Goal: Task Accomplishment & Management: Manage account settings

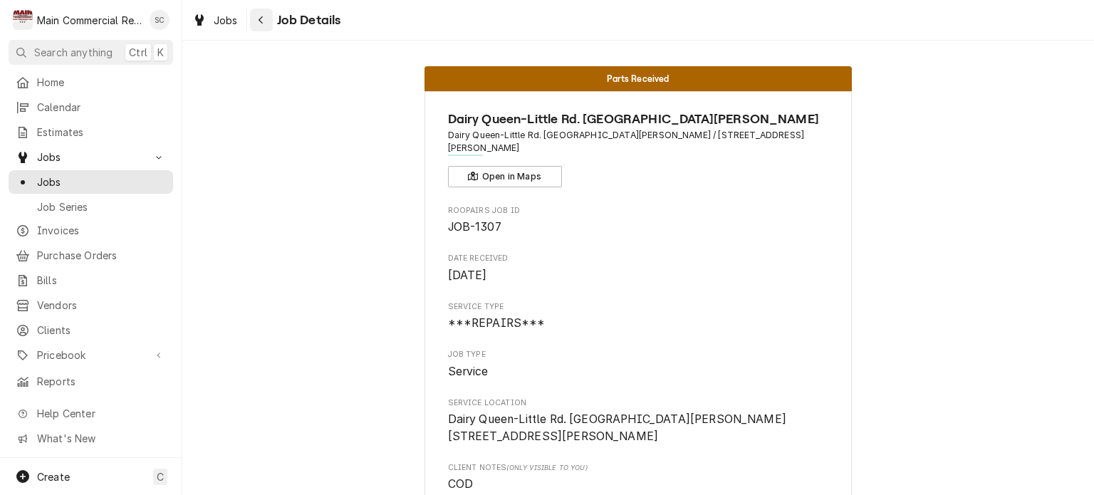
click at [257, 19] on div "Navigate back" at bounding box center [261, 20] width 14 height 14
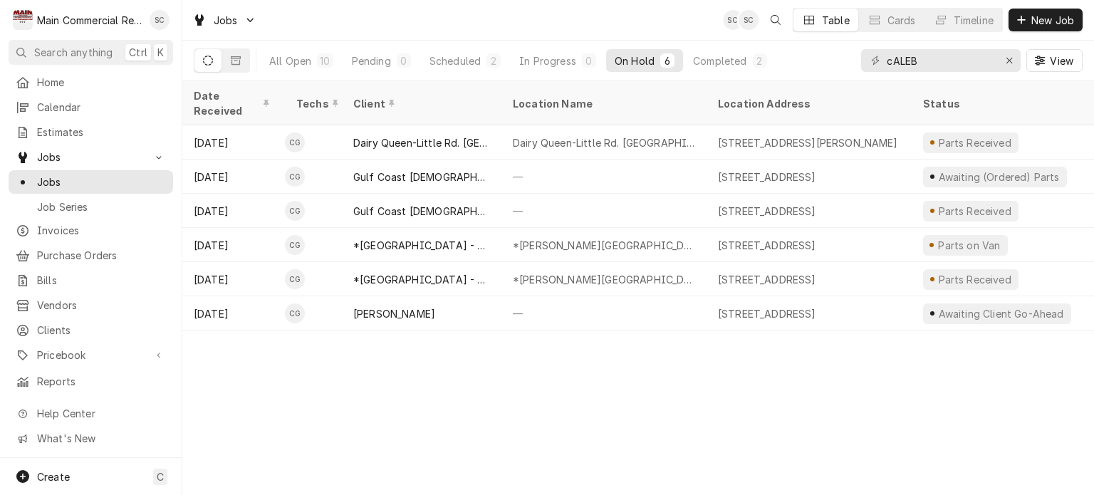
click at [717, 391] on div "Date Received Techs Client Location Name Location Address Status Labels Service…" at bounding box center [638, 288] width 912 height 414
click at [1011, 65] on icon "Erase input" at bounding box center [1010, 61] width 8 height 10
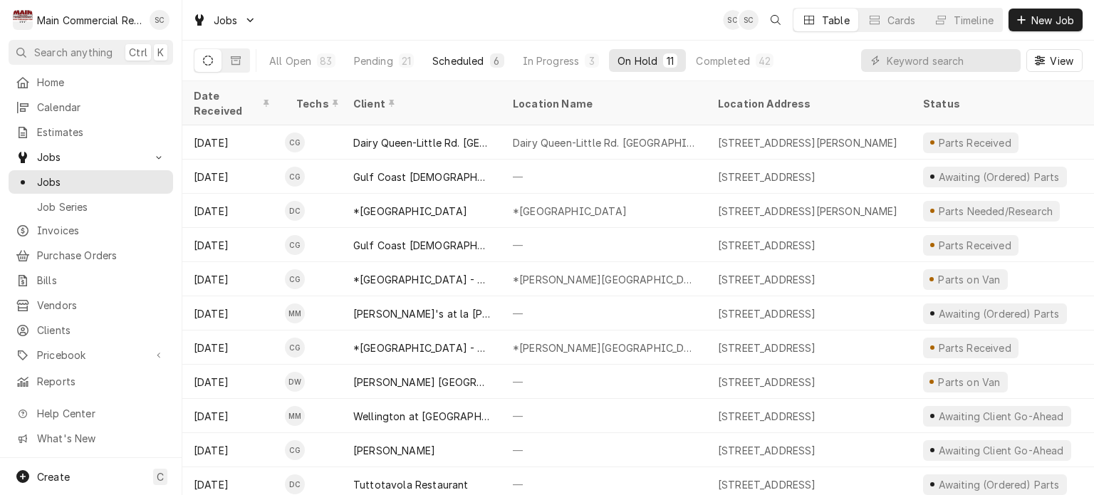
click at [446, 63] on div "Scheduled" at bounding box center [457, 60] width 51 height 15
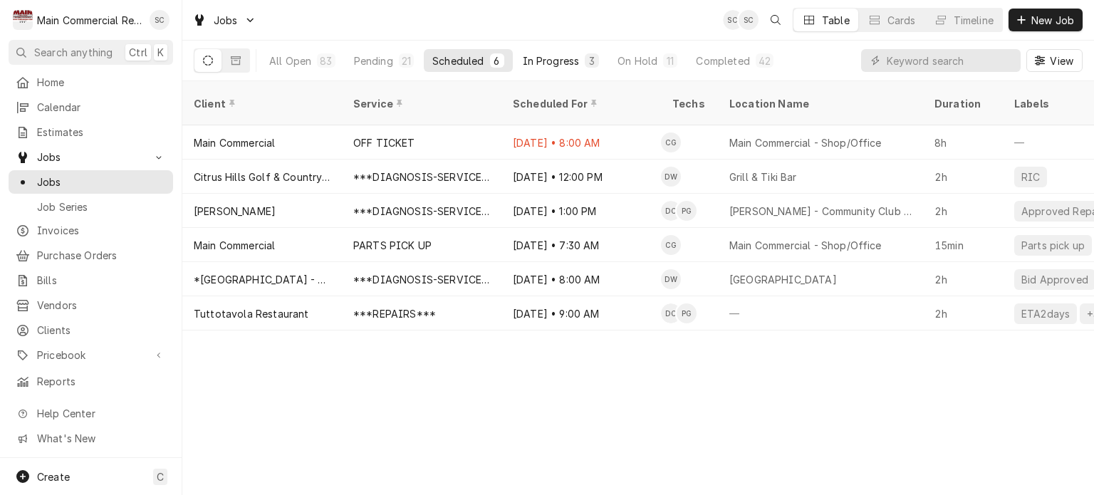
click at [553, 67] on div "In Progress" at bounding box center [551, 60] width 57 height 15
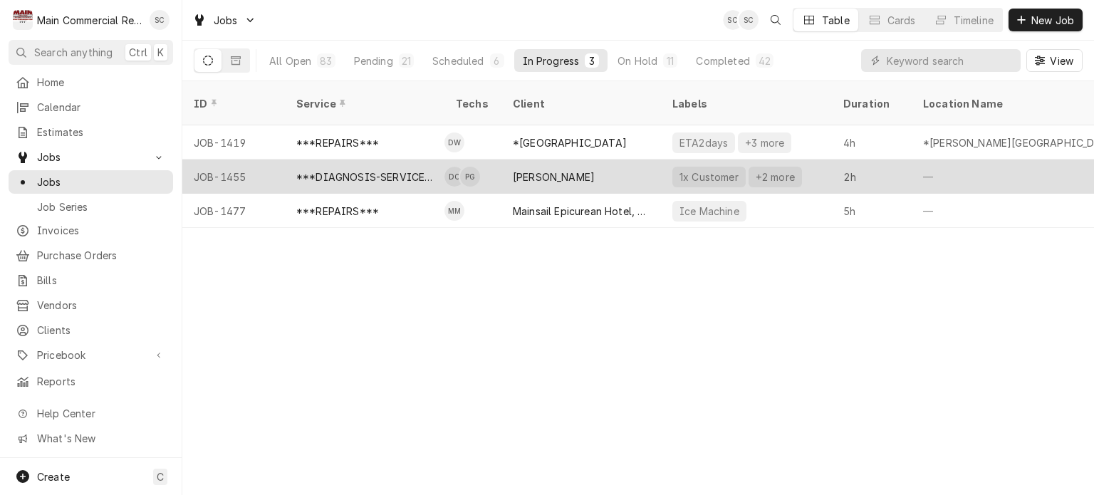
click at [567, 170] on div "[PERSON_NAME]" at bounding box center [554, 177] width 82 height 15
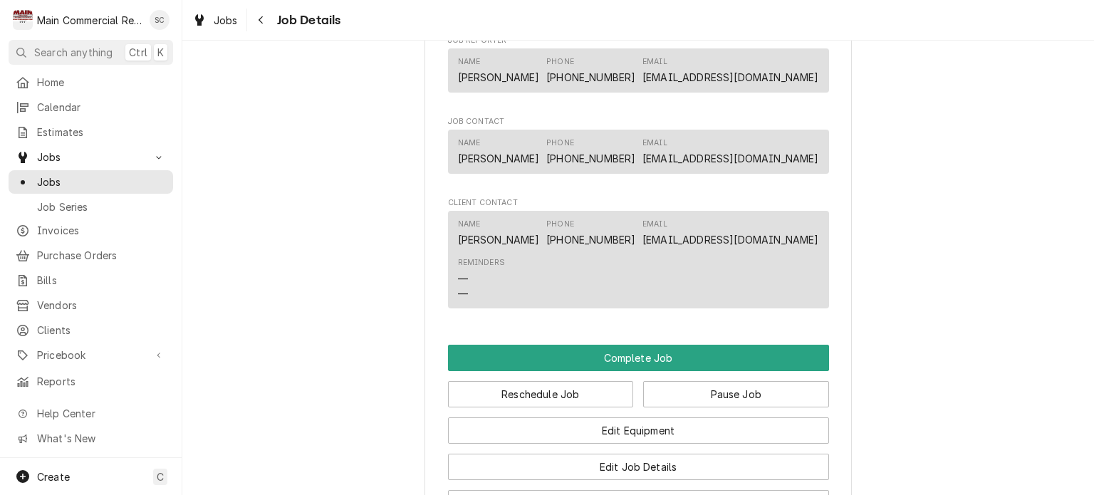
scroll to position [1709, 0]
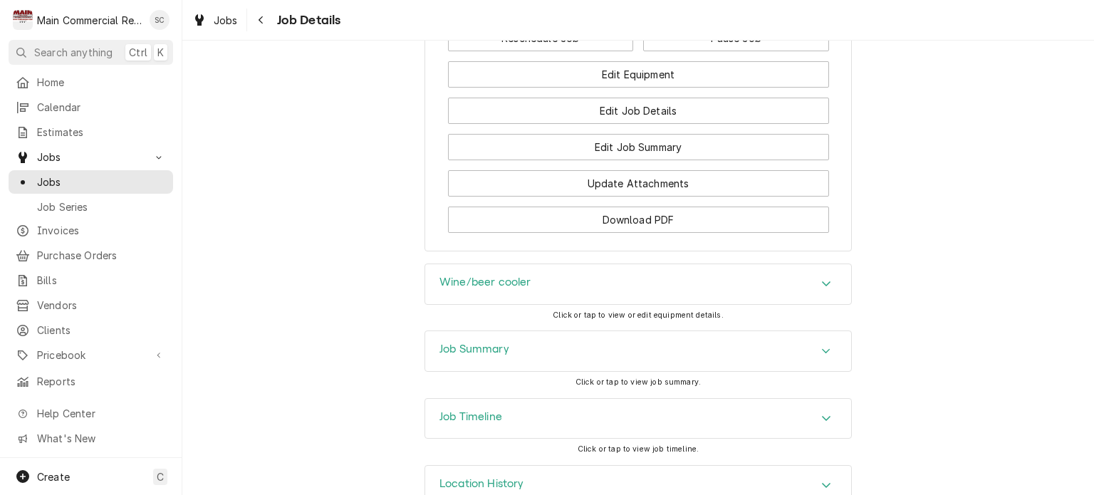
click at [615, 298] on div "Wine/beer cooler" at bounding box center [638, 284] width 426 height 40
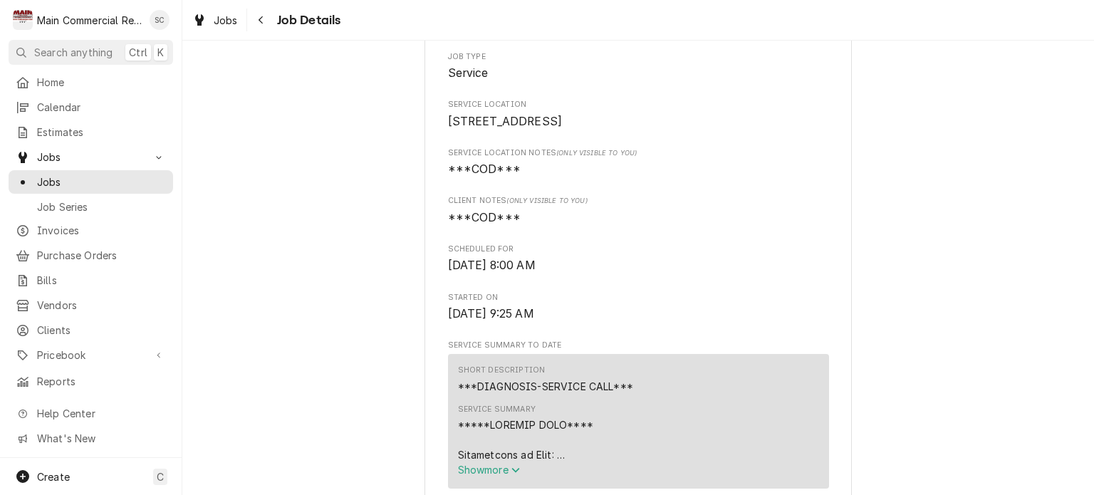
scroll to position [71, 0]
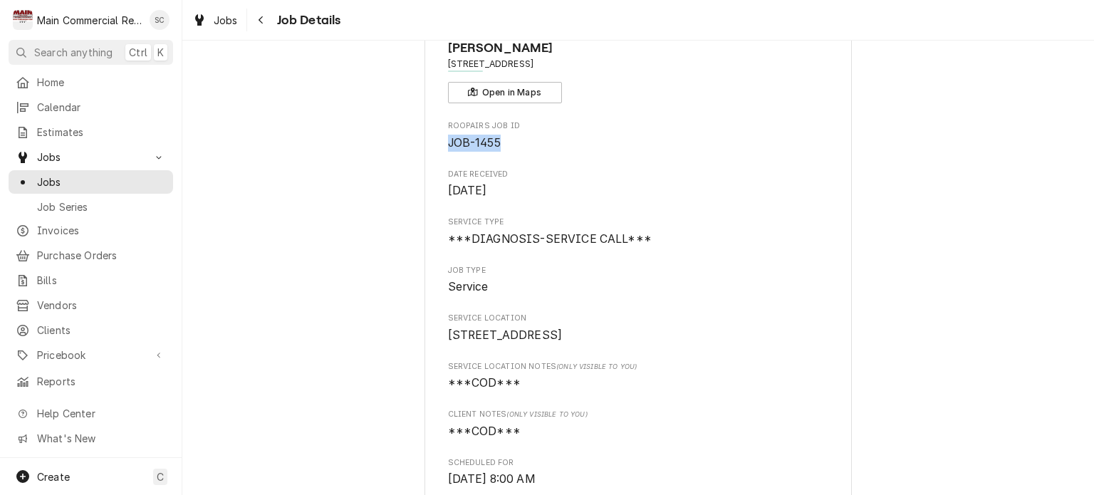
drag, startPoint x: 501, startPoint y: 134, endPoint x: 436, endPoint y: 145, distance: 65.7
copy span "JOB-1455"
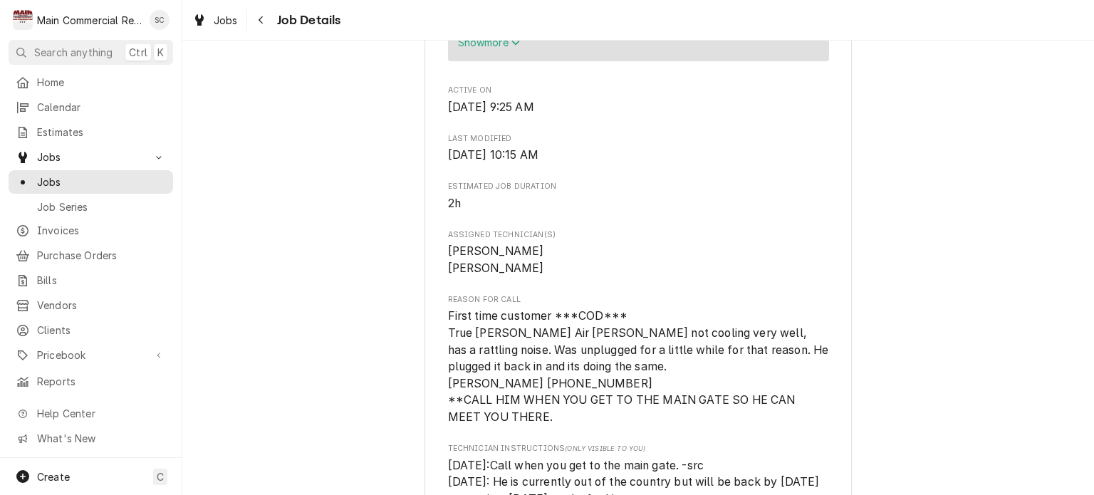
scroll to position [783, 0]
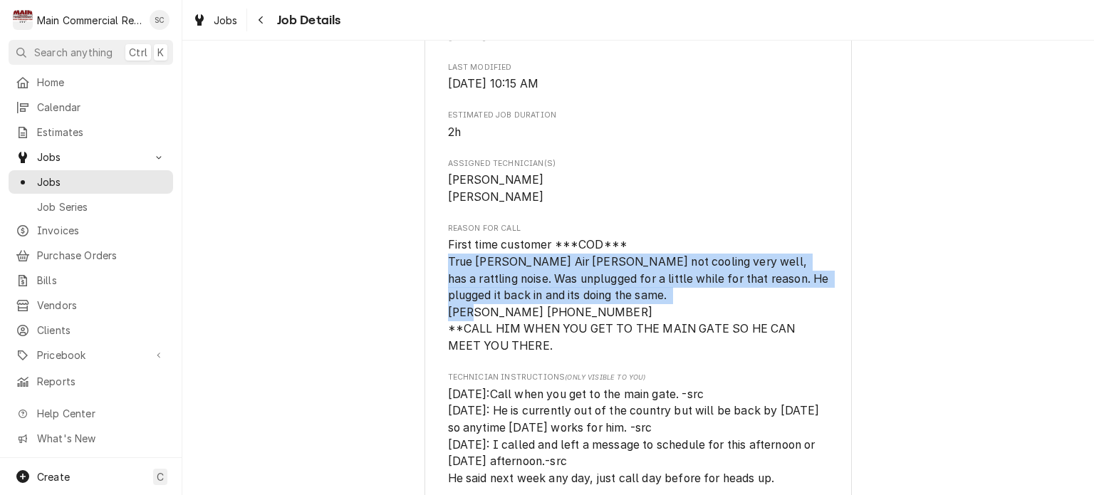
drag, startPoint x: 591, startPoint y: 328, endPoint x: 435, endPoint y: 281, distance: 162.9
click at [435, 281] on div "Tom Mollick 10325 Happy Hollow Ave, Odessa, FL 33556 Open in Maps Roopairs Job …" at bounding box center [637, 242] width 427 height 1869
copy span "True Bev Air RIC not cooling very well, has a rattling noise. Was unplugged for…"
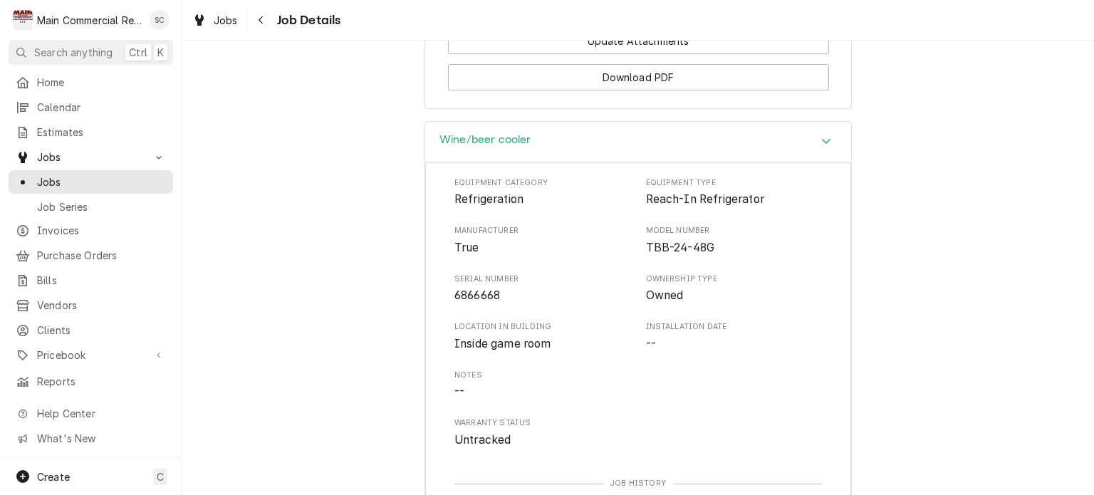
scroll to position [1923, 0]
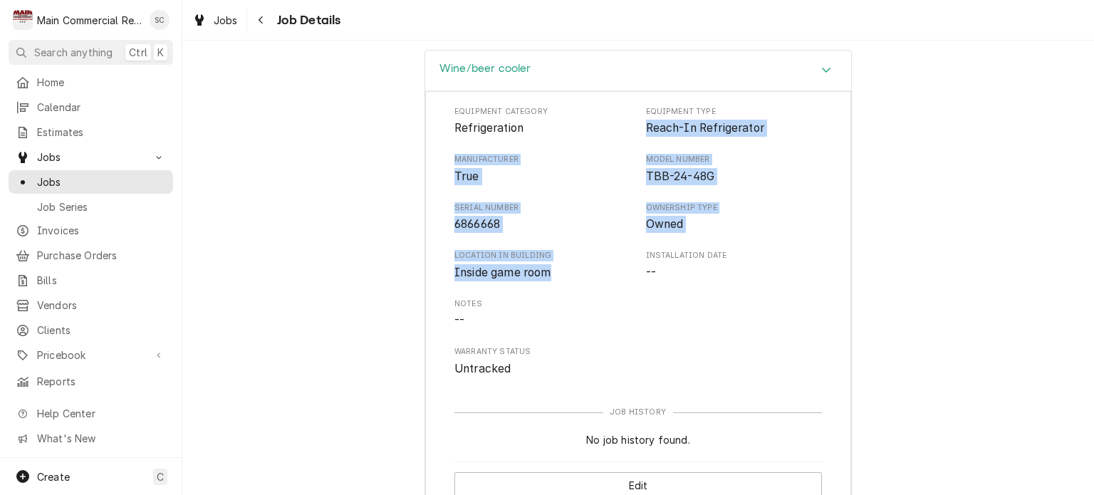
drag, startPoint x: 558, startPoint y: 286, endPoint x: 642, endPoint y: 146, distance: 163.5
click at [642, 146] on div "Equipment Category Refrigeration Equipment Type Reach-In Refrigerator Manufactu…" at bounding box center [637, 241] width 367 height 271
copy div "Reach-In Refrigerator Manufacturer True Model Number TBB-24-48G Serial Number 6…"
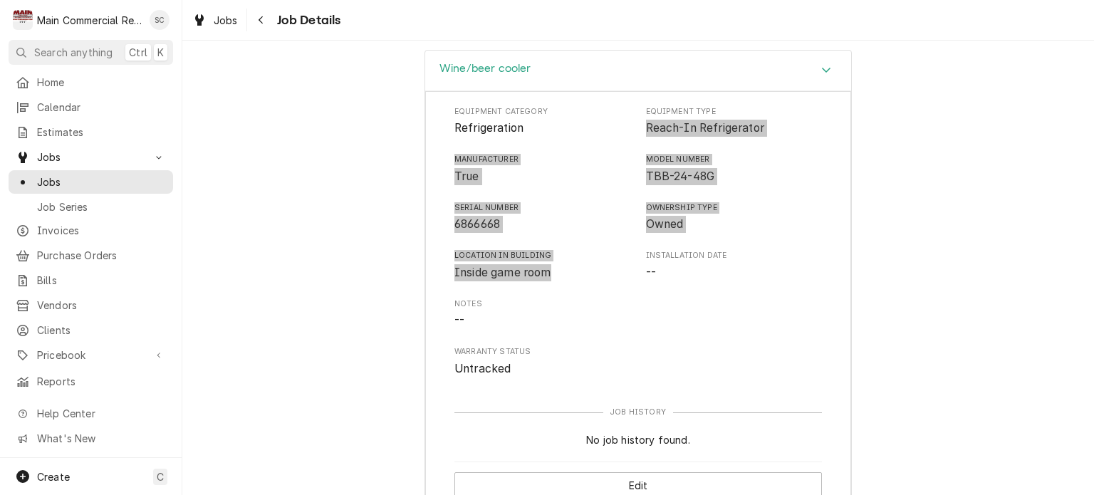
scroll to position [2166, 0]
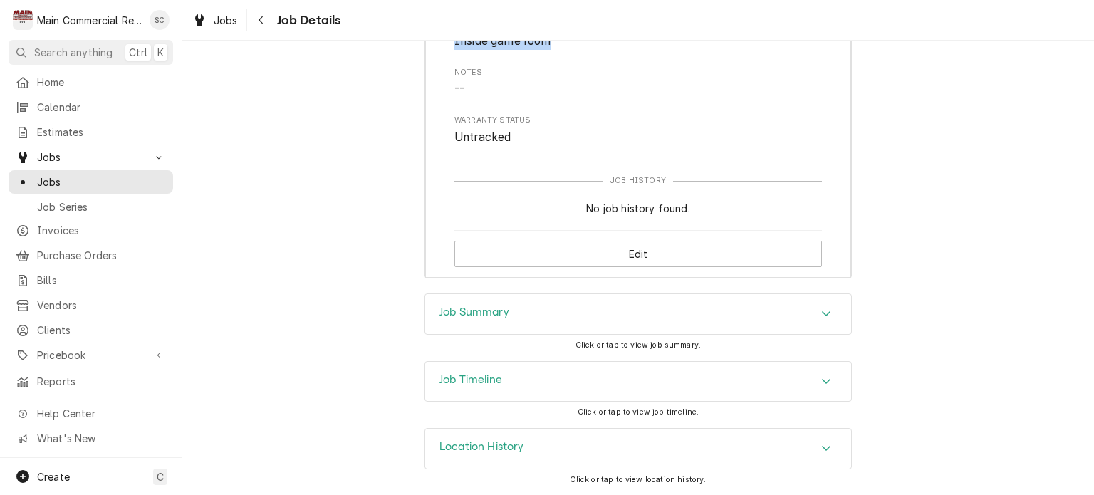
click at [821, 308] on icon "Accordion Header" at bounding box center [826, 313] width 10 height 11
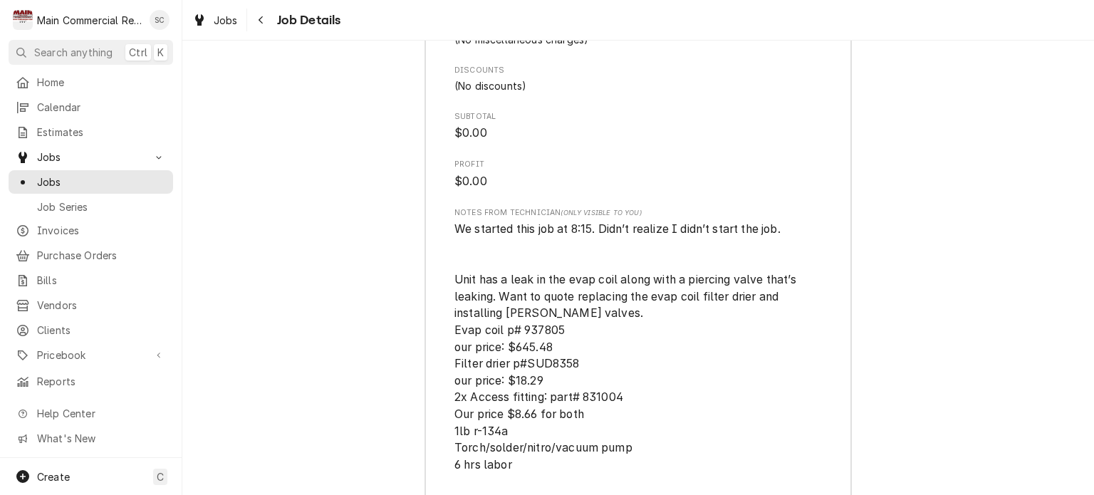
scroll to position [3733, 0]
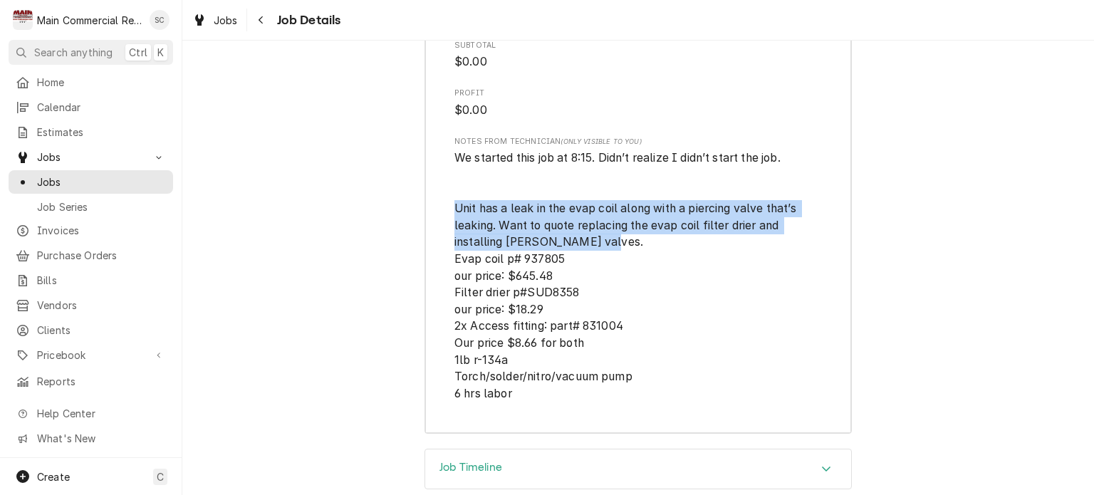
drag, startPoint x: 598, startPoint y: 273, endPoint x: 446, endPoint y: 235, distance: 156.3
copy span "Unit has a leak in the evap coil along with a piercing valve that’s leaking. Wa…"
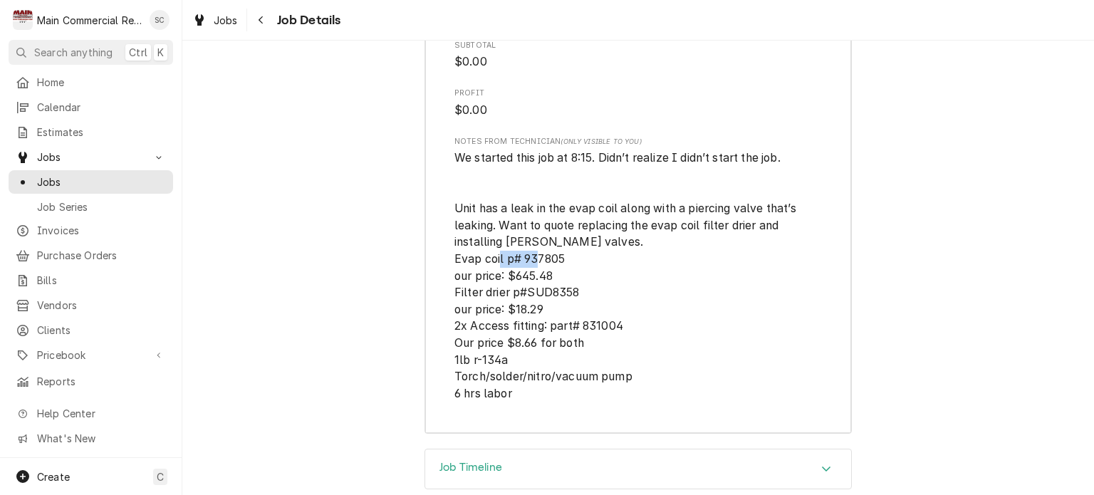
drag, startPoint x: 566, startPoint y: 287, endPoint x: 518, endPoint y: 283, distance: 47.8
click at [518, 283] on span "We started this job at 8:15. Didn’t realize I didn’t start the job. Unit has a …" at bounding box center [637, 276] width 367 height 252
copy span "937805"
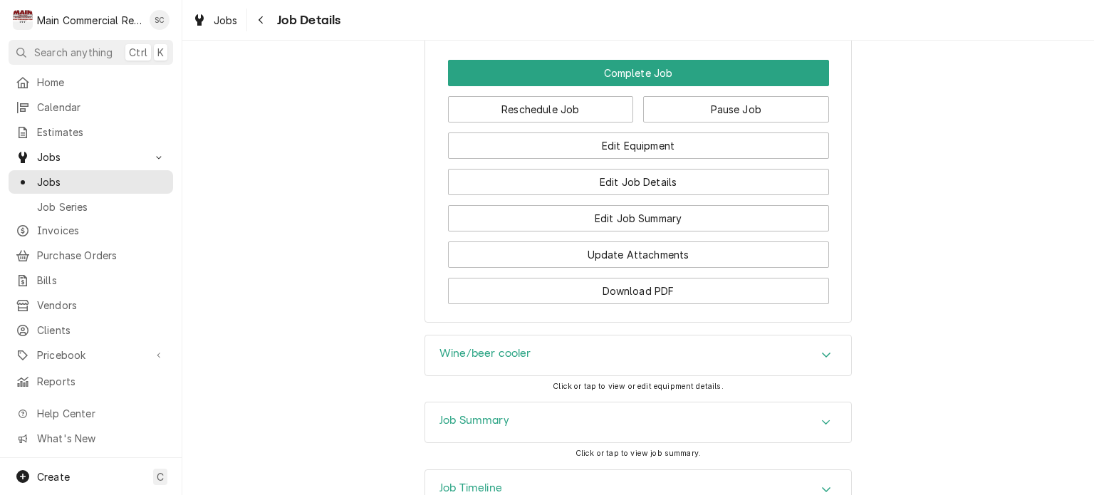
scroll to position [1709, 0]
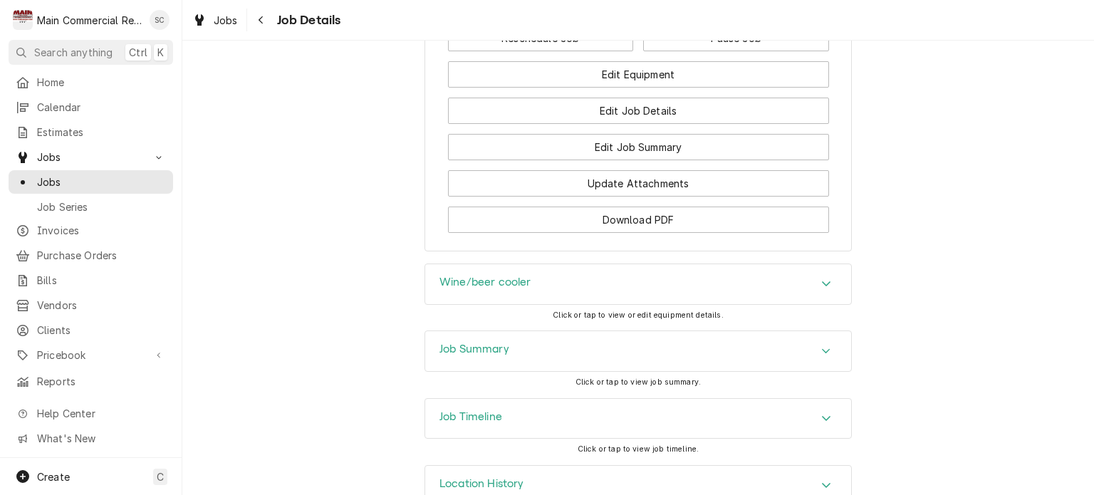
click at [821, 357] on icon "Accordion Header" at bounding box center [826, 350] width 10 height 11
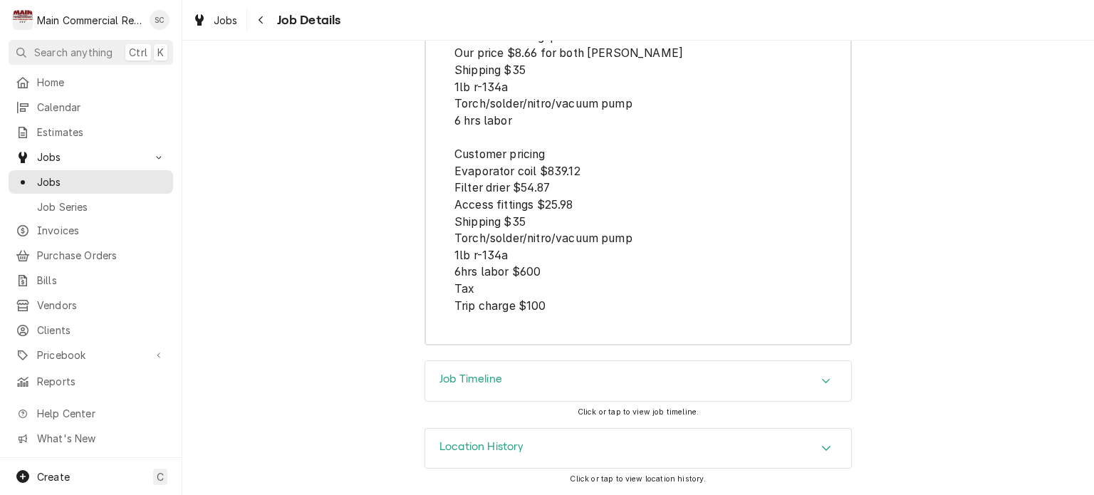
scroll to position [3500, 0]
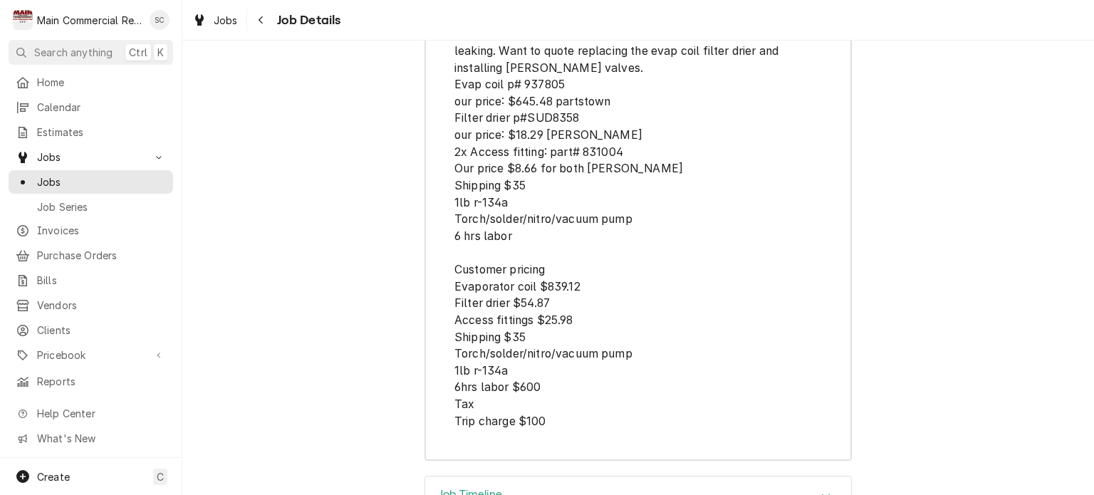
click at [672, 307] on span "We started this job at 8:15. Didn’t realize I didn’t start the job. Unit has a …" at bounding box center [637, 202] width 367 height 454
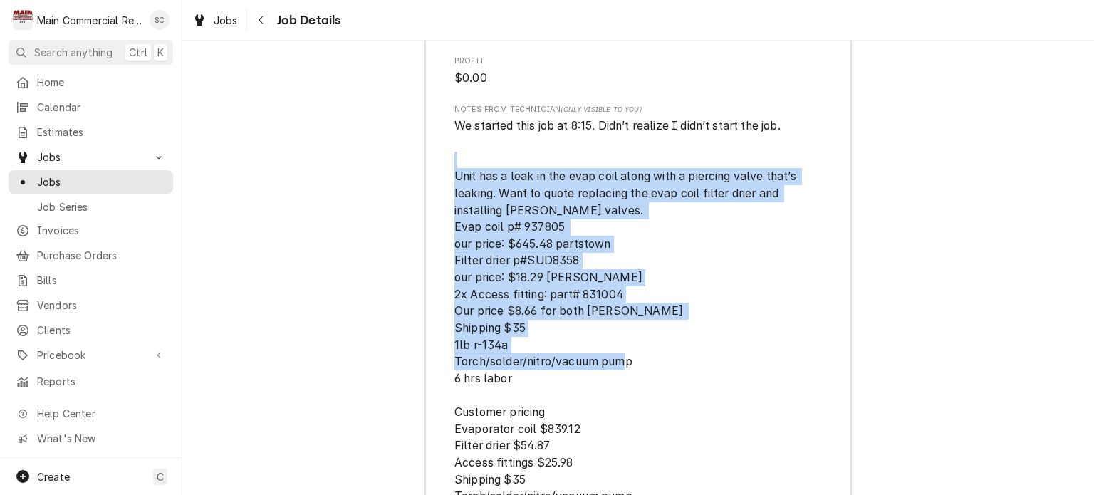
drag, startPoint x: 513, startPoint y: 403, endPoint x: 453, endPoint y: 196, distance: 215.7
click at [454, 196] on span "We started this job at 8:15. Didn’t realize I didn’t start the job. Unit has a …" at bounding box center [637, 345] width 367 height 454
click at [806, 282] on span "We started this job at 8:15. Didn’t realize I didn’t start the job. Unit has a …" at bounding box center [637, 345] width 367 height 454
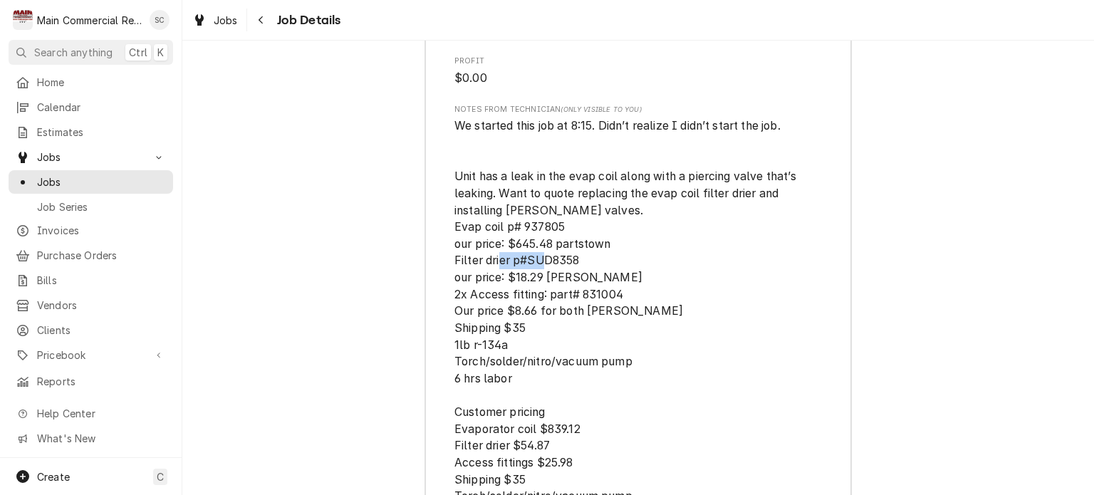
drag, startPoint x: 572, startPoint y: 285, endPoint x: 523, endPoint y: 286, distance: 49.2
click at [523, 286] on span "We started this job at 8:15. Didn’t realize I didn’t start the job. Unit has a …" at bounding box center [626, 344] width 345 height 451
copy span "SUD8358"
drag, startPoint x: 618, startPoint y: 321, endPoint x: 581, endPoint y: 330, distance: 38.0
click at [581, 330] on span "We started this job at 8:15. Didn’t realize I didn’t start the job. Unit has a …" at bounding box center [637, 345] width 367 height 454
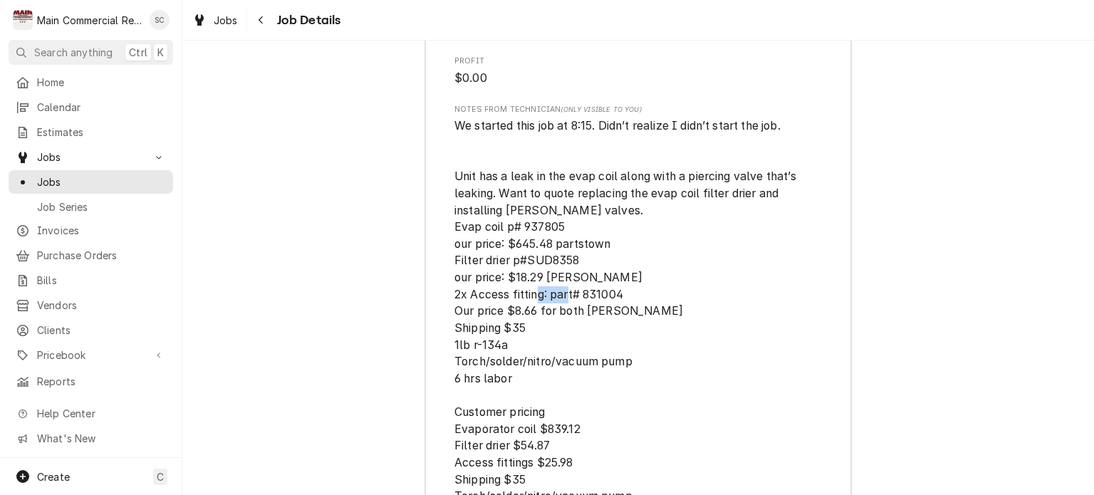
copy span "831004"
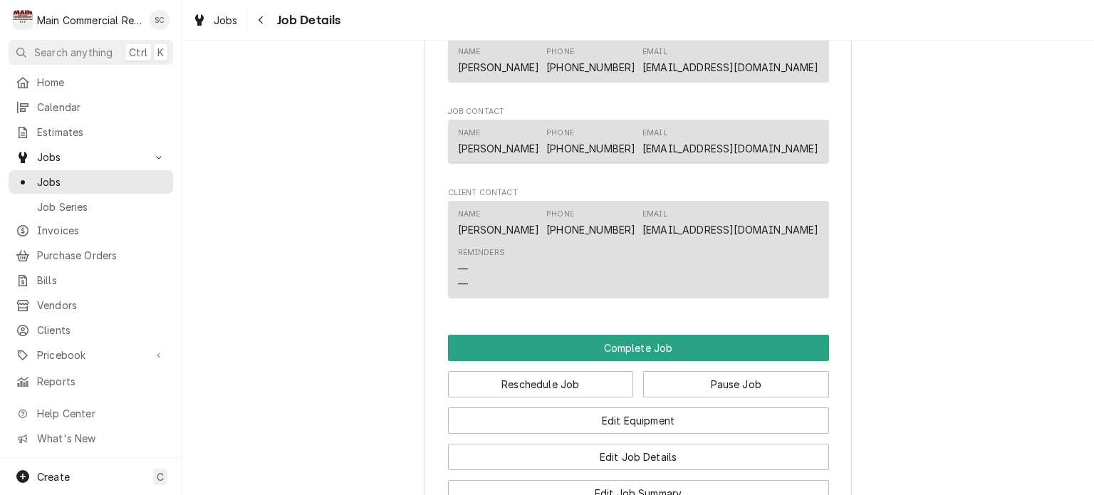
scroll to position [1506, 0]
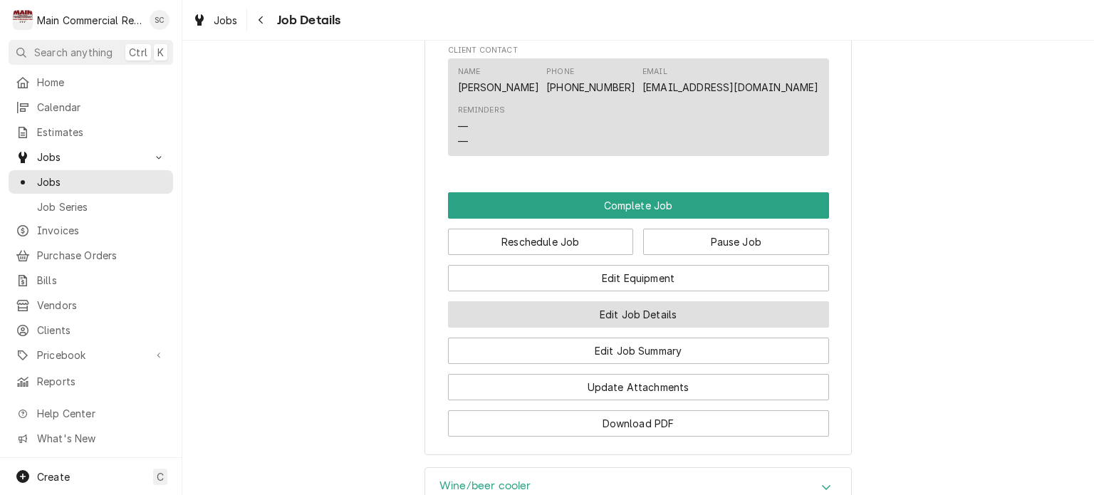
click at [588, 321] on button "Edit Job Details" at bounding box center [638, 314] width 381 height 26
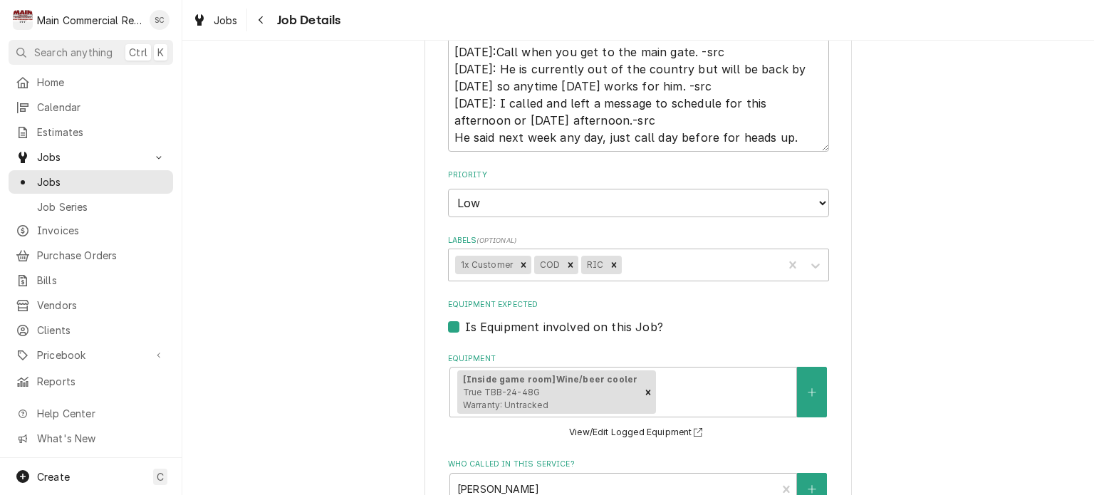
scroll to position [285, 0]
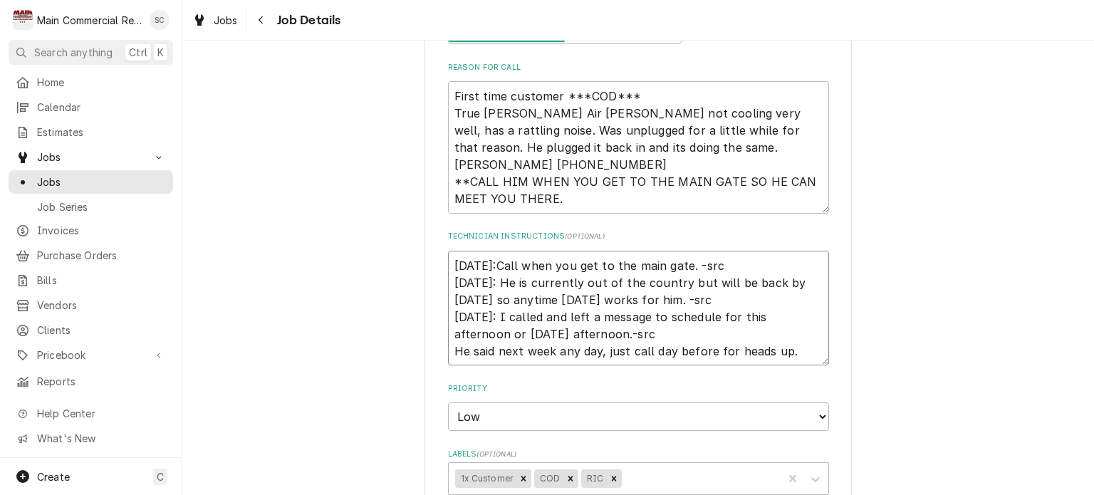
click at [449, 262] on textarea "[DATE]:Call when you get to the main gate. -src [DATE]: He is currently out of …" at bounding box center [638, 308] width 381 height 115
type textarea "x"
type textarea "[DATE]:Call when you get to the main gate. -src [DATE]: He is currently out of …"
type textarea "x"
type textarea "1 [DATE]:Call when you get to the main gate. -src [DATE]: He is currently out o…"
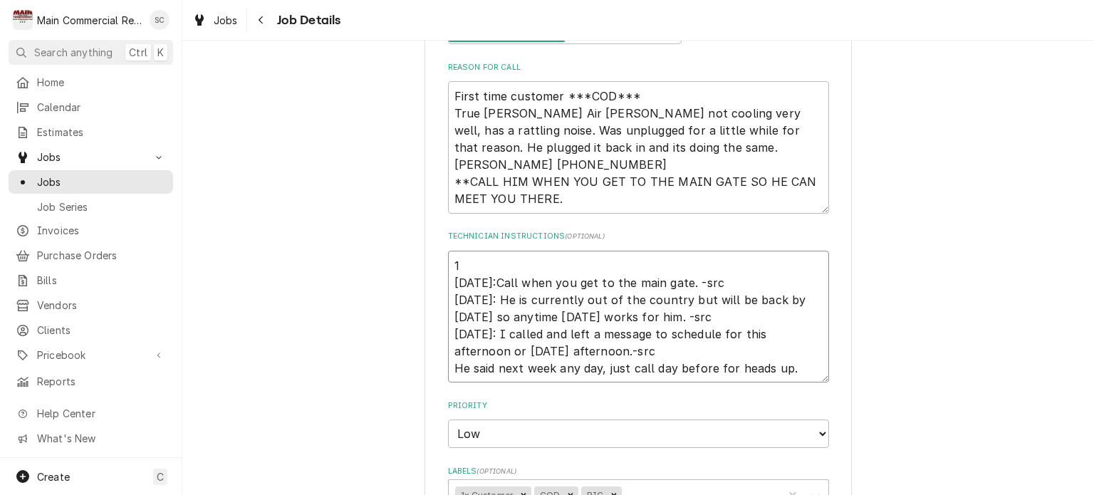
type textarea "x"
type textarea "10 [DATE]:Call when you get to the main gate. -src [DATE]: He is currently out …"
type textarea "x"
type textarea "10/ 10/1/25:Call when you get to the main gate. -src 9/26/25: He is currently o…"
type textarea "x"
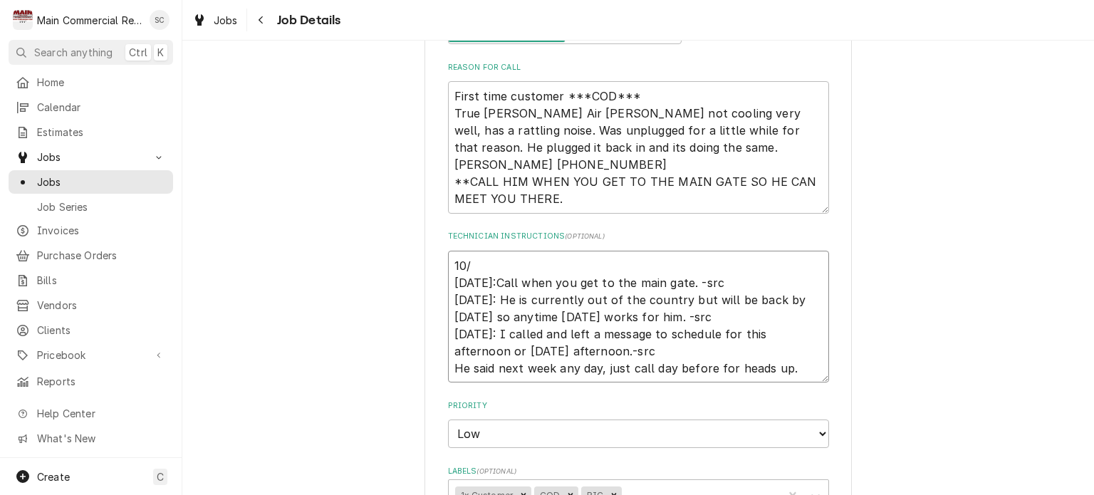
type textarea "10/2 10/1/25:Call when you get to the main gate. -src 9/26/25: He is currently …"
type textarea "x"
type textarea "10/2/ 10/1/25:Call when you get to the main gate. -src 9/26/25: He is currently…"
type textarea "x"
type textarea "10/2/2 10/1/25:Call when you get to the main gate. -src 9/26/25: He is currentl…"
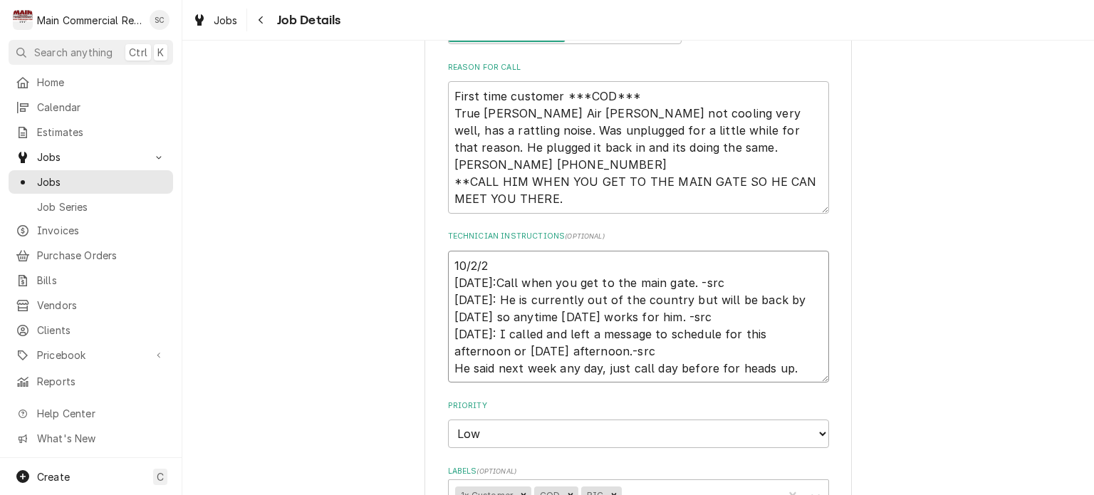
type textarea "x"
type textarea "10/2/25 10/1/25:Call when you get to the main gate. -src 9/26/25: He is current…"
type textarea "x"
type textarea "10/2/25: 10/1/25:Call when you get to the main gate. -src 9/26/25: He is curren…"
type textarea "x"
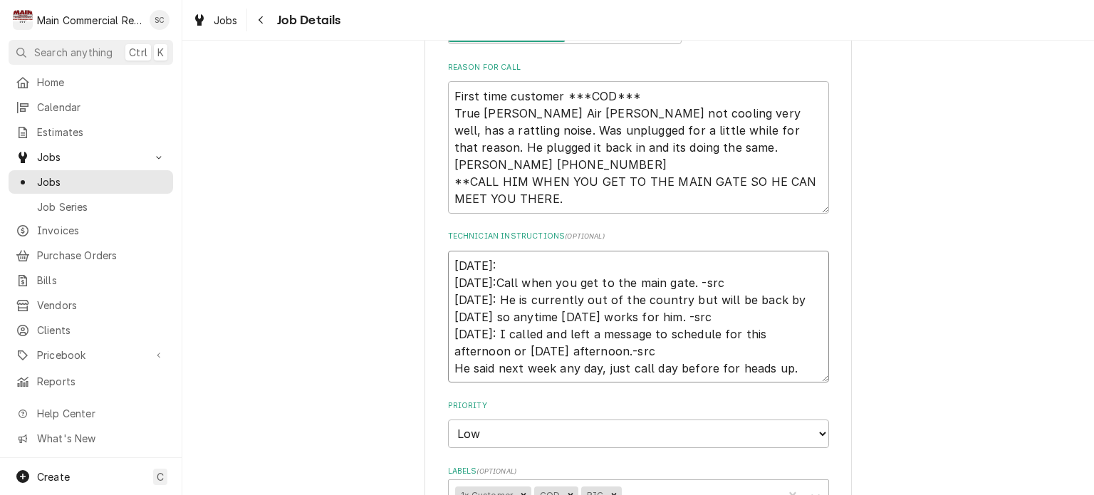
type textarea "10/2/25: 10/1/25:Call when you get to the main gate. -src 9/26/25: He is curren…"
type textarea "x"
type textarea "10/2/25: Q 10/1/25:Call when you get to the main gate. -src 9/26/25: He is curr…"
type textarea "x"
type textarea "10/2/25: Q- 10/1/25:Call when you get to the main gate. -src 9/26/25: He is cur…"
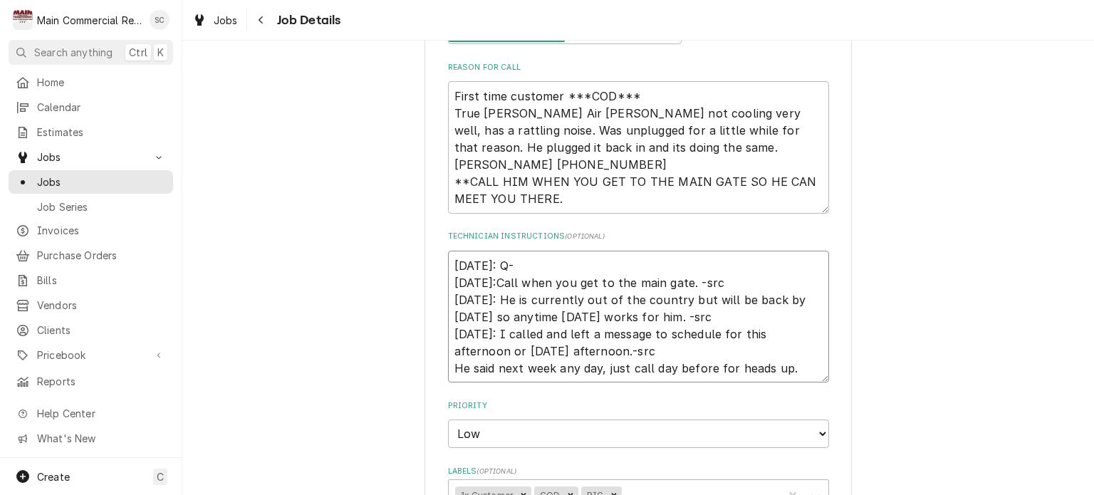
type textarea "x"
type textarea "10/2/25: Q-3 10/1/25:Call when you get to the main gate. -src 9/26/25: He is cu…"
type textarea "x"
type textarea "10/2/25: Q-38 10/1/25:Call when you get to the main gate. -src 9/26/25: He is c…"
type textarea "x"
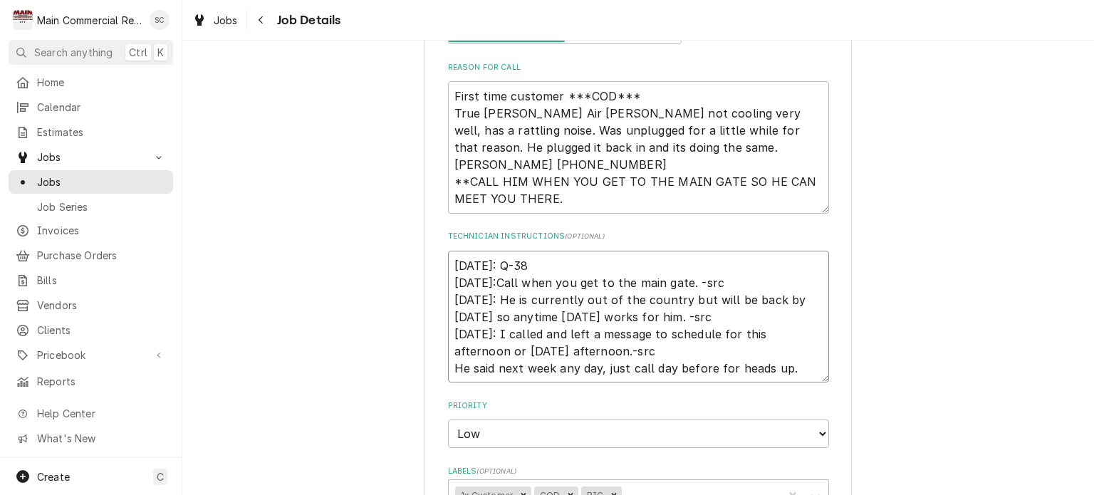
type textarea "10/2/25: Q-387 10/1/25:Call when you get to the main gate. -src 9/26/25: He is …"
type textarea "x"
type textarea "10/2/25: Q-3872 10/1/25:Call when you get to the main gate. -src 9/26/25: He is…"
type textarea "x"
type textarea "10/2/25: Q-3872, 10/1/25:Call when you get to the main gate. -src 9/26/25: He i…"
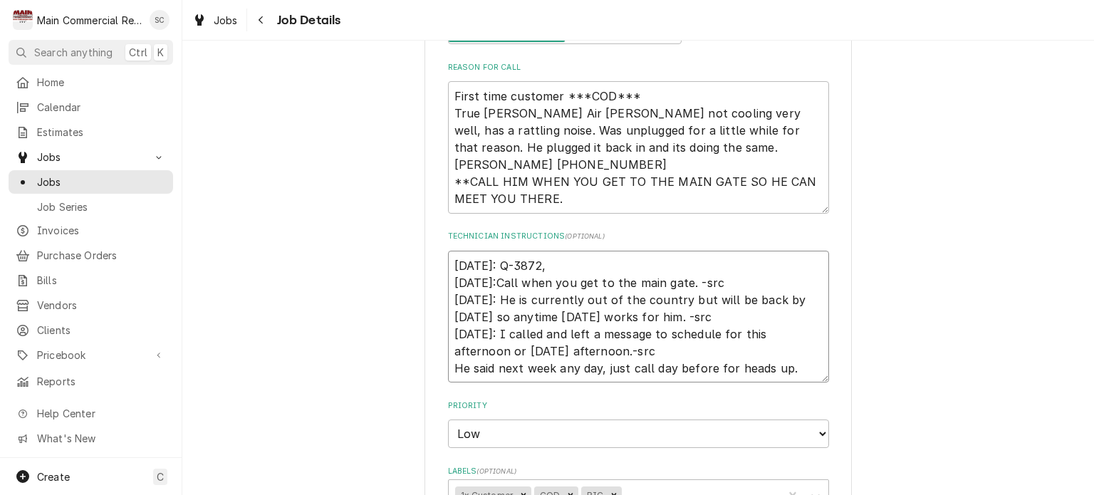
type textarea "x"
type textarea "10/2/25: Q-3872,$ 10/1/25:Call when you get to the main gate. -src 9/26/25: He …"
type textarea "x"
type textarea "10/2/25: Q-3872,$2 10/1/25:Call when you get to the main gate. -src 9/26/25: He…"
type textarea "x"
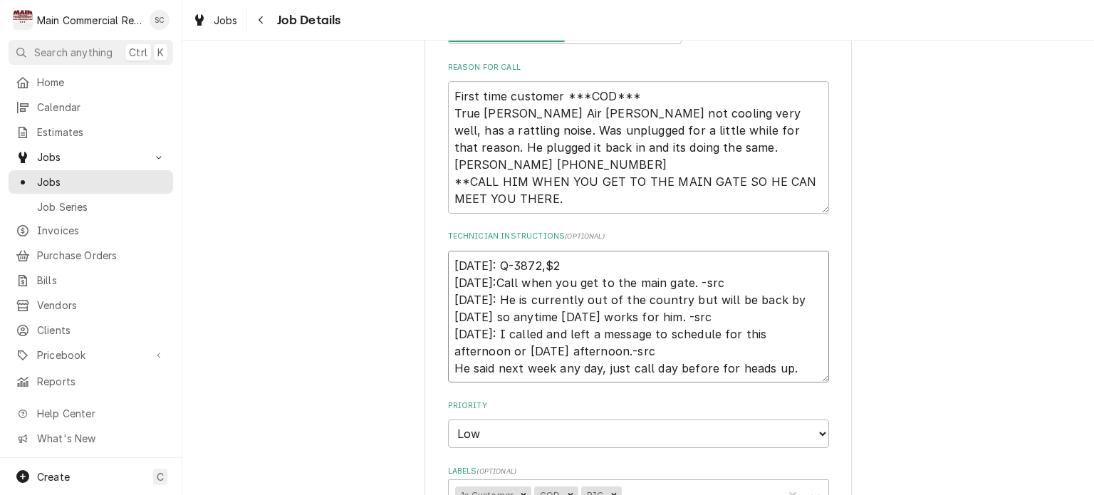
type textarea "10/2/25: Q-3872,$2, 10/1/25:Call when you get to the main gate. -src 9/26/25: H…"
type textarea "x"
type textarea "10/2/25: Q-3872,$2,0 10/1/25:Call when you get to the main gate. -src 9/26/25: …"
type textarea "x"
type textarea "10/2/25: Q-3872,$2,03 10/1/25:Call when you get to the main gate. -src 9/26/25:…"
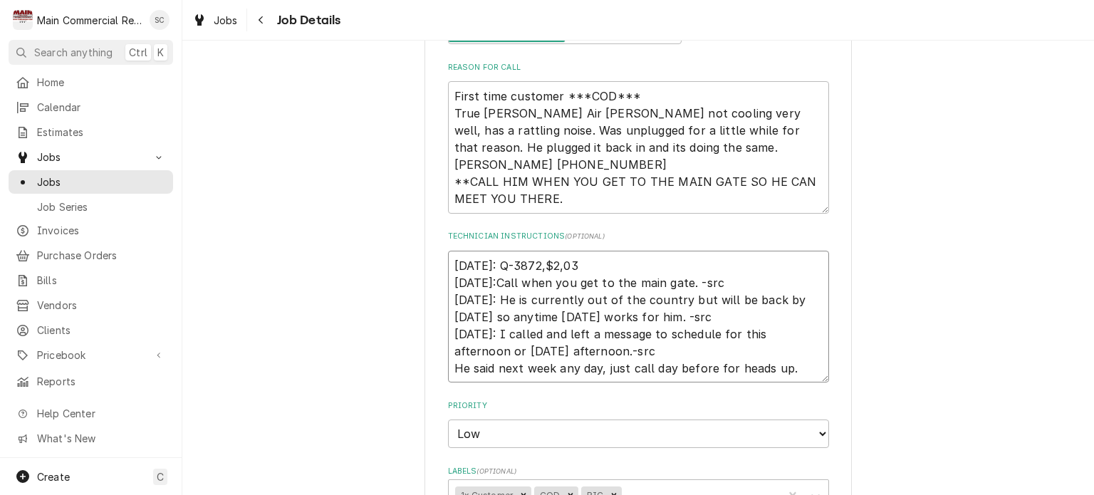
type textarea "x"
type textarea "10/2/25: Q-3872,$2,033 10/1/25:Call when you get to the main gate. -src 9/26/25…"
type textarea "x"
type textarea "10/2/25: Q-3872,$2,033. 10/1/25:Call when you get to the main gate. -src 9/26/2…"
type textarea "x"
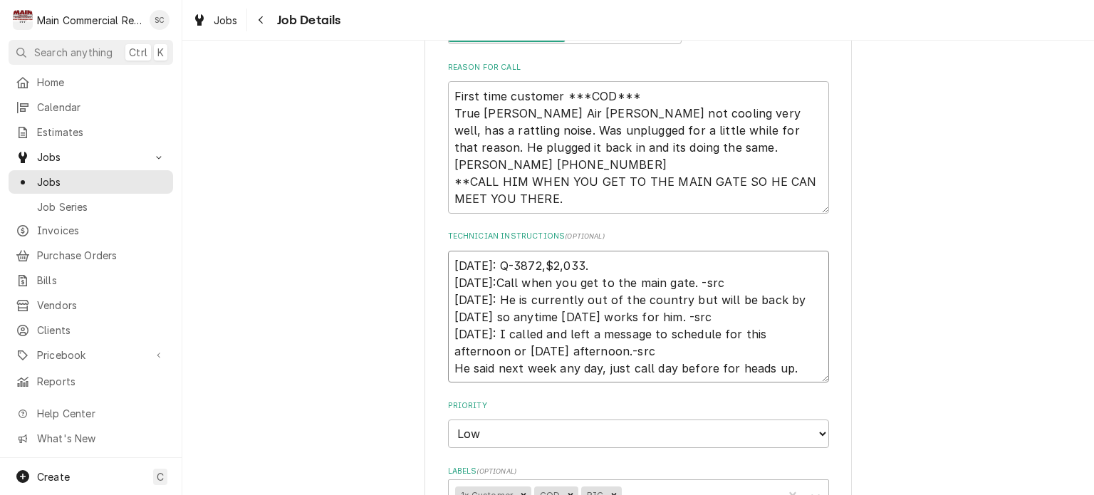
type textarea "10/2/25: Q-3872,$2,033.1 10/1/25:Call when you get to the main gate. -src 9/26/…"
type textarea "x"
type textarea "10/2/25: Q-3872,$2,033.12 10/1/25:Call when you get to the main gate. -src 9/26…"
type textarea "x"
type textarea "10/2/25: Q-3872,$2,033.12 10/1/25:Call when you get to the main gate. -src 9/26…"
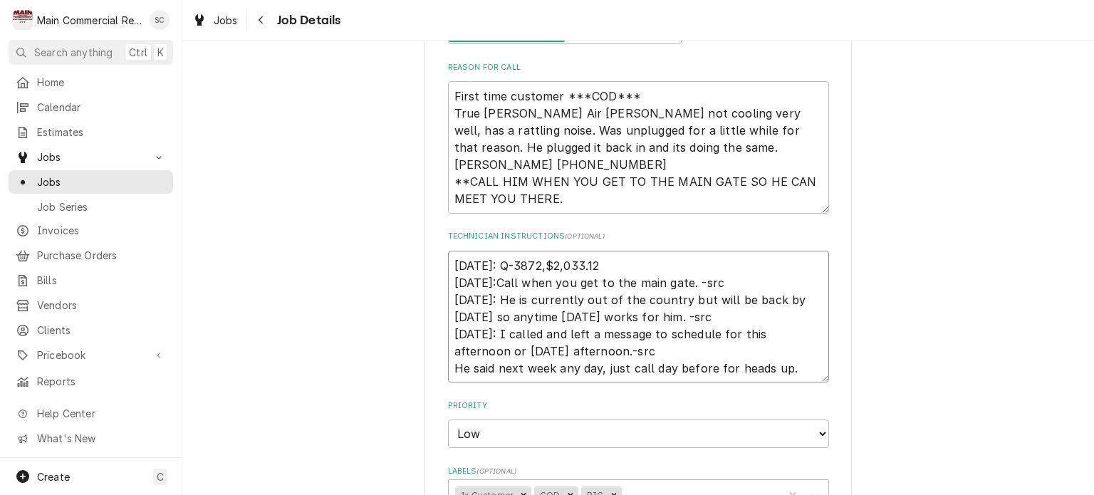
click at [618, 259] on textarea "10/2/25: Q-3872,$2,033.12 10/1/25:Call when you get to the main gate. -src 9/26…" at bounding box center [638, 317] width 381 height 132
type textarea "x"
type textarea "10/2/25: Q-3872,$2,033.12, 10/1/25:Call when you get to the main gate. -src 9/2…"
type textarea "x"
type textarea "10/2/25: Q-3872,$2,033.12, 10/1/25:Call when you get to the main gate. -src 9/2…"
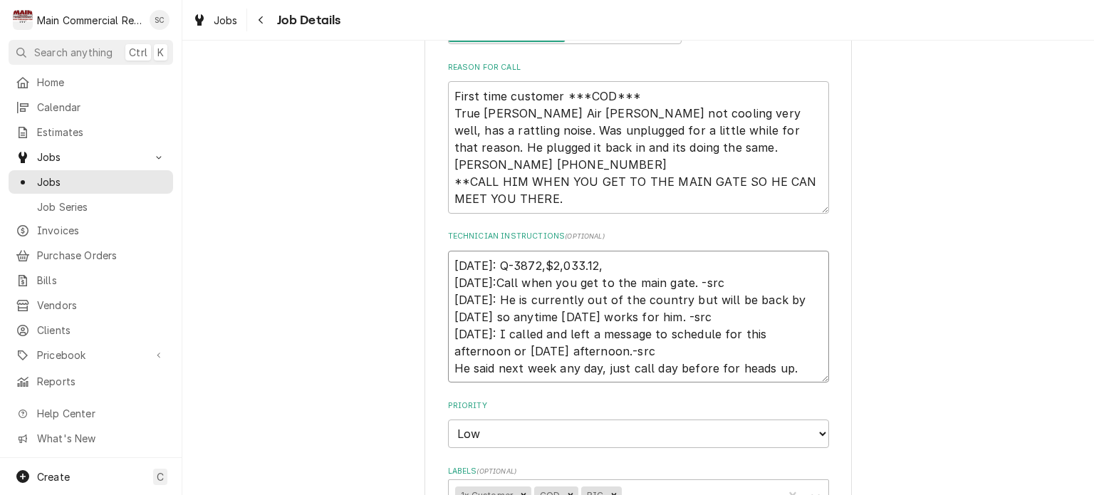
type textarea "x"
type textarea "10/2/25: Q-3872,$2,033.12, $ 10/1/25:Call when you get to the main gate. -src 9…"
type textarea "x"
type textarea "10/2/25: Q-3872,$2,033.12, $1 10/1/25:Call when you get to the main gate. -src …"
type textarea "x"
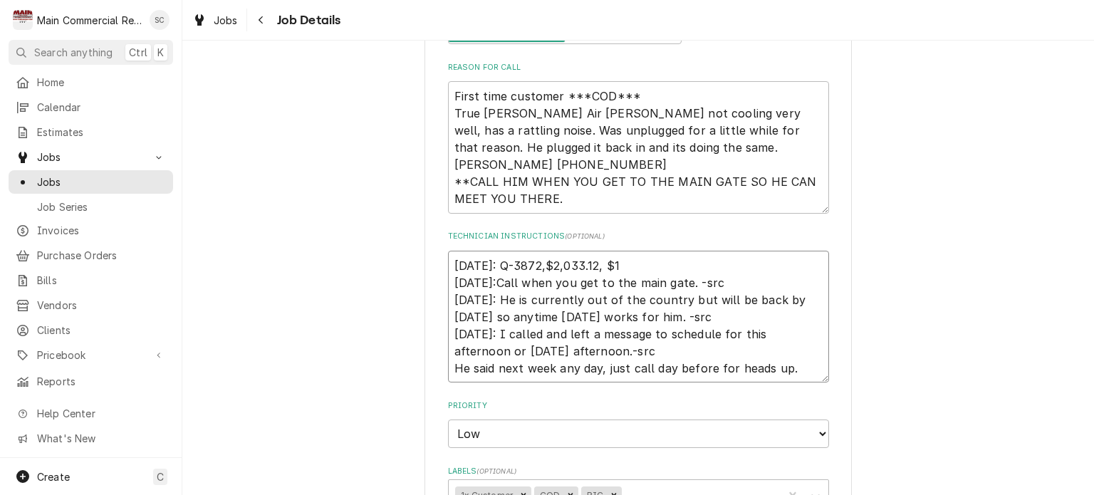
type textarea "10/2/25: Q-3872,$2,033.12, $10 10/1/25:Call when you get to the main gate. -src…"
type textarea "x"
type textarea "10/2/25: Q-3872,$2,033.12, $100 10/1/25:Call when you get to the main gate. -sr…"
type textarea "x"
type textarea "10/2/25: Q-3872,$2,033.12, $100 10/1/25:Call when you get to the main gate. -sr…"
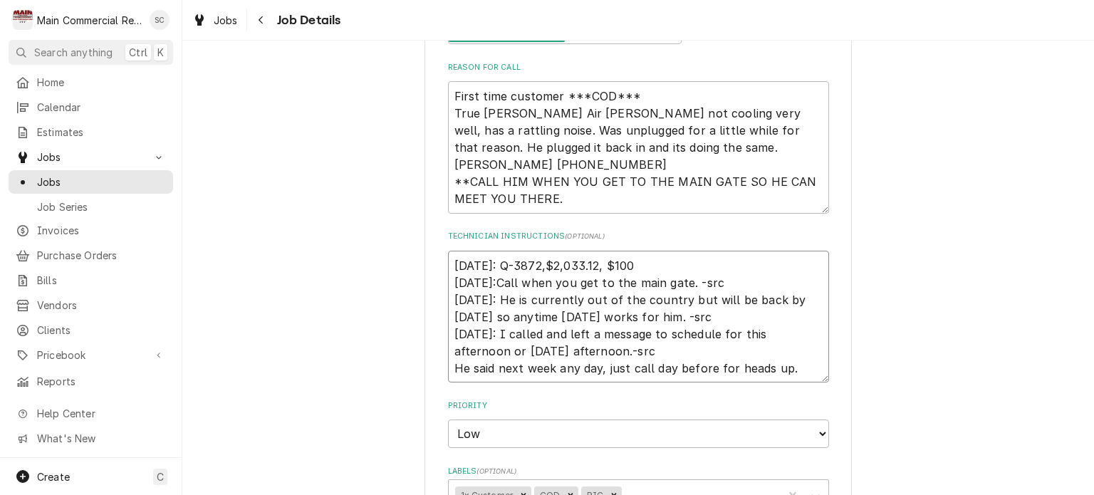
type textarea "x"
type textarea "10/2/25: Q-3872,$2,033.12, $100 o 10/1/25:Call when you get to the main gate. -…"
type textarea "x"
type textarea "10/2/25: Q-3872,$2,033.12, $100 of 10/1/25:Call when you get to the main gate. …"
type textarea "x"
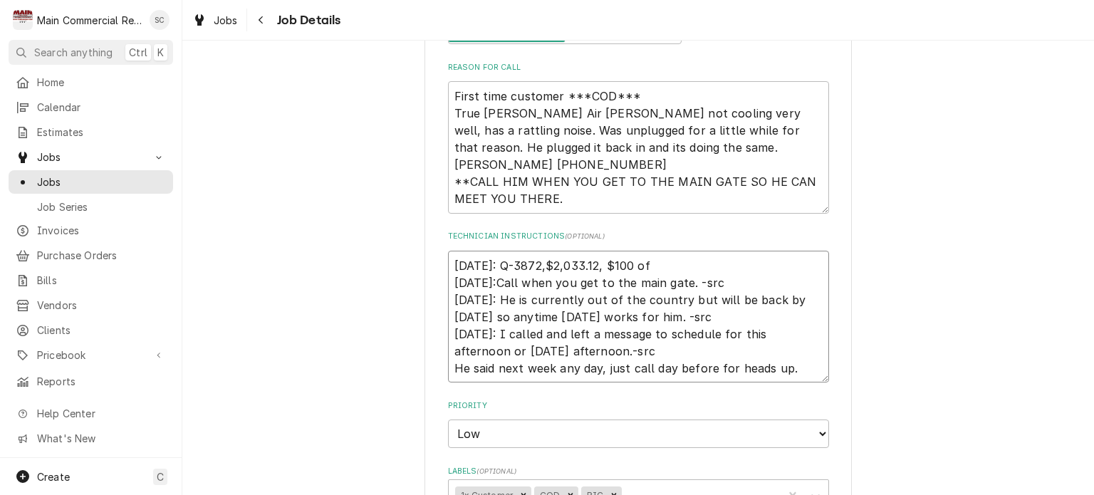
type textarea "10/2/25: Q-3872,$2,033.12, $100 off 10/1/25:Call when you get to the main gate.…"
type textarea "x"
type textarea "10/2/25: Q-3872,$2,033.12, $100 off 10/1/25:Call when you get to the main gate.…"
type textarea "x"
type textarea "10/2/25: Q-3872,$2,033.12, $100 off i 10/1/25:Call when you get to the main gat…"
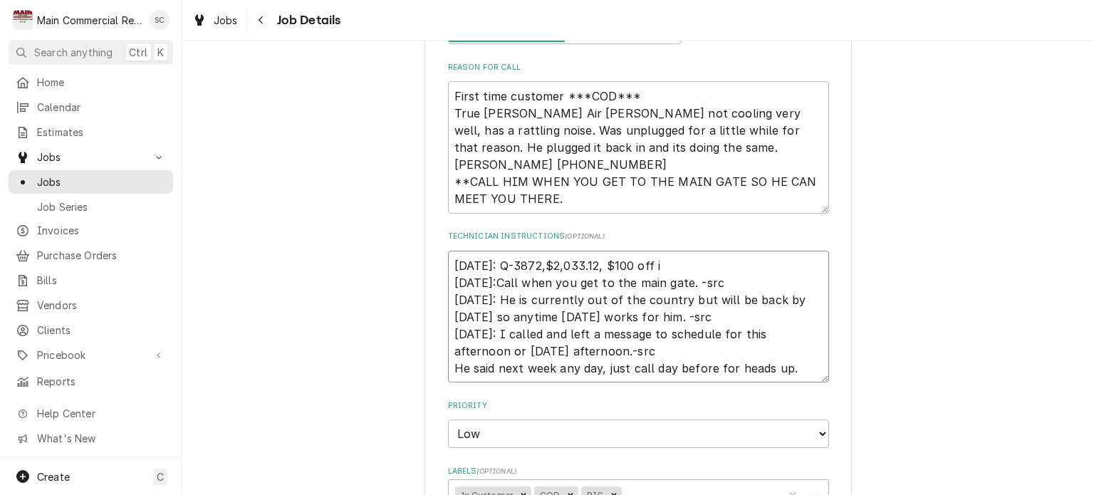
type textarea "x"
type textarea "10/2/25: Q-3872,$2,033.12, $100 off if 10/1/25:Call when you get to the main ga…"
type textarea "x"
type textarea "10/2/25: Q-3872,$2,033.12, $100 off if 10/1/25:Call when you get to the main ga…"
type textarea "x"
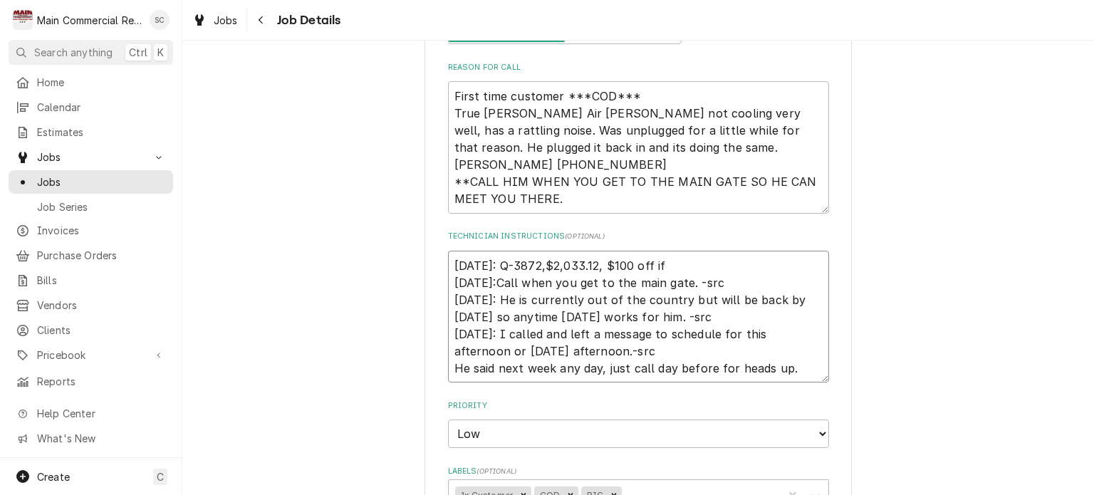
type textarea "10/2/25: Q-3872,$2,033.12, $100 off if a 10/1/25:Call when you get to the main …"
type textarea "x"
type textarea "10/2/25: Q-3872,$2,033.12, $100 off if ap 10/1/25:Call when you get to the main…"
type textarea "x"
type textarea "10/2/25: Q-3872,$2,033.12, $100 off if app 10/1/25:Call when you get to the mai…"
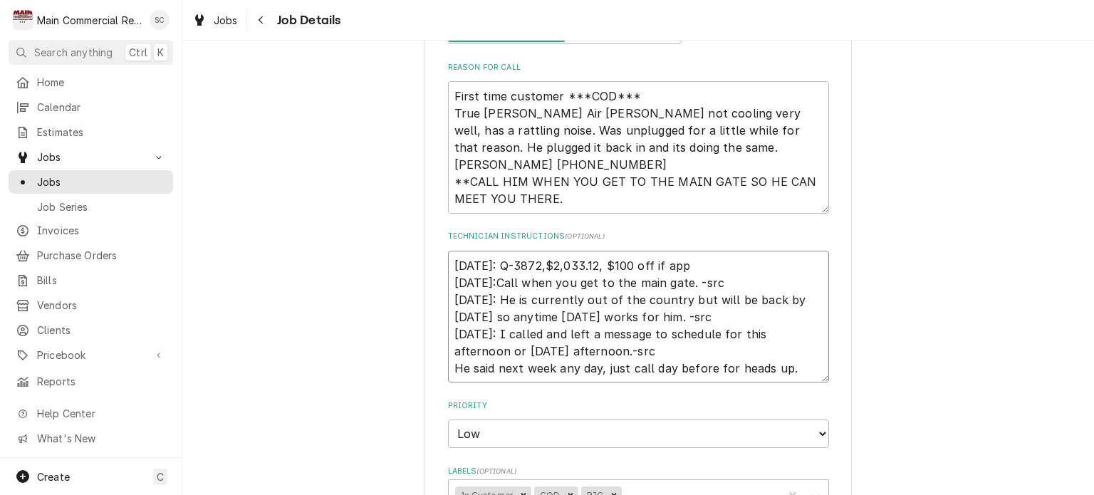
type textarea "x"
type textarea "10/2/25: Q-3872,$2,033.12, $100 off if appr 10/1/25:Call when you get to the ma…"
type textarea "x"
type textarea "10/2/25: Q-3872,$2,033.12, $100 off if appro 10/1/25:Call when you get to the m…"
type textarea "x"
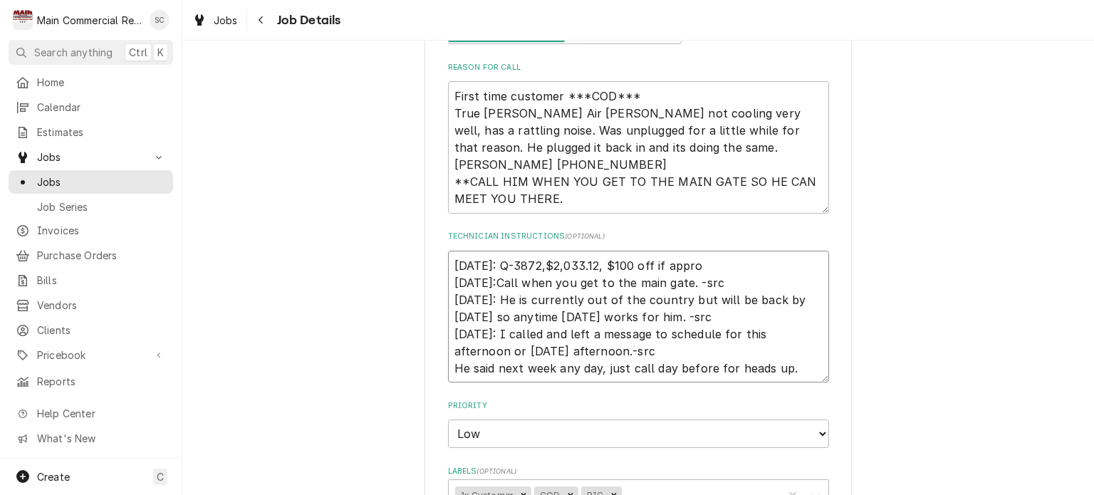
type textarea "10/2/25: Q-3872,$2,033.12, $100 off if approv 10/1/25:Call when you get to the …"
type textarea "x"
type textarea "10/2/25: Q-3872,$2,033.12, $100 off if approve 10/1/25:Call when you get to the…"
type textarea "x"
type textarea "10/2/25: Q-3872,$2,033.12, $100 off if approved 10/1/25:Call when you get to th…"
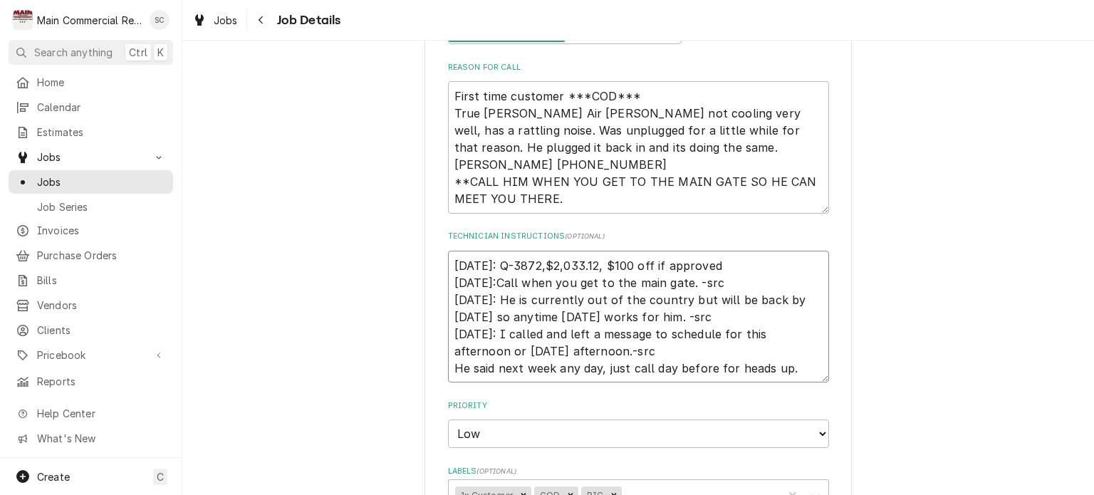
type textarea "x"
type textarea "10/2/25: Q-3872,$2,033.12, $100 off if approved 10/1/25:Call when you get to th…"
type textarea "x"
type textarea "10/2/25: Q-3872,$2,033.12, $100 off if approved t 10/1/25:Call when you get to …"
type textarea "x"
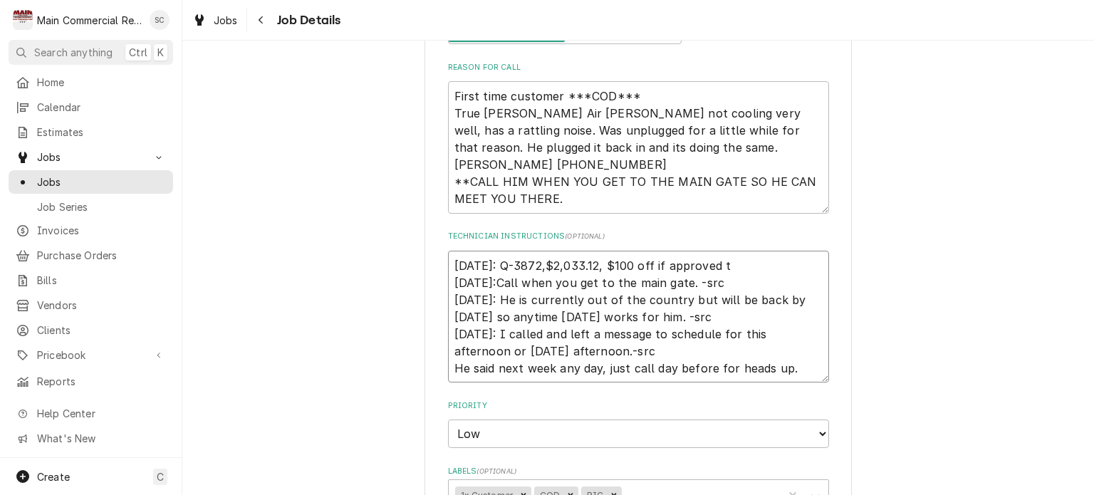
type textarea "10/2/25: Q-3872,$2,033.12, $100 off if approved to 10/1/25:Call when you get to…"
type textarea "x"
type textarea "10/2/25: Q-3872,$2,033.12, $100 off if approved tod 10/1/25:Call when you get t…"
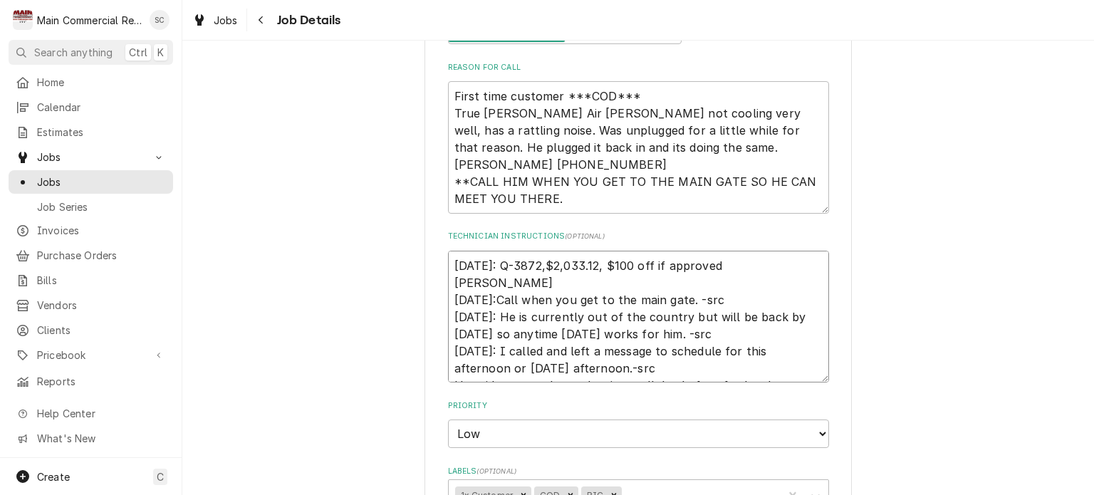
type textarea "x"
type textarea "10/2/25: Q-3872,$2,033.12, $100 off if approved toda 10/1/25:Call when you get …"
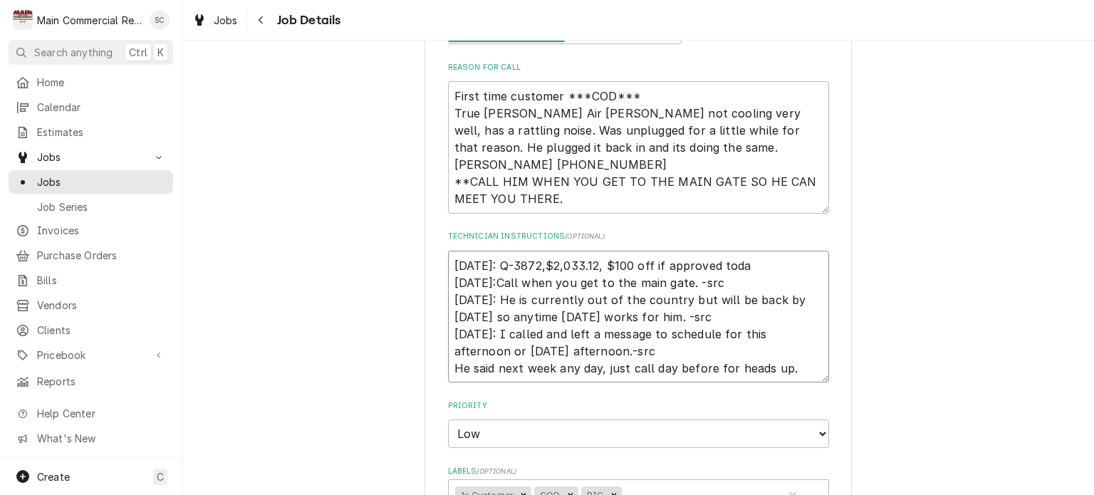
type textarea "x"
type textarea "10/2/25: Q-3872,$2,033.12, $100 off if approved today 10/1/25:Call when you get…"
type textarea "x"
type textarea "10/2/25: Q-3872,$2,033.12, $100 off if approved today 10/1/25:Call when you get…"
type textarea "x"
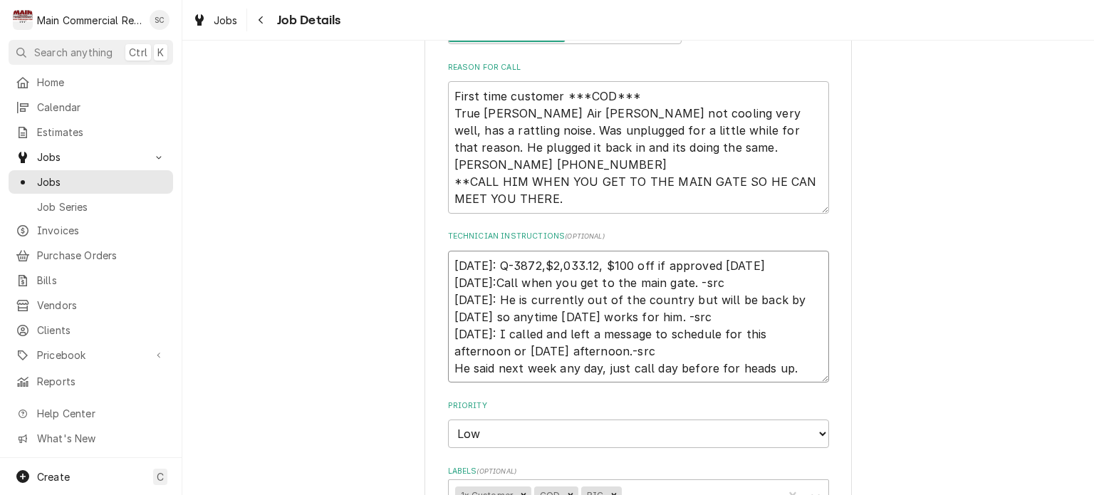
type textarea "10/2/25: Q-3872,$2,033.12, $100 off if approved today ( 10/1/25:Call when you g…"
type textarea "x"
type textarea "10/2/25: Q-3872,$2,033.12, $100 off if approved today (i 10/1/25:Call when you …"
type textarea "x"
type textarea "10/2/25: Q-3872,$2,033.12, $100 off if approved today (if 10/1/25:Call when you…"
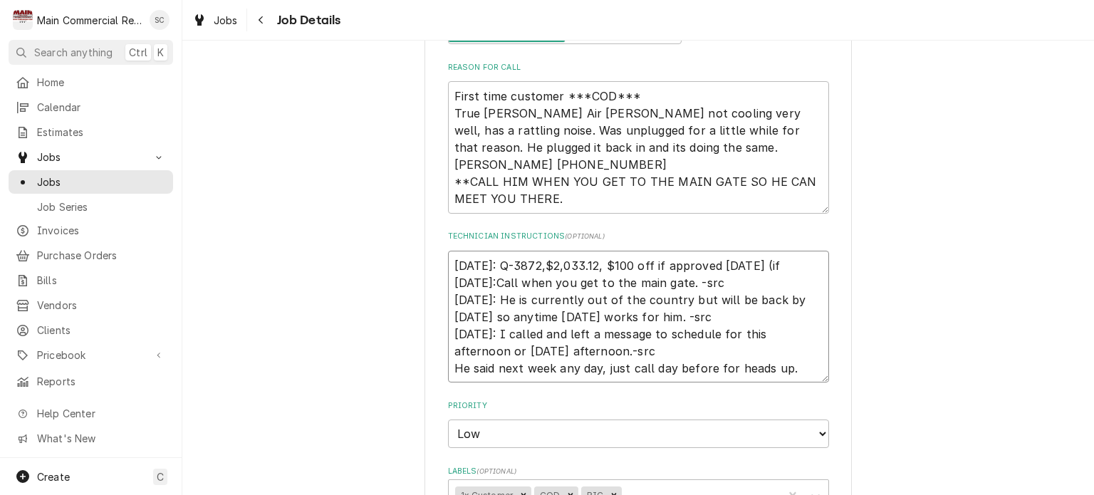
type textarea "x"
type textarea "10/2/25: Q-3872,$2,033.12, $100 off if approved today (if 10/1/25:Call when you…"
type textarea "x"
type textarea "10/2/25: Q-3872,$2,033.12, $100 off if approved today (if n 10/1/25:Call when y…"
type textarea "x"
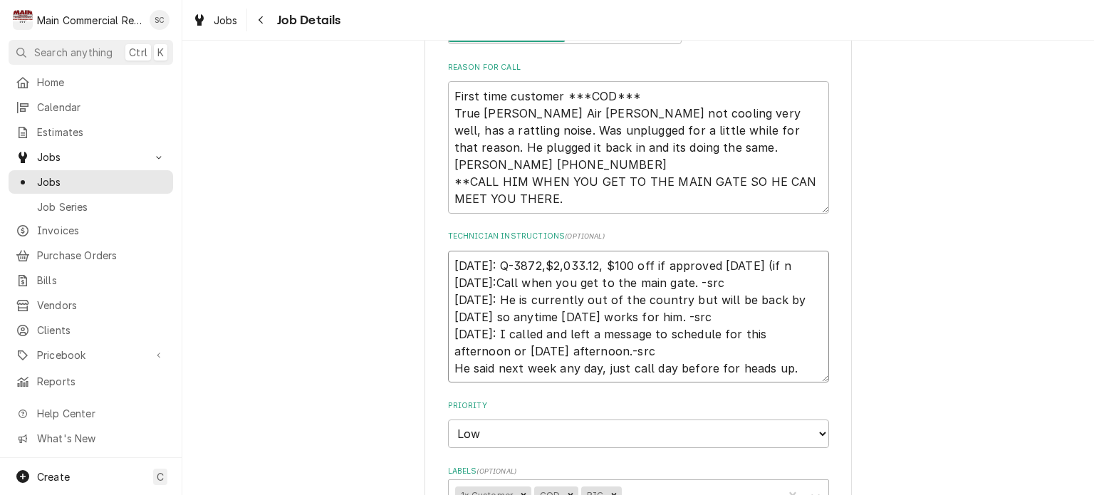
type textarea "10/2/25: Q-3872,$2,033.12, $100 off if approved today (if ne 10/1/25:Call when …"
type textarea "x"
type textarea "10/2/25: Q-3872,$2,033.12, $100 off if approved today (if nee 10/1/25:Call when…"
type textarea "x"
type textarea "10/2/25: Q-3872,$2,033.12, $100 off if approved today (if need 10/1/25:Call whe…"
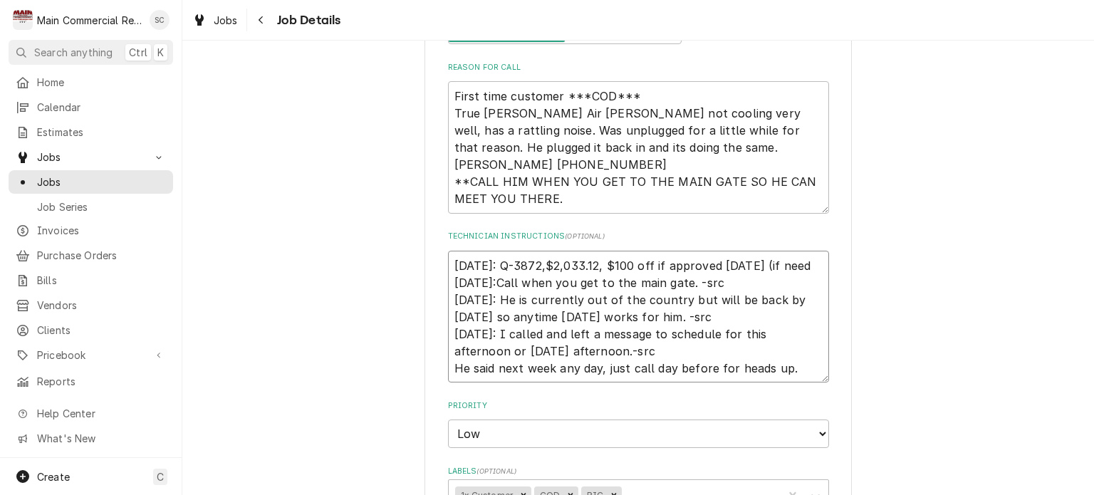
type textarea "x"
type textarea "10/2/25: Q-3872,$2,033.12, $100 off if approved today (if neede 10/1/25:Call wh…"
type textarea "x"
type textarea "10/2/25: Q-3872,$2,033.12, $100 off if approved today (if needed 10/1/25:Call w…"
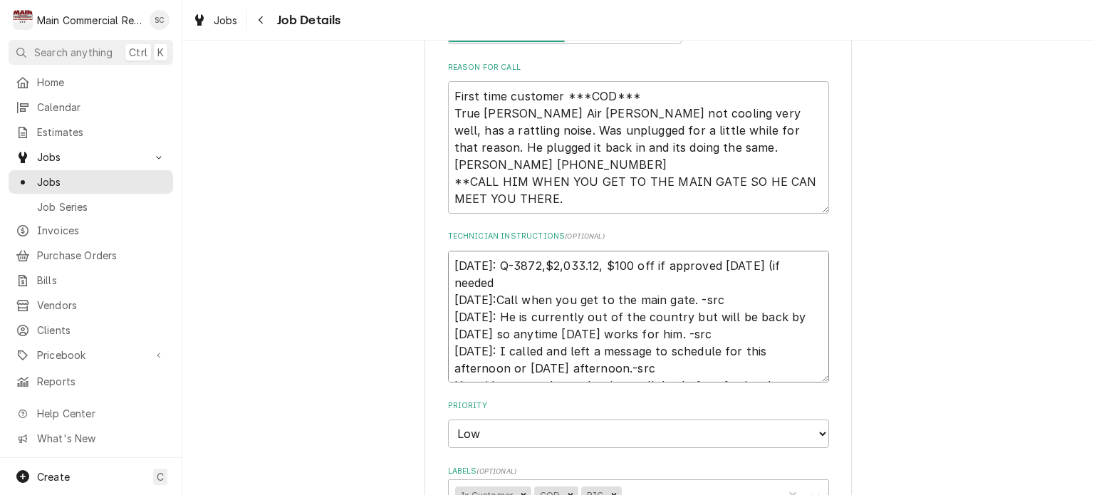
type textarea "x"
type textarea "10/2/25: Q-3872,$2,033.12, $100 off if approved today (if needed) 10/1/25:Call …"
type textarea "x"
type textarea "10/2/25: Q-3872,$2,033.12, $100 off if approved today (if needed)- 10/1/25:Call…"
type textarea "x"
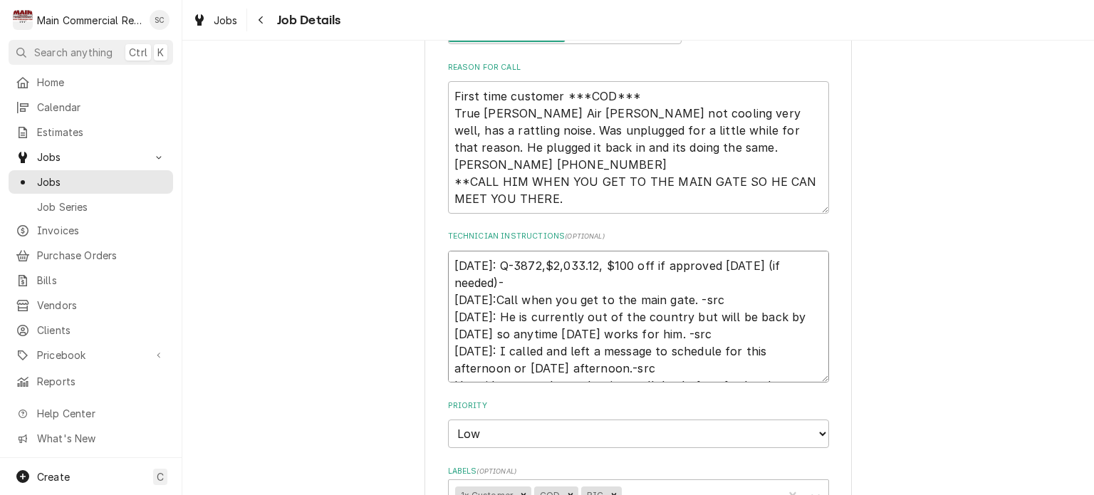
type textarea "10/2/25: Q-3872,$2,033.12, $100 off if approved today (if needed)-s 10/1/25:Cal…"
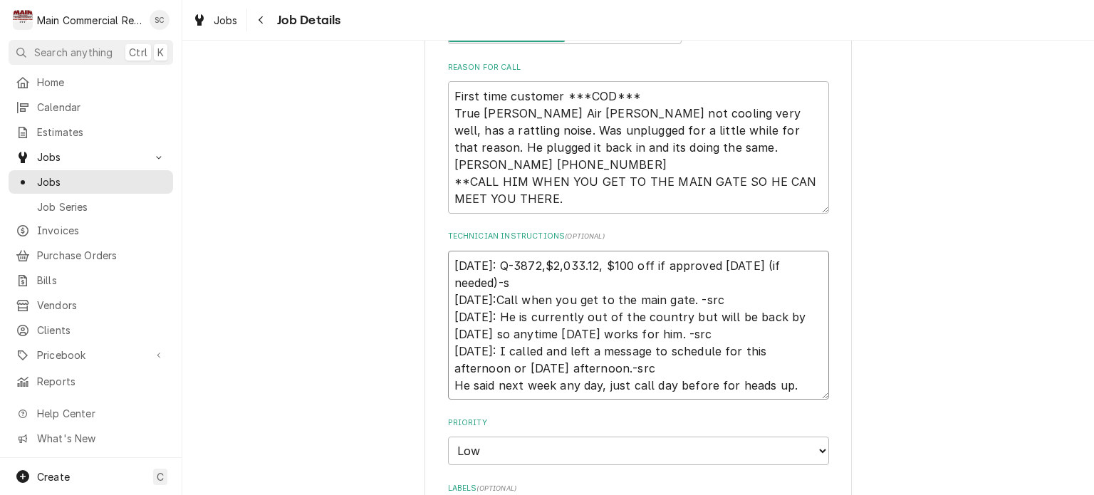
type textarea "x"
type textarea "10/2/25: Q-3872,$2,033.12, $100 off if approved today (if needed)-sr 10/1/25:Ca…"
type textarea "x"
type textarea "10/2/25: Q-3872,$2,033.12, $100 off if approved today (if needed)-src 10/1/25:C…"
type textarea "x"
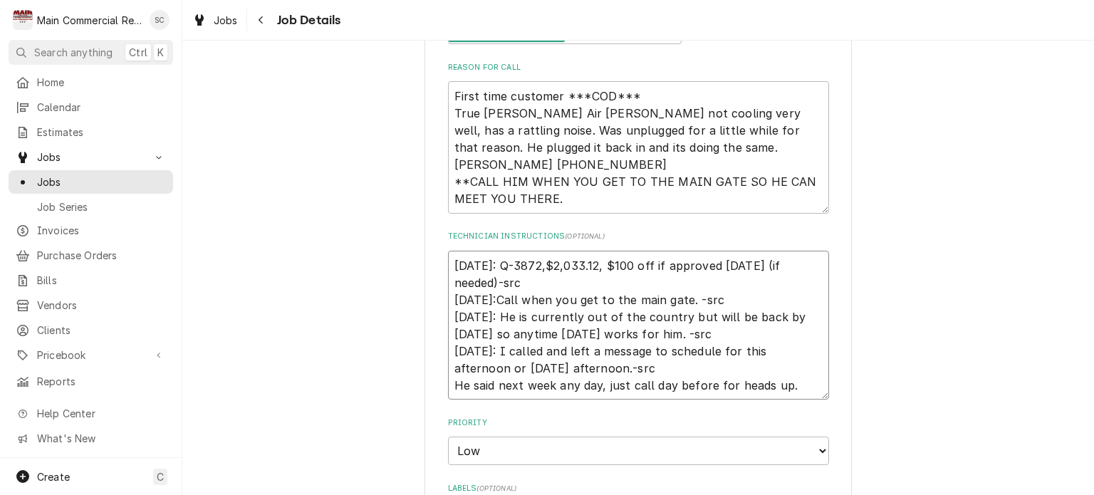
type textarea "10/2/25: Q-3872,$2,033.12, $100 off if approved today (if needed)-src. 10/1/25:…"
type textarea "x"
type textarea "10/2/25: Q-3872,$2,033.12, $100 off if approved today (if needed)-src. 10/1/25:…"
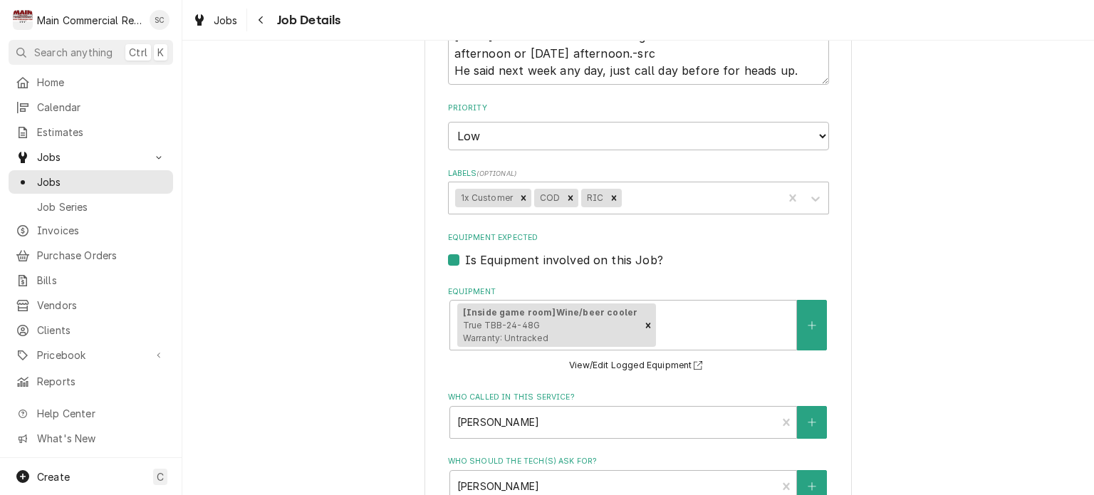
scroll to position [956, 0]
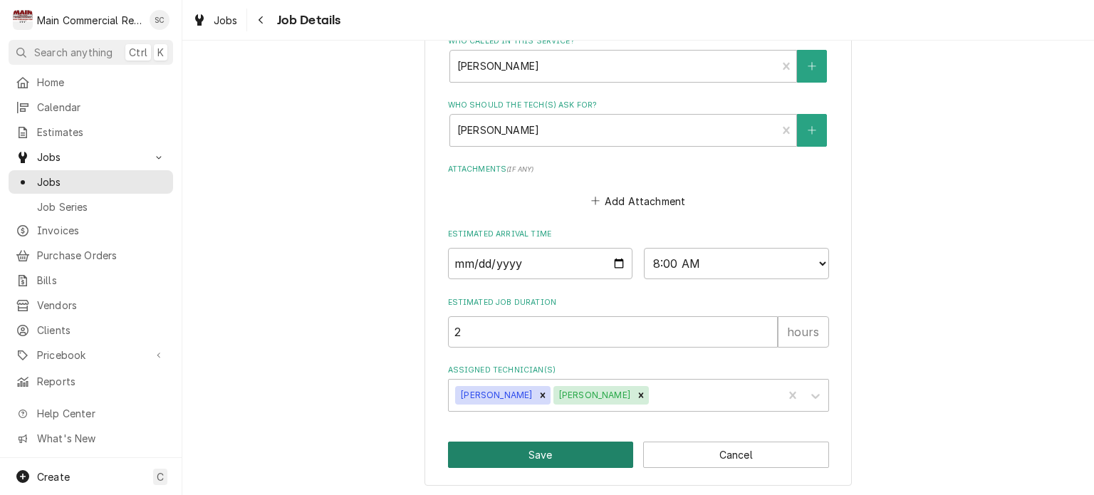
click at [579, 452] on button "Save" at bounding box center [541, 455] width 186 height 26
type textarea "x"
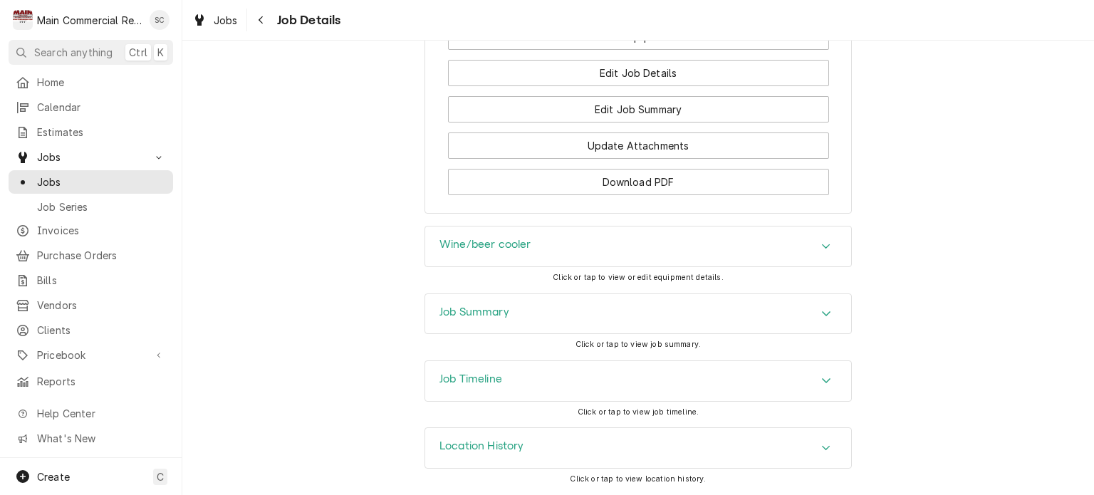
scroll to position [1793, 0]
click at [617, 311] on div "Job Summary" at bounding box center [638, 314] width 426 height 40
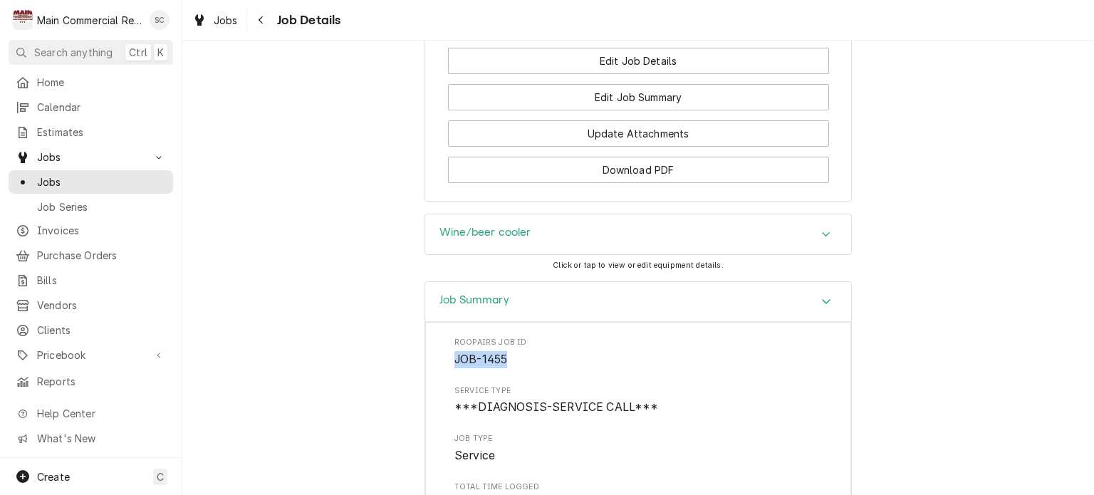
drag, startPoint x: 501, startPoint y: 370, endPoint x: 452, endPoint y: 365, distance: 50.1
click at [454, 365] on span "JOB-1455" at bounding box center [480, 360] width 53 height 14
copy span "JOB-1455"
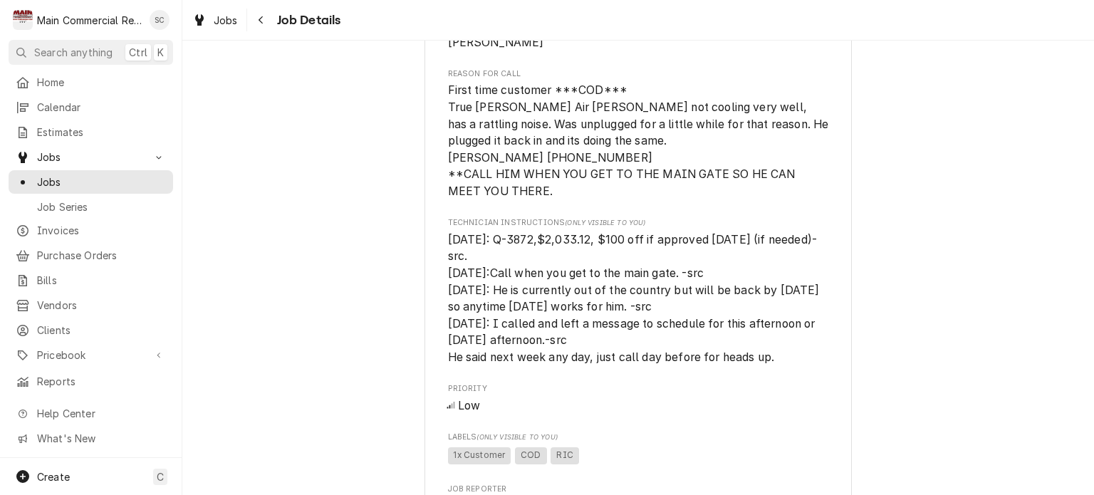
scroll to position [867, 0]
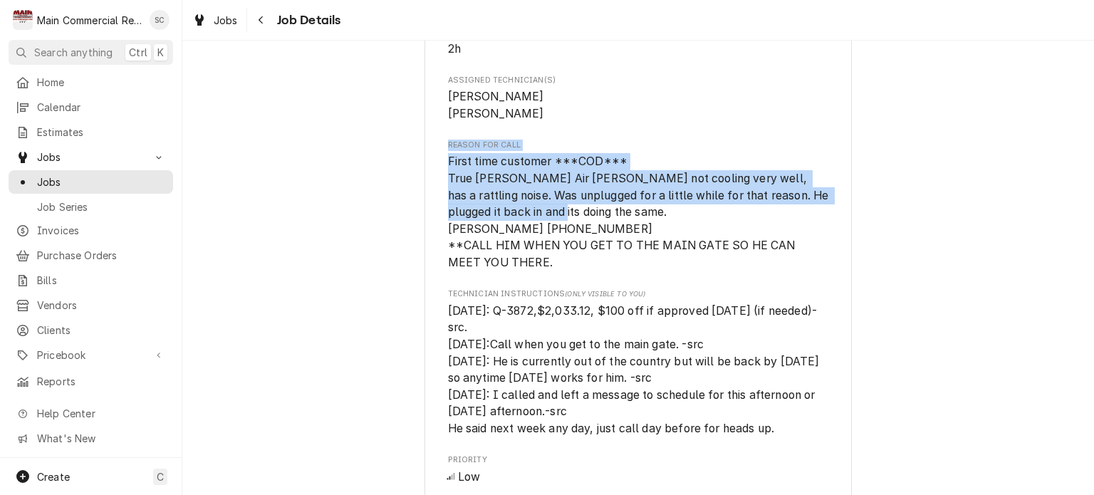
drag, startPoint x: 551, startPoint y: 228, endPoint x: 442, endPoint y: 162, distance: 127.5
click at [448, 162] on div "Reason For Call First time customer ***COD*** True Bev Air RIC not cooling very…" at bounding box center [638, 206] width 381 height 132
copy div "Reason For Call First time customer ***COD*** True Bev Air RIC not cooling very…"
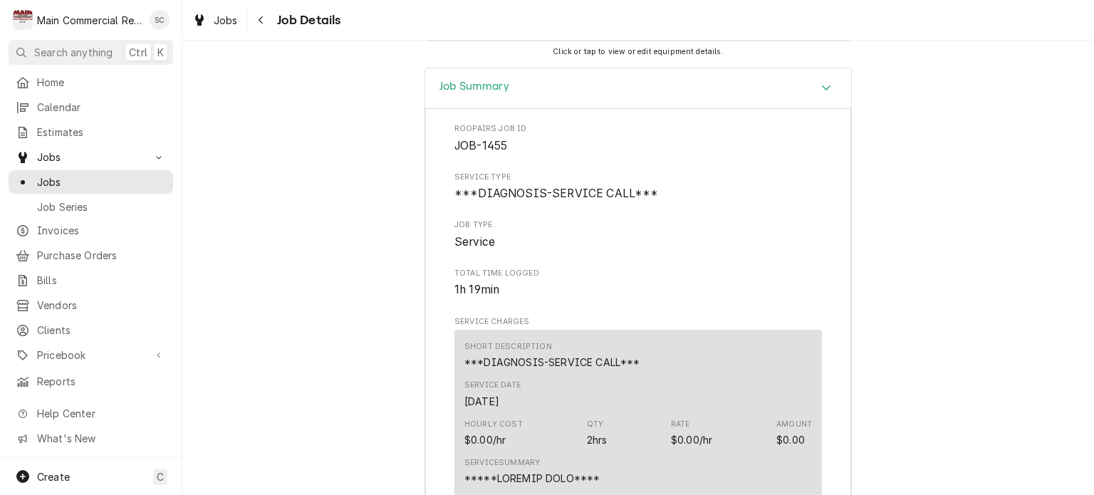
scroll to position [1793, 0]
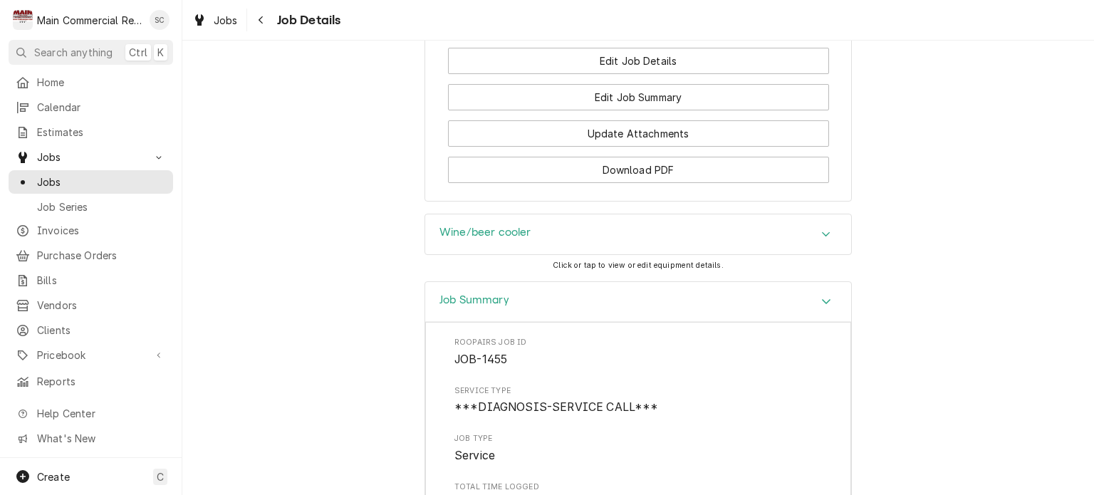
click at [566, 244] on div "Wine/beer cooler" at bounding box center [638, 234] width 426 height 40
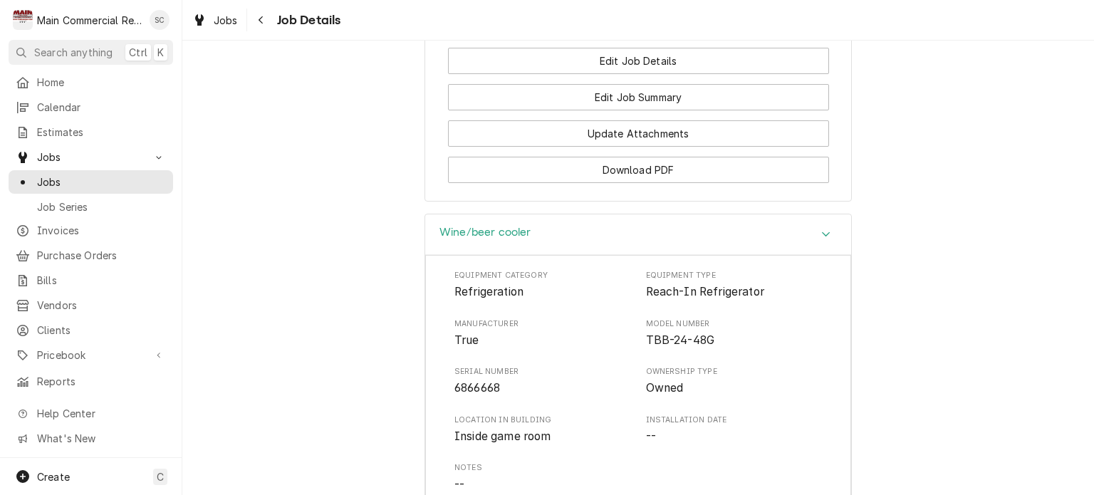
scroll to position [1935, 0]
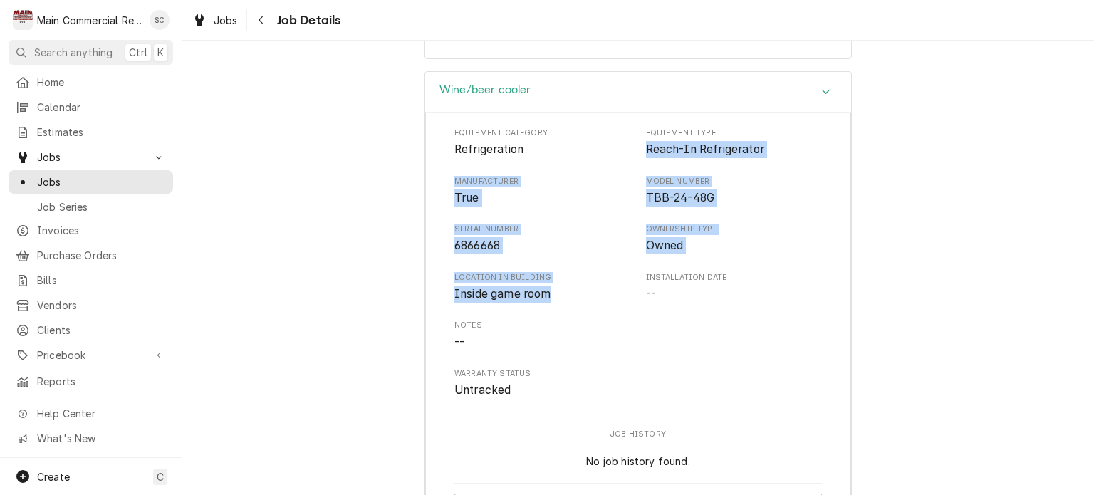
drag, startPoint x: 547, startPoint y: 311, endPoint x: 636, endPoint y: 173, distance: 163.8
click at [636, 173] on div "Equipment Category Refrigeration Equipment Type Reach-In Refrigerator Manufactu…" at bounding box center [637, 262] width 367 height 271
copy div "Reach-In Refrigerator Manufacturer True Model Number TBB-24-48G Serial Number 6…"
click at [882, 257] on div "Wine/beer cooler Equipment Category Refrigeration Equipment Type Reach-In Refri…" at bounding box center [638, 308] width 912 height 475
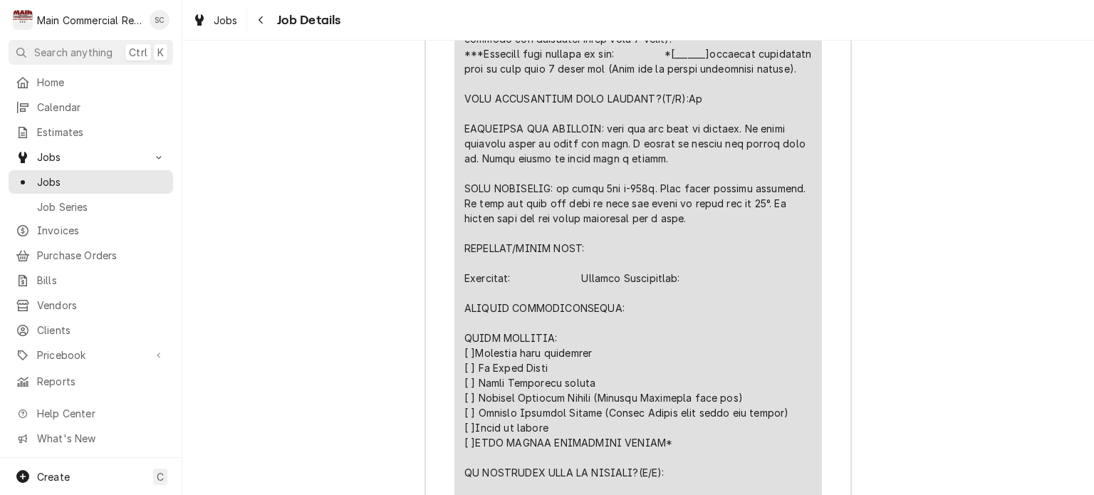
scroll to position [2861, 0]
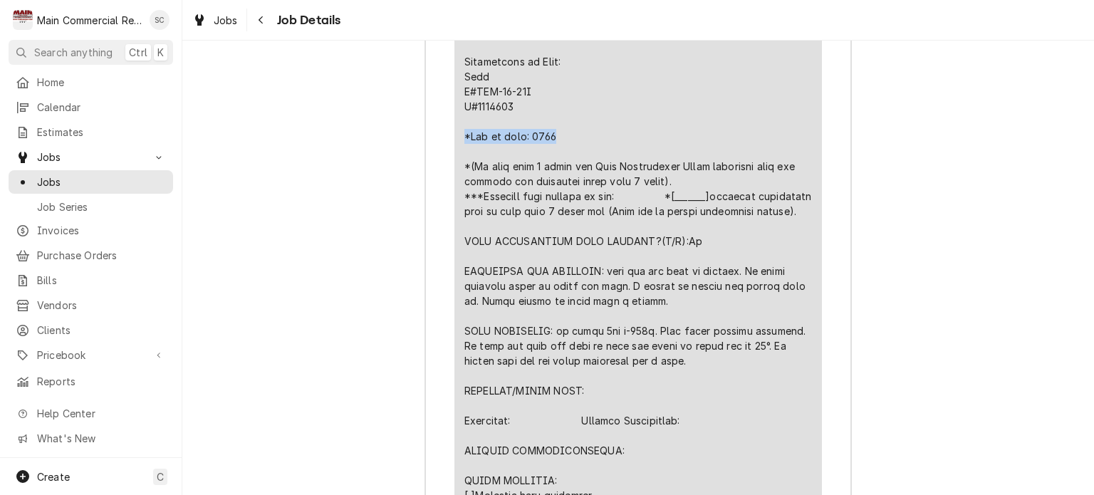
drag, startPoint x: 552, startPoint y: 152, endPoint x: 457, endPoint y: 153, distance: 94.7
click at [457, 153] on div "Short Description ***DIAGNOSIS-SERVICE CALL*** Service Date Oct 2, 2025 Hourly …" at bounding box center [637, 333] width 367 height 900
copy div "*Age of unit: 2010"
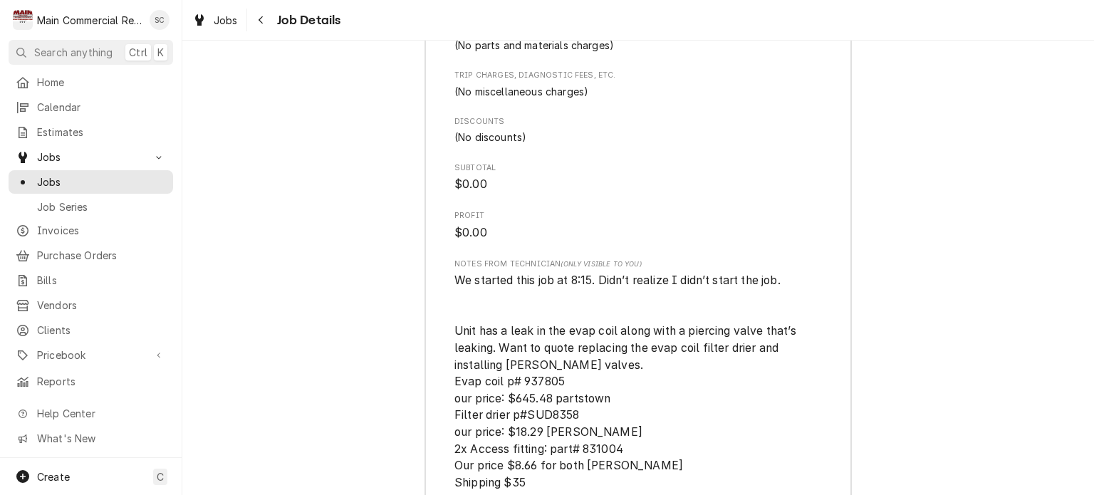
scroll to position [3787, 0]
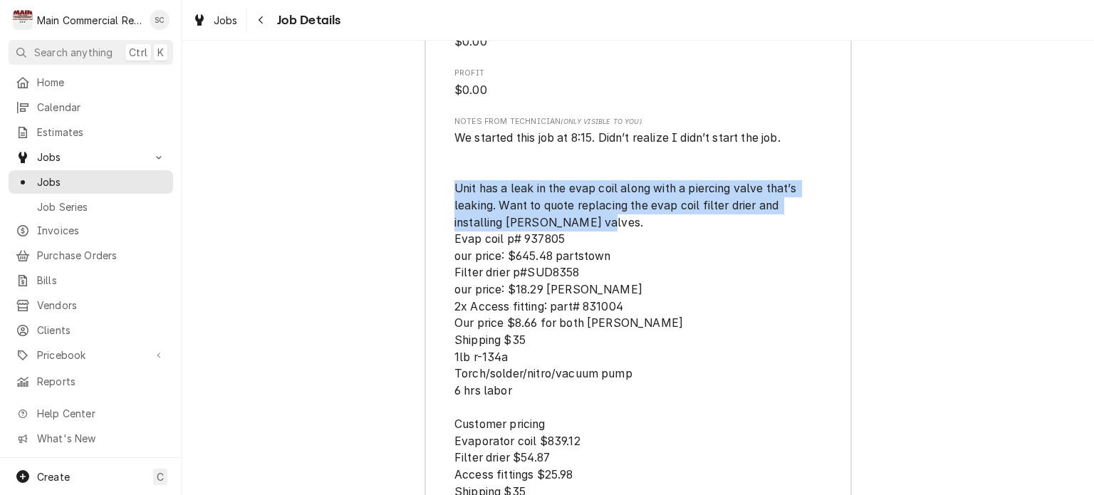
drag, startPoint x: 591, startPoint y: 254, endPoint x: 449, endPoint y: 214, distance: 148.1
click at [454, 214] on span "We started this job at 8:15. Didn’t realize I didn’t start the job. Unit has a …" at bounding box center [626, 356] width 345 height 451
copy span "Unit has a leak in the evap coil along with a piercing valve that’s leaking. Wa…"
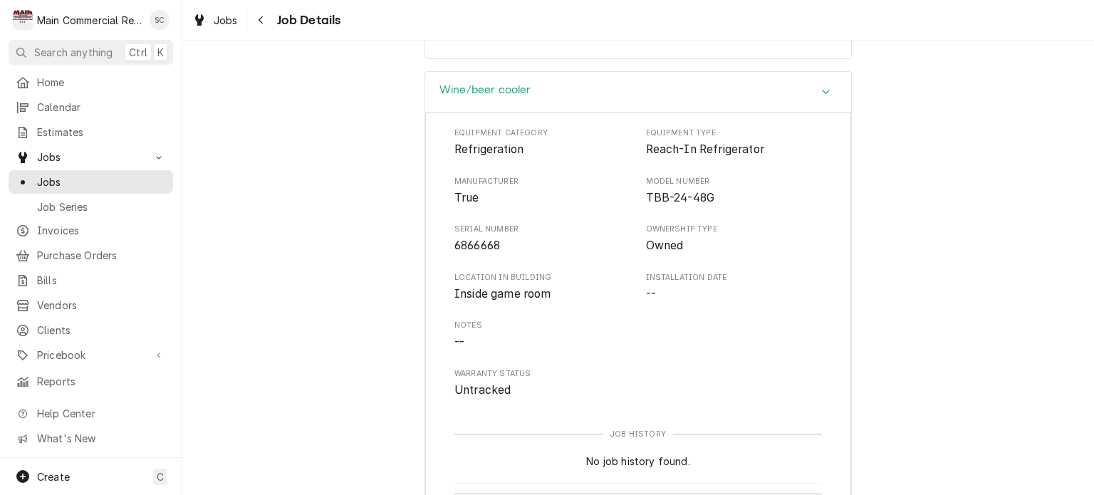
scroll to position [1650, 0]
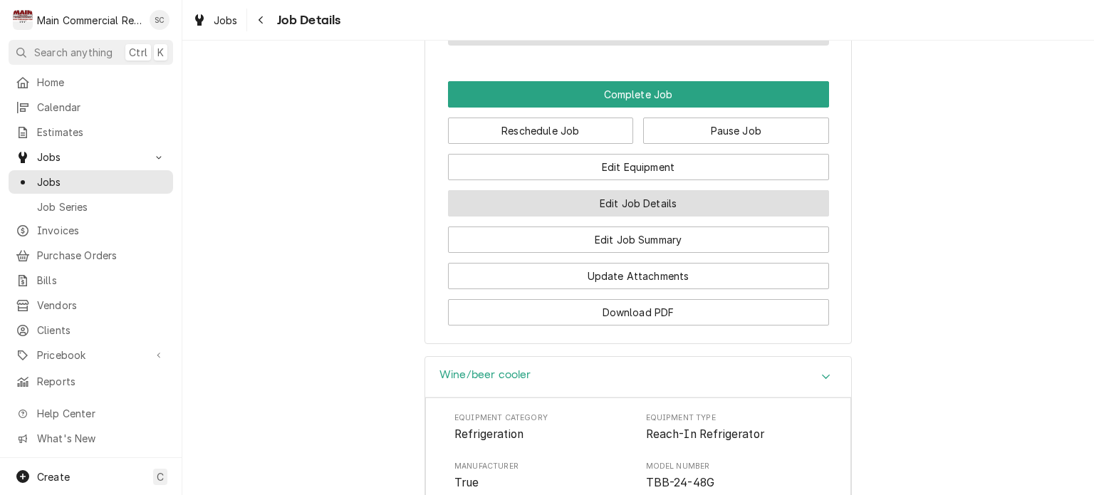
click at [657, 217] on button "Edit Job Details" at bounding box center [638, 203] width 381 height 26
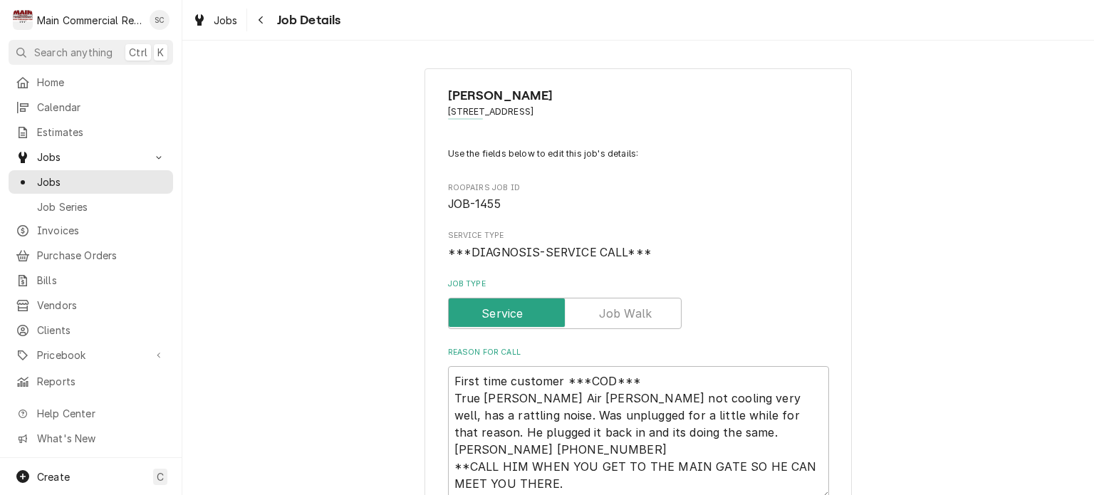
scroll to position [285, 0]
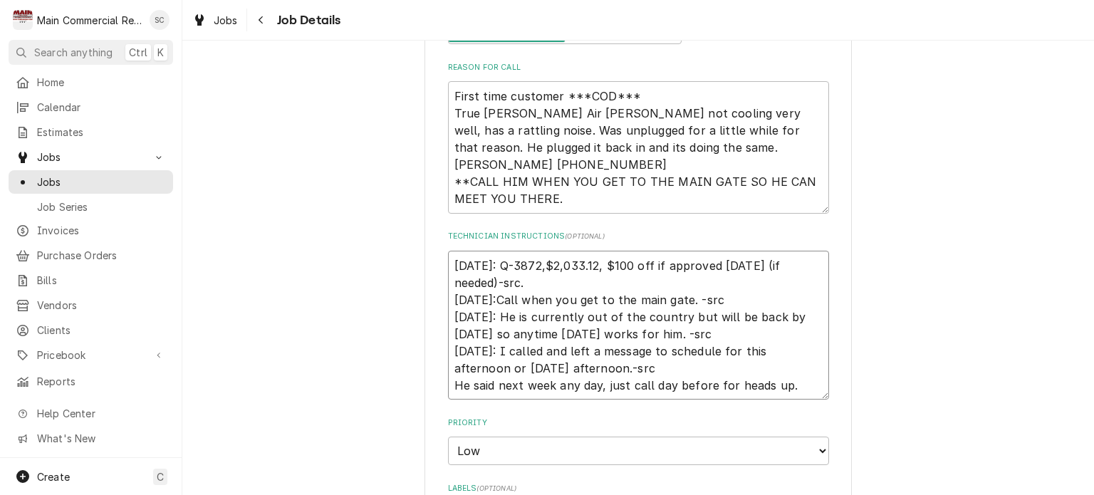
click at [451, 266] on textarea "10/2/25: Q-3872,$2,033.12, $100 off if approved today (if needed)-src. 10/1/25:…" at bounding box center [638, 326] width 381 height 150
type textarea "x"
type textarea "1 0/2/25: Q-3872,$2,033.12, $100 off if approved today (if needed)-src. 10/1/25…"
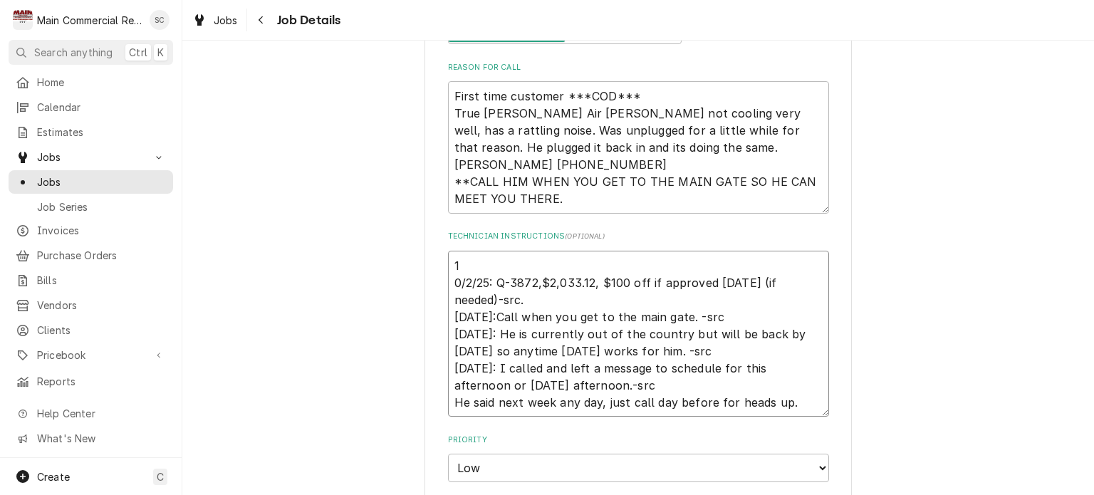
type textarea "x"
type textarea "11 0/2/25: Q-3872,$2,033.12, $100 off if approved today (if needed)-src. 10/1/2…"
type textarea "x"
type textarea "101 0/2/25: Q-3872,$2,033.12, $100 off if approved today (if needed)-src. 10/1/…"
type textarea "x"
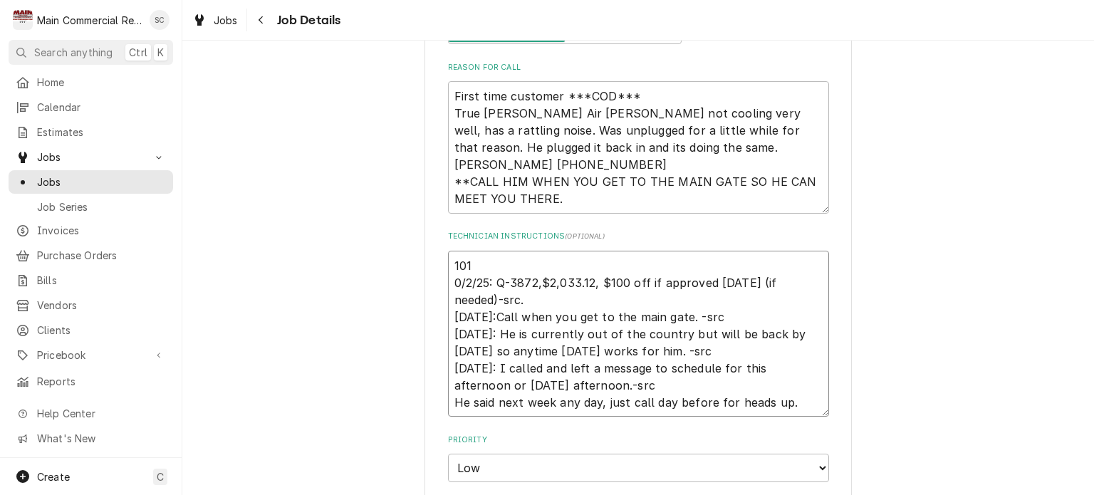
type textarea "10/1 0/2/25: Q-3872,$2,033.12, $100 off if approved today (if needed)-src. 10/1…"
type textarea "x"
type textarea "10/21 0/2/25: Q-3872,$2,033.12, $100 off if approved today (if needed)-src. 10/…"
type textarea "x"
type textarea "10/2/1 0/2/25: Q-3872,$2,033.12, $100 off if approved today (if needed)-src. 10…"
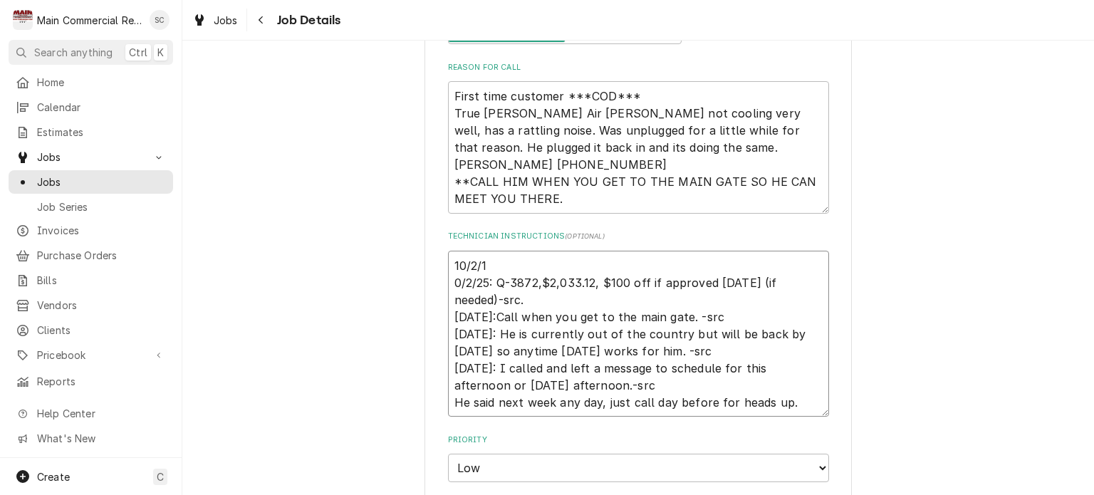
type textarea "x"
type textarea "10/2/21 0/2/25: Q-3872,$2,033.12, $100 off if approved today (if needed)-src. 1…"
type textarea "x"
type textarea "10/2/251 0/2/25: Q-3872,$2,033.12, $100 off if approved today (if needed)-src. …"
type textarea "x"
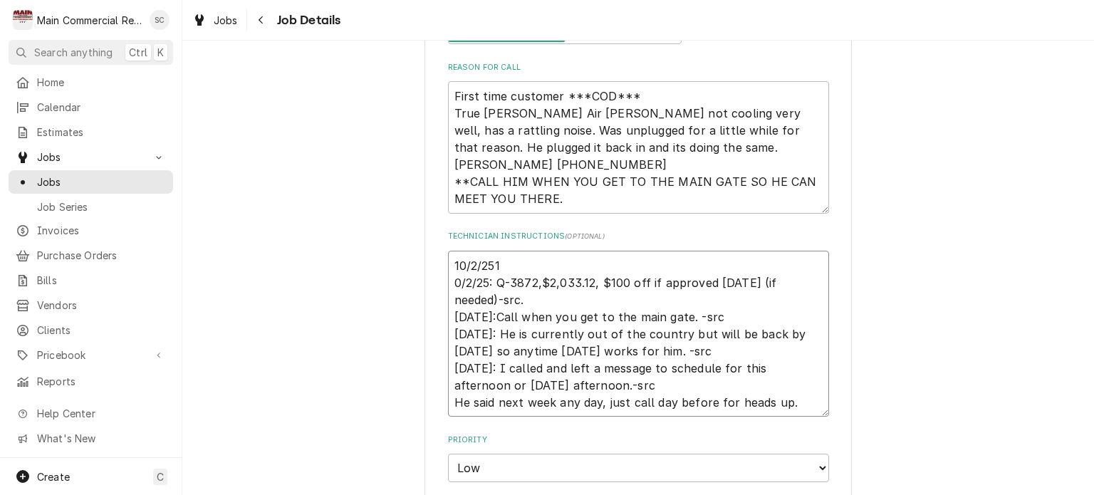
type textarea "10/2/25:1 0/2/25: Q-3872,$2,033.12, $100 off if approved today (if needed)-src.…"
type textarea "x"
type textarea "10/2/25:I1 0/2/25: Q-3872,$2,033.12, $100 off if approved today (if needed)-src…"
type textarea "x"
type textarea "10/2/25:IN1 0/2/25: Q-3872,$2,033.12, $100 off if approved today (if needed)-sr…"
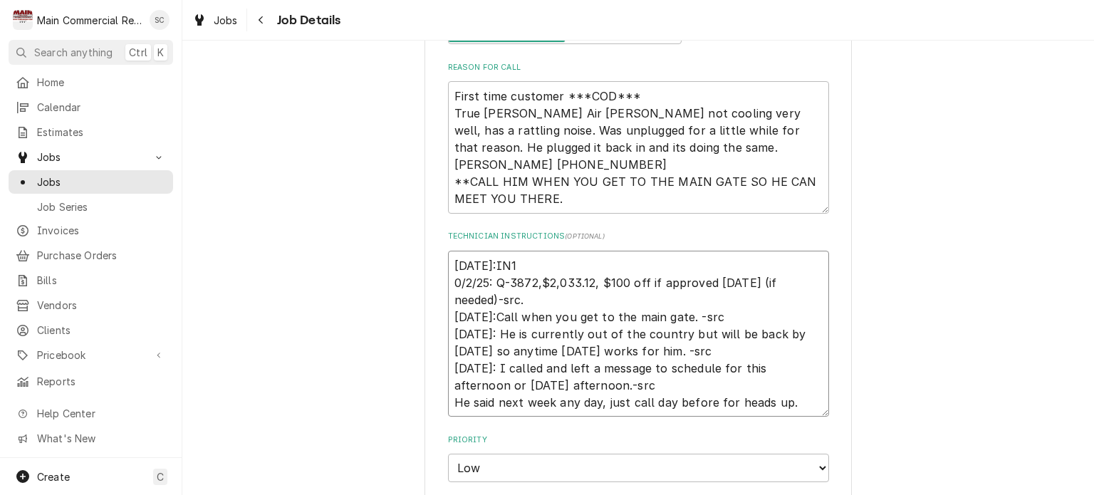
type textarea "x"
type textarea "10/2/25:I1 0/2/25: Q-3872,$2,033.12, $100 off if approved today (if needed)-src…"
type textarea "x"
type textarea "10/2/25:In1 0/2/25: Q-3872,$2,033.12, $100 off if approved today (if needed)-sr…"
type textarea "x"
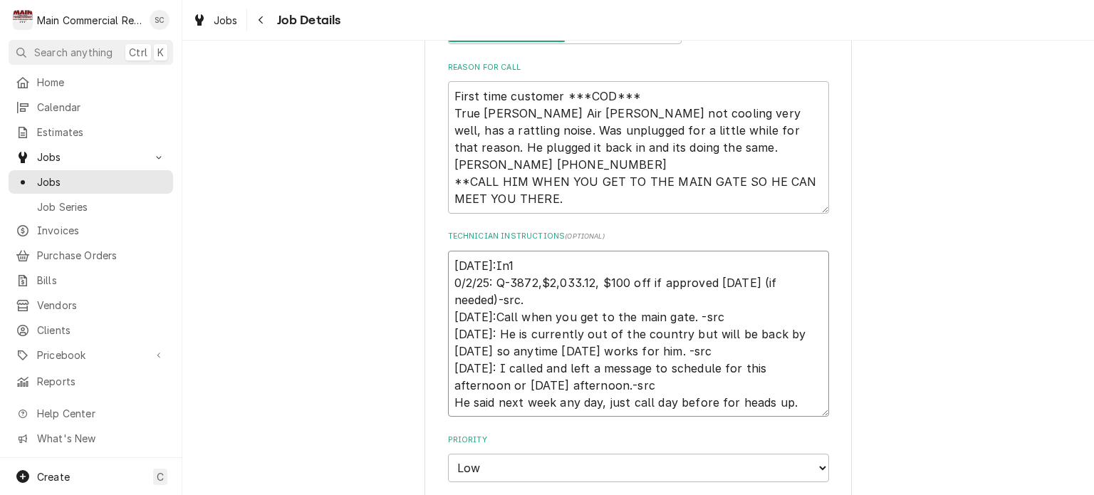
type textarea "10/2/25:Inv1 0/2/25: Q-3872,$2,033.12, $100 off if approved today (if needed)-s…"
type textarea "x"
type textarea "10/2/25:Invo1 0/2/25: Q-3872,$2,033.12, $100 off if approved today (if needed)-…"
type textarea "x"
type textarea "10/2/25:Invoi1 0/2/25: Q-3872,$2,033.12, $100 off if approved today (if needed)…"
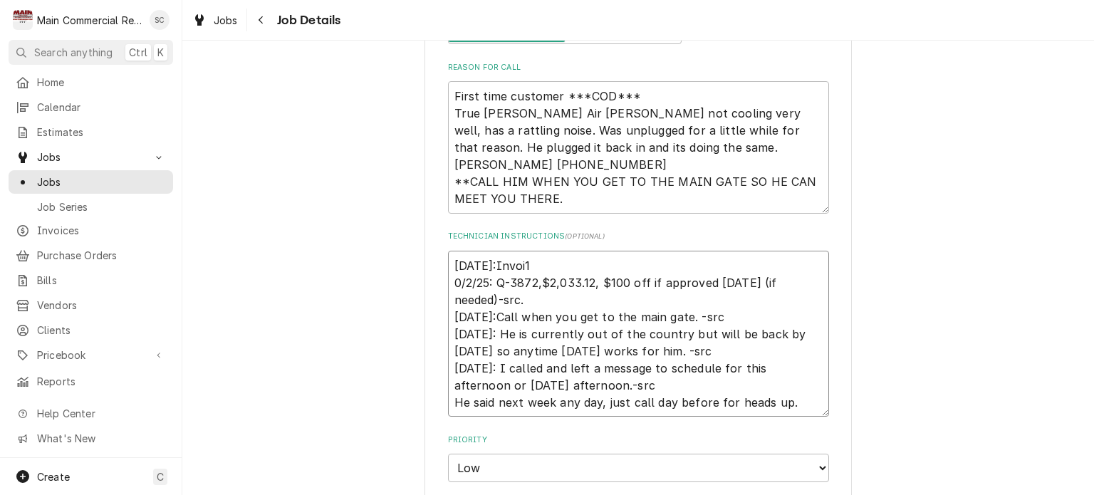
type textarea "x"
type textarea "10/2/25:Invoic1 0/2/25: Q-3872,$2,033.12, $100 off if approved today (if needed…"
type textarea "x"
type textarea "10/2/25:Invoice1 0/2/25: Q-3872,$2,033.12, $100 off if approved today (if neede…"
type textarea "x"
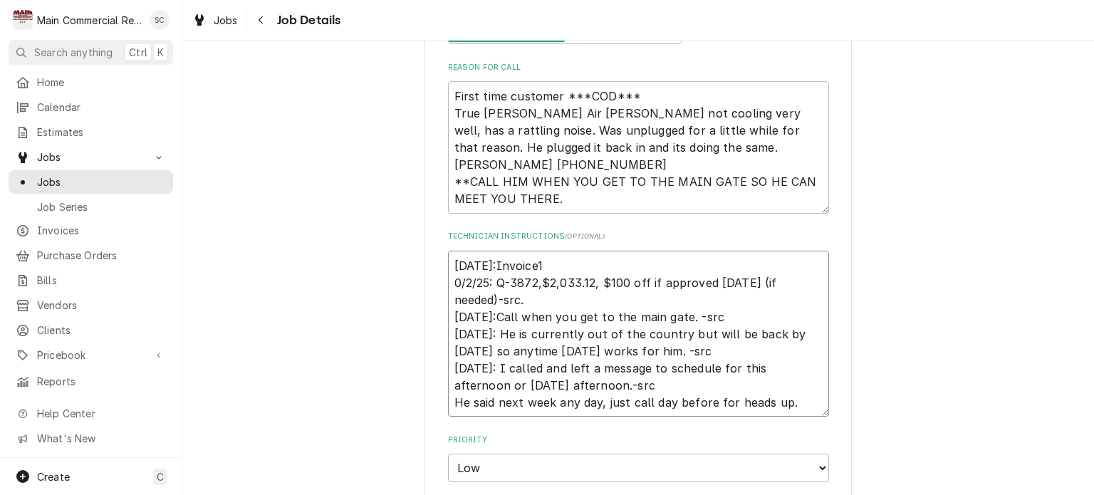
type textarea "10/2/25:Invoice 1 0/2/25: Q-3872,$2,033.12, $100 off if approved today (if need…"
type textarea "x"
type textarea "10/2/25:Invoice #1 0/2/25: Q-3872,$2,033.12, $100 off if approved today (if nee…"
type textarea "x"
type textarea "10/2/25:Invoice #11 0/2/25: Q-3872,$2,033.12, $100 off if approved today (if ne…"
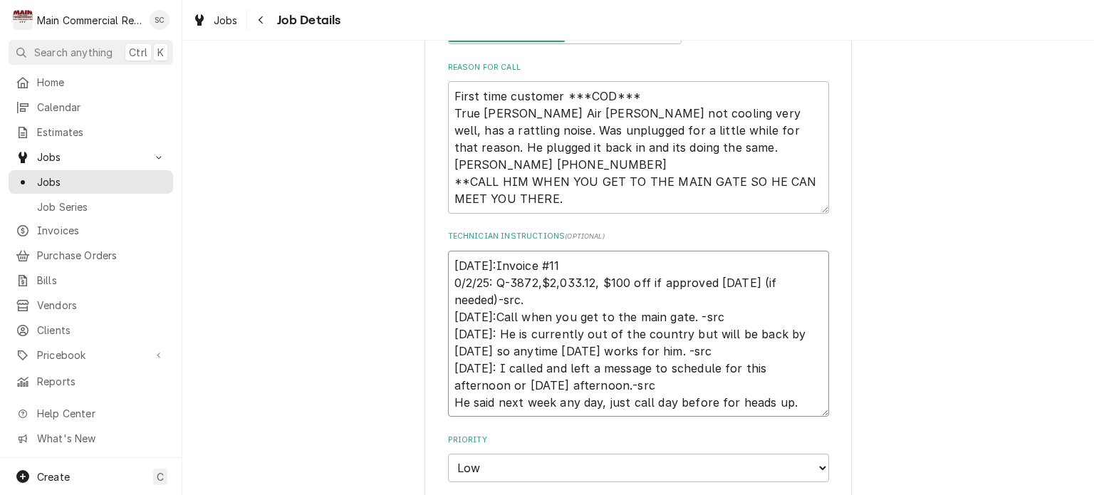
type textarea "x"
type textarea "10/2/25:Invoice #151 0/2/25: Q-3872,$2,033.12, $100 off if approved today (if n…"
type textarea "x"
type textarea "10/2/25:Invoice #1521 0/2/25: Q-3872,$2,033.12, $100 off if approved today (if …"
type textarea "x"
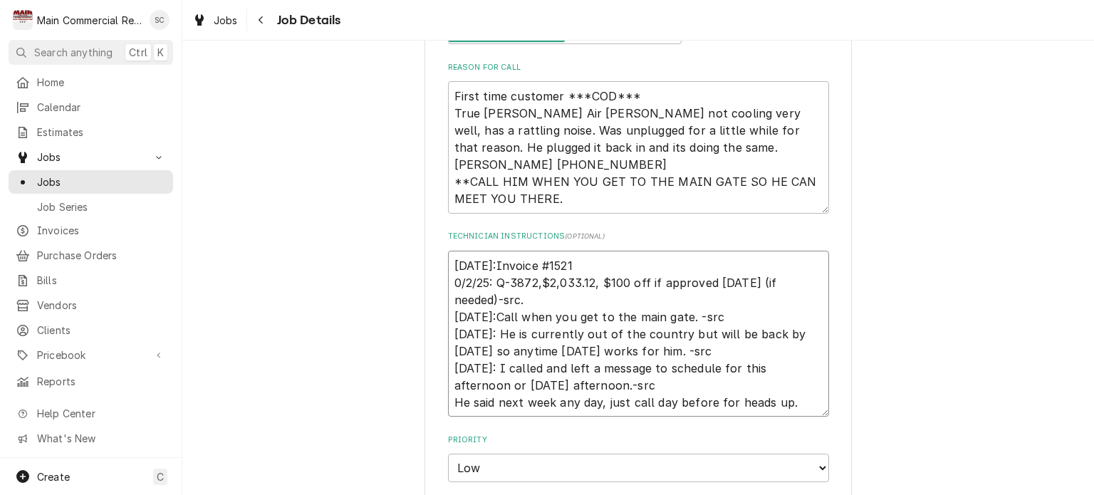
type textarea "10/2/25:Invoice #15231 0/2/25: Q-3872,$2,033.12, $100 off if approved today (if…"
type textarea "x"
type textarea "10/2/25:Invoice #152331 0/2/25: Q-3872,$2,033.12, $100 off if approved today (i…"
type textarea "x"
type textarea "10/2/25:Invoice #1523361 0/2/25: Q-3872,$2,033.12, $100 off if approved today (…"
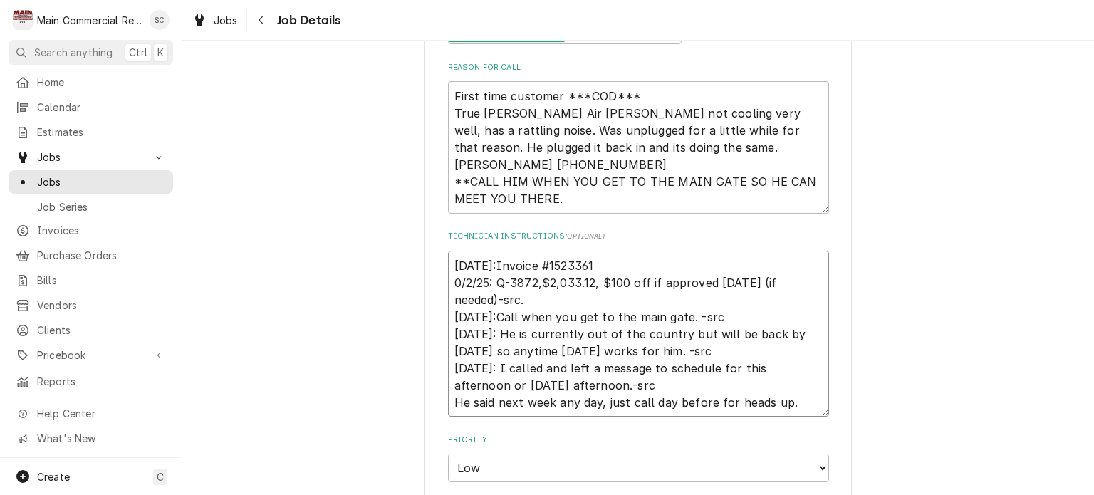
type textarea "x"
type textarea "10/2/25:Invoice #152336,1 0/2/25: Q-3872,$2,033.12, $100 off if approved today …"
type textarea "x"
type textarea "10/2/25:Invoice #152336, 1 0/2/25: Q-3872,$2,033.12, $100 off if approved today…"
type textarea "x"
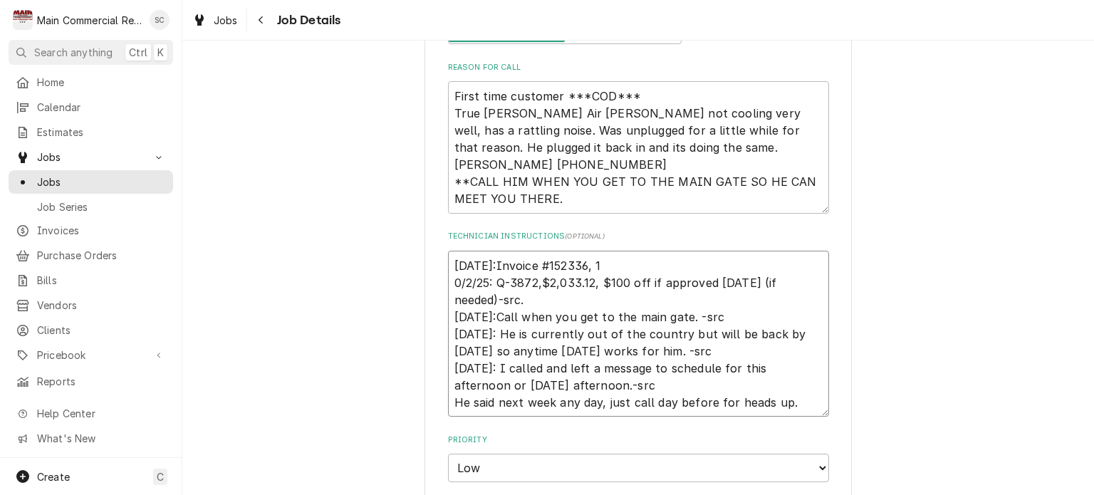
type textarea "10/2/25:Invoice #152336, $1 0/2/25: Q-3872,$2,033.12, $100 off if approved toda…"
type textarea "x"
type textarea "10/2/25:Invoice #152336, $ 0/2/25: Q-3872,$2,033.12, $100 off if approved today…"
type textarea "x"
type textarea "10/2/25:Invoice #152336, $$ 0/2/25: Q-3872,$2,033.12, $100 off if approved toda…"
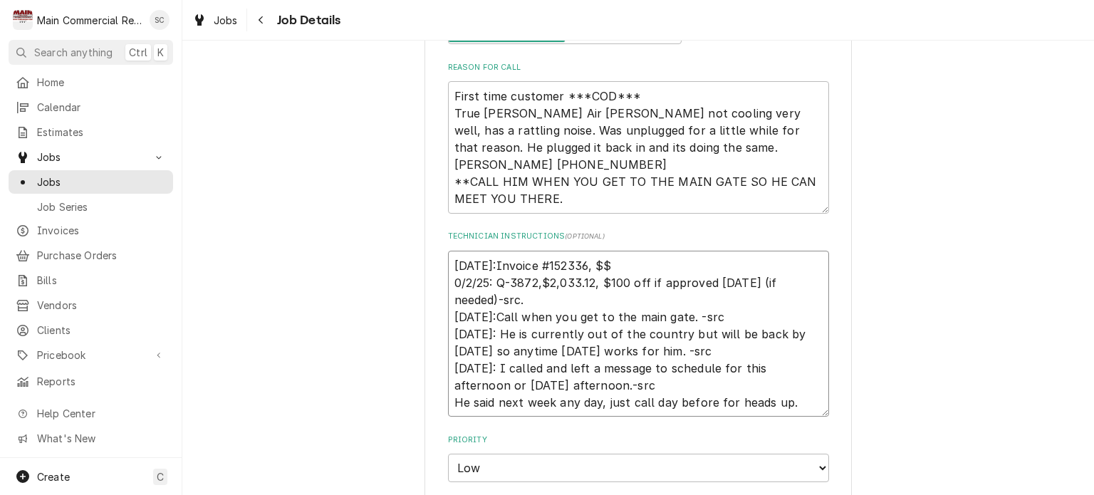
type textarea "x"
type textarea "10/2/25:Invoice #152336, $$4 0/2/25: Q-3872,$2,033.12, $100 off if approved tod…"
type textarea "x"
type textarea "10/2/25:Invoice #152336, $$42 0/2/25: Q-3872,$2,033.12, $100 off if approved to…"
type textarea "x"
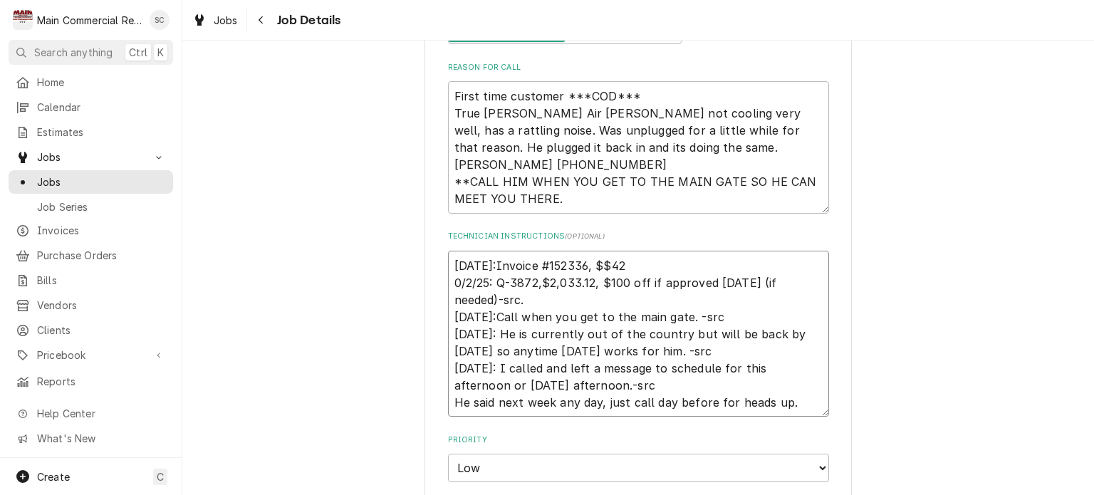
type textarea "10/2/25:Invoice #152336, $$427 0/2/25: Q-3872,$2,033.12, $100 off if approved t…"
type textarea "x"
type textarea "10/2/25:Invoice #152336, $$427. 0/2/25: Q-3872,$2,033.12, $100 off if approved …"
type textarea "x"
type textarea "10/2/25:Invoice #152336, $$427.6 0/2/25: Q-3872,$2,033.12, $100 off if approved…"
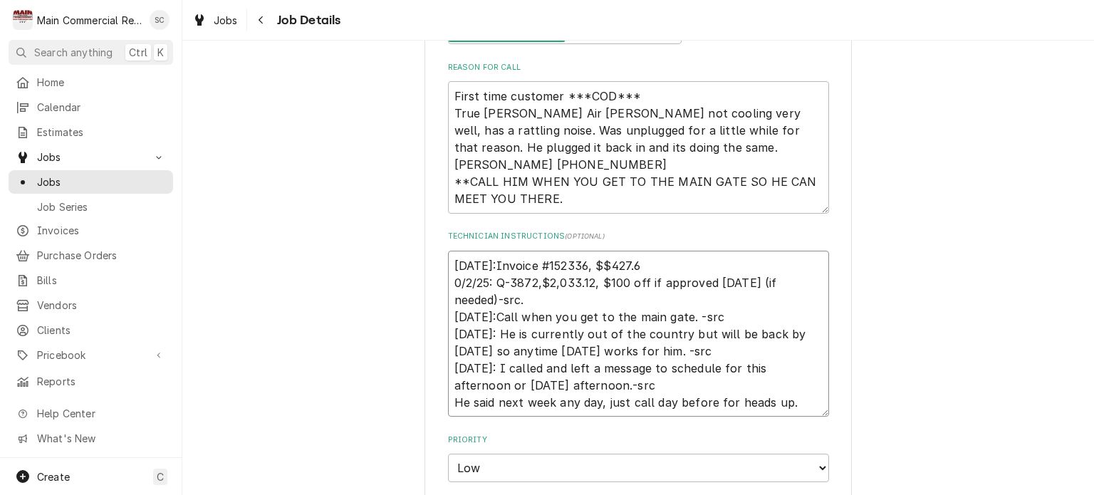
type textarea "x"
type textarea "10/2/25:Invoice #152336, $$427.66 0/2/25: Q-3872,$2,033.12, $100 off if approve…"
type textarea "x"
type textarea "10/2/25:Invoice #152336, $$427.66 0/2/25: Q-3872,$2,033.12, $100 off if approve…"
type textarea "x"
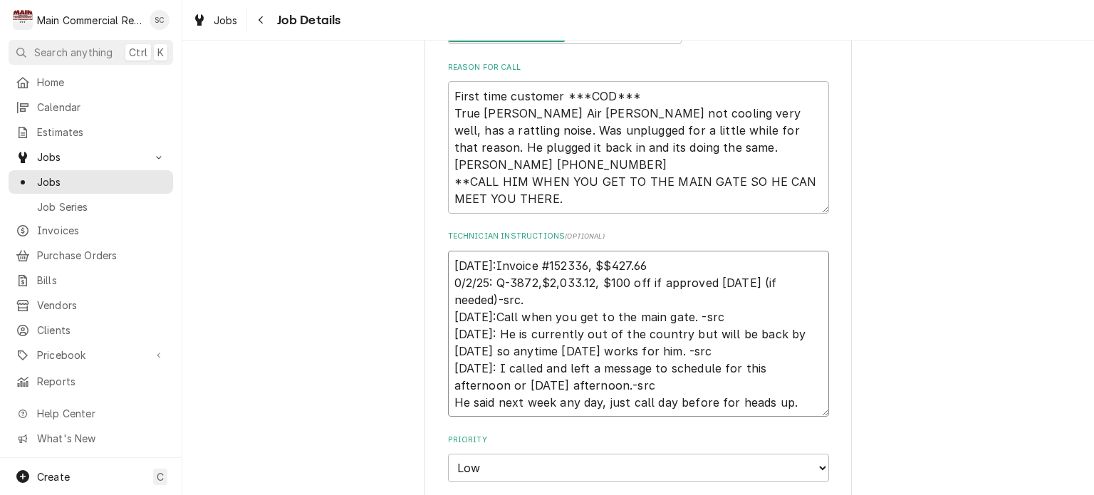
type textarea "10/2/25:Invoice #152336, $$427.66 ( 0/2/25: Q-3872,$2,033.12, $100 off if appro…"
type textarea "x"
type textarea "10/2/25:Invoice #152336, $$427.66 (d 0/2/25: Q-3872,$2,033.12, $100 off if appr…"
type textarea "x"
type textarea "10/2/25:Invoice #152336, $$427.66 (do 0/2/25: Q-3872,$2,033.12, $100 off if app…"
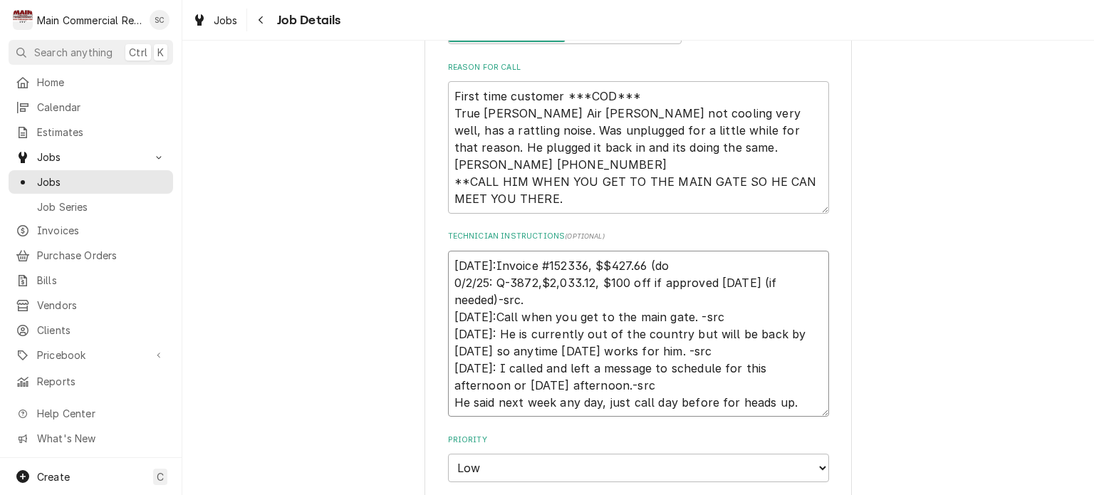
type textarea "x"
type textarea "10/2/25:Invoice #152336, $$427.66 (doe 0/2/25: Q-3872,$2,033.12, $100 off if ap…"
type textarea "x"
type textarea "10/2/25:Invoice #152336, $$427.66 (does 0/2/25: Q-3872,$2,033.12, $100 off if a…"
type textarea "x"
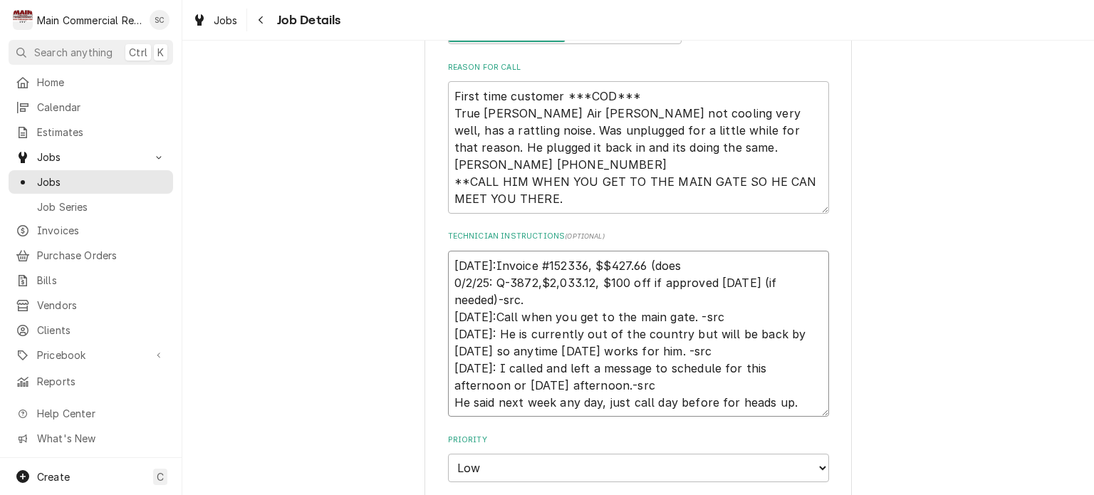
type textarea "10/2/25:Invoice #152336, $$427.66 (does 0/2/25: Q-3872,$2,033.12, $100 off if a…"
type textarea "x"
type textarea "10/2/25:Invoice #152336, $$427.66 (does n 0/2/25: Q-3872,$2,033.12, $100 off if…"
type textarea "x"
type textarea "10/2/25:Invoice #152336, $$427.66 (does no 0/2/25: Q-3872,$2,033.12, $100 off i…"
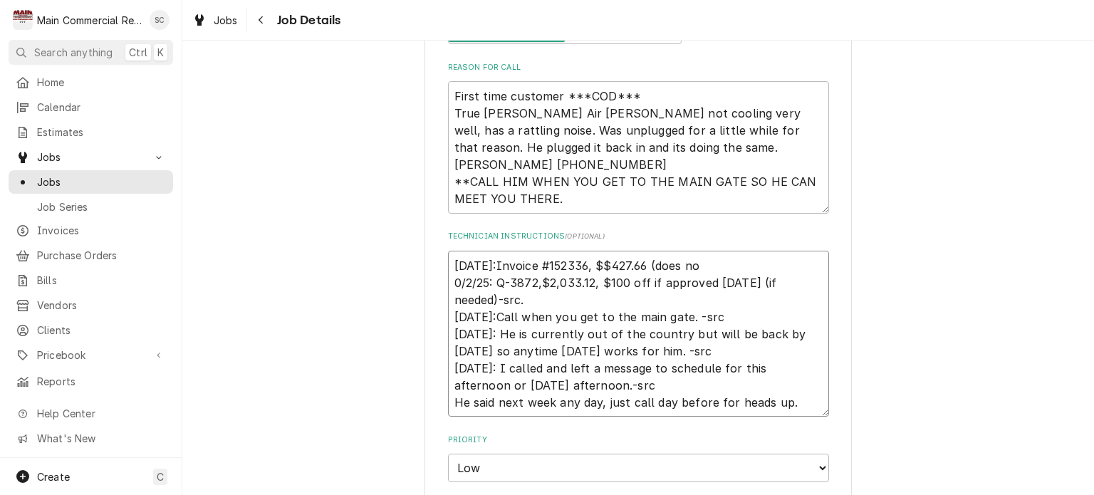
type textarea "x"
type textarea "10/2/25:Invoice #152336, $$427.66 (does not 0/2/25: Q-3872,$2,033.12, $100 off …"
type textarea "x"
type textarea "10/2/25:Invoice #152336, $$427.66 (does not 0/2/25: Q-3872,$2,033.12, $100 off …"
type textarea "x"
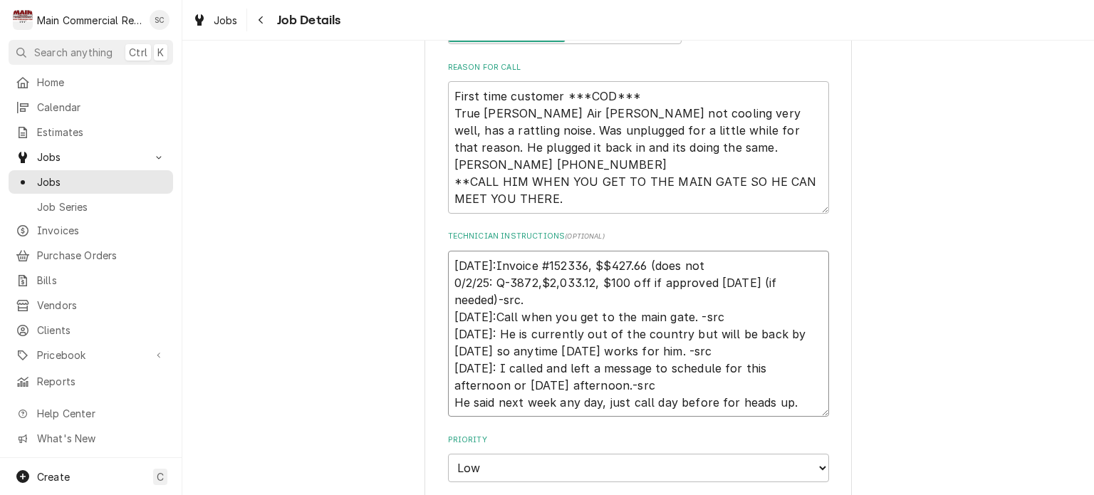
type textarea "10/2/25:Invoice #152336, $$427.66 (does not i 0/2/25: Q-3872,$2,033.12, $100 of…"
type textarea "x"
type textarea "10/2/25:Invoice #152336, $$427.66 (does not in 0/2/25: Q-3872,$2,033.12, $100 o…"
type textarea "x"
type textarea "10/2/25:Invoice #152336, $$427.66 (does not inc 0/2/25: Q-3872,$2,033.12, $100 …"
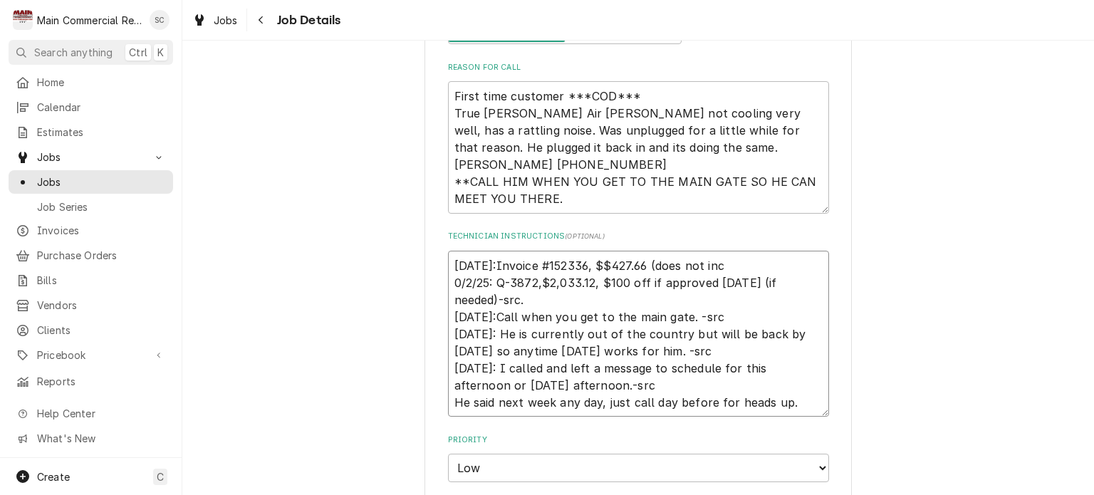
type textarea "x"
type textarea "10/2/25:Invoice #152336, $$427.66 (does not incl 0/2/25: Q-3872,$2,033.12, $100…"
type textarea "x"
type textarea "10/2/25:Invoice #152336, $$427.66 (does not inclu 0/2/25: Q-3872,$2,033.12, $10…"
type textarea "x"
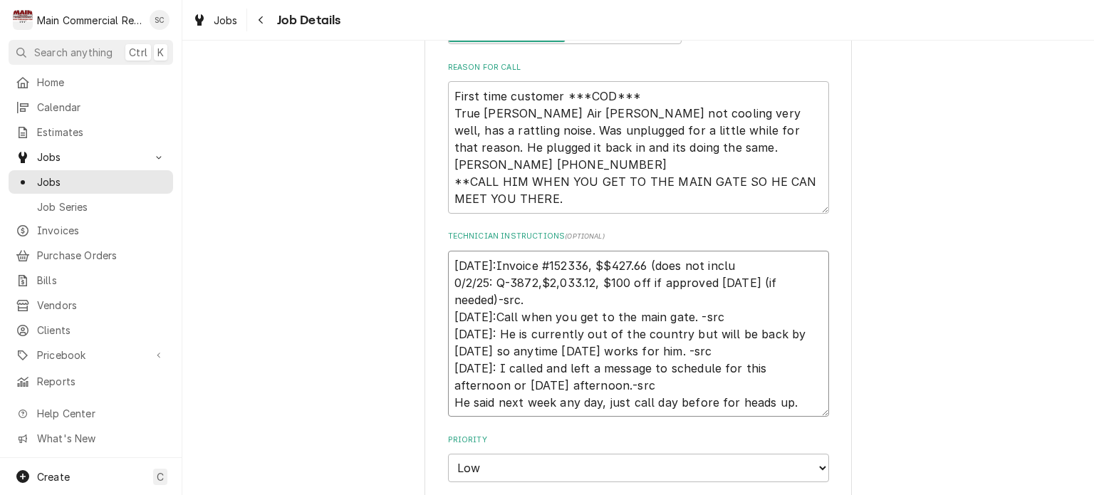
type textarea "10/2/25:Invoice #152336, $$427.66 (does not includ 0/2/25: Q-3872,$2,033.12, $1…"
type textarea "x"
type textarea "10/2/25:Invoice #152336, $$427.66 (does not include 0/2/25: Q-3872,$2,033.12, $…"
type textarea "x"
type textarea "10/2/25:Invoice #152336, $$427.66 (does not include 0/2/25: Q-3872,$2,033.12, $…"
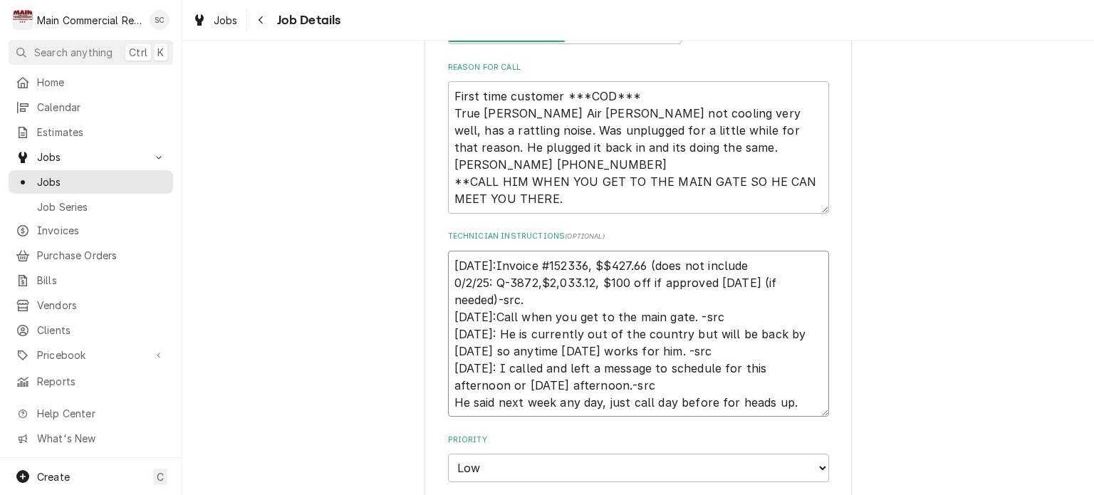
type textarea "x"
type textarea "10/2/25:Invoice #152336, $$427.66 (does not include 3 0/2/25: Q-3872,$2,033.12,…"
type textarea "x"
type textarea "10/2/25:Invoice #152336, $$427.66 (does not include 3% 0/2/25: Q-3872,$2,033.12…"
type textarea "x"
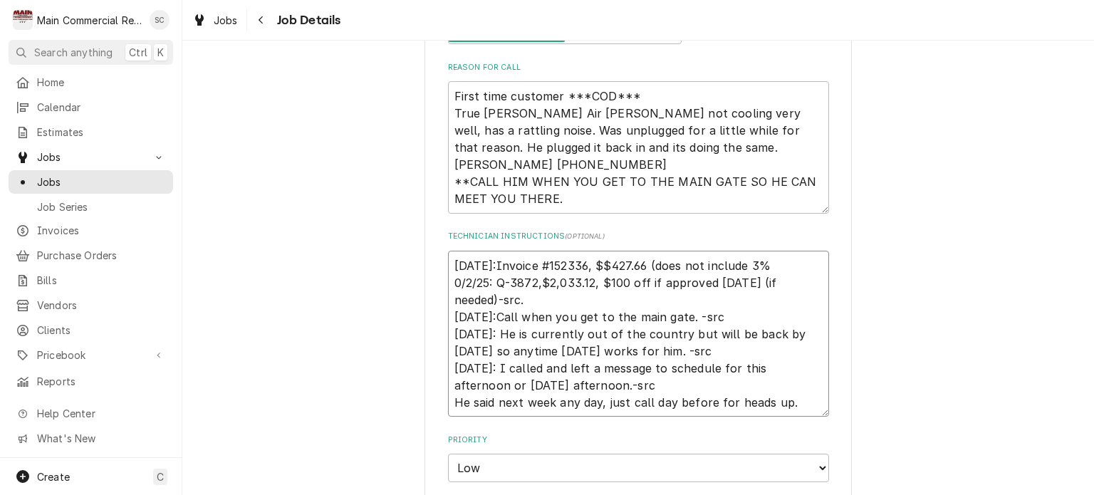
type textarea "10/2/25:Invoice #152336, $$427.66 (does not include 3% 0/2/25: Q-3872,$2,033.12…"
type textarea "x"
type textarea "10/2/25:Invoice #152336, $$427.66 (does not include 3% c 0/2/25: Q-3872,$2,033.…"
type textarea "x"
type textarea "10/2/25:Invoice #152336, $$427.66 (does not include 3% cc 0/2/25: Q-3872,$2,033…"
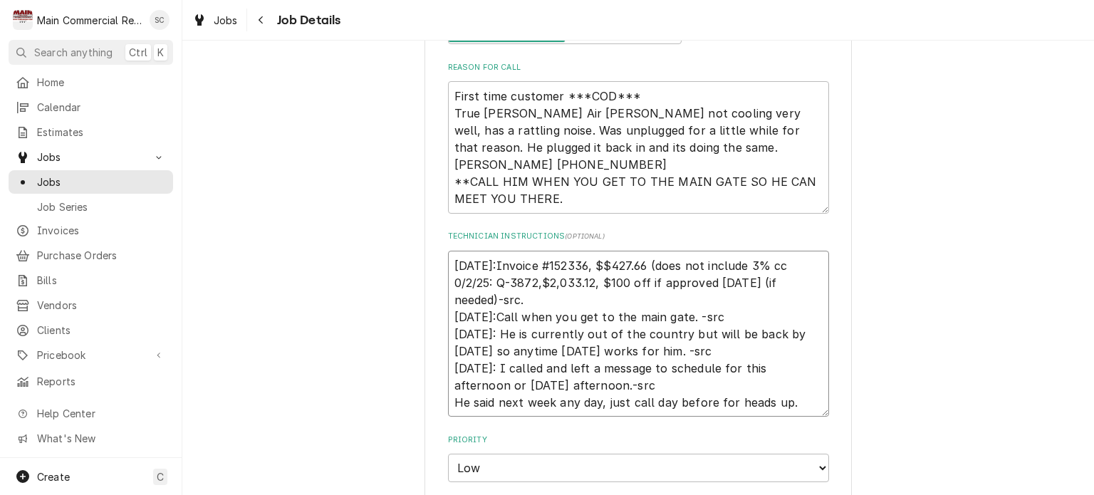
type textarea "x"
type textarea "10/2/25:Invoice #152336, $$427.66 (does not include 3% cc 0/2/25: Q-3872,$2,033…"
type textarea "x"
type textarea "10/2/25:Invoice #152336, $$427.66 (does not include 3% cc s 0/2/25: Q-3872,$2,0…"
type textarea "x"
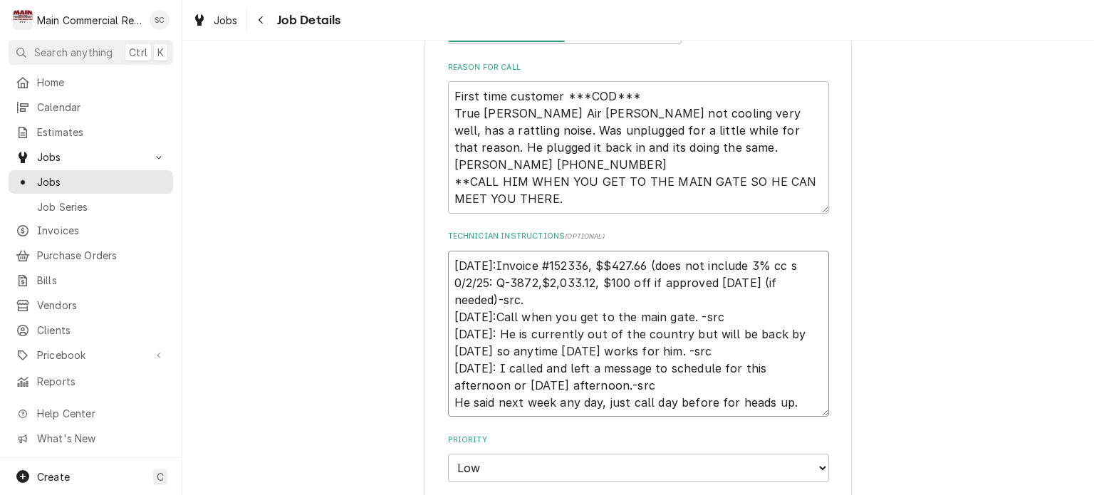
type textarea "10/2/25:Invoice #152336, $$427.66 (does not include 3% cc su 0/2/25: Q-3872,$2,…"
type textarea "x"
type textarea "10/2/25:Invoice #152336, $$427.66 (does not include 3% cc sur 0/2/25: Q-3872,$2…"
type textarea "x"
type textarea "10/2/25:Invoice #152336, $$427.66 (does not include 3% cc surc 0/2/25: Q-3872,$…"
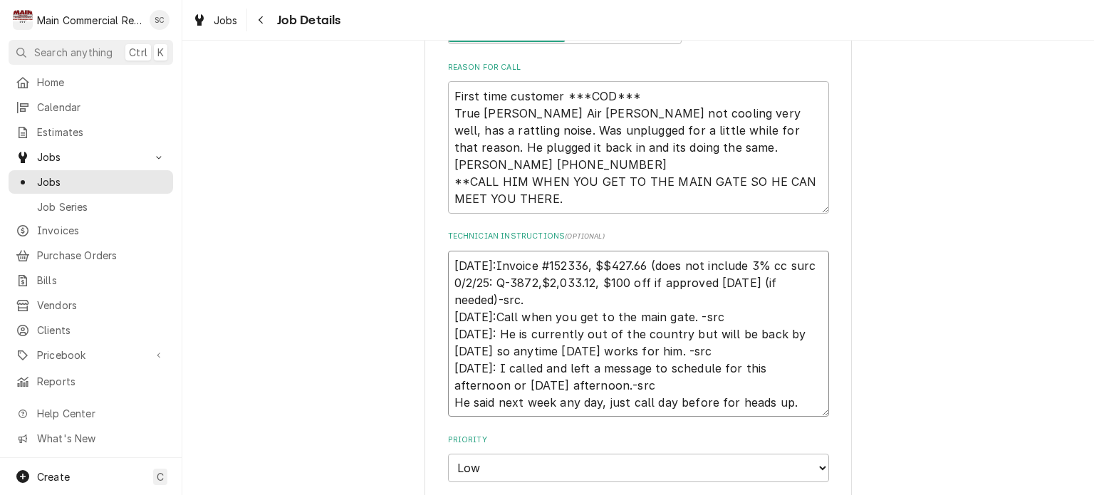
type textarea "x"
type textarea "10/2/25:Invoice #152336, $$427.66 (does not include 3% cc surch 0/2/25: Q-3872,…"
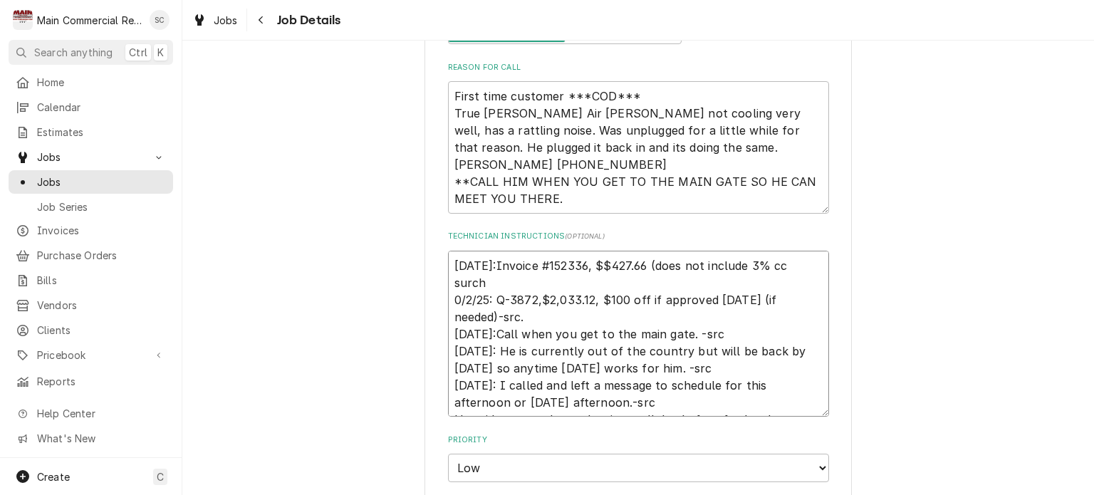
type textarea "x"
type textarea "10/2/25:Invoice #152336, $$427.66 (does not include 3% cc surcha 0/2/25: Q-3872…"
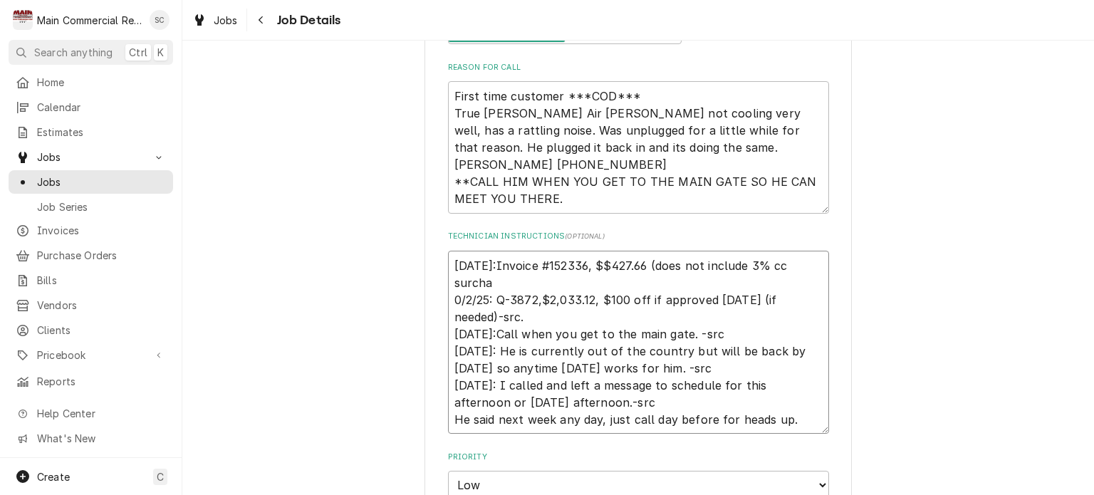
type textarea "x"
type textarea "10/2/25:Invoice #152336, $$427.66 (does not include 3% cc surchar 0/2/25: Q-387…"
type textarea "x"
type textarea "10/2/25:Invoice #152336, $$427.66 (does not include 3% cc surcharg 0/2/25: Q-38…"
type textarea "x"
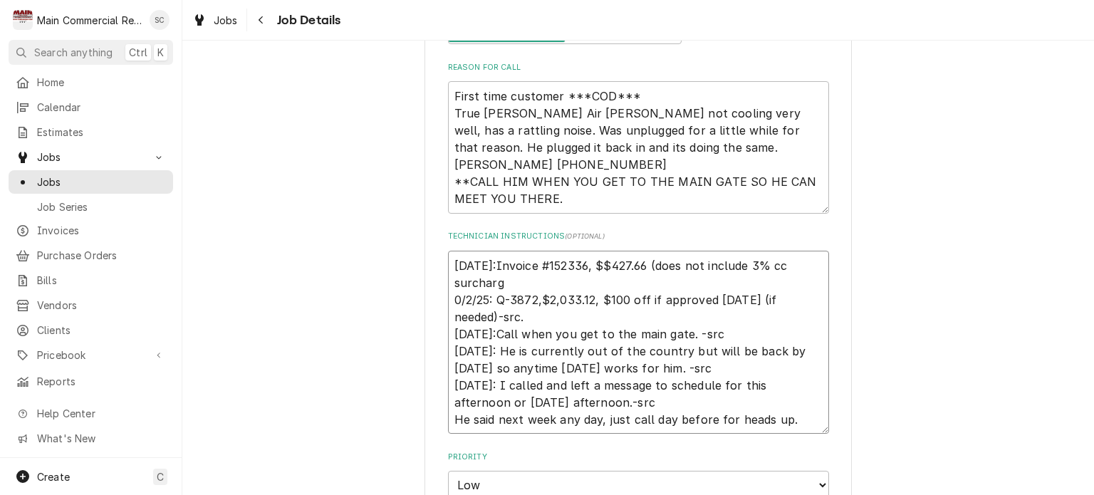
type textarea "10/2/25:Invoice #152336, $$427.66 (does not include 3% cc surcharge 0/2/25: Q-3…"
type textarea "x"
type textarea "10/2/25:Invoice #152336, $$427.66 (does not include 3% cc surcharge 0/2/25: Q-3…"
type textarea "x"
type textarea "10/2/25:Invoice #152336, $$427.66 (does not include 3% cc surcharge f 0/2/25: Q…"
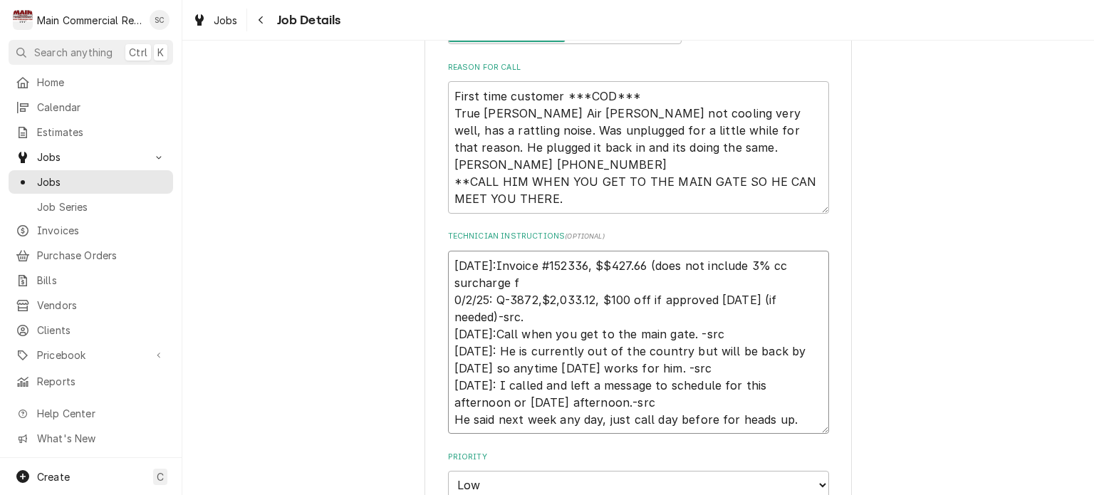
type textarea "x"
type textarea "10/2/25:Invoice #152336, $$427.66 (does not include 3% cc surcharge fe 0/2/25: …"
type textarea "x"
type textarea "10/2/25:Invoice #152336, $$427.66 (does not include 3% cc surcharge fee 0/2/25:…"
type textarea "x"
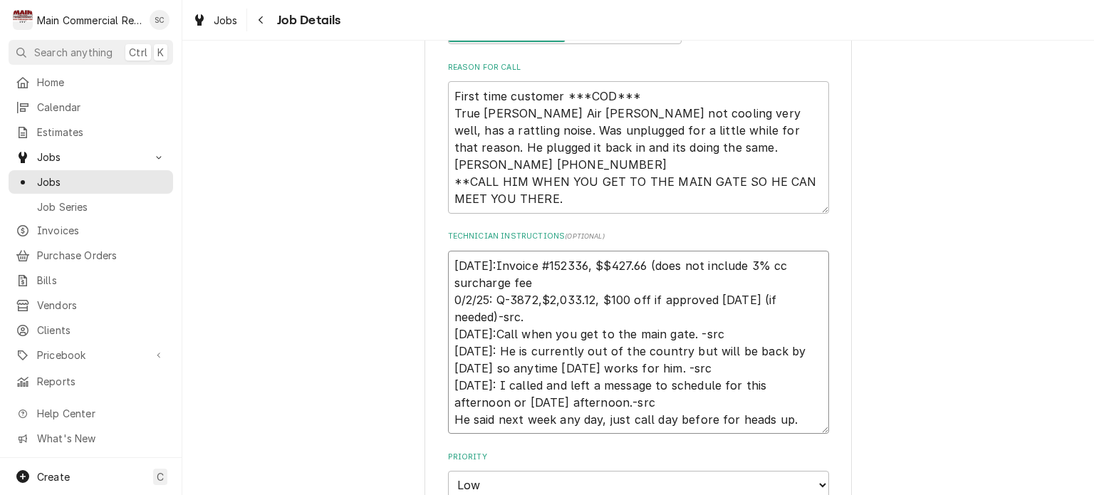
type textarea "10/2/25:Invoice #152336, $$427.66 (does not include 3% cc surcharge fee 0/2/25:…"
type textarea "x"
type textarea "10/2/25:Invoice #152336, $$427.66 (does not include 3% cc surcharge fee i 0/2/2…"
type textarea "x"
type textarea "10/2/25:Invoice #152336, $$427.66 (does not include 3% cc surcharge fee if 0/2/…"
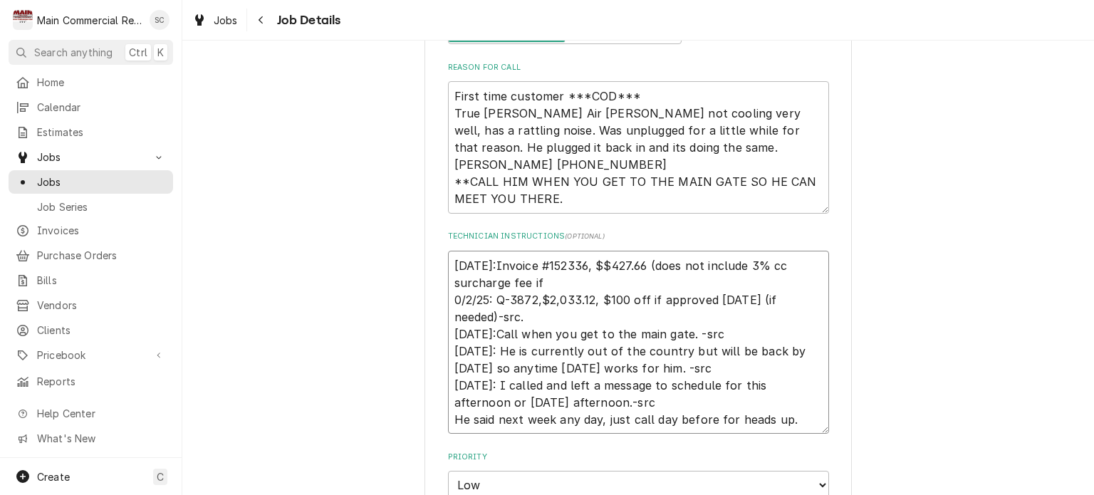
type textarea "x"
type textarea "10/2/25:Invoice #152336, $$427.66 (does not include 3% cc surcharge fee if 0/2/…"
type textarea "x"
type textarea "10/2/25:Invoice #152336, $$427.66 (does not include 3% cc surcharge fee if 0/2/…"
type textarea "x"
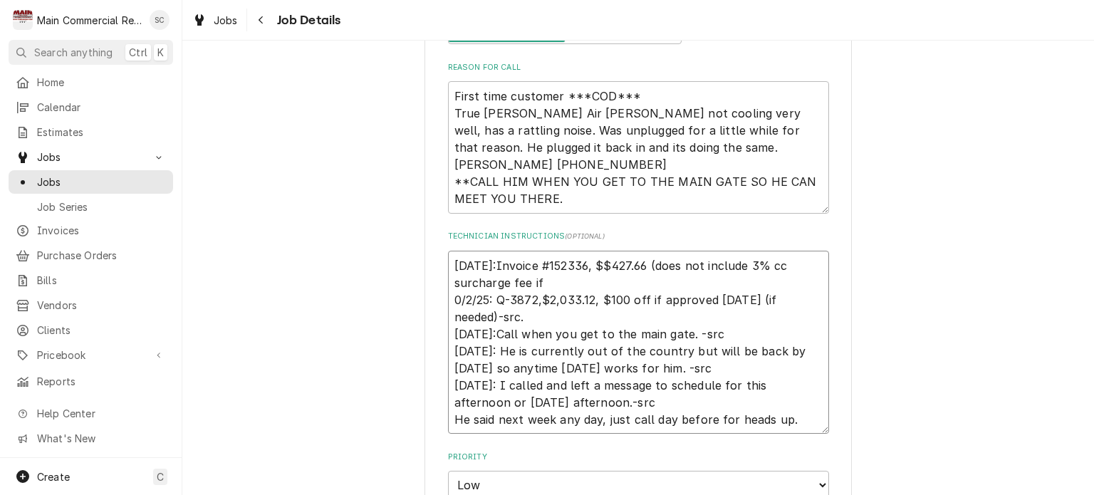
type textarea "10/2/25:Invoice #152336, $$427.66 (does not include 3% cc surcharge fee i 0/2/2…"
type textarea "x"
type textarea "10/2/25:Invoice #152336, $$427.66 (does not include 3% cc surcharge fee 0/2/25:…"
type textarea "x"
type textarea "10/2/25:Invoice #152336, $$427.66 (does not include 3% cc surcharge fee 0/2/25:…"
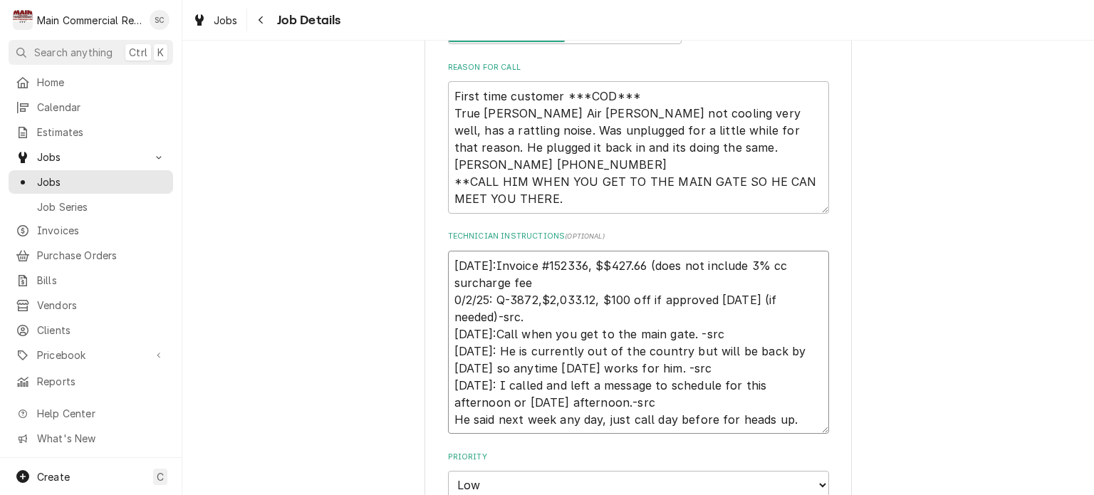
type textarea "x"
type textarea "10/2/25:Invoice #152336, $$427.66 (does not include 3% cc surcharge fee) 0/2/25…"
type textarea "x"
type textarea "10/2/25:Invoice #152336, $$427.66 (does not include 3% cc surcharge fee). 0/2/2…"
type textarea "x"
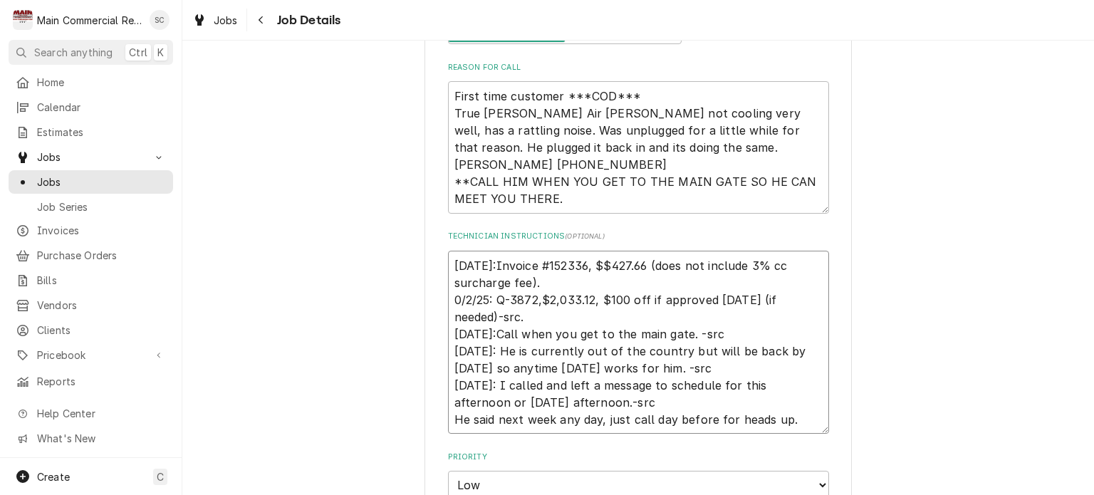
type textarea "10/2/25:Invoice #152336, $$427.66 (does not include 3% cc surcharge fee).- 0/2/…"
type textarea "x"
type textarea "10/2/25:Invoice #152336, $$427.66 (does not include 3% cc surcharge fee).-s 0/2…"
type textarea "x"
type textarea "10/2/25:Invoice #152336, $$427.66 (does not include 3% cc surcharge fee).-sr 0/…"
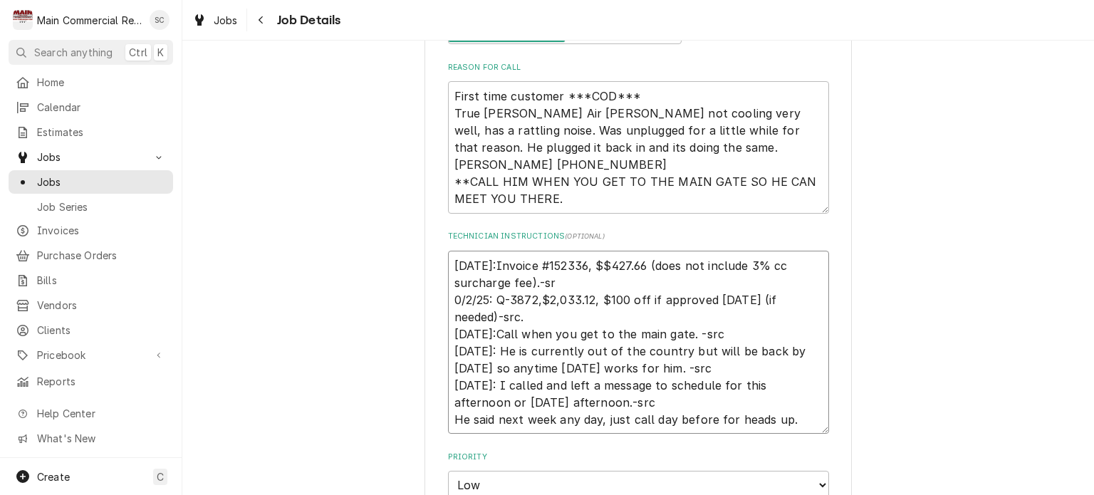
type textarea "x"
type textarea "10/2/25:Invoice #152336, $$427.66 (does not include 3% cc surcharge fee).-src 0…"
type textarea "x"
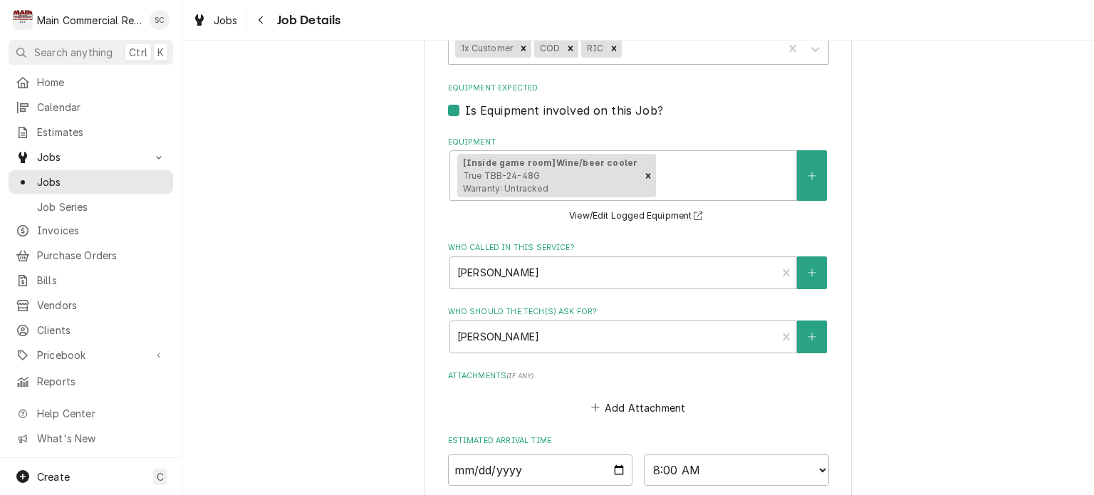
scroll to position [990, 0]
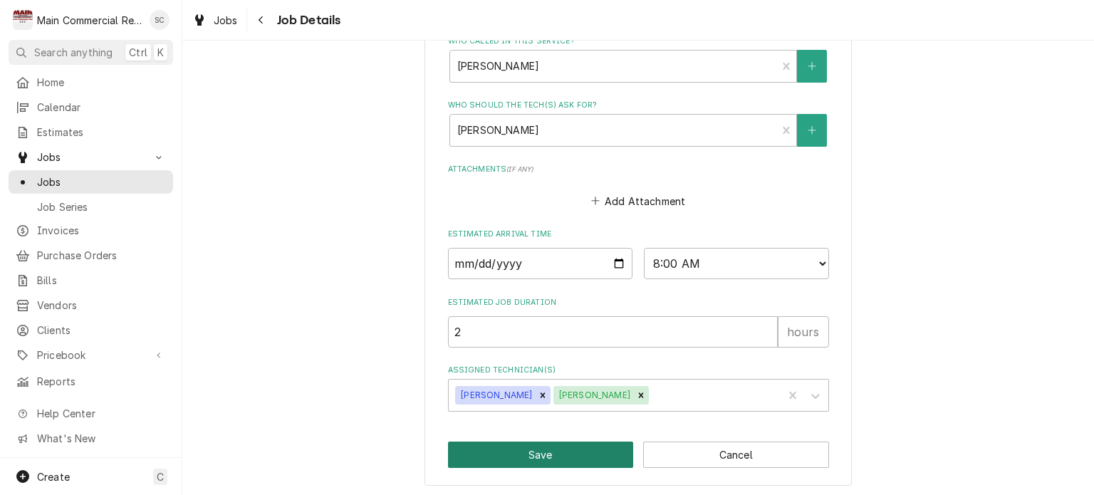
type textarea "10/2/25:Invoice #152336, $$427.66 (does not include 3% cc surcharge fee).-src 0…"
click at [578, 454] on button "Save" at bounding box center [541, 455] width 186 height 26
type textarea "x"
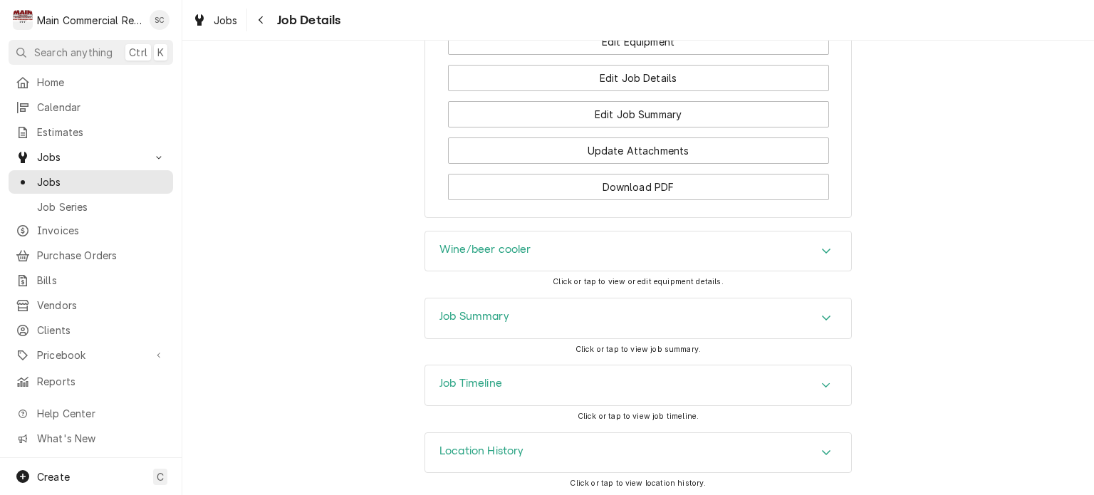
scroll to position [1525, 0]
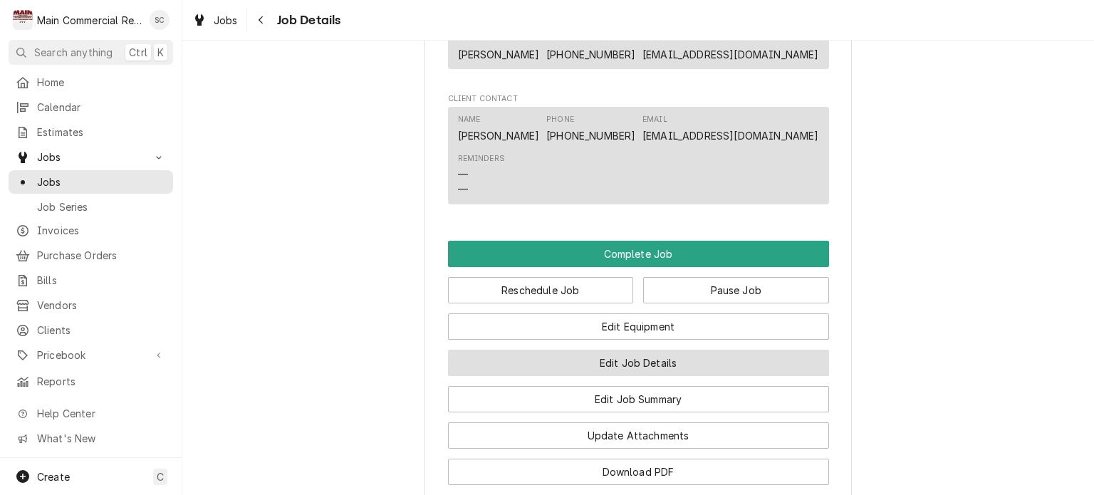
click at [662, 364] on button "Edit Job Details" at bounding box center [638, 363] width 381 height 26
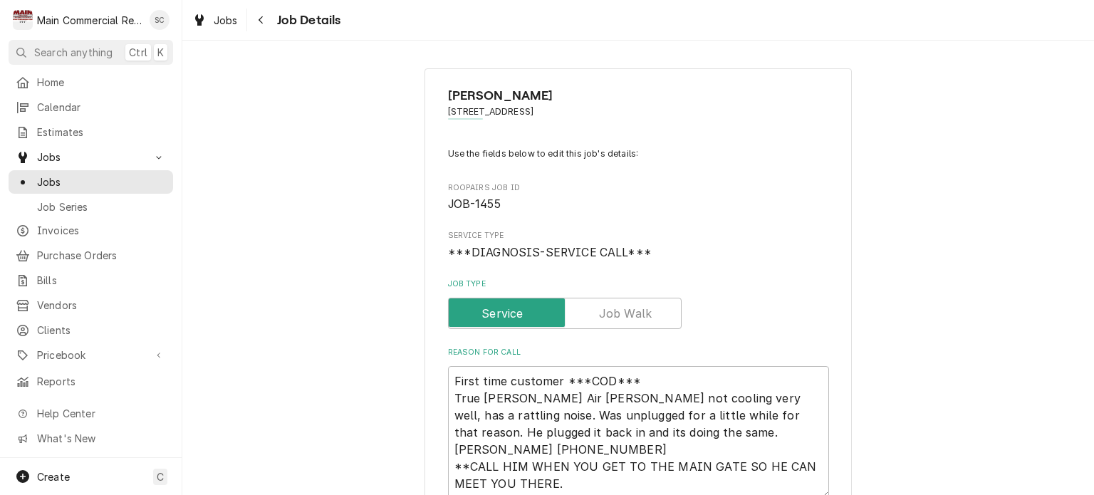
scroll to position [214, 0]
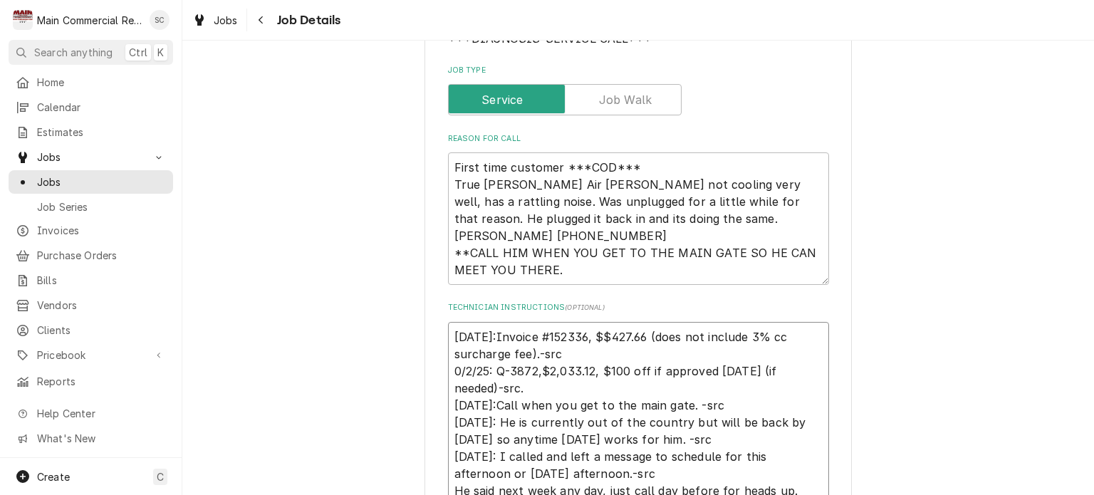
click at [531, 353] on textarea "[DATE]:Invoice #152336, $$427.66 (does not include 3% cc surcharge fee).-src 0/…" at bounding box center [638, 414] width 381 height 184
type textarea "x"
type textarea "[DATE]:Invoice #152336, $$427.66 (does not include 3% cc surcharge fee).P-src 0…"
type textarea "x"
type textarea "[DATE]:Invoice #152336, $$427.66 (does not include 3% cc surcharge fee).PL-src …"
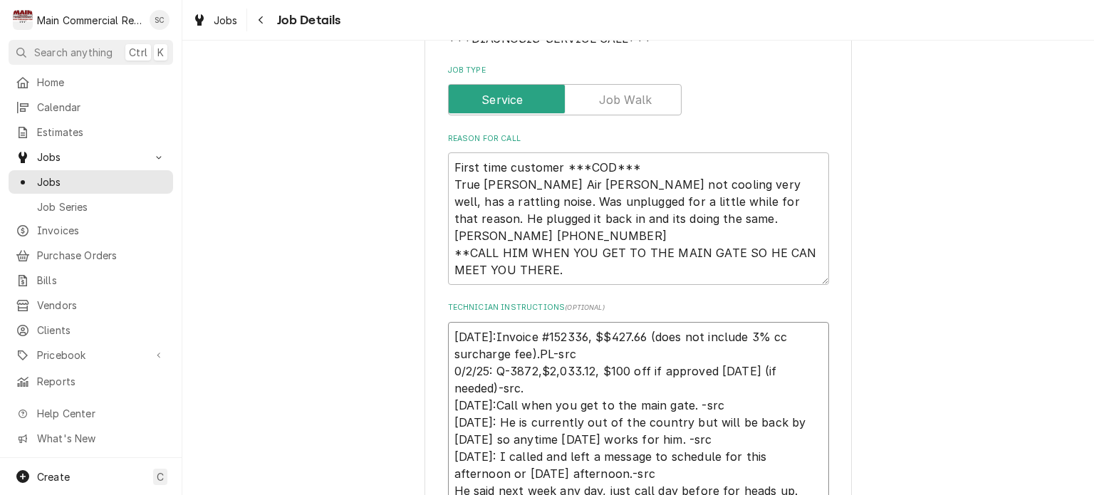
type textarea "x"
type textarea "[DATE]:Invoice #152336, $$427.66 (does not include 3% cc surcharge fee).PLE-src…"
type textarea "x"
type textarea "[DATE]:Invoice #152336, $$427.66 (does not include 3% cc surcharge fee).PLEA-sr…"
type textarea "x"
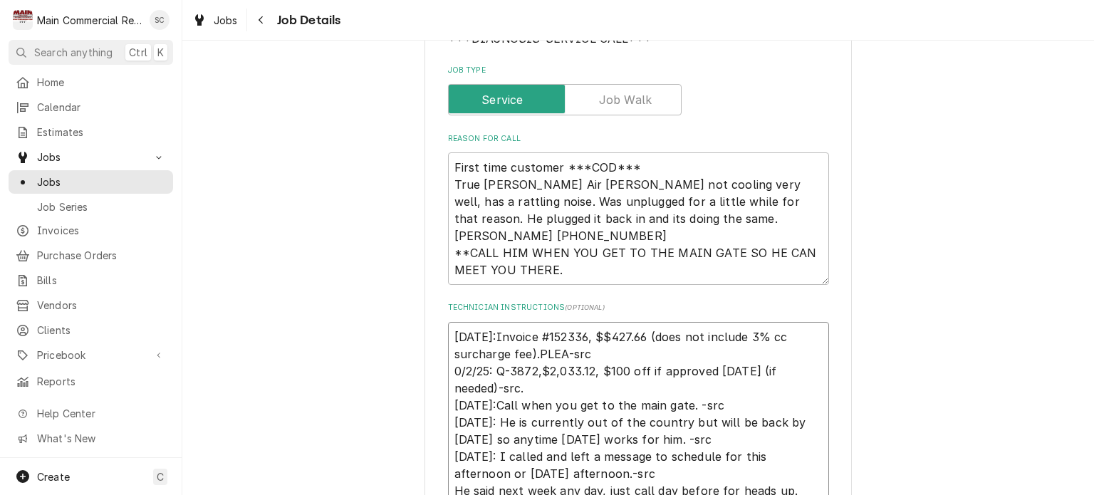
type textarea "[DATE]:Invoice #152336, $$427.66 (does not include 3% cc surcharge fee).PLEAS-s…"
type textarea "x"
type textarea "[DATE]:Invoice #152336, $$427.66 (does not include 3% cc surcharge fee).PLEASE-…"
type textarea "x"
type textarea "10/2/25:Invoice #152336, $$427.66 (does not include 3% cc surcharge fee).PLEASE…"
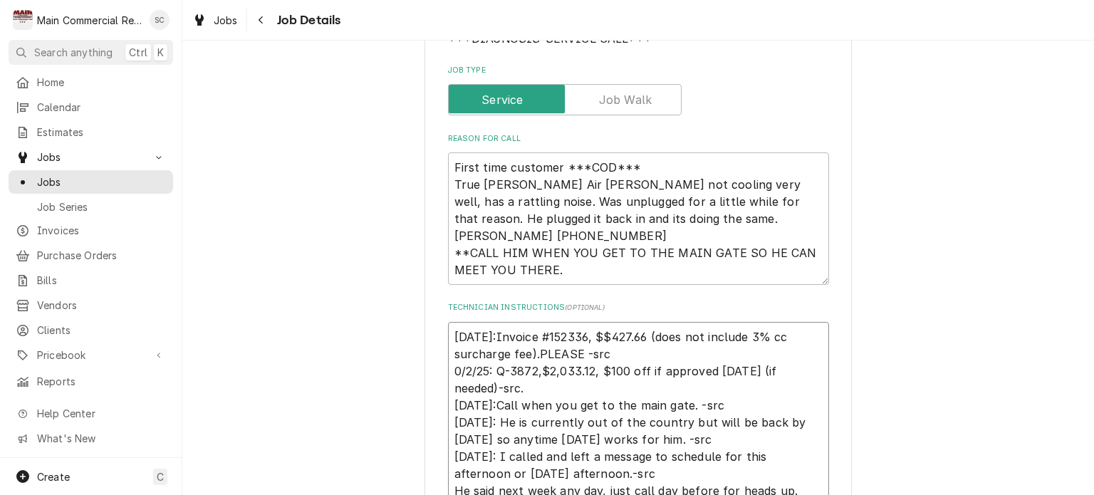
type textarea "x"
type textarea "10/2/25:Invoice #152336, $$427.66 (does not include 3% cc surcharge fee).PLEASE…"
type textarea "x"
type textarea "10/2/25:Invoice #152336, $$427.66 (does not include 3% cc surcharge fee).PLEASE…"
type textarea "x"
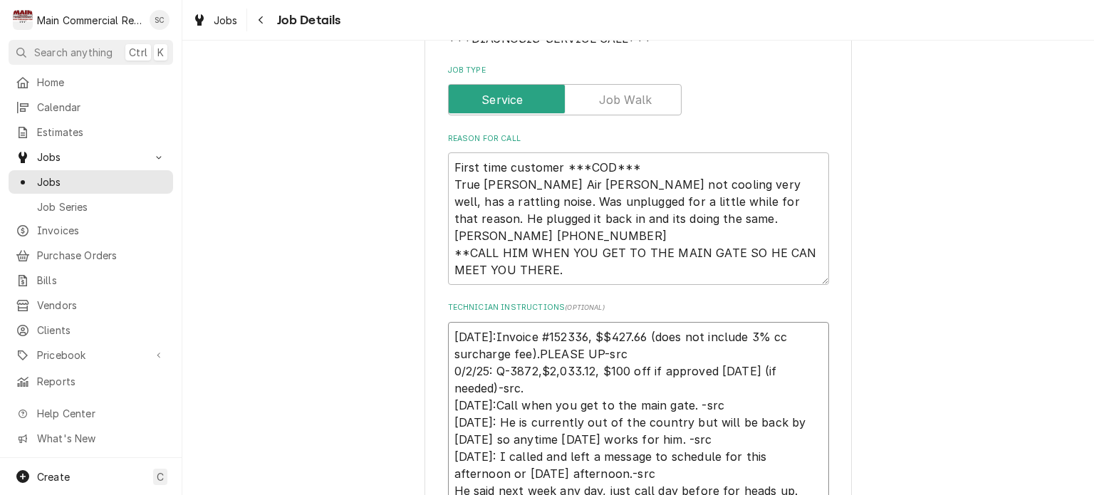
type textarea "10/2/25:Invoice #152336, $$427.66 (does not include 3% cc surcharge fee).PLEASE…"
type textarea "x"
type textarea "10/2/25:Invoice #152336, $$427.66 (does not include 3% cc surcharge fee).PLEASE…"
type textarea "x"
type textarea "10/2/25:Invoice #152336, $$427.66 (does not include 3% cc surcharge fee).PLEASE…"
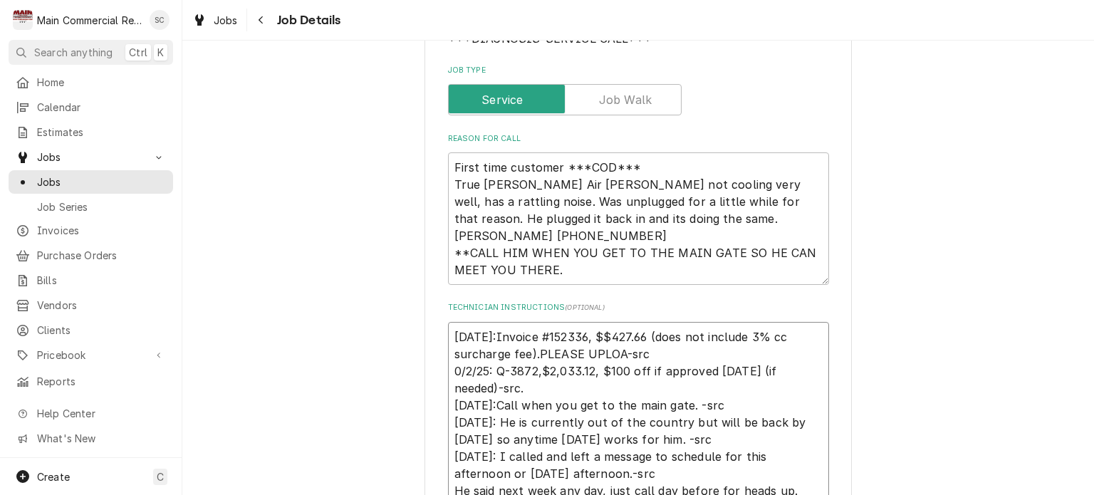
type textarea "x"
type textarea "10/2/25:Invoice #152336, $$427.66 (does not include 3% cc surcharge fee).PLEASE…"
type textarea "x"
type textarea "10/2/25:Invoice #152336, $$427.66 (does not include 3% cc surcharge fee).PLEASE…"
type textarea "x"
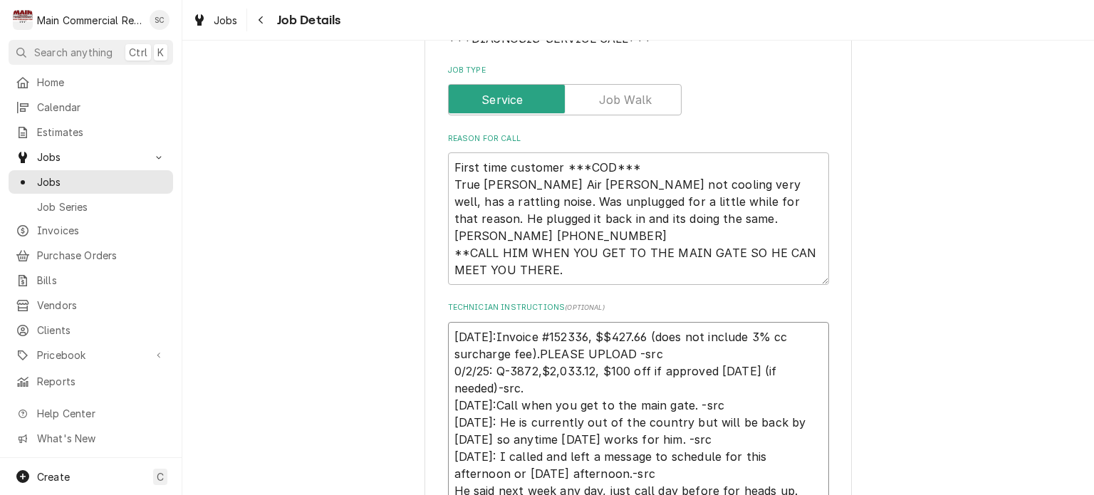
type textarea "10/2/25:Invoice #152336, $$427.66 (does not include 3% cc surcharge fee).PLEASE…"
type textarea "x"
type textarea "10/2/25:Invoice #152336, $$427.66 (does not include 3% cc surcharge fee).PLEASE…"
type textarea "x"
type textarea "10/2/25:Invoice #152336, $$427.66 (does not include 3% cc surcharge fee).PLEASE…"
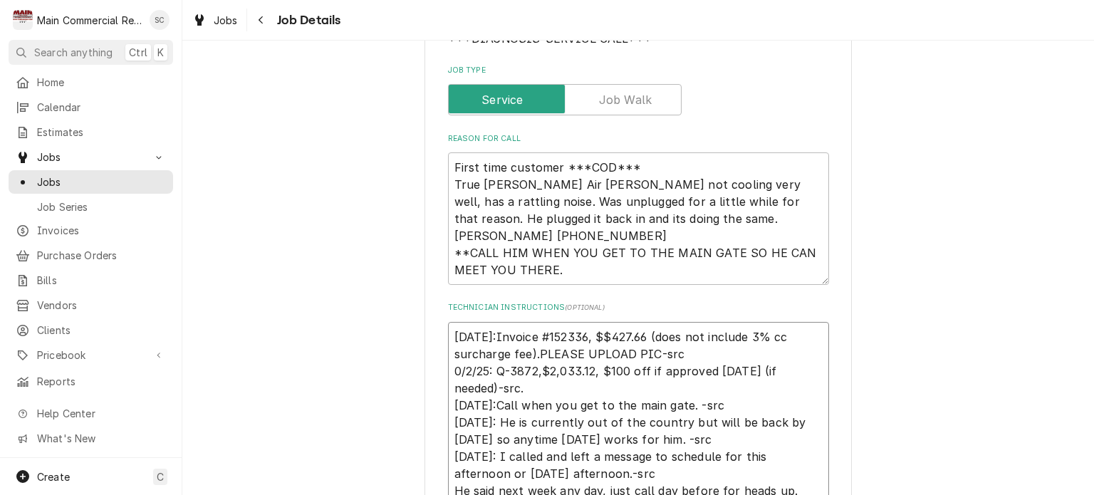
type textarea "x"
type textarea "10/2/25:Invoice #152336, $$427.66 (does not include 3% cc surcharge fee).PLEASE…"
type textarea "x"
type textarea "10/2/25:Invoice #152336, $$427.66 (does not include 3% cc surcharge fee).PLEASE…"
type textarea "x"
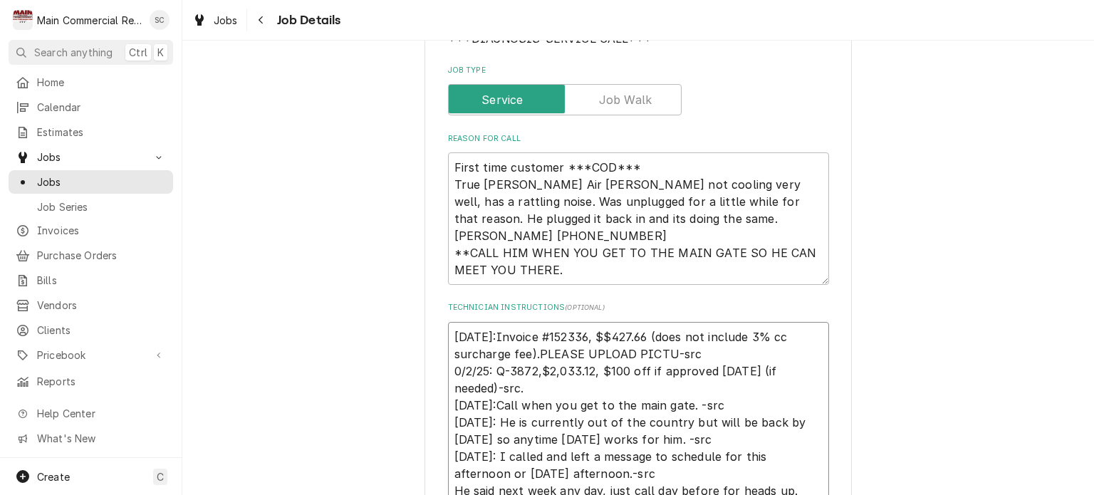
type textarea "10/2/25:Invoice #152336, $$427.66 (does not include 3% cc surcharge fee).PLEASE…"
type textarea "x"
type textarea "10/2/25:Invoice #152336, $$427.66 (does not include 3% cc surcharge fee).PLEASE…"
type textarea "x"
type textarea "10/2/25:Invoice #152336, $$427.66 (does not include 3% cc surcharge fee).PLEASE…"
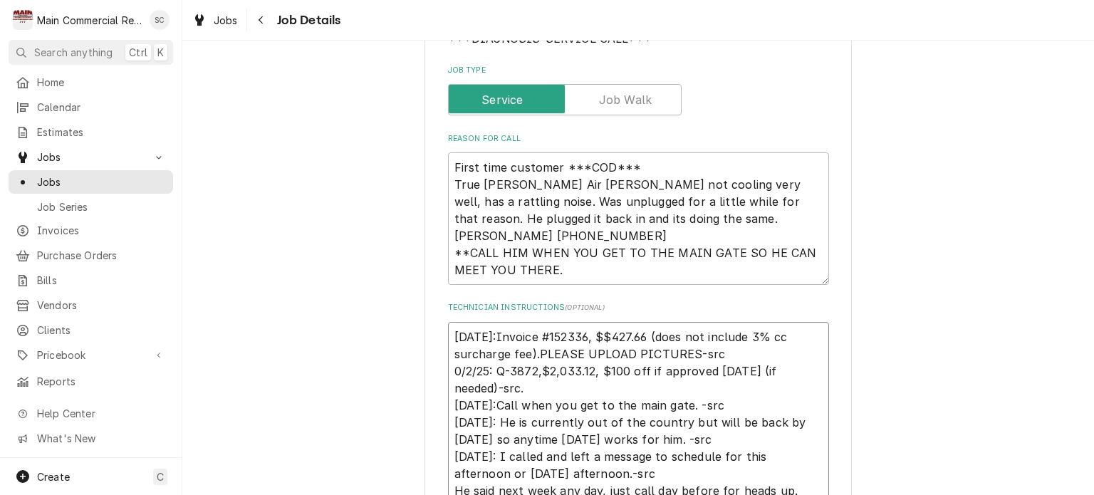
type textarea "x"
type textarea "10/2/25:Invoice #152336, $$427.66 (does not include 3% cc surcharge fee).PLEASE…"
type textarea "x"
type textarea "10/2/25:Invoice #152336, $$427.66 (does not include 3% cc surcharge fee).PLEASE…"
type textarea "x"
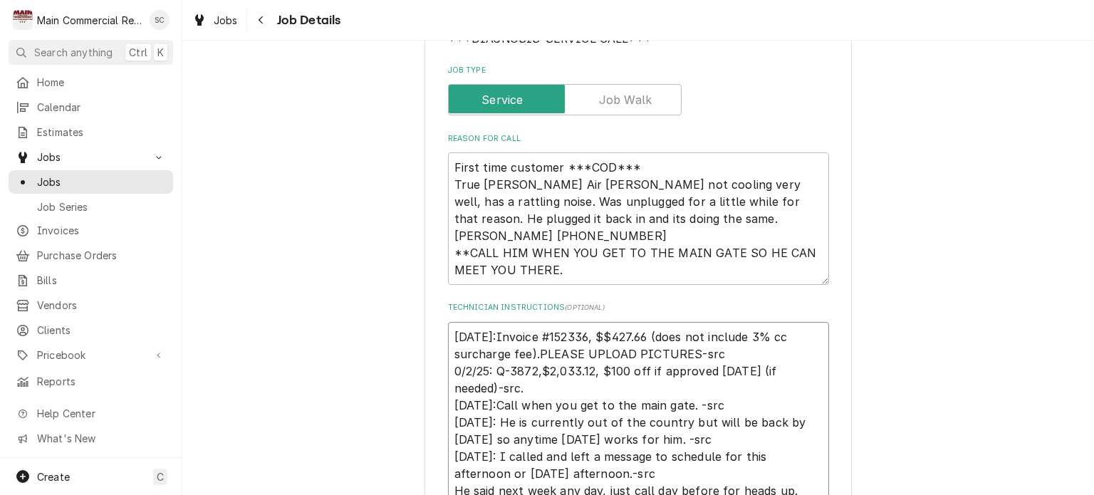
type textarea "10/2/25:Invoice #152336, $$427.66 (does not include 3% cc surcharge fee).PLEASE…"
type textarea "x"
type textarea "10/2/25:Invoice #152336, $$427.66 (does not include 3% cc surcharge fee).PLEASE…"
type textarea "x"
type textarea "10/2/25:Invoice #152336, $$427.66 (does not include 3% cc surcharge fee).PLEASE…"
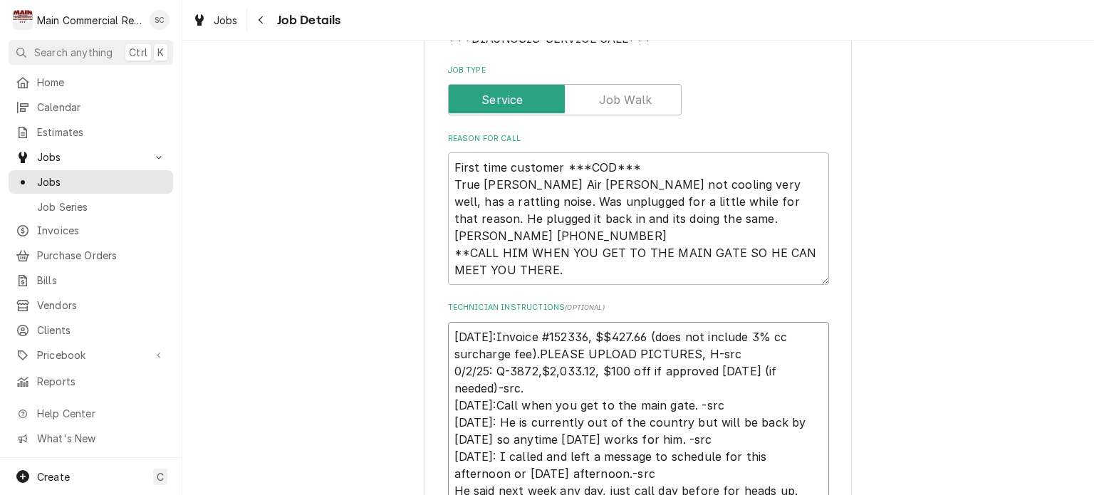
type textarea "x"
type textarea "10/2/25:Invoice #152336, $$427.66 (does not include 3% cc surcharge fee).PLEASE…"
type textarea "x"
type textarea "10/2/25:Invoice #152336, $$427.66 (does not include 3% cc surcharge fee).PLEASE…"
type textarea "x"
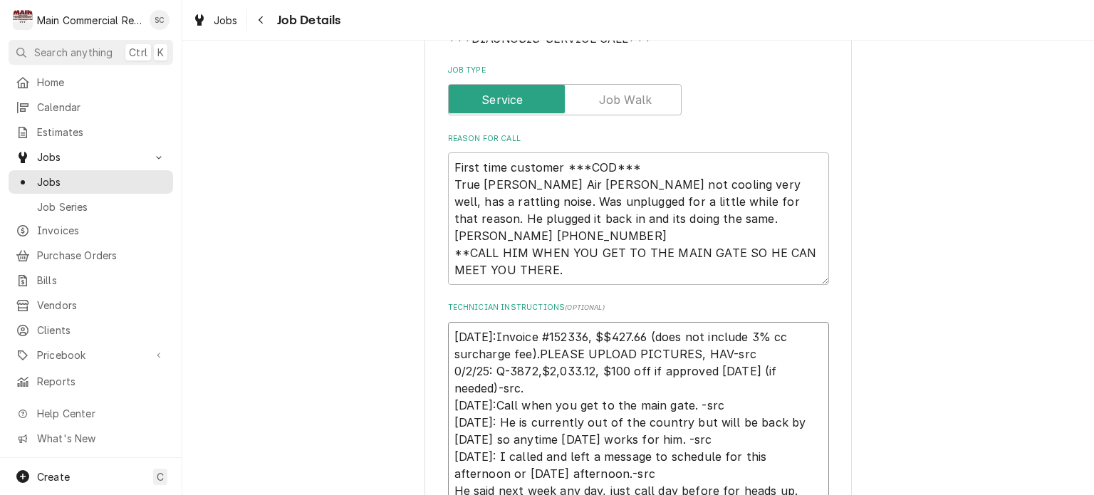
type textarea "10/2/25:Invoice #152336, $$427.66 (does not include 3% cc surcharge fee).PLEASE…"
type textarea "x"
type textarea "10/2/25:Invoice #152336, $$427.66 (does not include 3% cc surcharge fee).PLEASE…"
type textarea "x"
type textarea "10/2/25:Invoice #152336, $$427.66 (does not include 3% cc surcharge fee).PLEASE…"
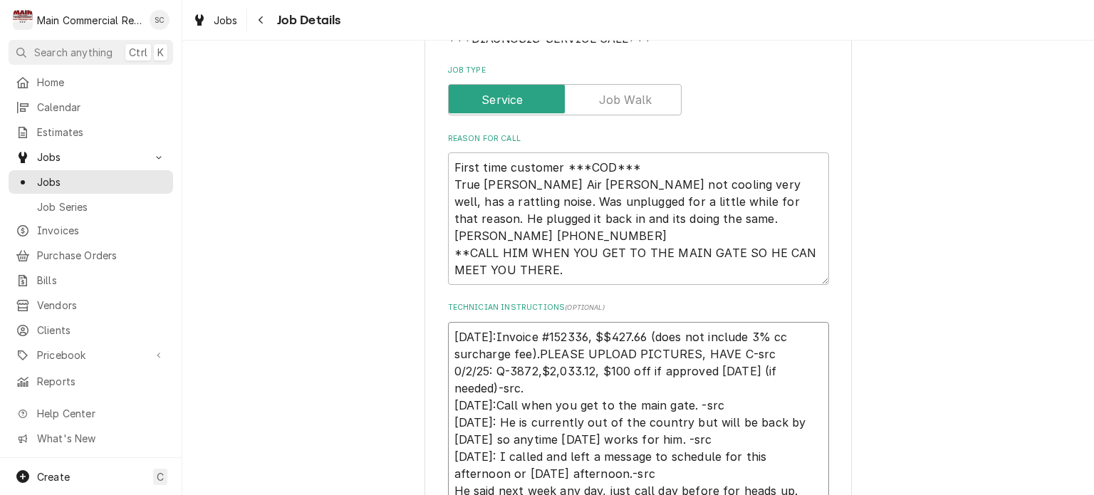
type textarea "x"
type textarea "10/2/25:Invoice #152336, $$427.66 (does not include 3% cc surcharge fee).PLEASE…"
type textarea "x"
type textarea "10/2/25:Invoice #152336, $$427.66 (does not include 3% cc surcharge fee).PLEASE…"
type textarea "x"
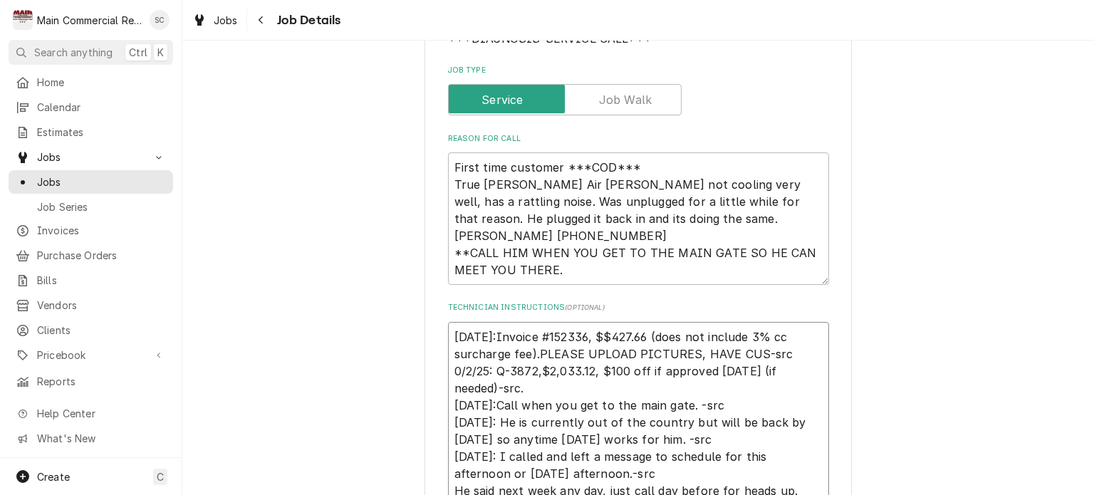
type textarea "10/2/25:Invoice #152336, $$427.66 (does not include 3% cc surcharge fee).PLEASE…"
type textarea "x"
type textarea "10/2/25:Invoice #152336, $$427.66 (does not include 3% cc surcharge fee).PLEASE…"
type textarea "x"
type textarea "10/2/25:Invoice #152336, $$427.66 (does not include 3% cc surcharge fee).PLEASE…"
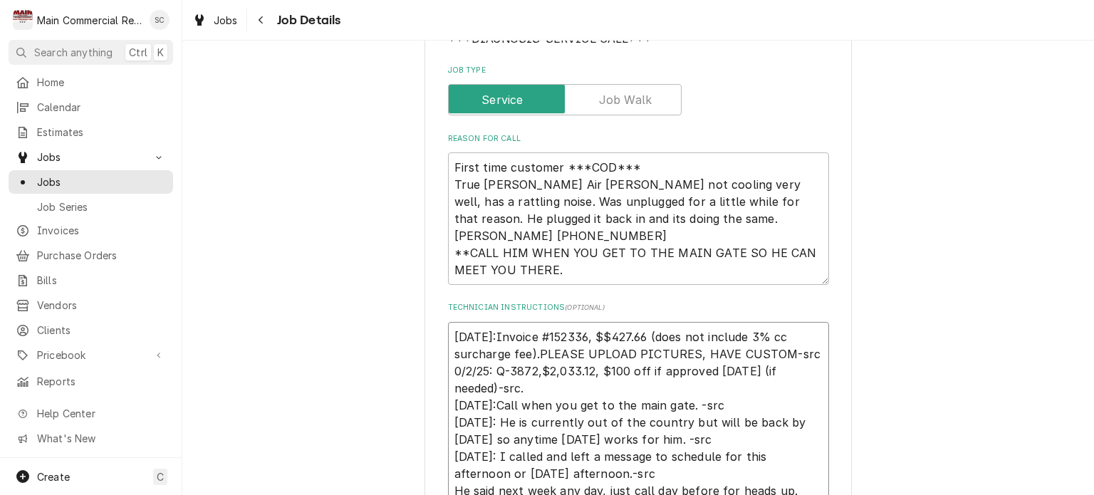
type textarea "x"
type textarea "10/2/25:Invoice #152336, $$427.66 (does not include 3% cc surcharge fee).PLEASE…"
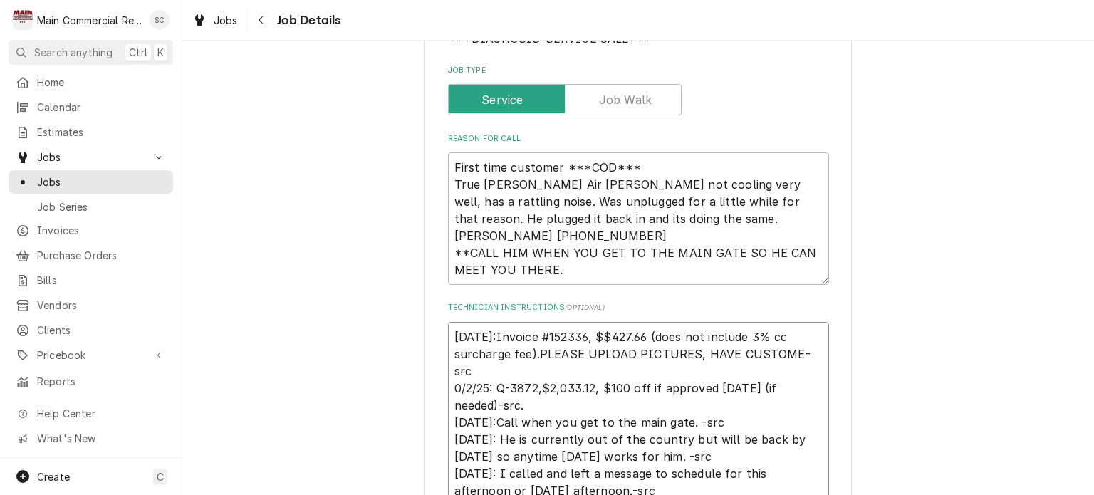
type textarea "x"
type textarea "10/2/25:Invoice #152336, $$427.66 (does not include 3% cc surcharge fee).PLEASE…"
type textarea "x"
type textarea "10/2/25:Invoice #152336, $$427.66 (does not include 3% cc surcharge fee).PLEASE…"
type textarea "x"
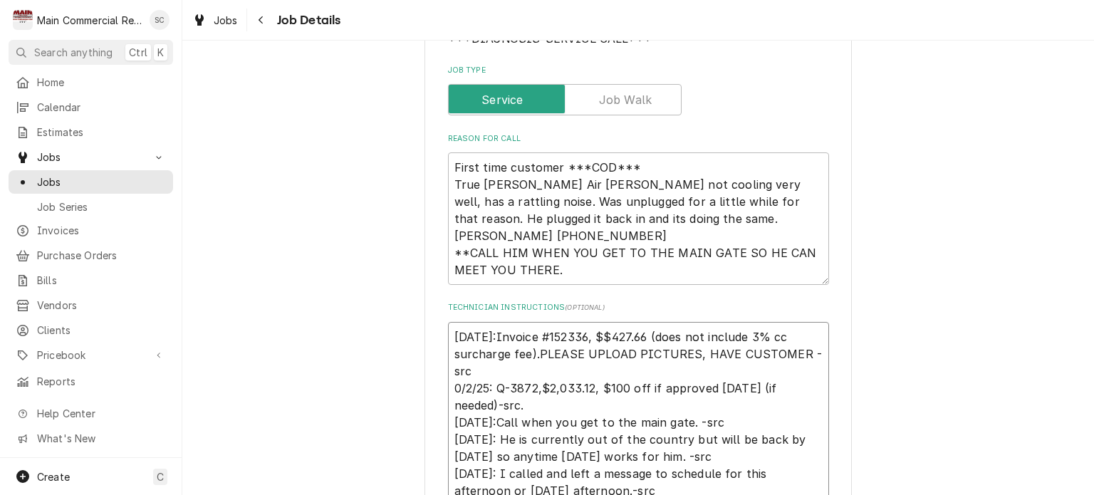
type textarea "10/2/25:Invoice #152336, $$427.66 (does not include 3% cc surcharge fee).PLEASE…"
type textarea "x"
type textarea "10/2/25:Invoice #152336, $$427.66 (does not include 3% cc surcharge fee).PLEASE…"
type textarea "x"
type textarea "10/2/25:Invoice #152336, $$427.66 (does not include 3% cc surcharge fee).PLEASE…"
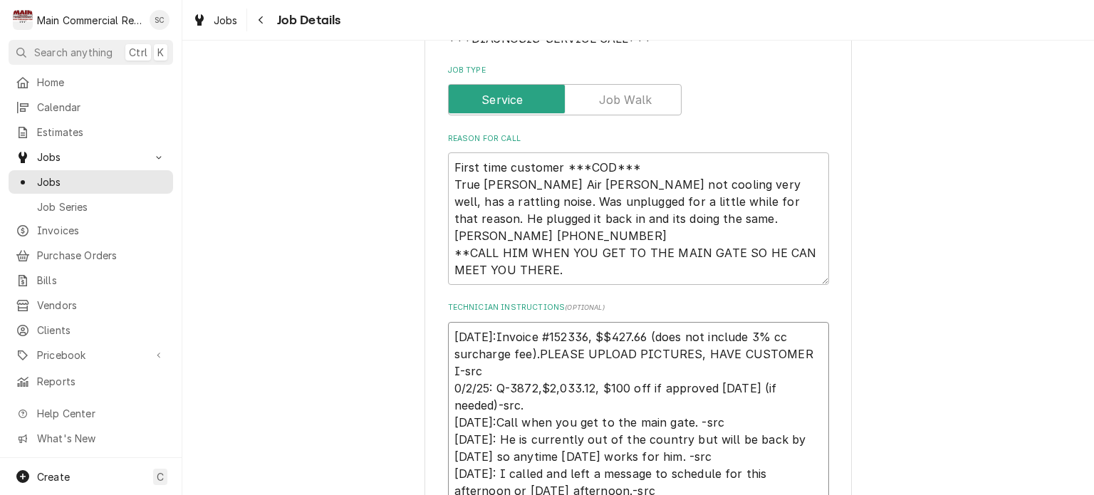
type textarea "x"
type textarea "10/2/25:Invoice #152336, $$427.66 (does not include 3% cc surcharge fee).PLEASE…"
type textarea "x"
type textarea "10/2/25:Invoice #152336, $$427.66 (does not include 3% cc surcharge fee).PLEASE…"
type textarea "x"
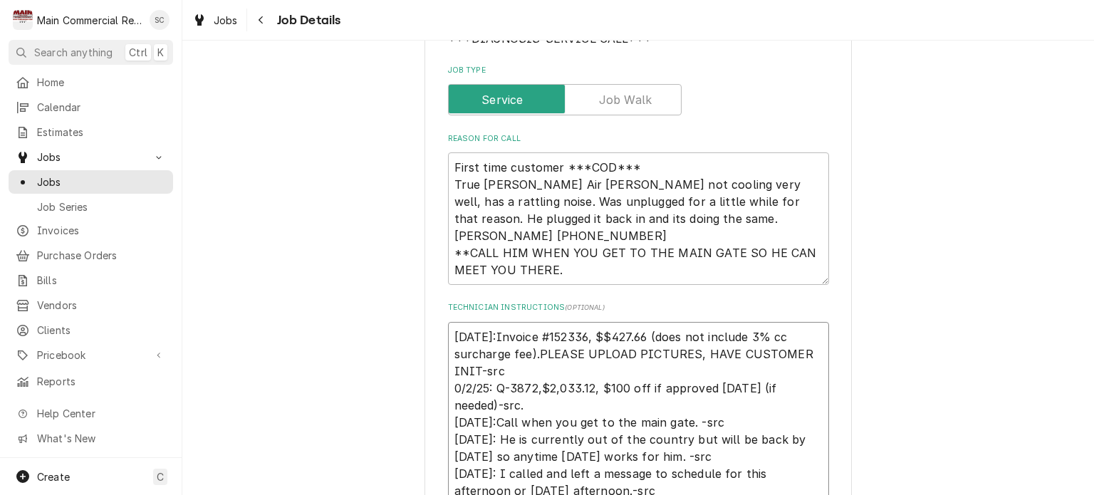
type textarea "10/2/25:Invoice #152336, $$427.66 (does not include 3% cc surcharge fee).PLEASE…"
type textarea "x"
type textarea "10/2/25:Invoice #152336, $$427.66 (does not include 3% cc surcharge fee).PLEASE…"
type textarea "x"
type textarea "10/2/25:Invoice #152336, $$427.66 (does not include 3% cc surcharge fee).PLEASE…"
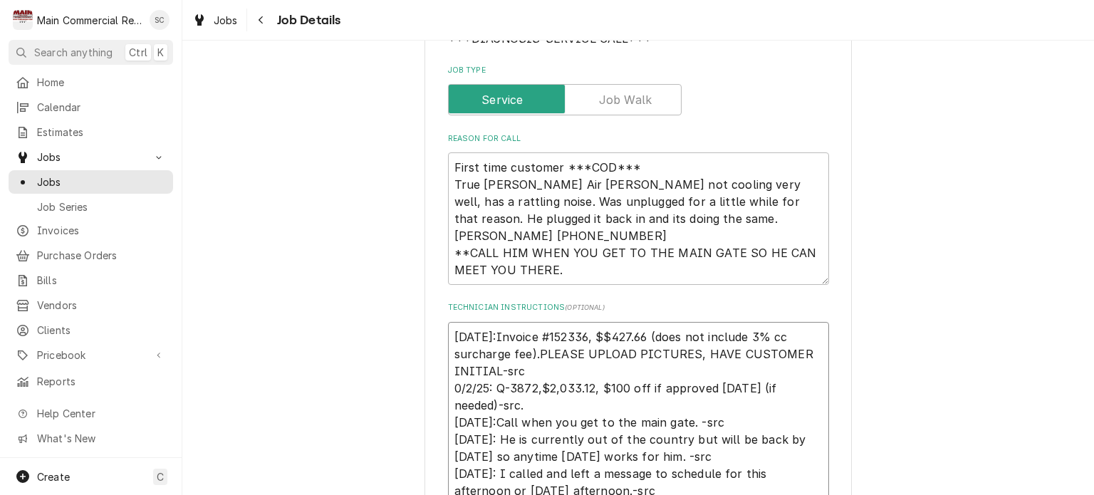
type textarea "x"
type textarea "10/2/25:Invoice #152336, $$427.66 (does not include 3% cc surcharge fee).PLEASE…"
type textarea "x"
type textarea "10/2/25:Invoice #152336, $$427.66 (does not include 3% cc surcharge fee).PLEASE…"
type textarea "x"
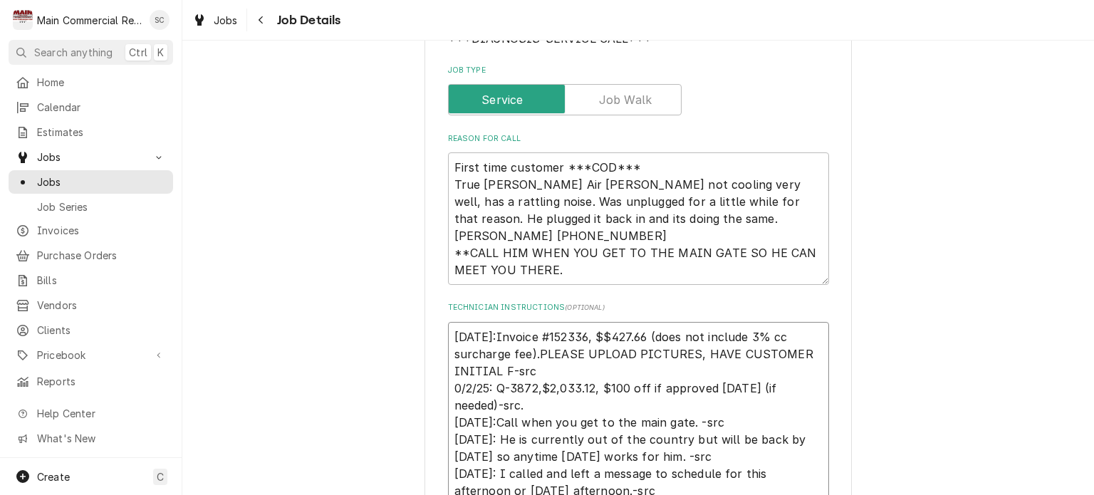
type textarea "10/2/25:Invoice #152336, $$427.66 (does not include 3% cc surcharge fee).PLEASE…"
type textarea "x"
type textarea "10/2/25:Invoice #152336, $$427.66 (does not include 3% cc surcharge fee).PLEASE…"
type textarea "x"
type textarea "10/2/25:Invoice #152336, $$427.66 (does not include 3% cc surcharge fee).PLEASE…"
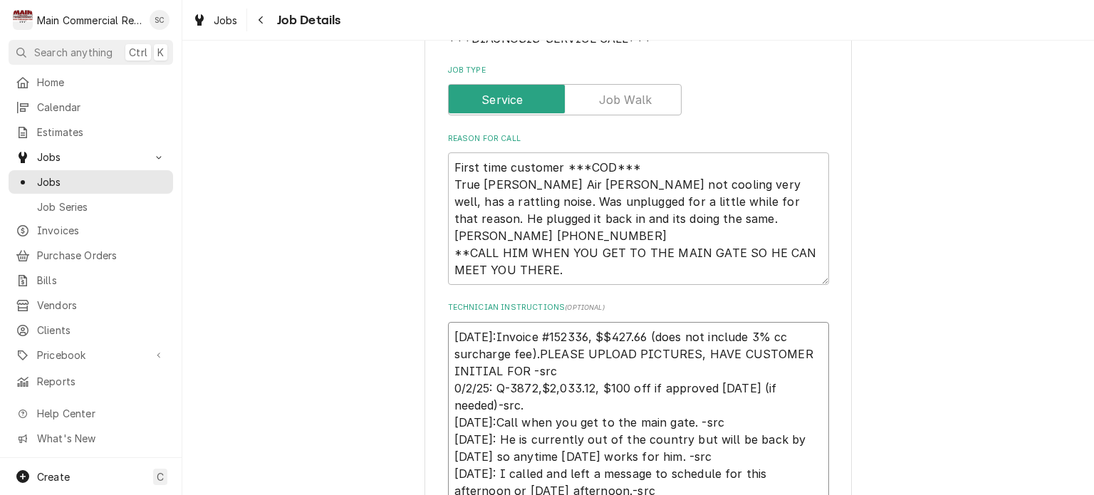
type textarea "x"
type textarea "10/2/25:Invoice #152336, $$427.66 (does not include 3% cc surcharge fee).PLEASE…"
type textarea "x"
type textarea "10/2/25:Invoice #152336, $$427.66 (does not include 3% cc surcharge fee).PLEASE…"
type textarea "x"
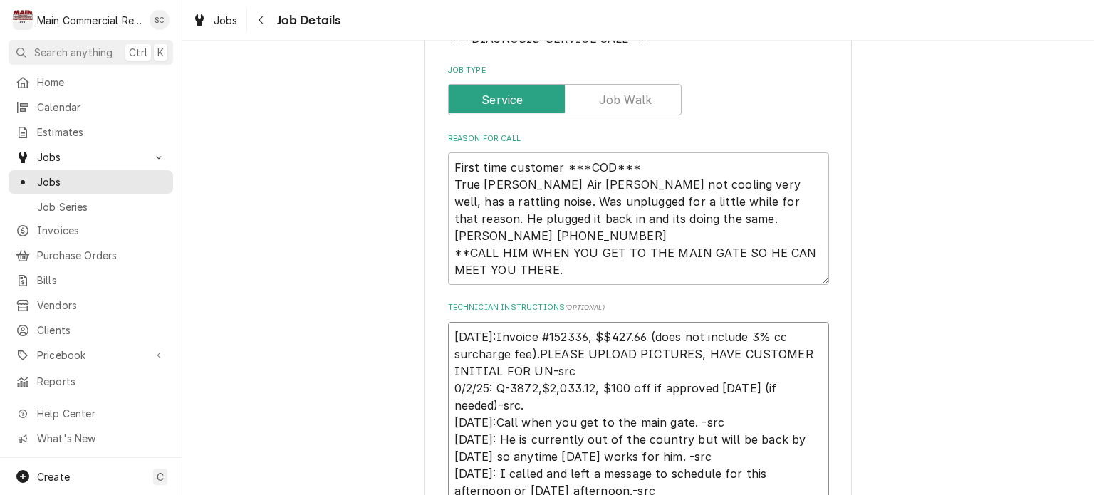
type textarea "10/2/25:Invoice #152336, $$427.66 (does not include 3% cc surcharge fee).PLEASE…"
type textarea "x"
type textarea "10/2/25:Invoice #152336, $$427.66 (does not include 3% cc surcharge fee).PLEASE…"
type textarea "x"
type textarea "10/2/25:Invoice #152336, $$427.66 (does not include 3% cc surcharge fee).PLEASE…"
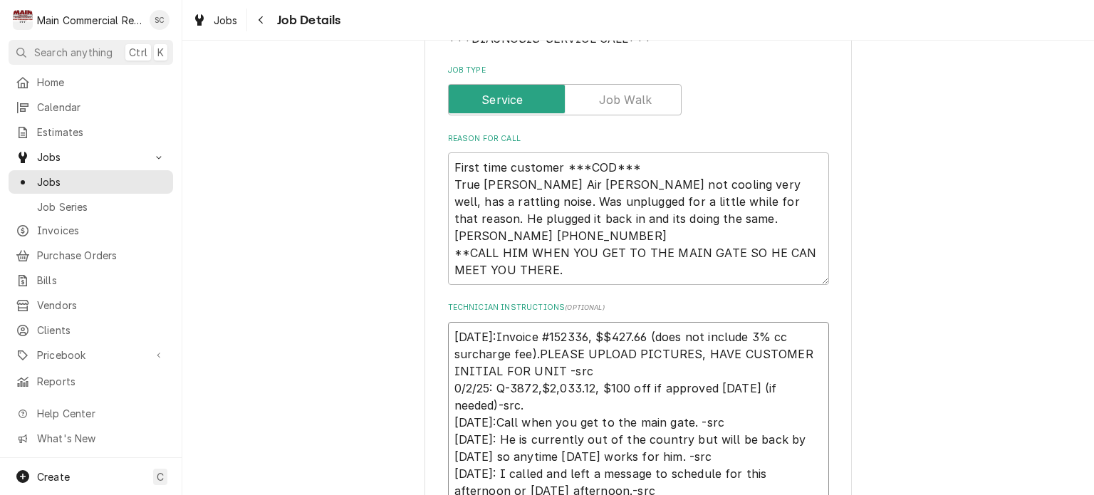
type textarea "x"
type textarea "10/2/25:Invoice #152336, $$427.66 (does not include 3% cc surcharge fee).PLEASE…"
type textarea "x"
type textarea "10/2/25:Invoice #152336, $$427.66 (does not include 3% cc surcharge fee).PLEASE…"
type textarea "x"
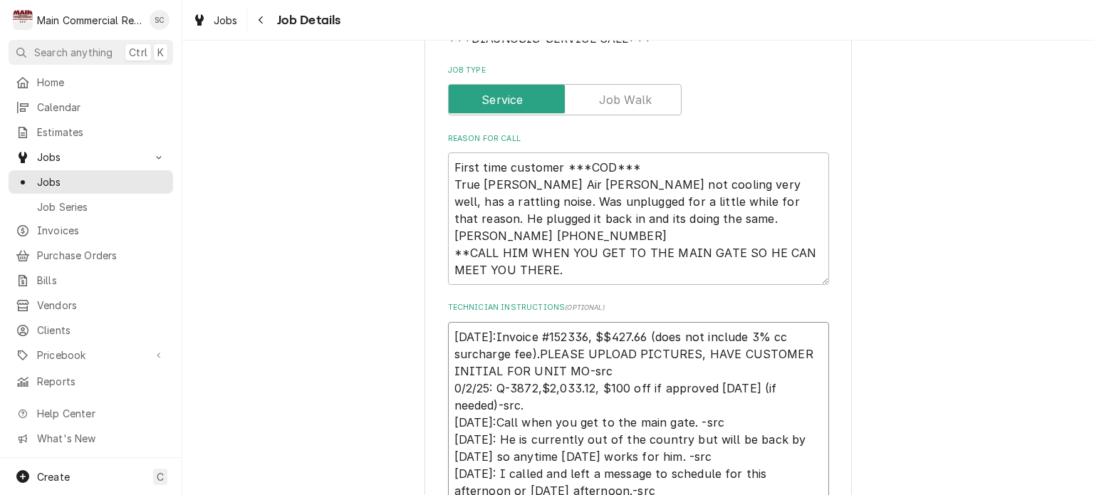
type textarea "10/2/25:Invoice #152336, $$427.66 (does not include 3% cc surcharge fee).PLEASE…"
type textarea "x"
type textarea "10/2/25:Invoice #152336, $$427.66 (does not include 3% cc surcharge fee).PLEASE…"
type textarea "x"
type textarea "10/2/25:Invoice #152336, $$427.66 (does not include 3% cc surcharge fee).PLEASE…"
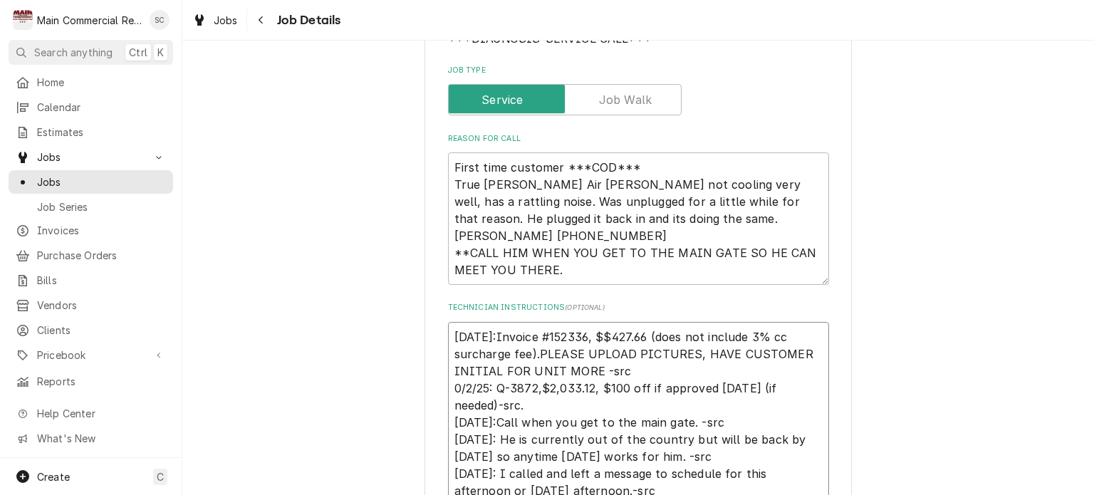
type textarea "x"
type textarea "10/2/25:Invoice #152336, $$427.66 (does not include 3% cc surcharge fee).PLEASE…"
type textarea "x"
type textarea "10/2/25:Invoice #152336, $$427.66 (does not include 3% cc surcharge fee).PLEASE…"
type textarea "x"
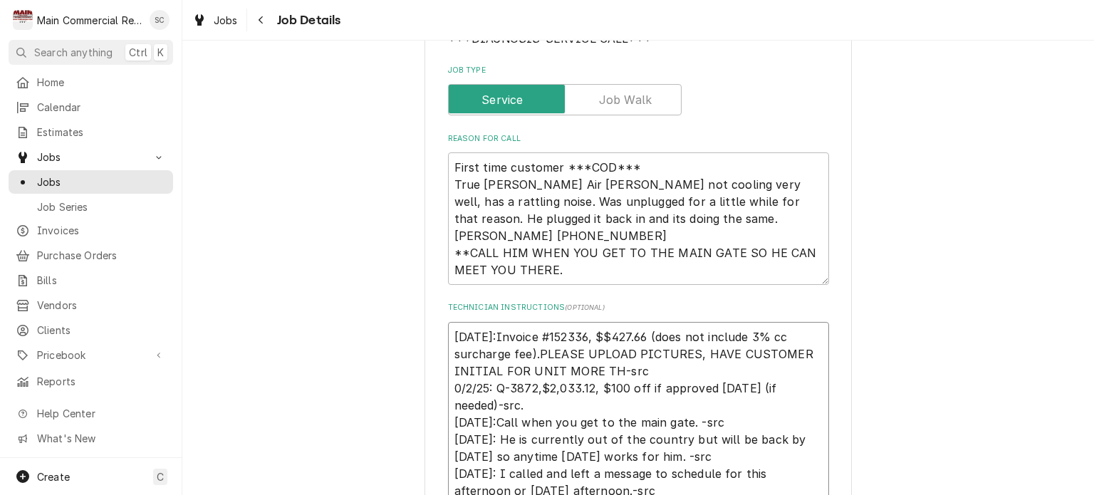
type textarea "10/2/25:Invoice #152336, $$427.66 (does not include 3% cc surcharge fee).PLEASE…"
type textarea "x"
type textarea "10/2/25:Invoice #152336, $$427.66 (does not include 3% cc surcharge fee).PLEASE…"
type textarea "x"
type textarea "10/2/25:Invoice #152336, $$427.66 (does not include 3% cc surcharge fee).PLEASE…"
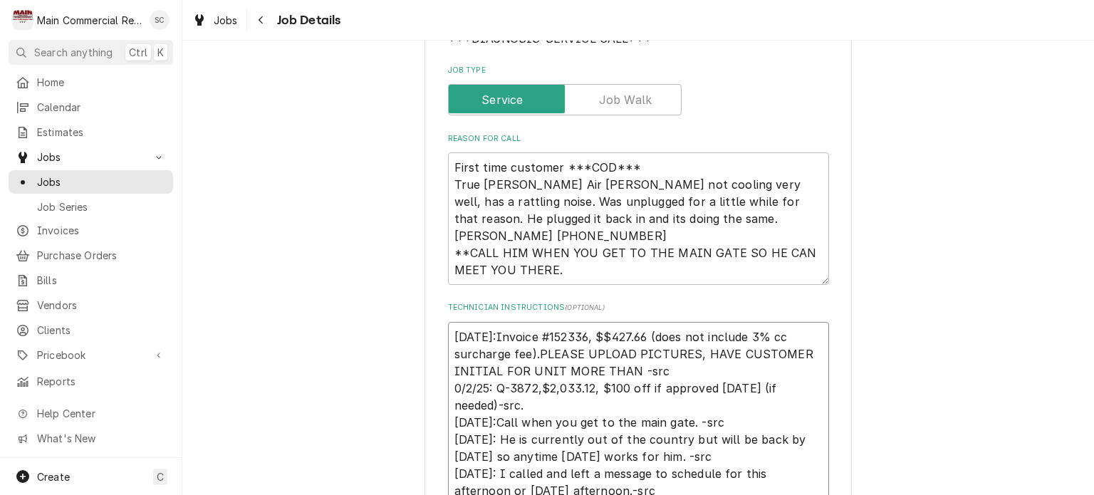
type textarea "x"
type textarea "10/2/25:Invoice #152336, $$427.66 (does not include 3% cc surcharge fee).PLEASE…"
type textarea "x"
type textarea "10/2/25:Invoice #152336, $$427.66 (does not include 3% cc surcharge fee).PLEASE…"
type textarea "x"
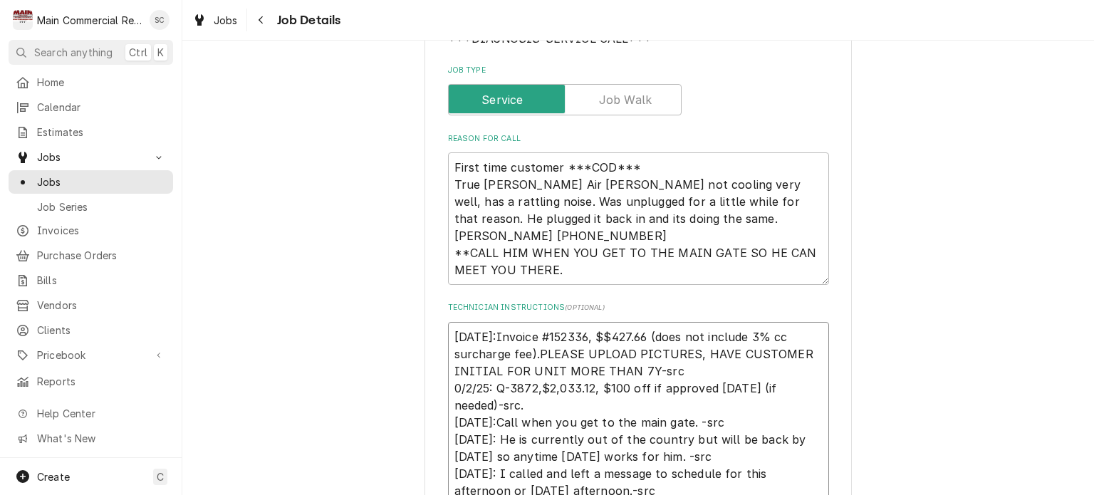
type textarea "10/2/25:Invoice #152336, $$427.66 (does not include 3% cc surcharge fee).PLEASE…"
type textarea "x"
type textarea "10/2/25:Invoice #152336, $$427.66 (does not include 3% cc surcharge fee).PLEASE…"
type textarea "x"
type textarea "10/2/25:Invoice #152336, $$427.66 (does not include 3% cc surcharge fee).PLEASE…"
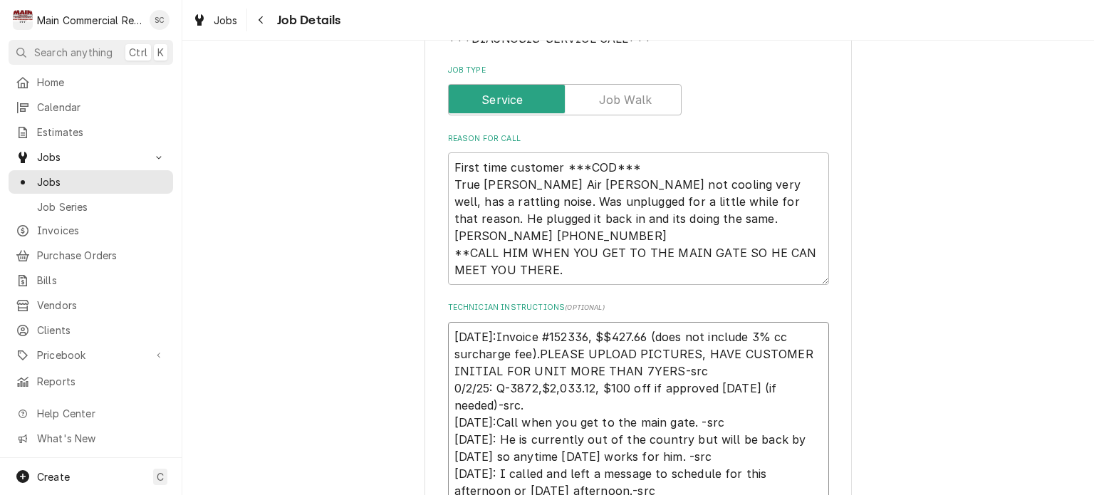
type textarea "x"
type textarea "10/2/25:Invoice #152336, $$427.66 (does not include 3% cc surcharge fee).PLEASE…"
type textarea "x"
type textarea "10/2/25:Invoice #152336, $$427.66 (does not include 3% cc surcharge fee).PLEASE…"
type textarea "x"
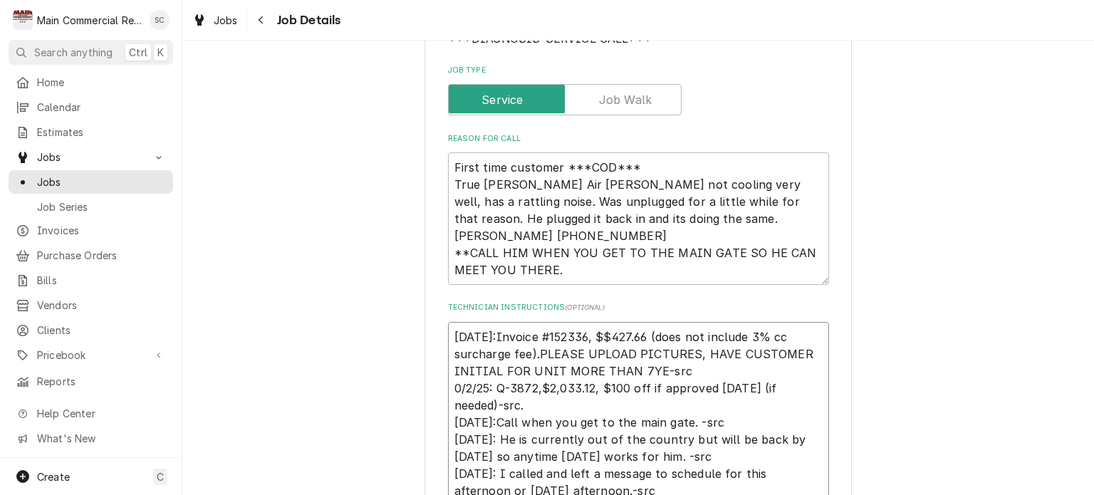
type textarea "10/2/25:Invoice #152336, $$427.66 (does not include 3% cc surcharge fee).PLEASE…"
type textarea "x"
type textarea "10/2/25:Invoice #152336, $$427.66 (does not include 3% cc surcharge fee).PLEASE…"
type textarea "x"
type textarea "10/2/25:Invoice #152336, $$427.66 (does not include 3% cc surcharge fee).PLEASE…"
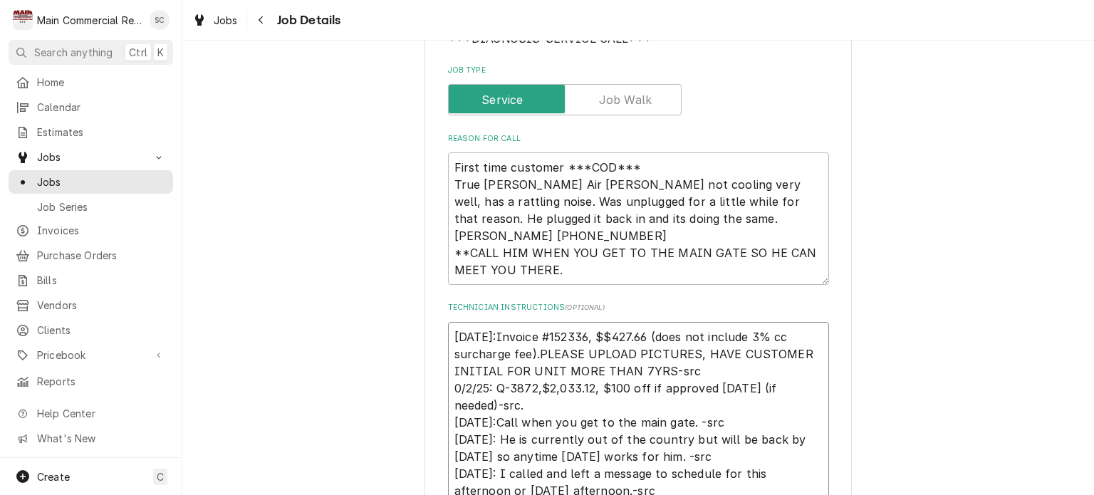
type textarea "x"
type textarea "10/2/25:Invoice #152336, $$427.66 (does not include 3% cc surcharge fee).PLEASE…"
type textarea "x"
type textarea "10/2/25:Invoice #152336, $$427.66 (does not include 3% cc surcharge fee).PLEASE…"
type textarea "x"
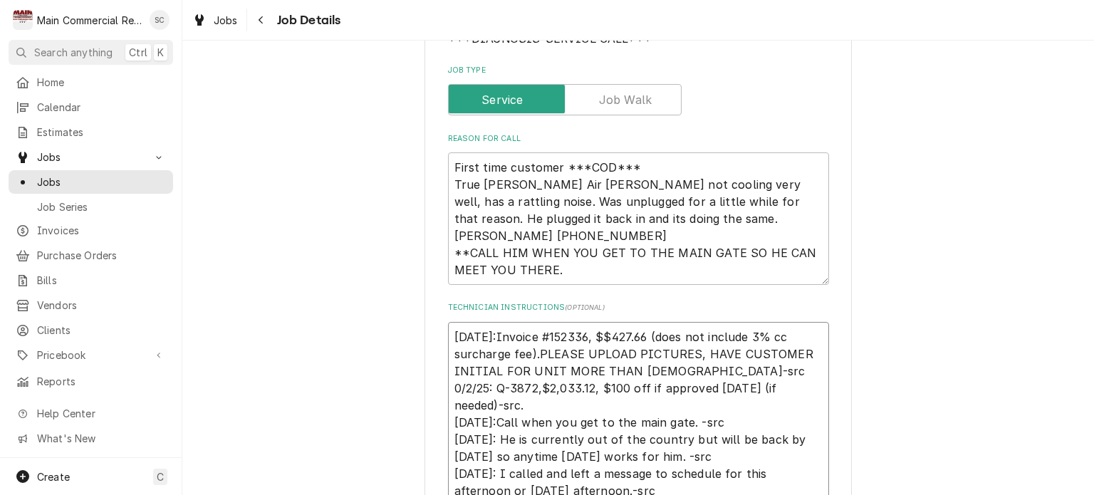
type textarea "10/2/25:Invoice #152336, $$427.66 (does not include 3% cc surcharge fee).PLEASE…"
type textarea "x"
type textarea "10/2/25:Invoice #152336, $$427.66 (does not include 3% cc surcharge fee).PLEASE…"
type textarea "x"
type textarea "10/2/25:Invoice #152336, $$427.66 (does not include 3% cc surcharge fee).PLEASE…"
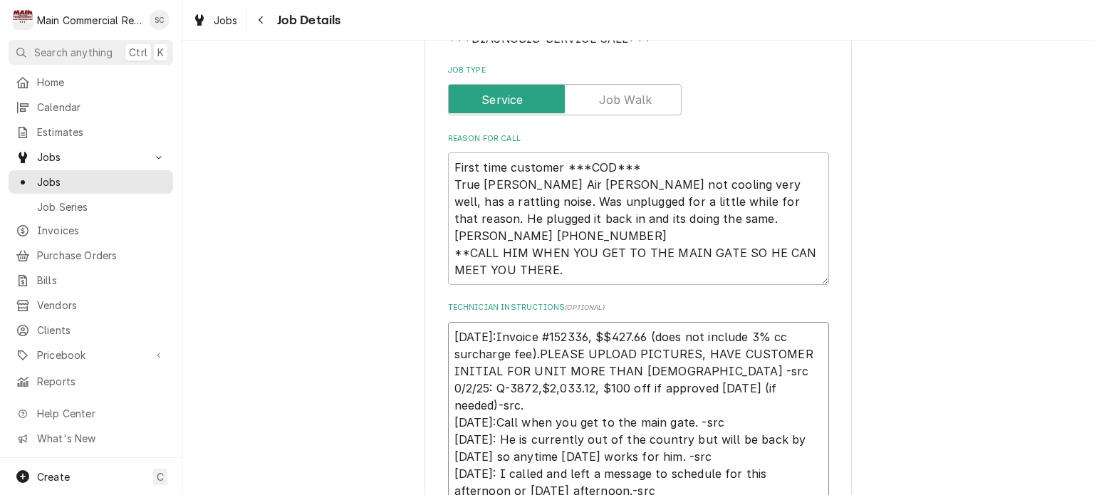
type textarea "x"
type textarea "10/2/25:Invoice #152336, $$427.66 (does not include 3% cc surcharge fee).PLEASE…"
type textarea "x"
type textarea "10/2/25:Invoice #152336, $$427.66 (does not include 3% cc surcharge fee).PLEASE…"
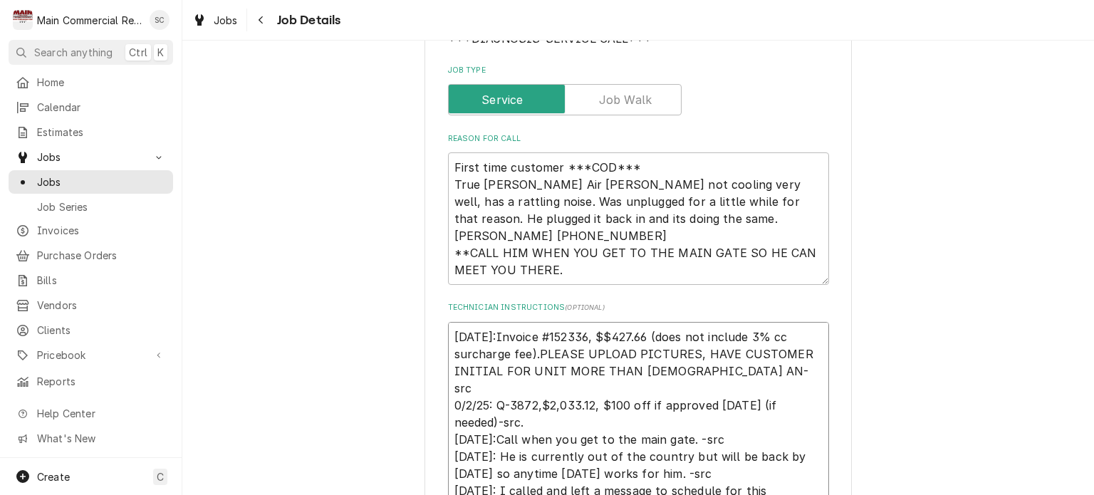
type textarea "x"
type textarea "10/2/25:Invoice #152336, $$427.66 (does not include 3% cc surcharge fee).PLEASE…"
type textarea "x"
type textarea "10/2/25:Invoice #152336, $$427.66 (does not include 3% cc surcharge fee).PLEASE…"
type textarea "x"
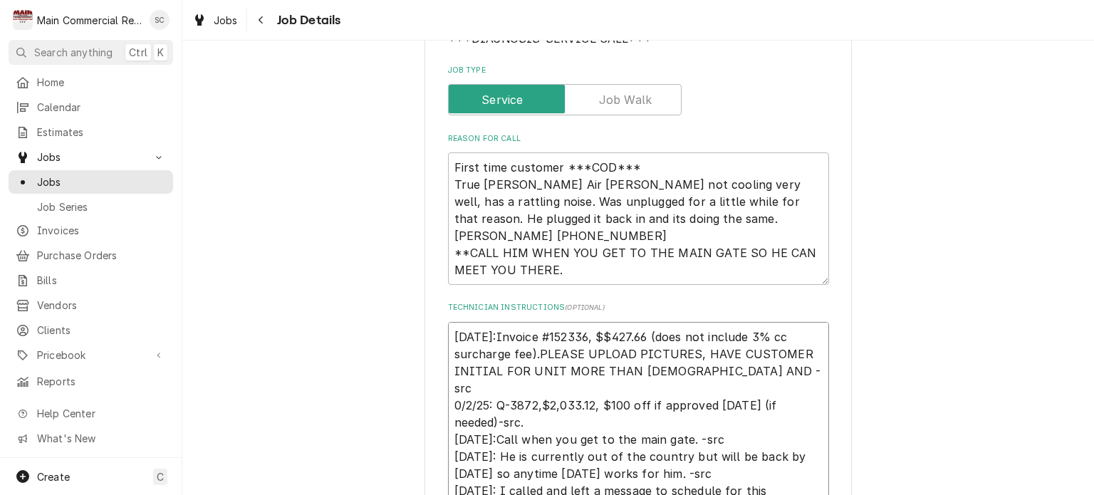
type textarea "10/2/25:Invoice #152336, $$427.66 (does not include 3% cc surcharge fee).PLEASE…"
type textarea "x"
type textarea "10/2/25:Invoice #152336, $$427.66 (does not include 3% cc surcharge fee).PLEASE…"
type textarea "x"
type textarea "10/2/25:Invoice #152336, $$427.66 (does not include 3% cc surcharge fee).PLEASE…"
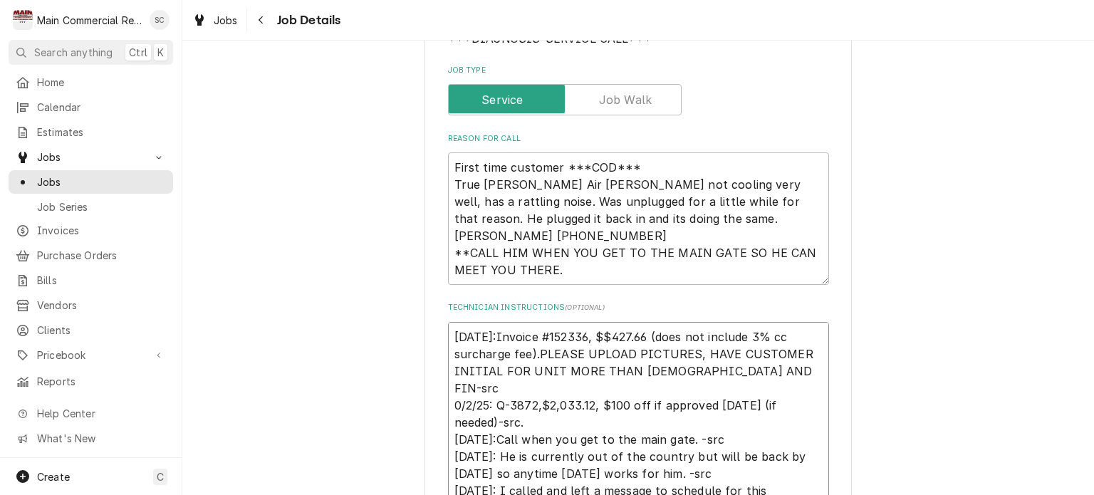
type textarea "x"
type textarea "10/2/25:Invoice #152336, $$427.66 (does not include 3% cc surcharge fee).PLEASE…"
type textarea "x"
type textarea "10/2/25:Invoice #152336, $$427.66 (does not include 3% cc surcharge fee).PLEASE…"
type textarea "x"
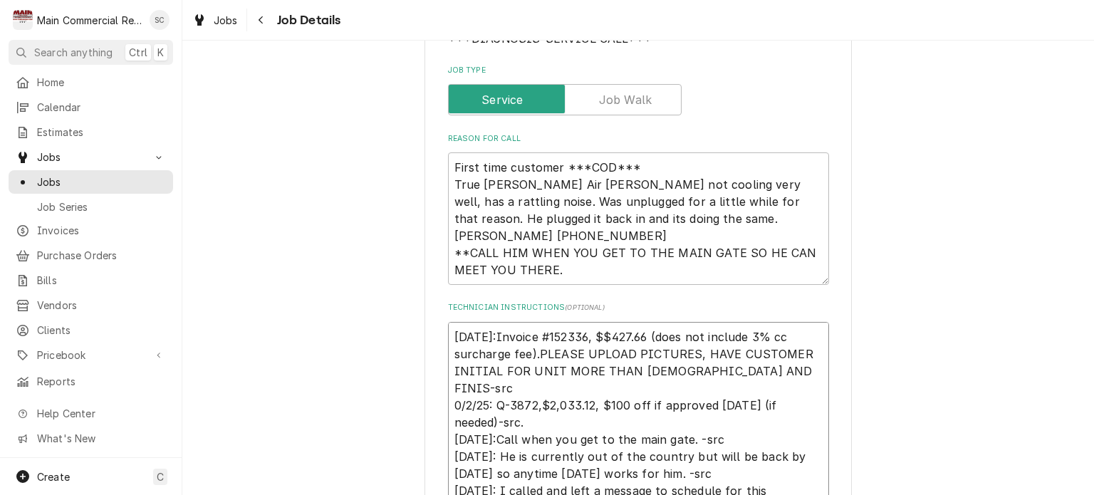
type textarea "10/2/25:Invoice #152336, $$427.66 (does not include 3% cc surcharge fee).PLEASE…"
type textarea "x"
type textarea "10/2/25:Invoice #152336, $$427.66 (does not include 3% cc surcharge fee).PLEASE…"
type textarea "x"
type textarea "10/2/25:Invoice #152336, $$427.66 (does not include 3% cc surcharge fee).PLEASE…"
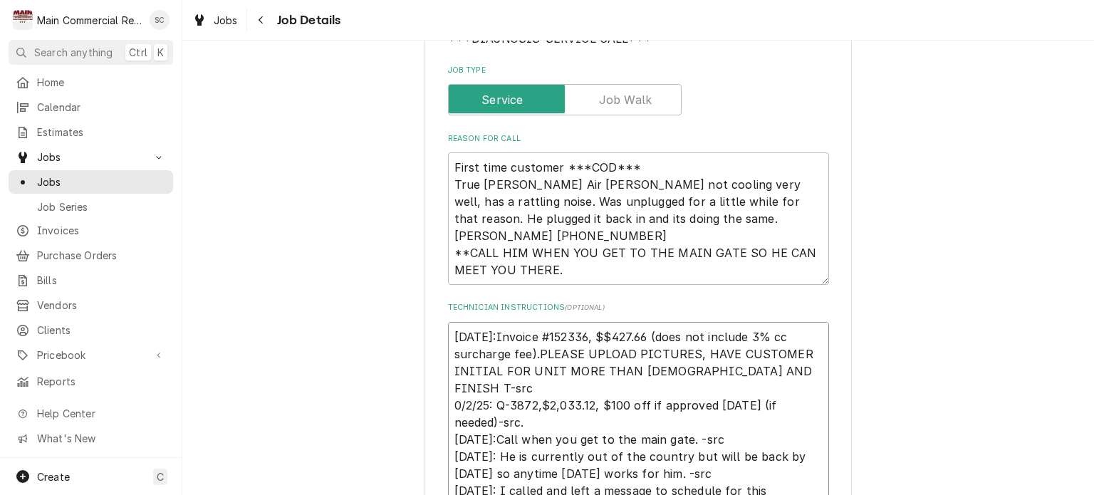
type textarea "x"
type textarea "10/2/25:Invoice #152336, $$427.66 (does not include 3% cc surcharge fee).PLEASE…"
type textarea "x"
type textarea "10/2/25:Invoice #152336, $$427.66 (does not include 3% cc surcharge fee).PLEASE…"
type textarea "x"
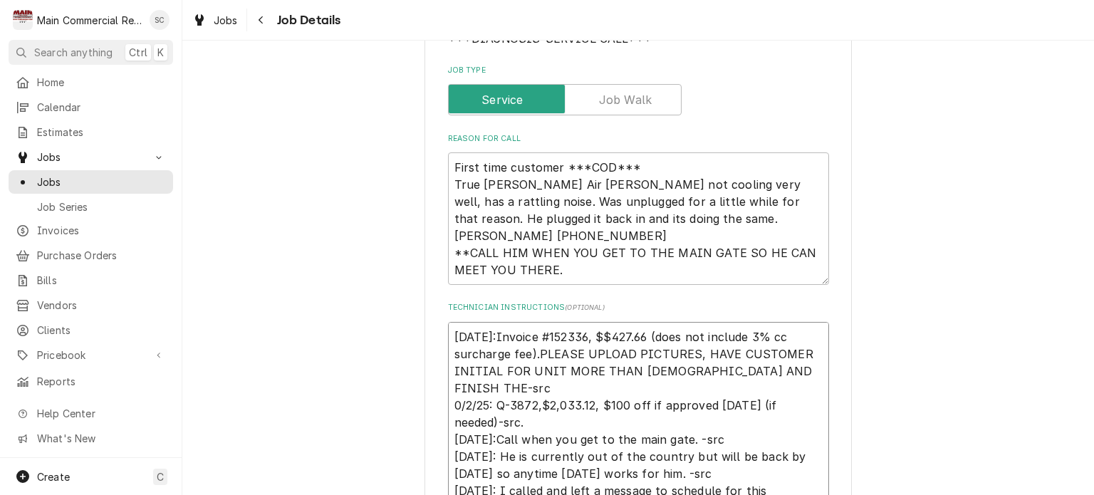
type textarea "10/2/25:Invoice #152336, $$427.66 (does not include 3% cc surcharge fee).PLEASE…"
type textarea "x"
type textarea "10/2/25:Invoice #152336, $$427.66 (does not include 3% cc surcharge fee).PLEASE…"
type textarea "x"
type textarea "10/2/25:Invoice #152336, $$427.66 (does not include 3% cc surcharge fee).PLEASE…"
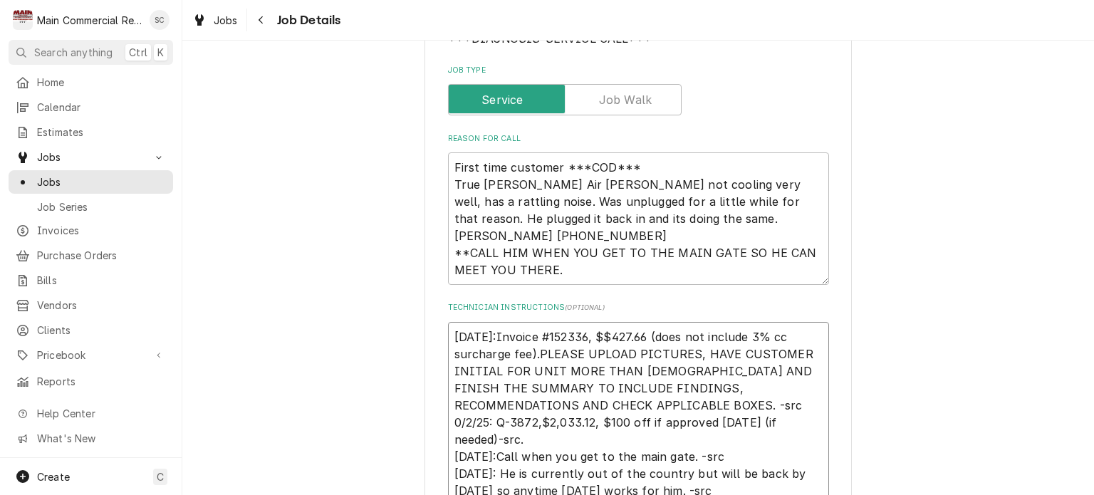
drag, startPoint x: 531, startPoint y: 353, endPoint x: 609, endPoint y: 406, distance: 94.2
click at [609, 406] on textarea "10/2/25:Invoice #152336, $$427.66 (does not include 3% cc surcharge fee).PLEASE…" at bounding box center [638, 439] width 381 height 235
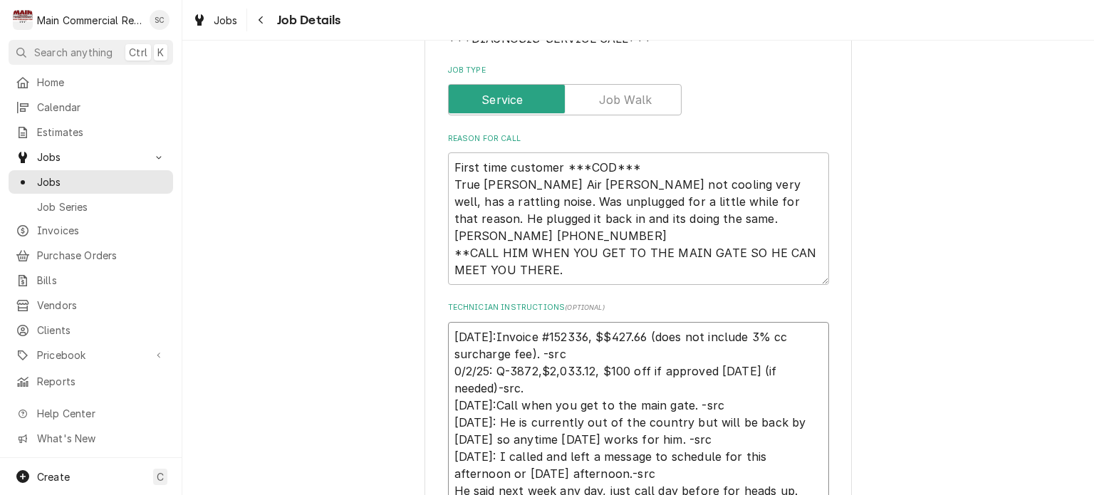
click at [448, 330] on textarea "10/2/25:Invoice #152336, $$427.66 (does not include 3% cc surcharge fee). -src …" at bounding box center [638, 414] width 381 height 184
paste textarea "PLEASE UPLOAD PICTURES, HAVE CUSTOMER INITIAL FOR UNIT MORE THAN 7YRS OLD AND F…"
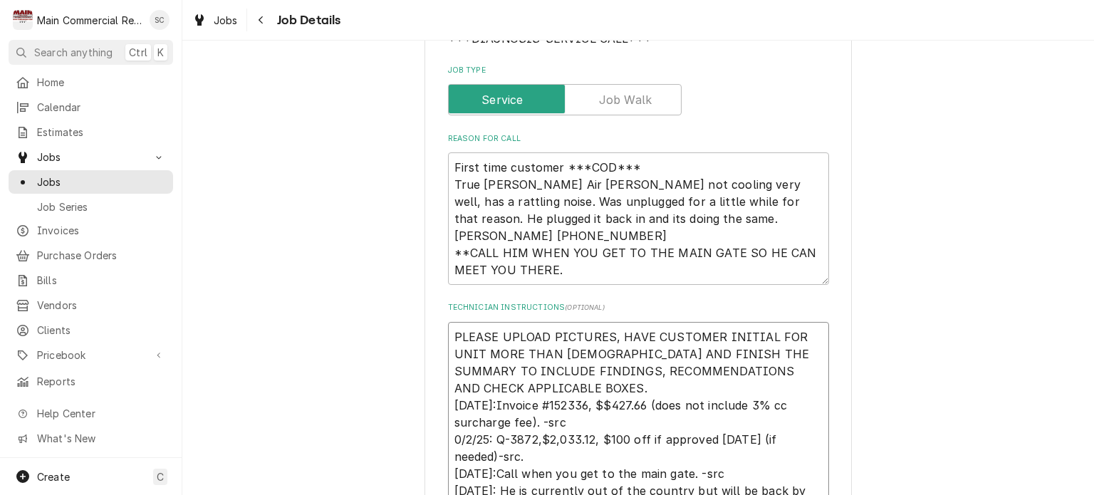
click at [449, 334] on textarea "PLEASE UPLOAD PICTURES, HAVE CUSTOMER INITIAL FOR UNIT MORE THAN 7YRS OLD AND F…" at bounding box center [638, 448] width 381 height 252
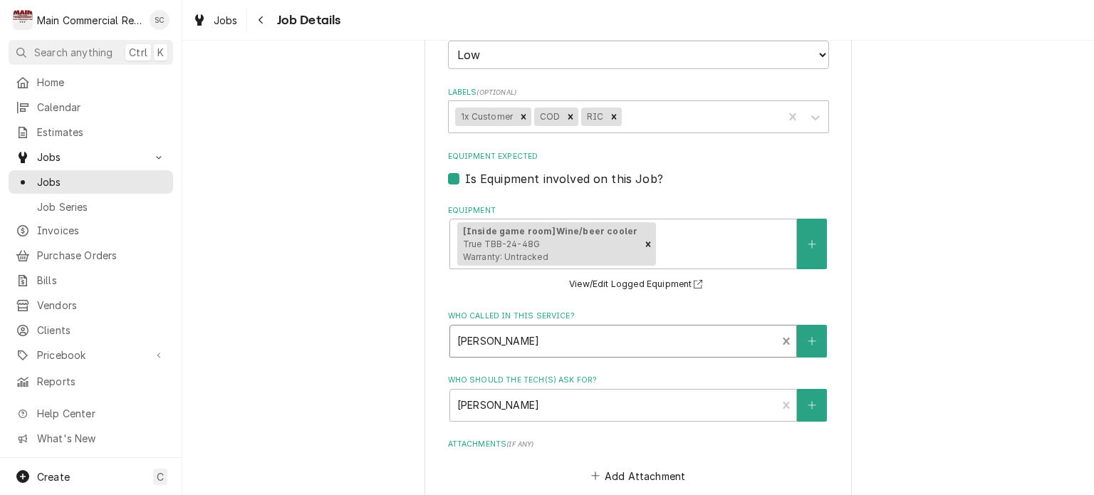
scroll to position [1058, 0]
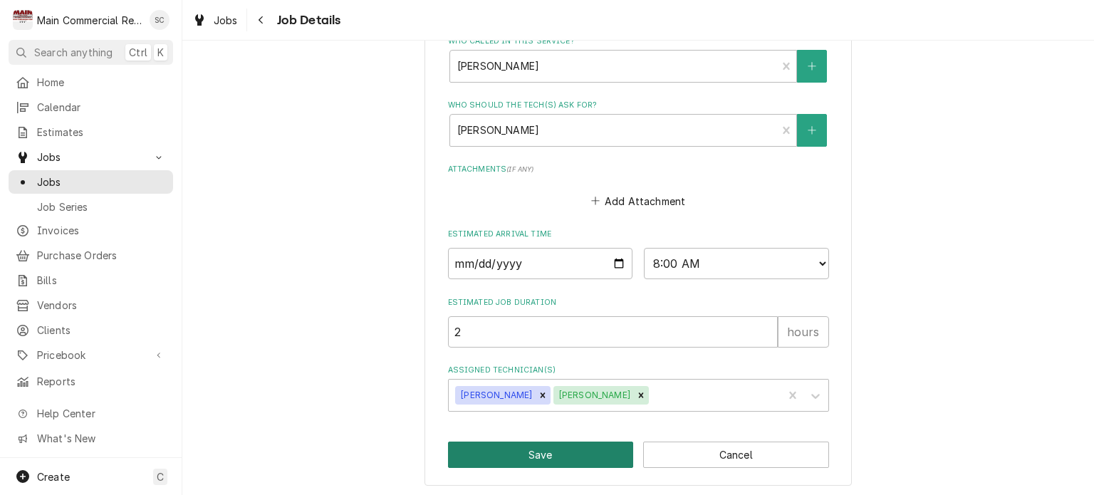
click at [547, 452] on button "Save" at bounding box center [541, 455] width 186 height 26
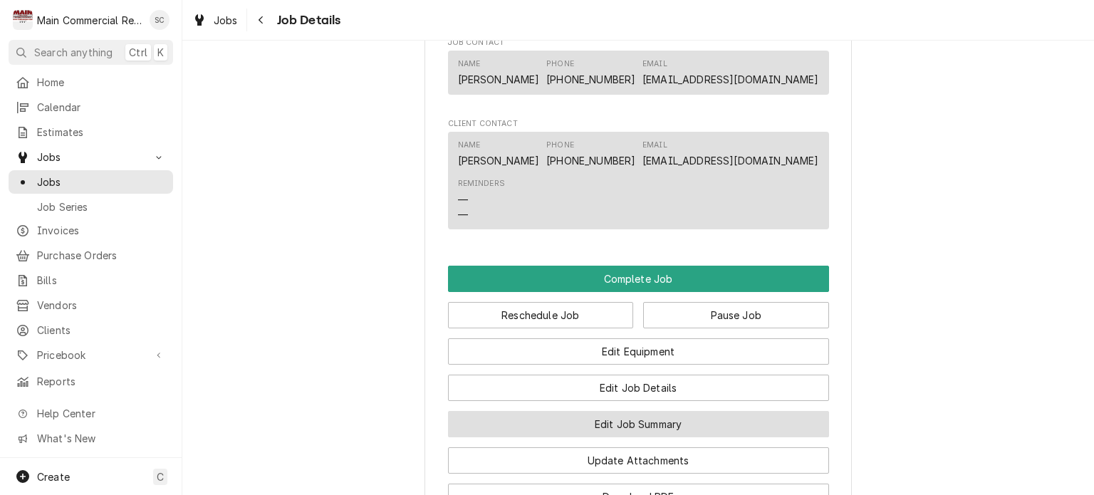
scroll to position [1780, 0]
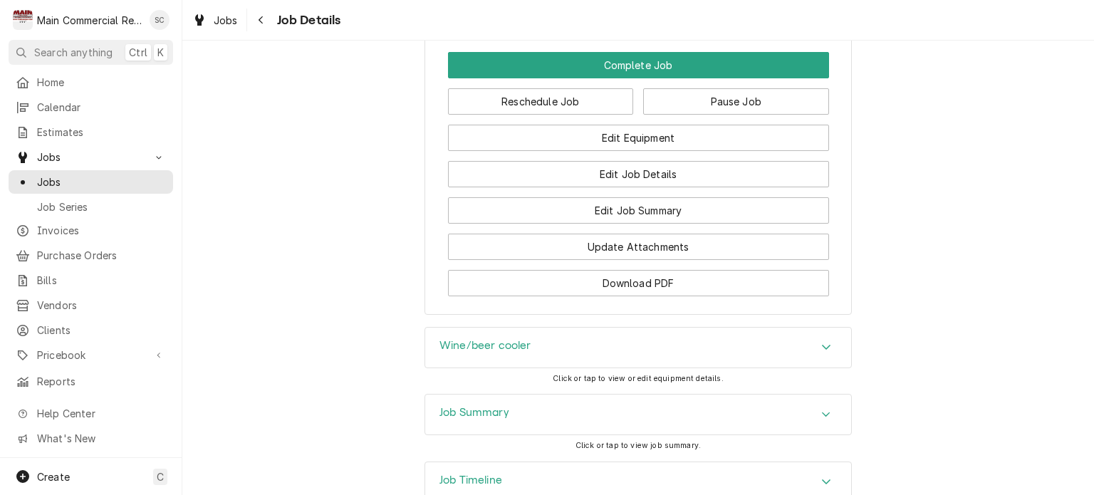
click at [796, 395] on div "Job Summary" at bounding box center [638, 415] width 426 height 40
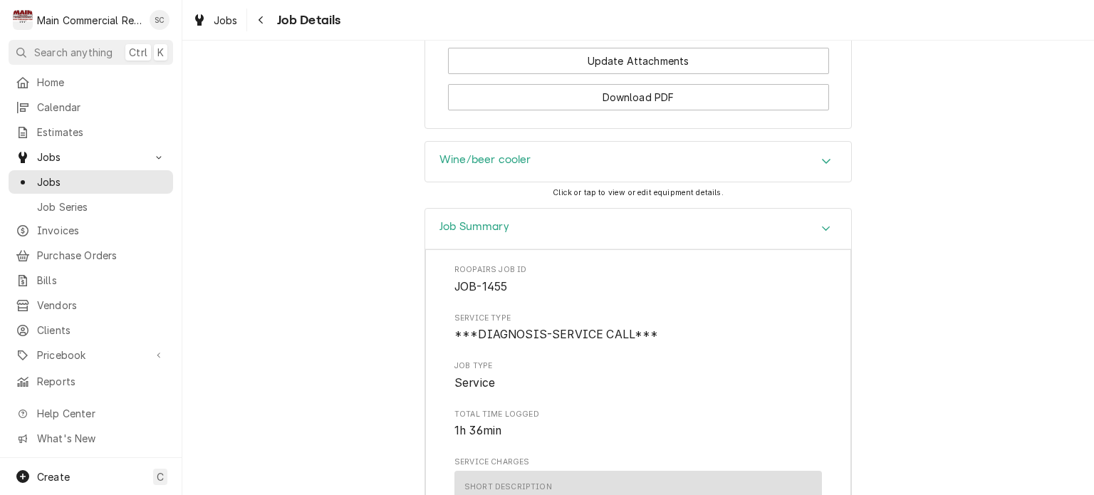
scroll to position [1753, 0]
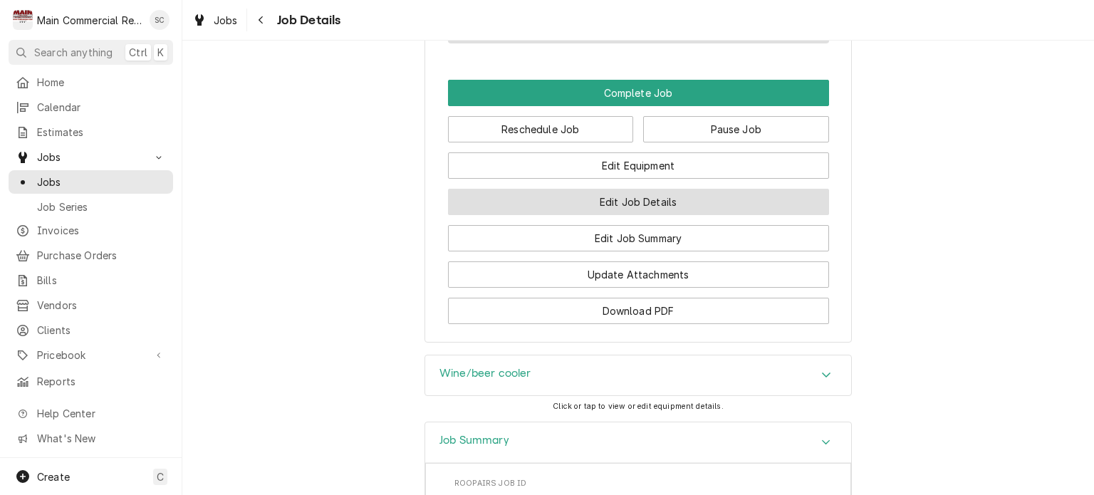
click at [651, 189] on button "Edit Job Details" at bounding box center [638, 202] width 381 height 26
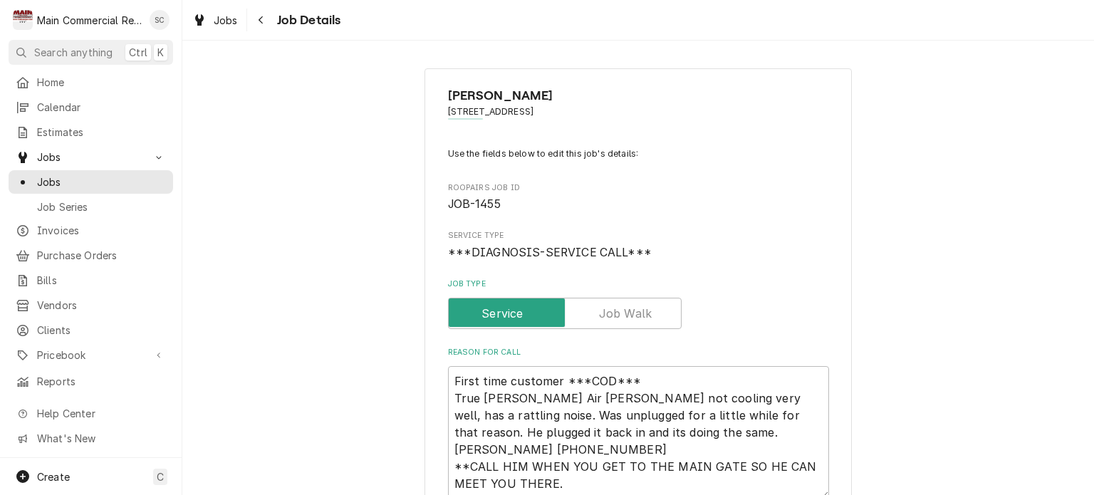
scroll to position [285, 0]
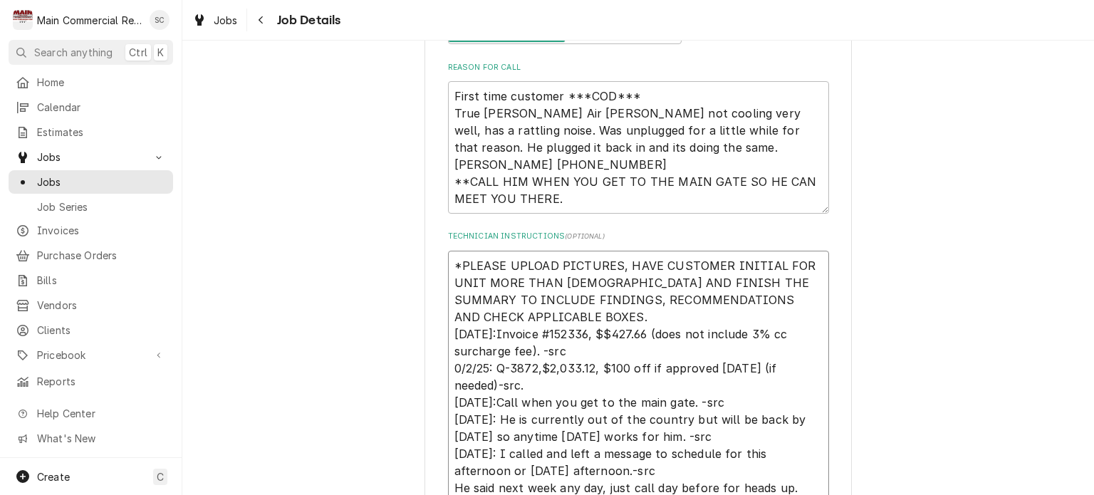
drag, startPoint x: 568, startPoint y: 298, endPoint x: 772, endPoint y: 281, distance: 205.2
click at [772, 281] on textarea "*PLEASE UPLOAD PICTURES, HAVE CUSTOMER INITIAL FOR UNIT MORE THAN [DEMOGRAPHIC_…" at bounding box center [638, 377] width 381 height 252
type textarea "x"
type textarea "*PLEASE UPLOAD PICTURES, HAVE CUSTOMER INITIAL FOR UNIT MORE THAN [DEMOGRAPHIC_…"
type textarea "x"
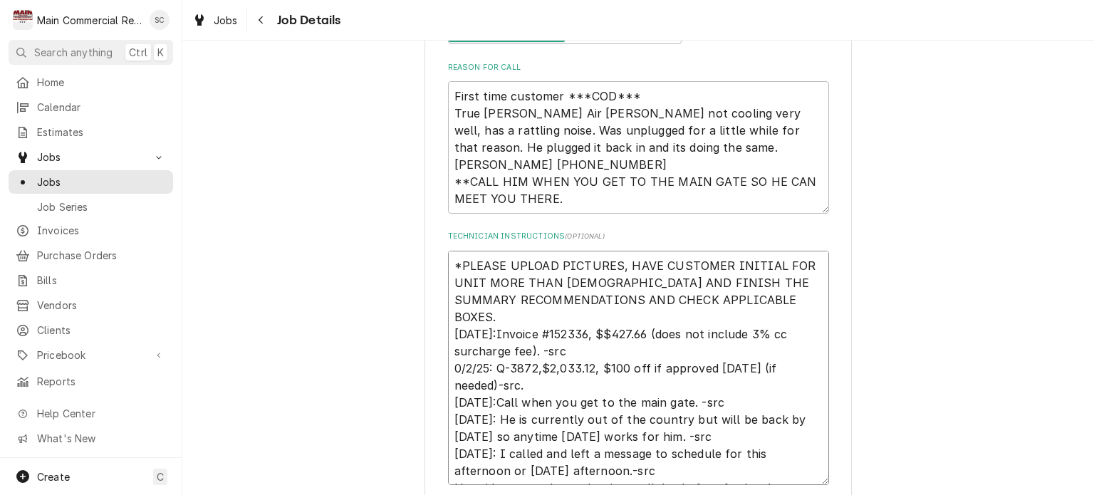
type textarea "*PLEASE UPLOAD PICTURES, HAVE CUSTOMER INITIAL FOR UNIT MORE THAN [DEMOGRAPHIC_…"
type textarea "x"
type textarea "*PLEASE UPLOAD PICTURES, HAVE CUSTOMER INITIAL FOR UNIT MORE THAN [DEMOGRAPHIC_…"
click at [448, 296] on textarea "*PLEASE UPLOAD PICTURES, HAVE CUSTOMER INITIAL FOR UNIT MORE THAN [DEMOGRAPHIC_…" at bounding box center [638, 368] width 381 height 235
drag, startPoint x: 600, startPoint y: 299, endPoint x: 644, endPoint y: 281, distance: 47.9
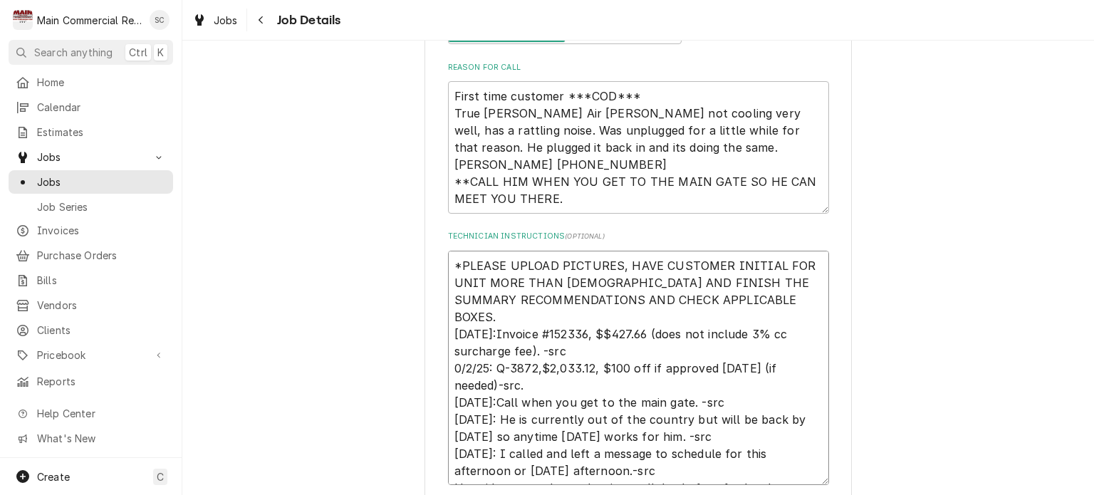
click at [644, 281] on textarea "*PLEASE UPLOAD PICTURES, HAVE CUSTOMER INITIAL FOR UNIT MORE THAN [DEMOGRAPHIC_…" at bounding box center [638, 368] width 381 height 235
type textarea "x"
type textarea "*PLEASE UPLOAD PICTURES, HAVE CUSTOMER INITIAL FOR UNIT MORE THAN [DEMOGRAPHIC_…"
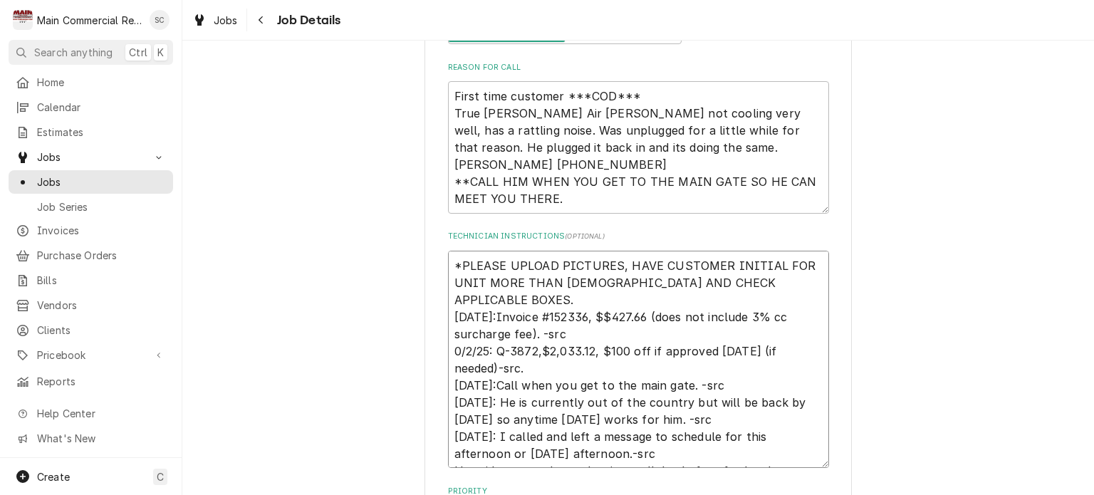
type textarea "x"
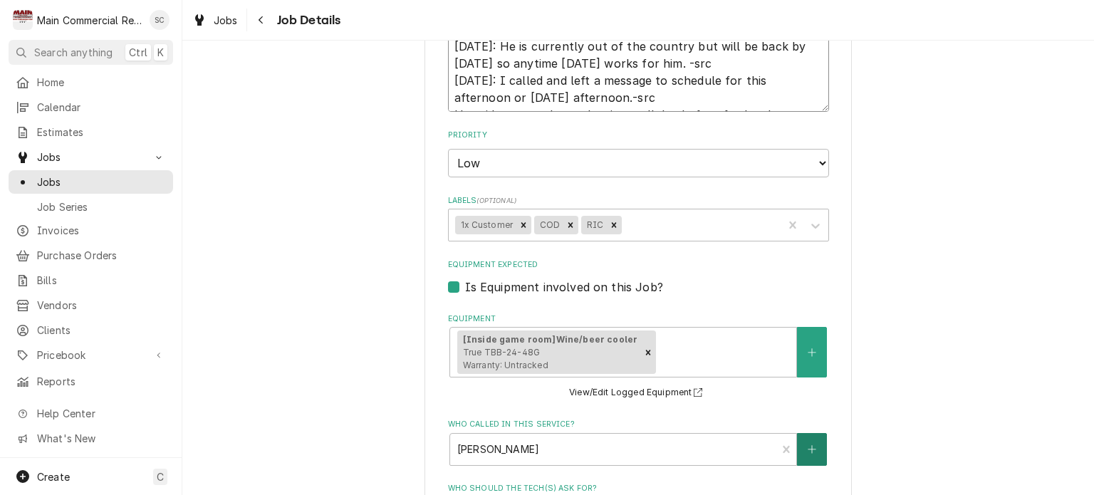
scroll to position [1024, 0]
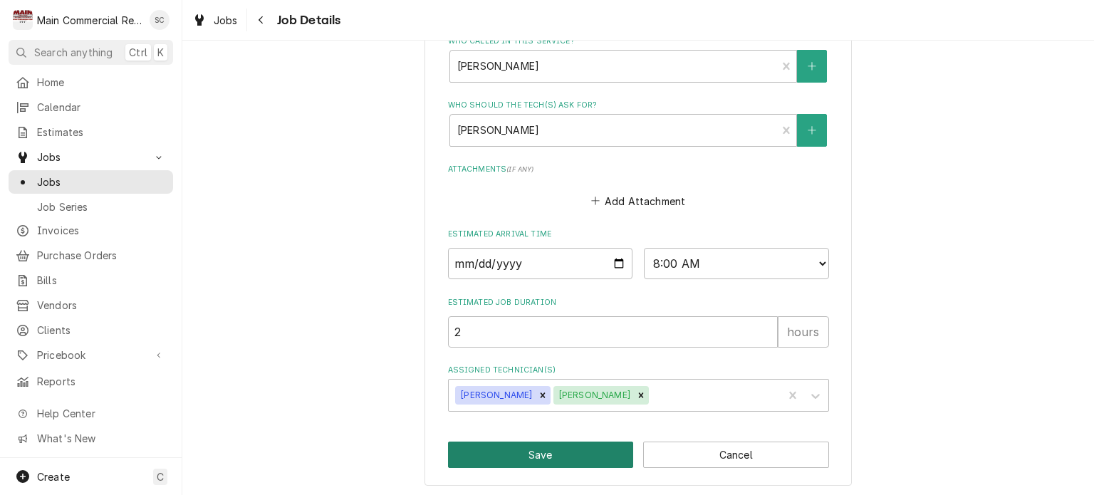
type textarea "*PLEASE UPLOAD PICTURES, HAVE CUSTOMER INITIAL FOR UNIT MORE THAN [DEMOGRAPHIC_…"
click at [575, 448] on button "Save" at bounding box center [541, 455] width 186 height 26
type textarea "x"
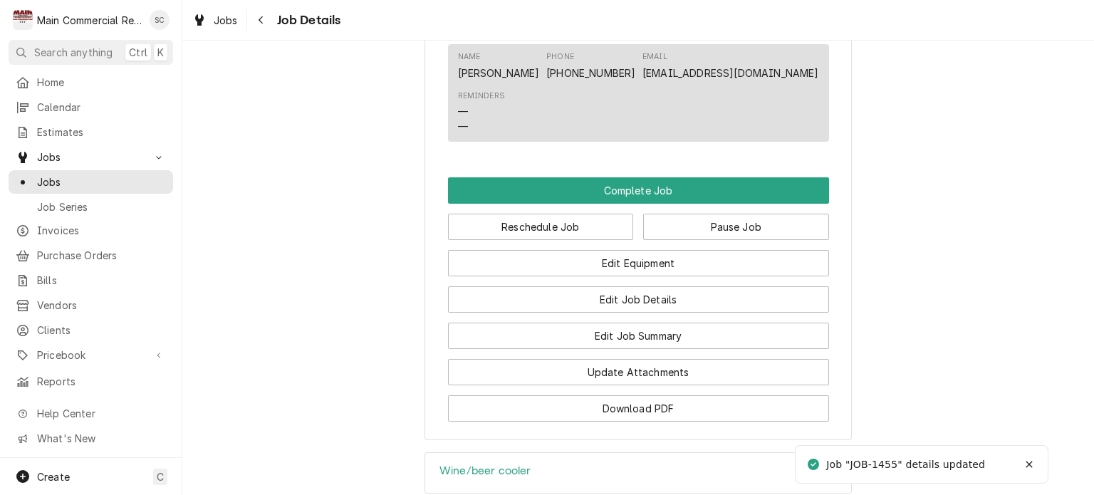
scroll to position [1843, 0]
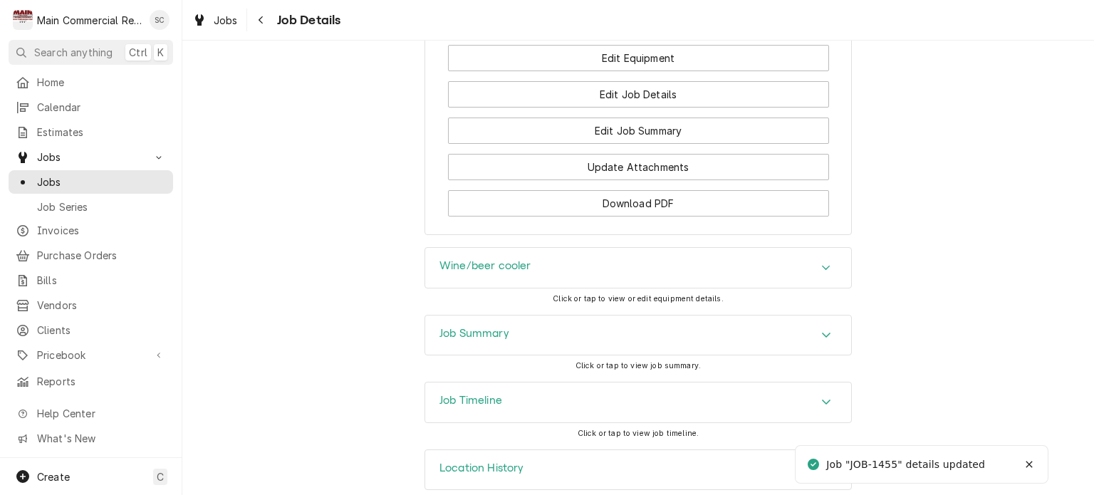
click at [778, 318] on div "Job Summary" at bounding box center [638, 336] width 426 height 40
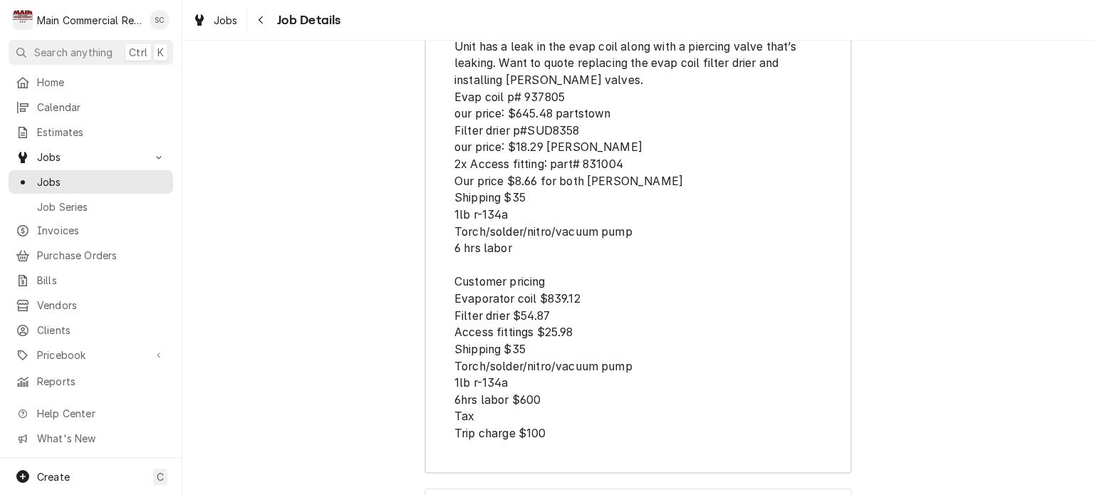
scroll to position [3801, 0]
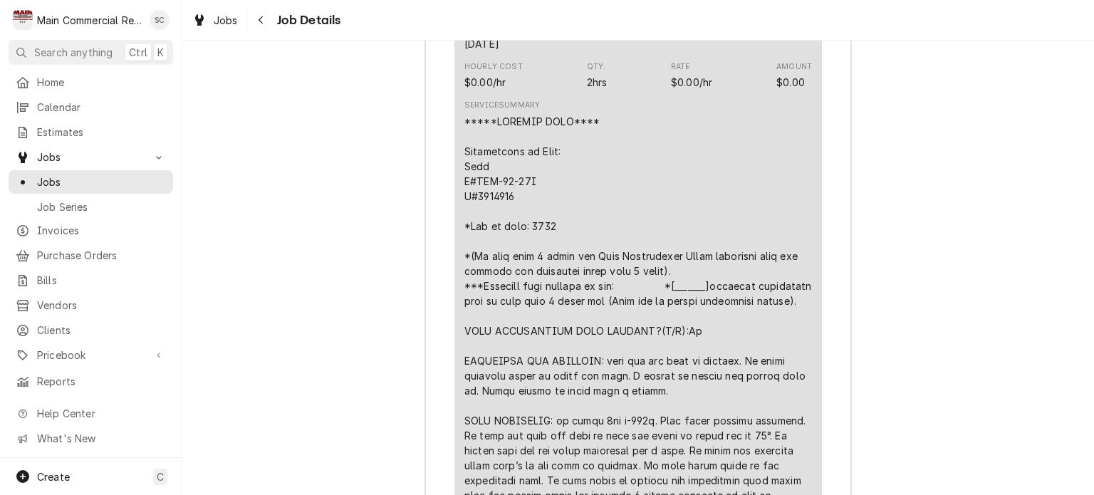
scroll to position [2163, 0]
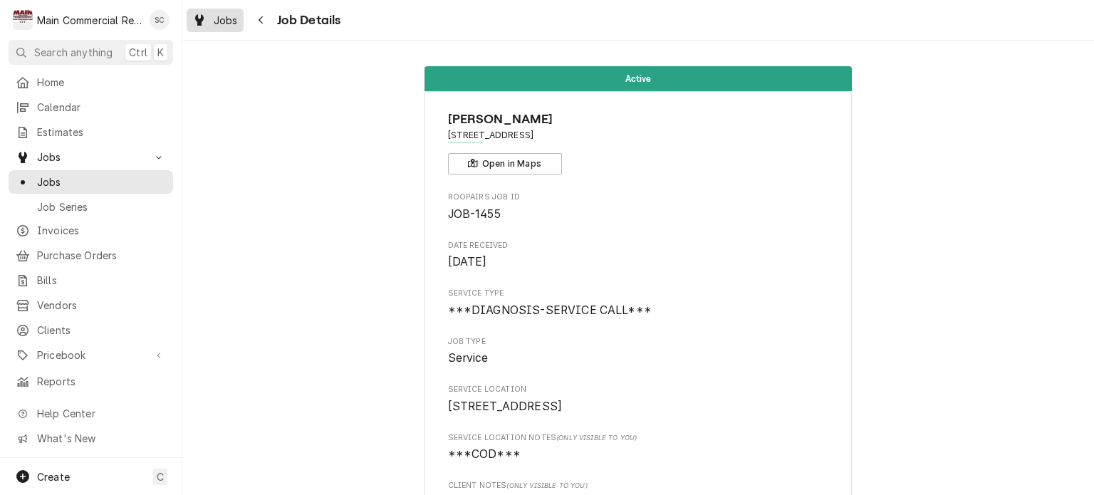
click at [236, 25] on span "Jobs" at bounding box center [226, 20] width 24 height 15
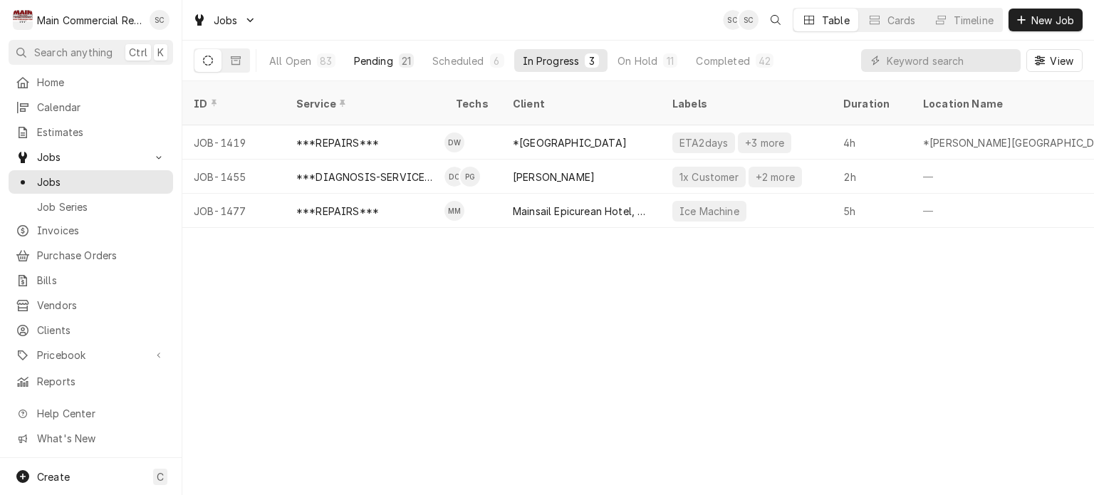
click at [358, 59] on div "Pending" at bounding box center [373, 60] width 39 height 15
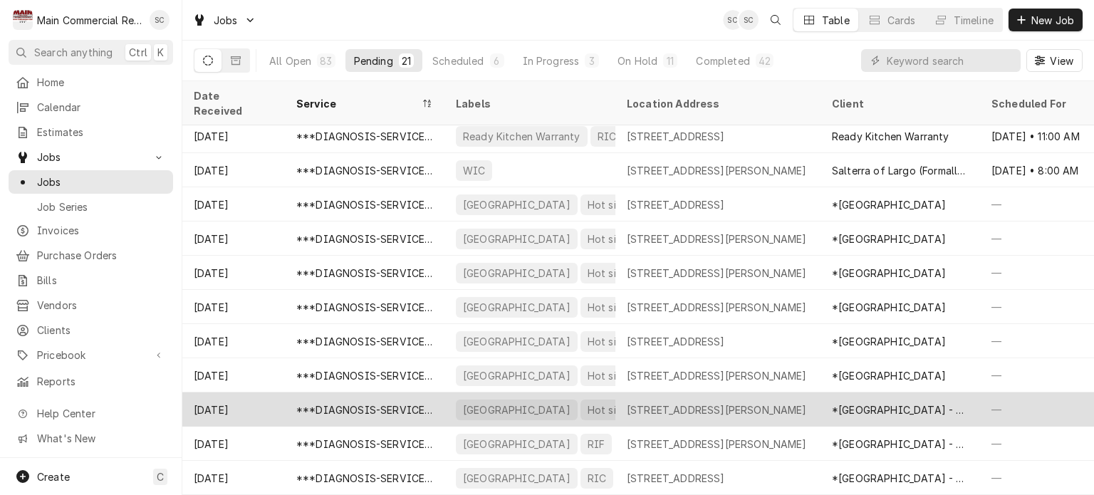
scroll to position [57, 0]
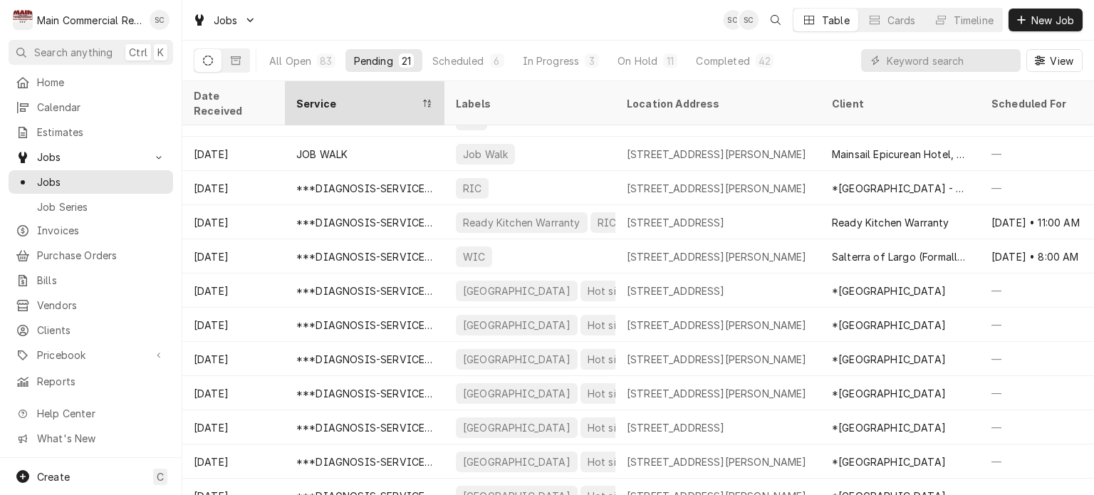
click at [362, 102] on div "Service" at bounding box center [365, 103] width 154 height 38
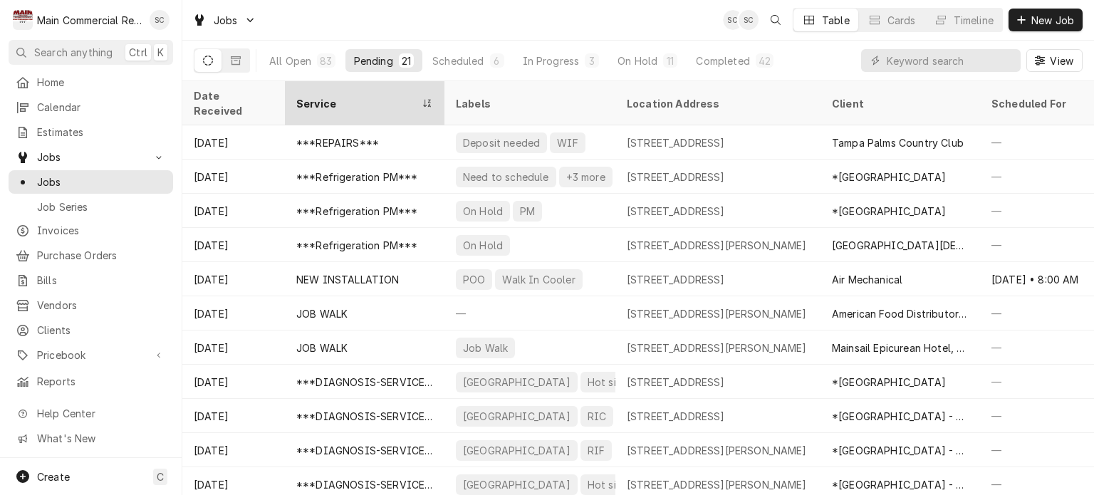
click at [360, 100] on div "Service" at bounding box center [365, 103] width 154 height 38
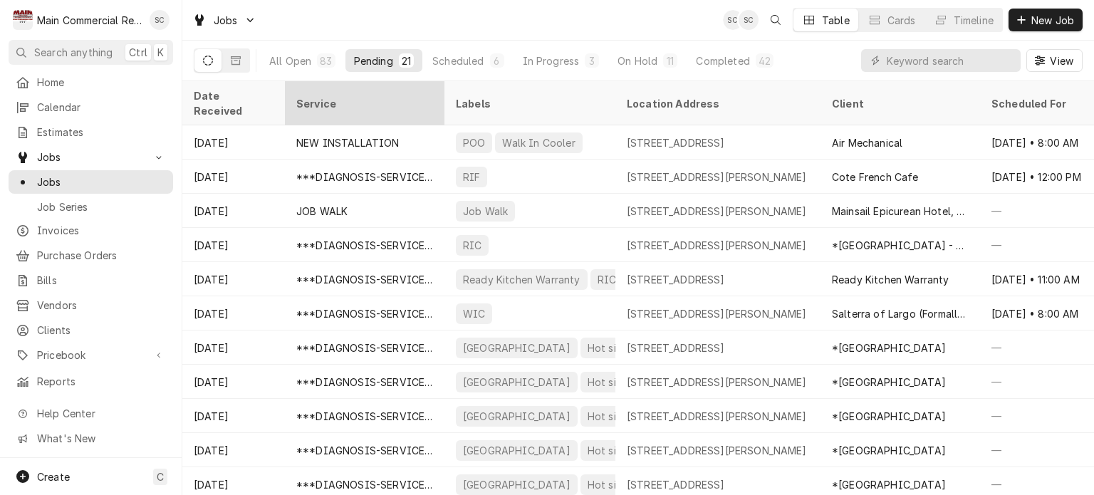
click at [360, 100] on div "Service" at bounding box center [365, 103] width 154 height 38
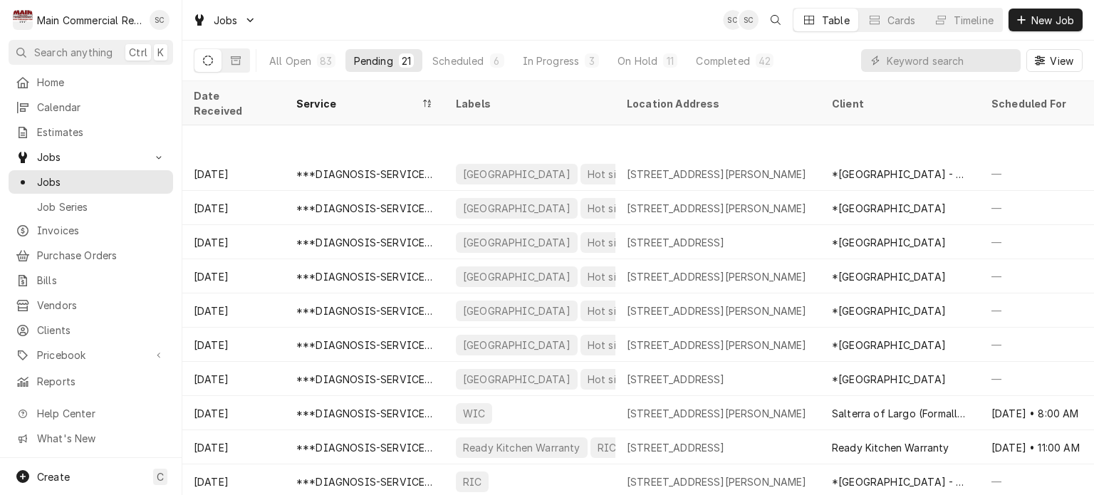
scroll to position [142, 0]
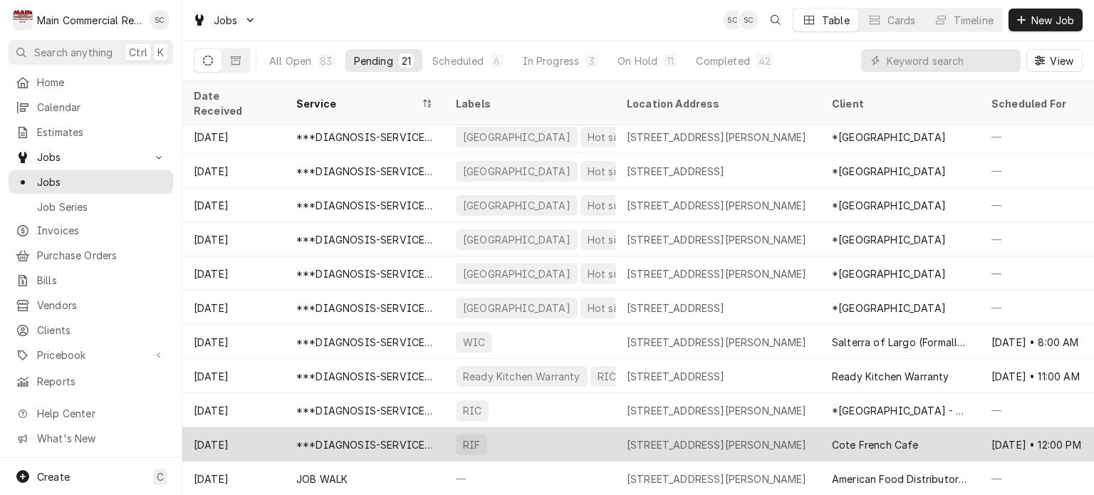
click at [541, 429] on div "RIF" at bounding box center [529, 444] width 171 height 34
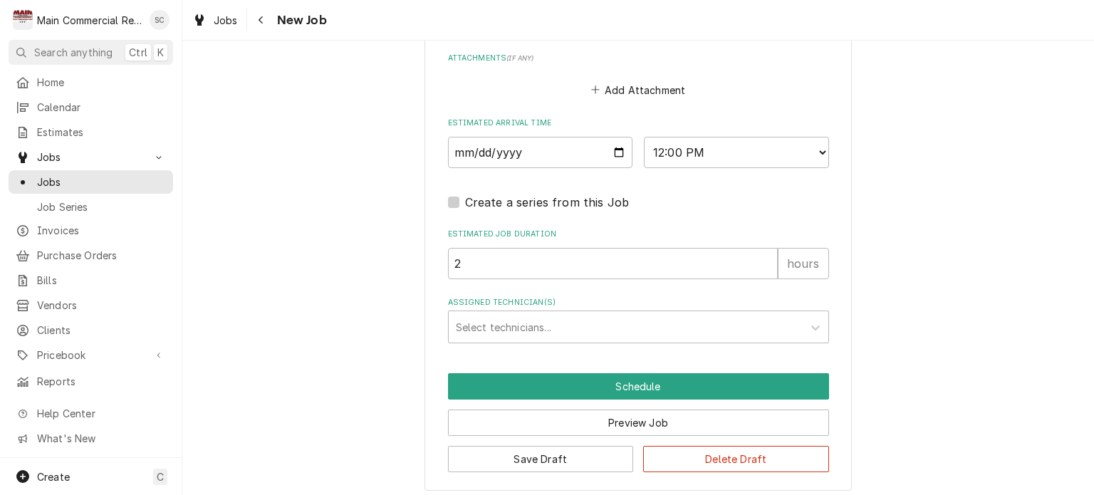
scroll to position [1142, 0]
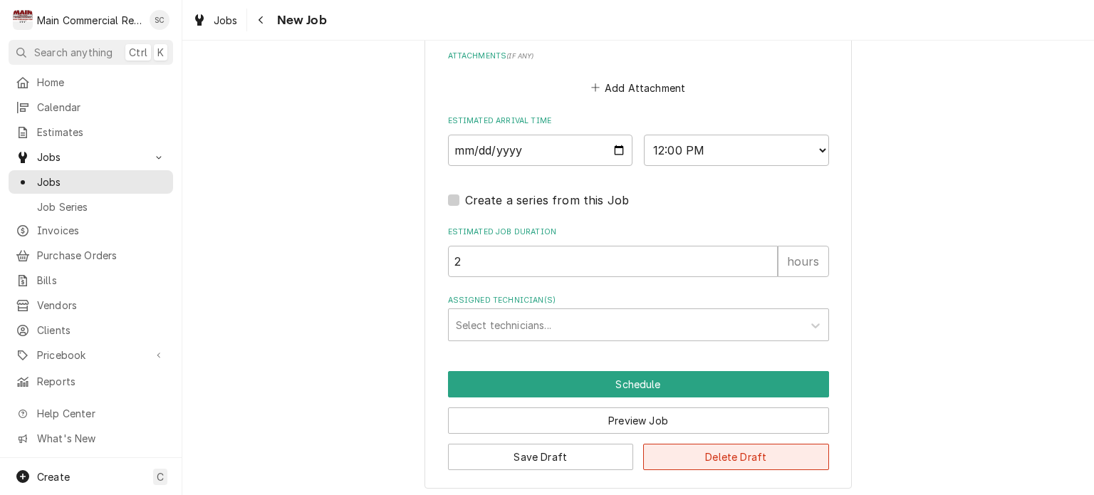
click at [768, 454] on button "Delete Draft" at bounding box center [736, 457] width 186 height 26
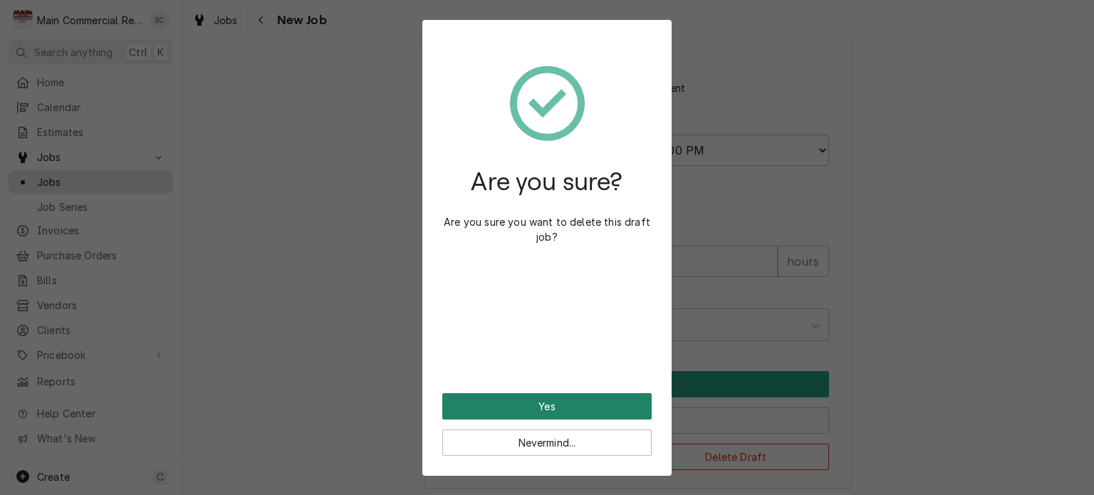
click at [584, 407] on button "Yes" at bounding box center [546, 406] width 209 height 26
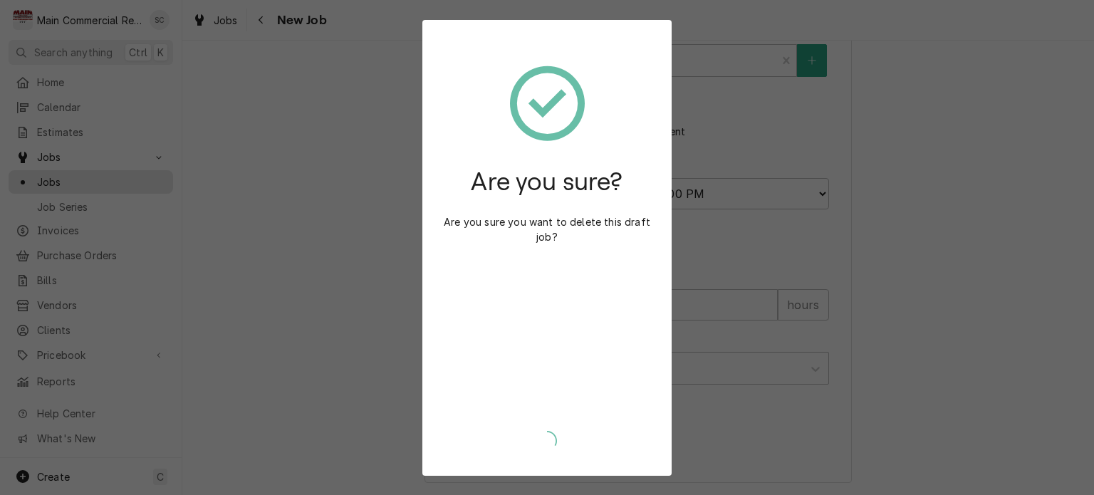
scroll to position [1093, 0]
type textarea "x"
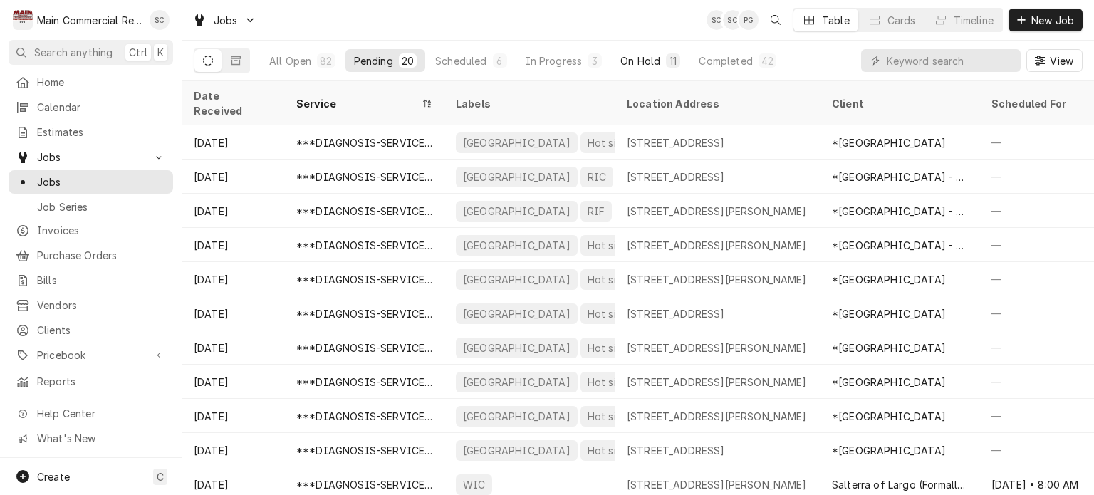
click at [623, 60] on div "On Hold" at bounding box center [640, 60] width 40 height 15
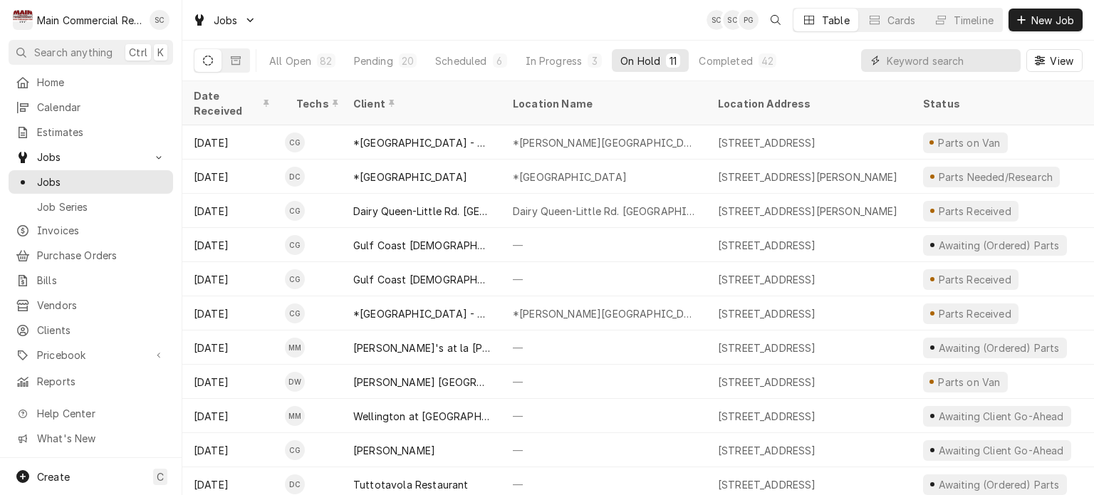
click at [918, 59] on input "Dynamic Content Wrapper" at bounding box center [950, 60] width 127 height 23
type input "Dylan"
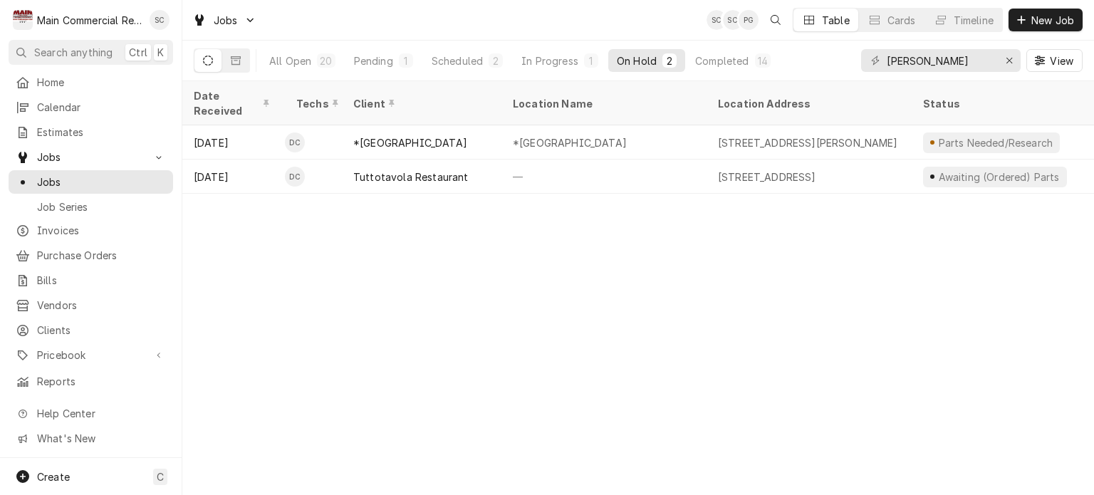
click at [699, 204] on div "Date Received Techs Client Location Name Location Address Status Labels Service…" at bounding box center [638, 288] width 912 height 414
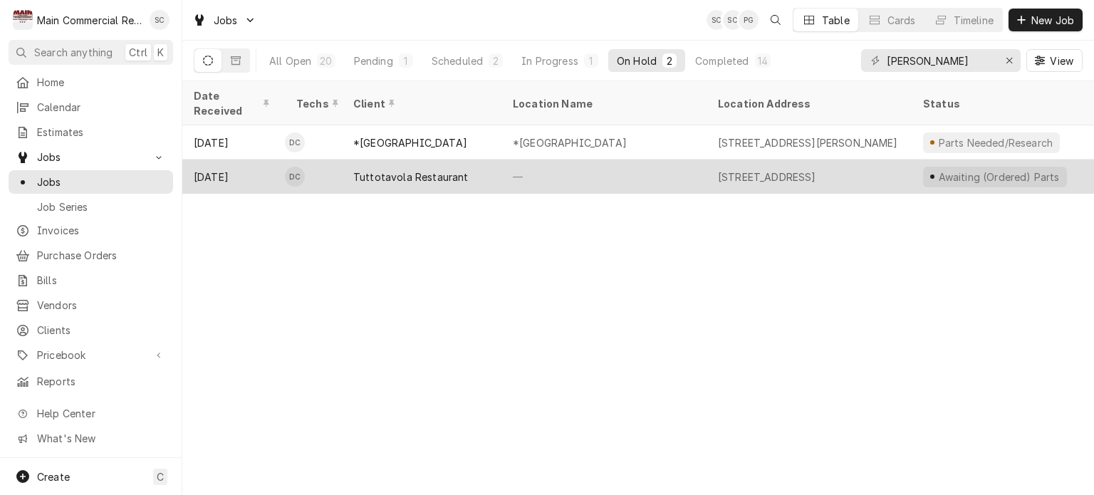
click at [574, 162] on div "—" at bounding box center [603, 177] width 205 height 34
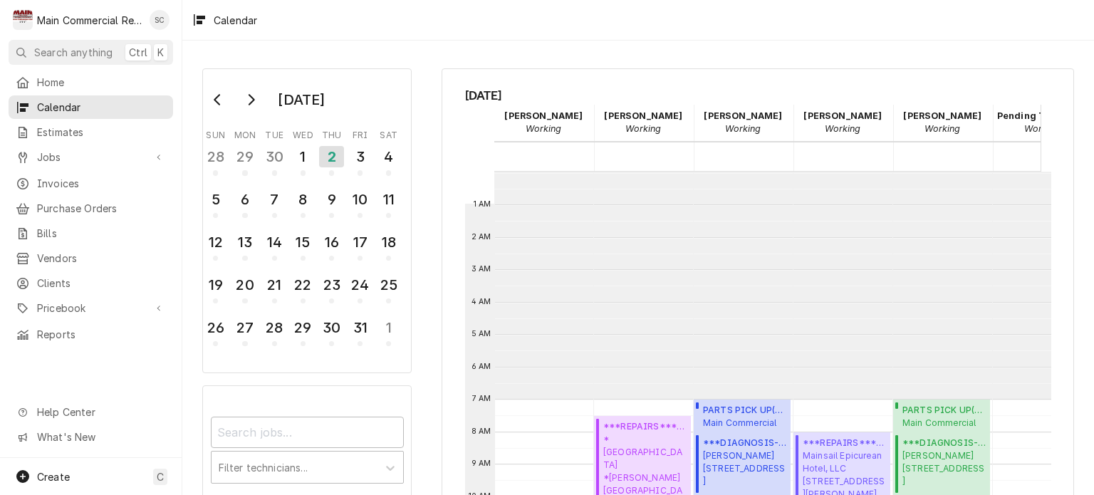
scroll to position [227, 0]
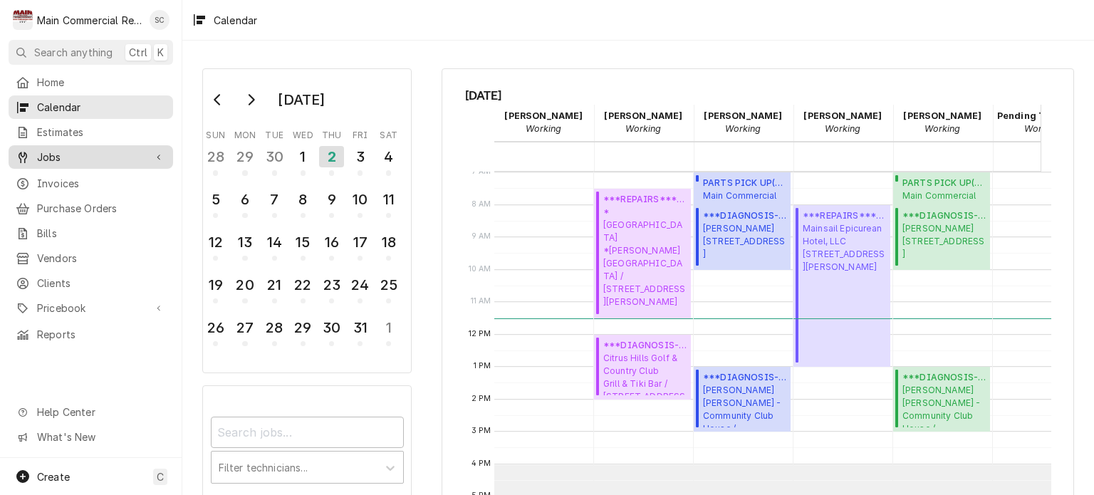
click at [103, 153] on span "Jobs" at bounding box center [91, 157] width 108 height 15
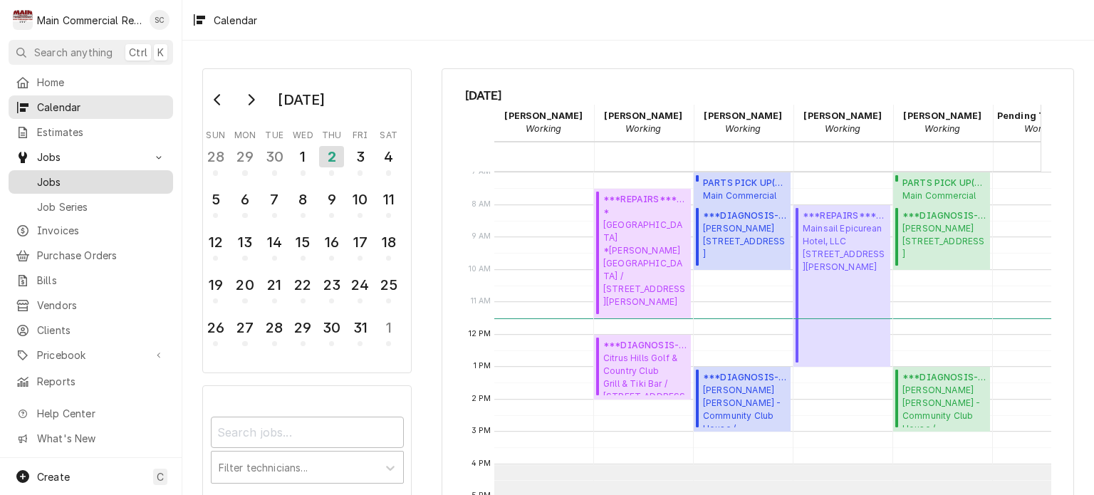
click at [100, 179] on span "Jobs" at bounding box center [101, 181] width 129 height 15
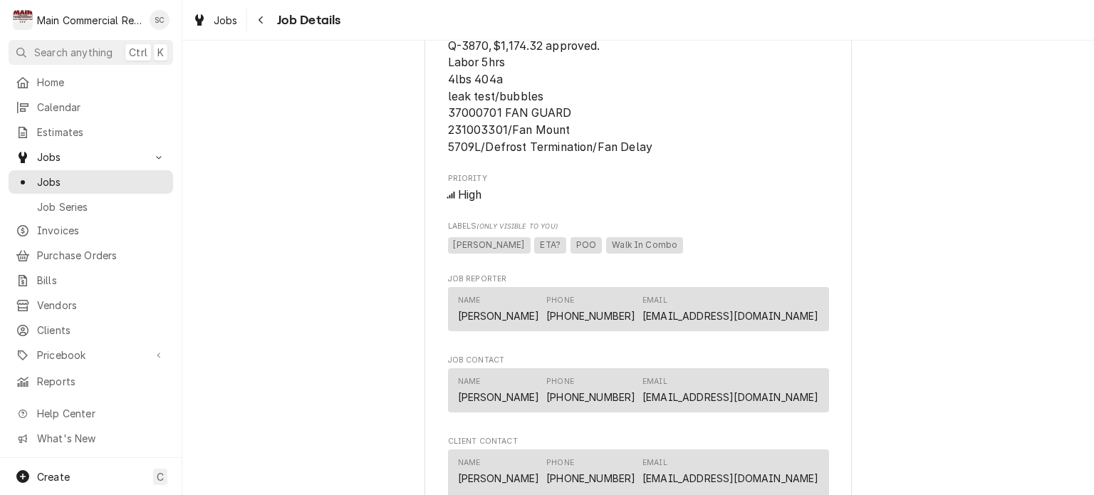
scroll to position [1211, 0]
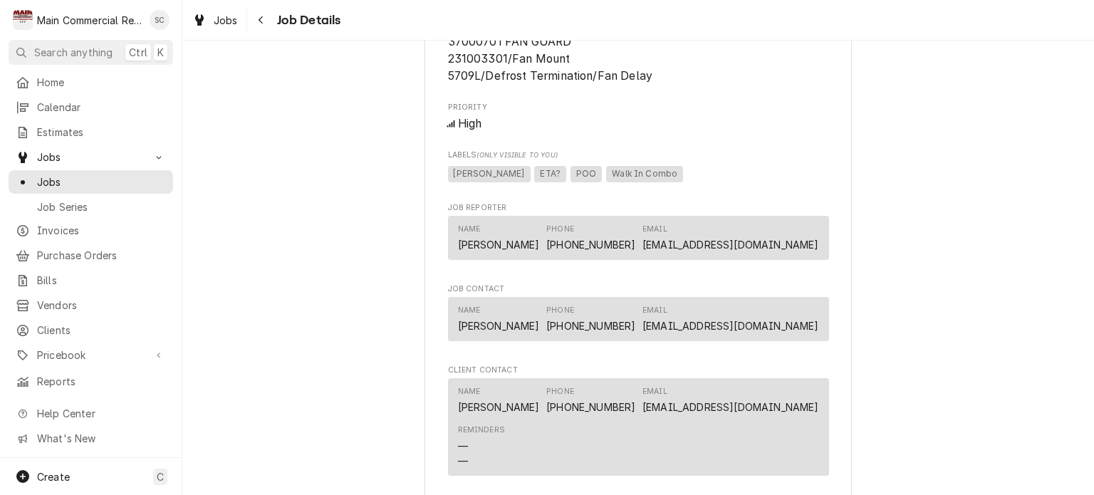
click at [235, 18] on span "Jobs" at bounding box center [226, 20] width 24 height 15
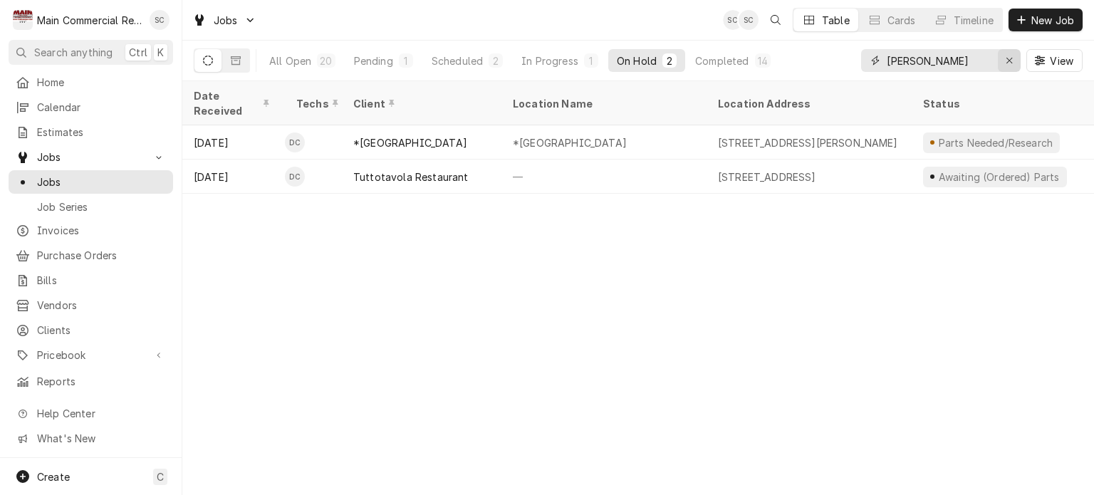
click at [1011, 60] on icon "Erase input" at bounding box center [1010, 61] width 8 height 10
click at [972, 55] on input "Dynamic Content Wrapper" at bounding box center [954, 60] width 134 height 23
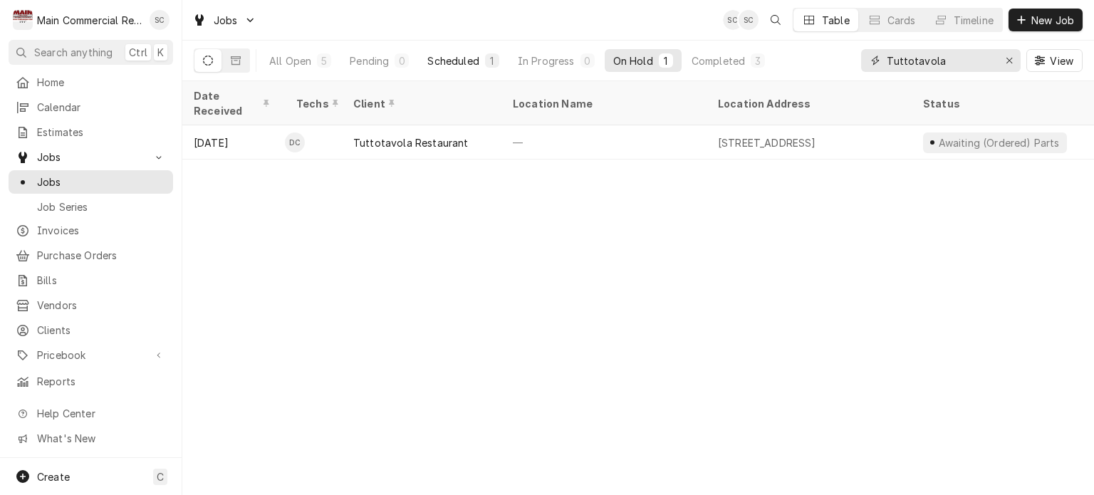
type input "Tuttotavola"
click at [489, 59] on div "1" at bounding box center [492, 60] width 9 height 15
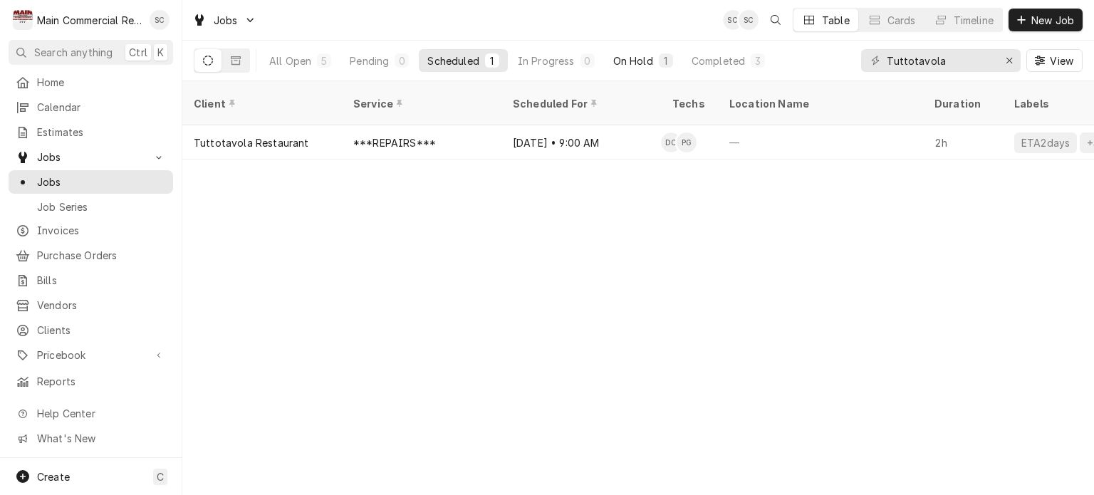
click at [618, 59] on div "On Hold" at bounding box center [633, 60] width 40 height 15
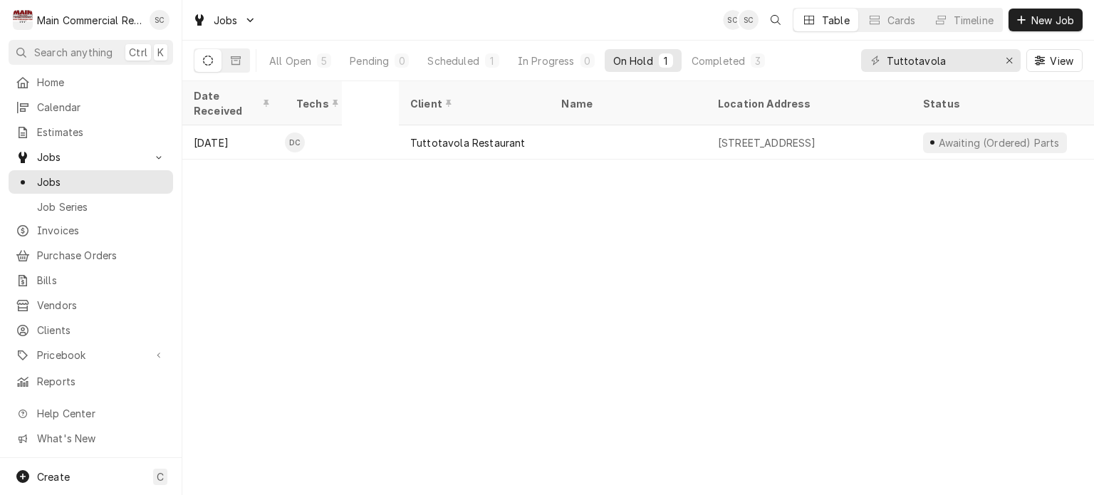
click at [645, 239] on div "Date Received Techs Client Location Name Location Address Status Labels Service…" at bounding box center [638, 288] width 912 height 414
click at [567, 218] on div "Date Received Techs Client Location Name Location Address Status Labels Service…" at bounding box center [638, 288] width 912 height 414
click at [706, 59] on div "Completed" at bounding box center [718, 60] width 53 height 15
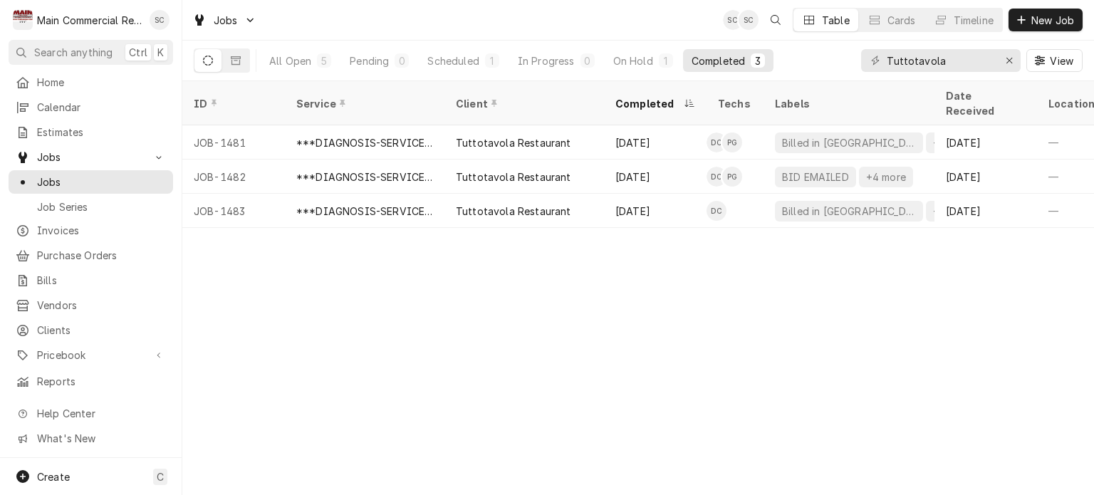
click at [730, 314] on div "ID Service Client Completed Techs Labels Date Received Location Name Location A…" at bounding box center [638, 288] width 912 height 414
click at [906, 313] on div "ID Service Client Completed Techs Labels Date Received Location Name Location A…" at bounding box center [638, 288] width 912 height 414
click at [809, 296] on div "ID Service Client Completed Techs Labels Date Received Location Name Location A…" at bounding box center [638, 288] width 912 height 414
click at [486, 398] on div "ID Service Client Completed Techs Labels Date Received Location Name Location A…" at bounding box center [638, 288] width 912 height 414
click at [626, 341] on div "ID Service Client Completed Techs Labels Date Received Location Name Location A…" at bounding box center [638, 288] width 912 height 414
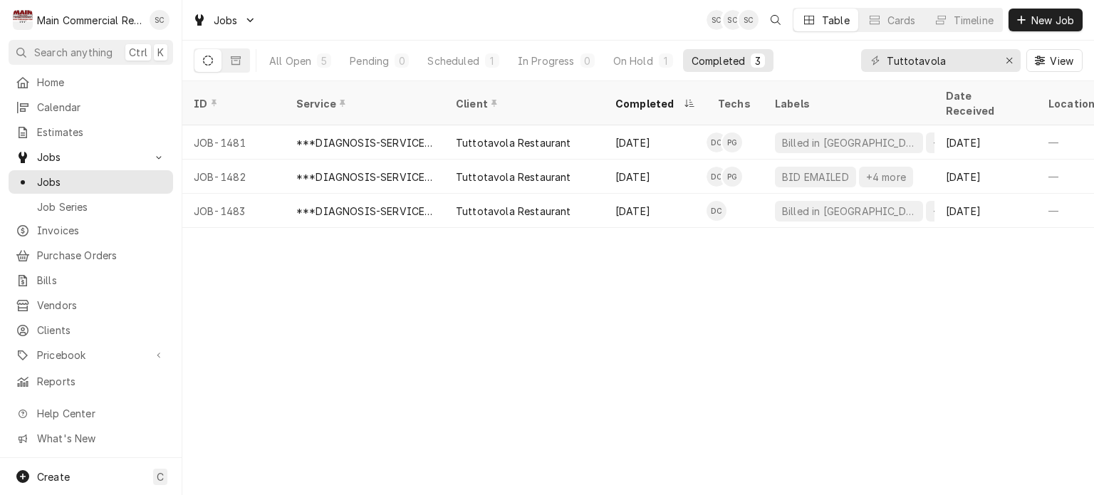
click at [816, 288] on div "ID Service Client Completed Techs Labels Date Received Location Name Location A…" at bounding box center [638, 288] width 912 height 414
click at [816, 287] on div "ID Service Client Completed Techs Labels Date Received Location Name Location A…" at bounding box center [638, 288] width 912 height 414
click at [471, 377] on div "ID Service Client Completed Techs Labels Date Received Location Name Location A…" at bounding box center [638, 288] width 912 height 414
click at [1051, 16] on span "New Job" at bounding box center [1052, 20] width 48 height 15
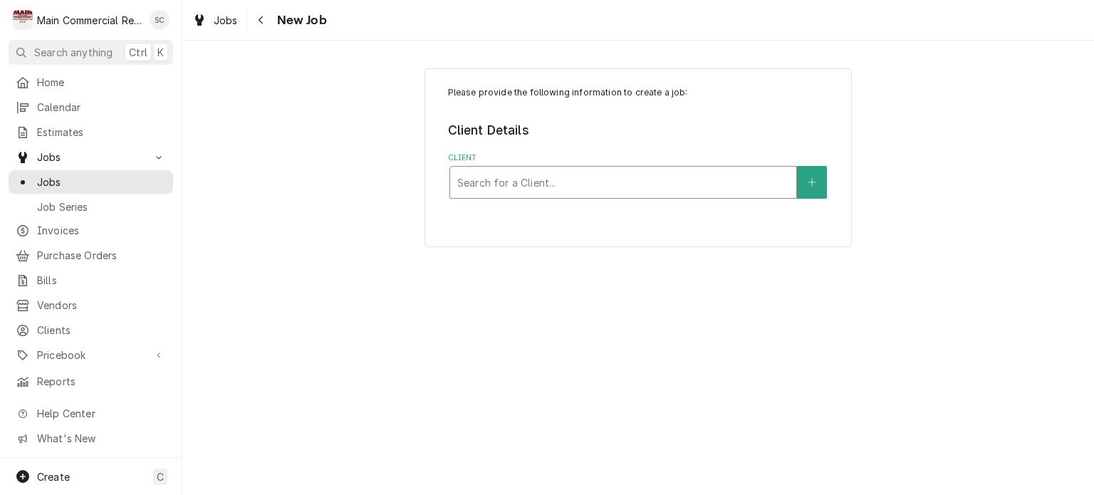
click at [616, 182] on div "Client" at bounding box center [623, 183] width 332 height 26
type input "[PERSON_NAME]"
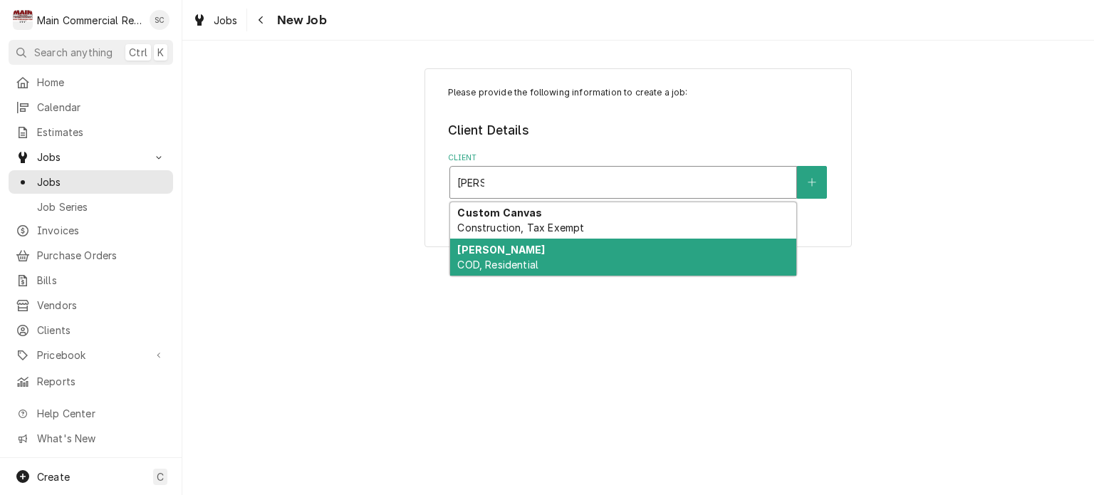
click at [601, 241] on div "Tom Mollick COD, Residential" at bounding box center [623, 257] width 346 height 37
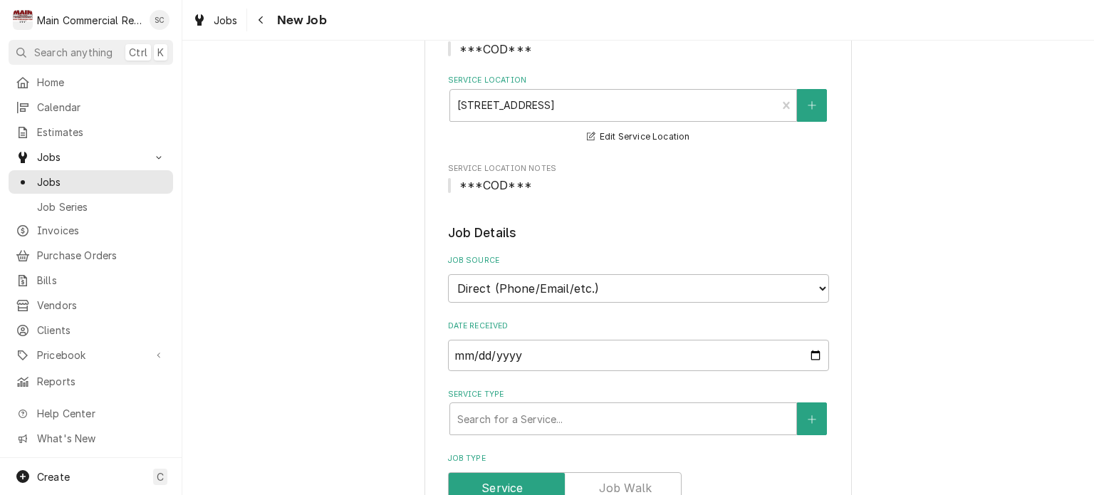
scroll to position [356, 0]
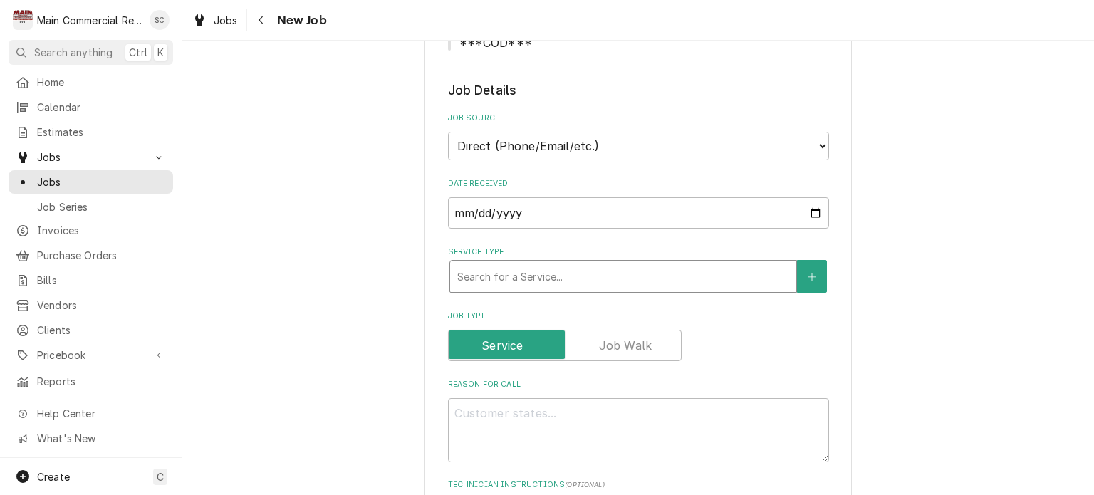
click at [541, 278] on div "Service Type" at bounding box center [623, 277] width 332 height 26
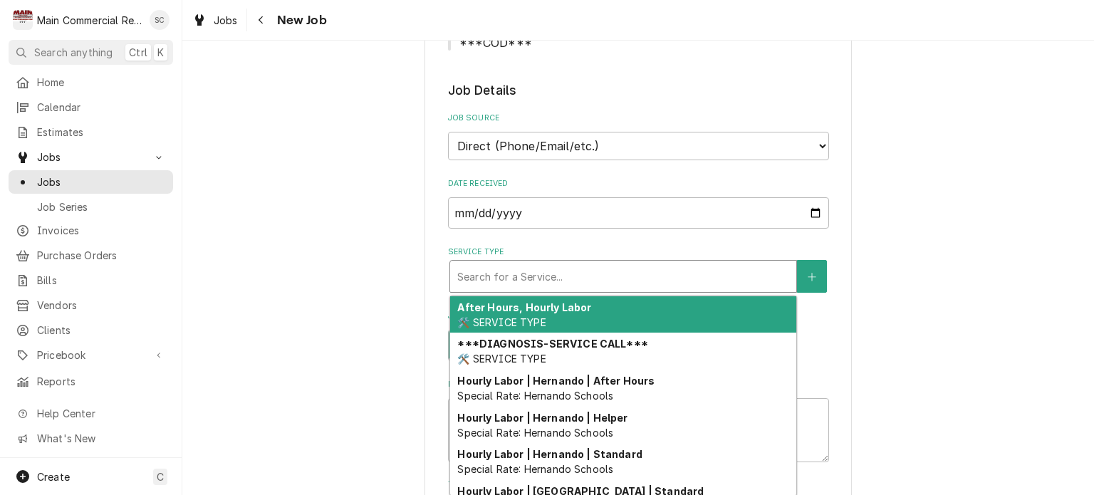
type textarea "x"
type input "r"
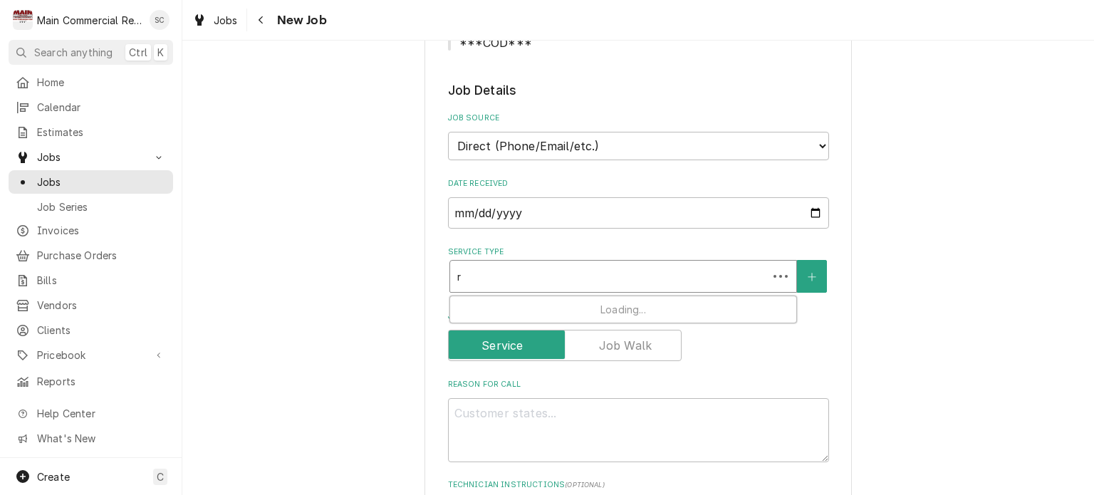
type textarea "x"
type input "re"
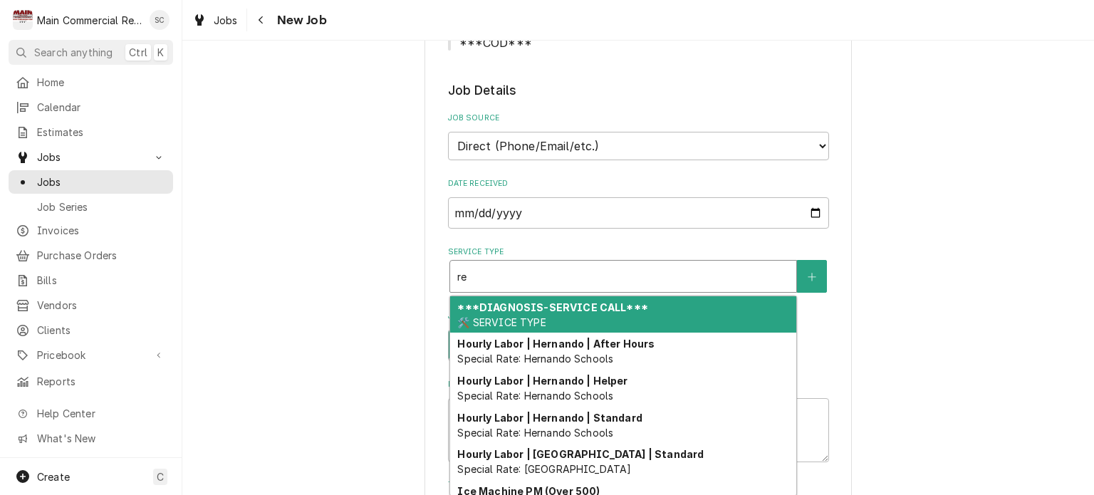
type textarea "x"
type input "rep"
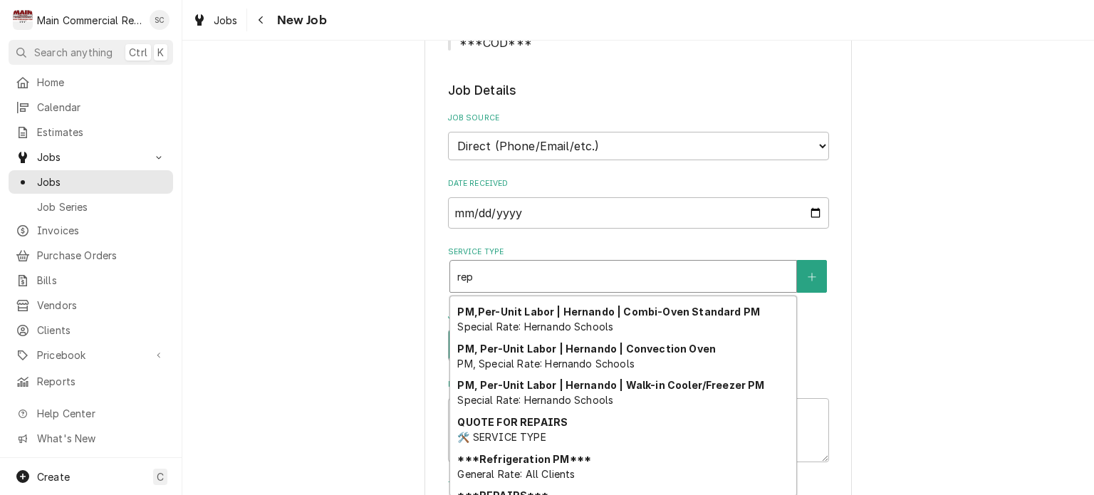
scroll to position [167, 0]
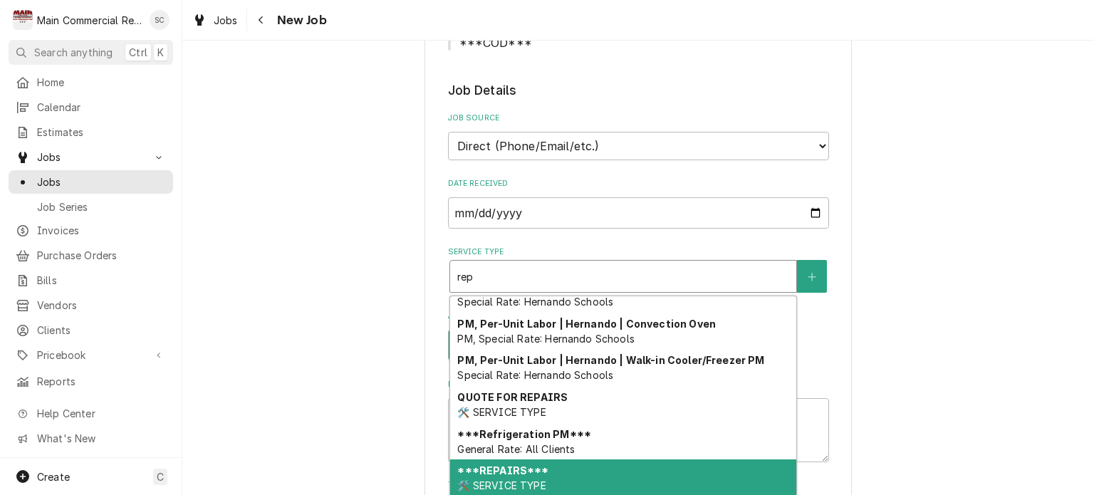
click at [518, 473] on strong "***REPAIRS***" at bounding box center [502, 470] width 91 height 12
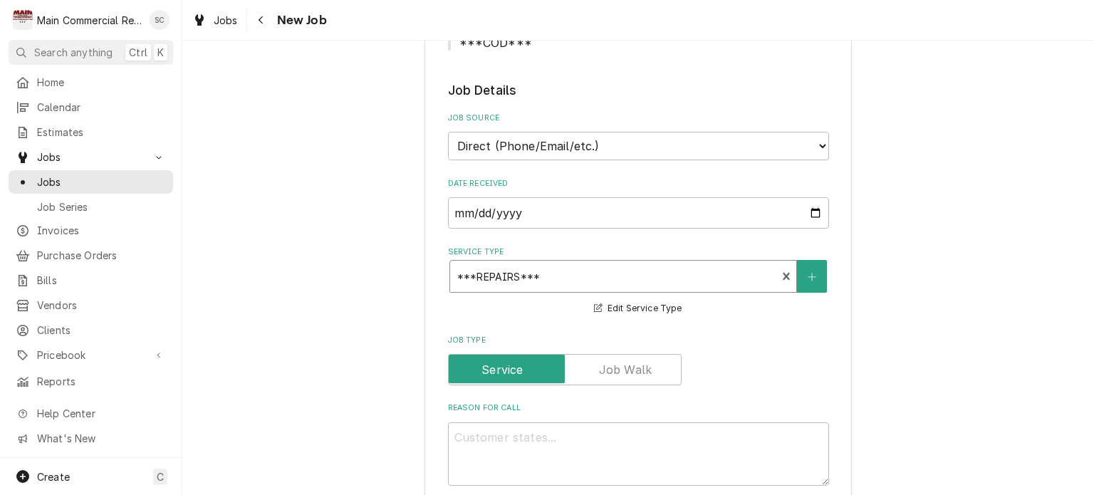
scroll to position [499, 0]
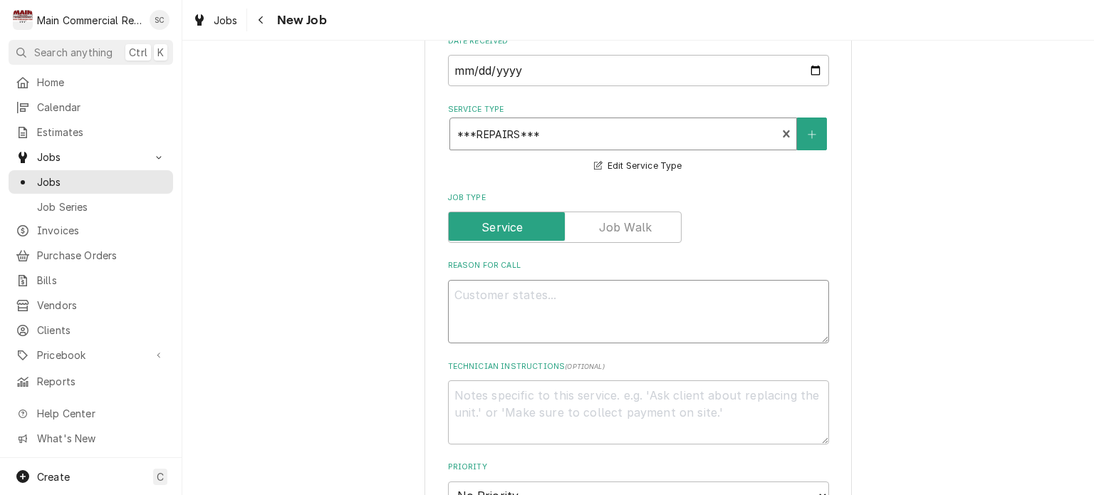
click at [620, 293] on textarea "Reason For Call" at bounding box center [638, 312] width 381 height 64
click at [525, 287] on textarea "Reason For Call" at bounding box center [638, 312] width 381 height 64
paste textarea "replacie the evap coil filter drier and installing Schrader valves."
type textarea "x"
type textarea "replacie the evap coil filter drier and installing Schrader valves."
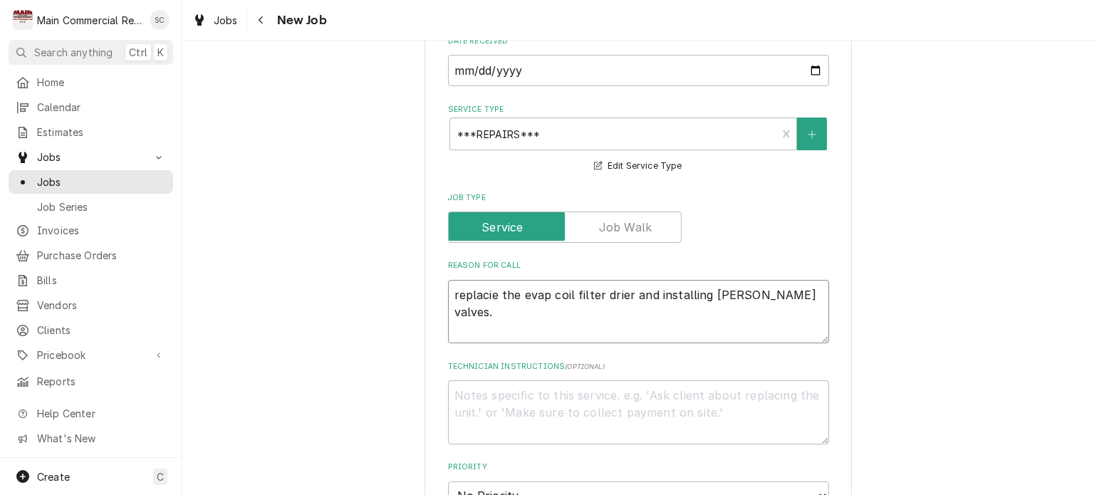
click at [496, 295] on textarea "replacie the evap coil filter drier and installing Schrader valves." at bounding box center [638, 312] width 381 height 64
type textarea "x"
type textarea "replaci the evap coil filter drier and installing Schrader valves."
type textarea "x"
type textarea "replac the evap coil filter drier and installing Schrader valves."
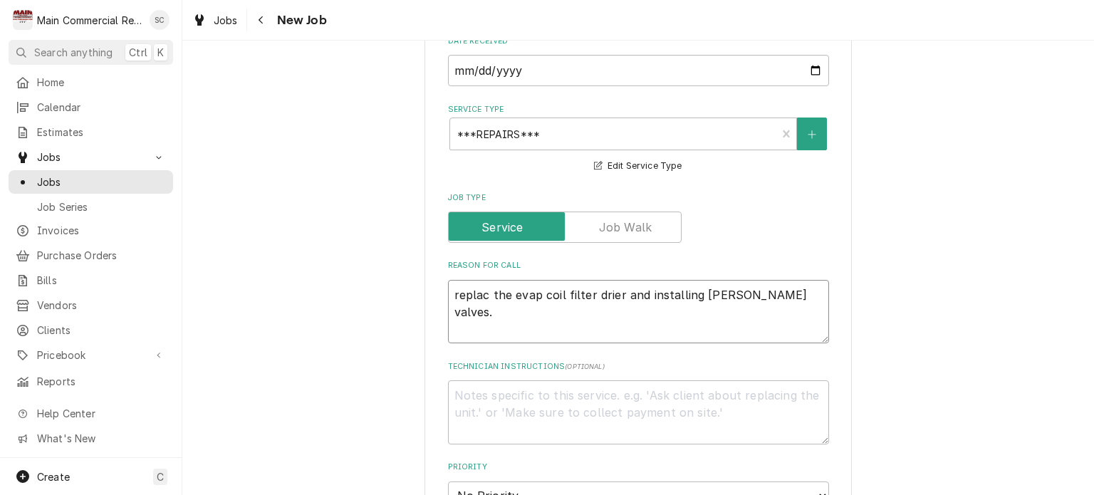
type textarea "x"
type textarea "replace the evap coil filter drier and installing Schrader valves."
type textarea "x"
type textarea "replace the evap coil filter drier and installing Schrader valves."
click at [455, 291] on textarea "replace the evap coil filter drier and installing Schrader valves." at bounding box center [638, 312] width 381 height 64
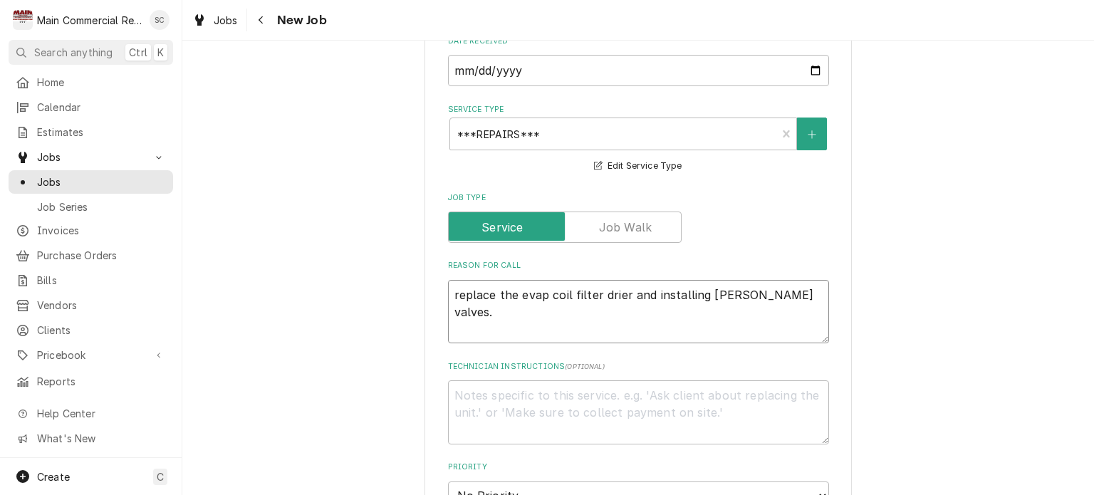
type textarea "x"
type textarea "eplace the evap coil filter drier and installing Schrader valves."
type textarea "x"
type textarea "eplace the evap coil filter drier and installing Schrader valves."
type textarea "x"
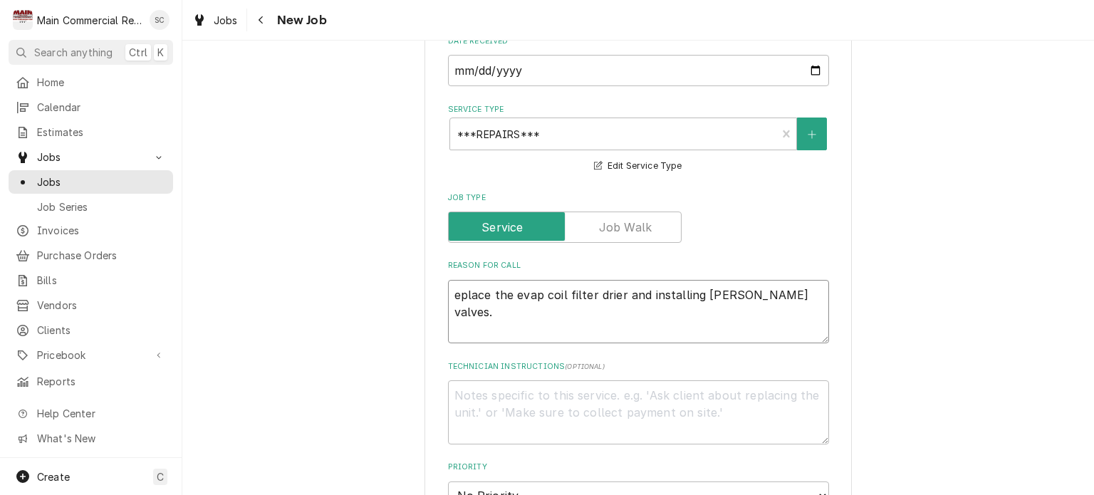
type textarea "Replace the evap coil filter drier and installing Schrader valves."
click at [448, 294] on textarea "Replace the evap coil filter drier and installing Schrader valves." at bounding box center [638, 312] width 381 height 64
type textarea "x"
type textarea "Replace the evap coil filter drier and installing Schrader valves."
type textarea "x"
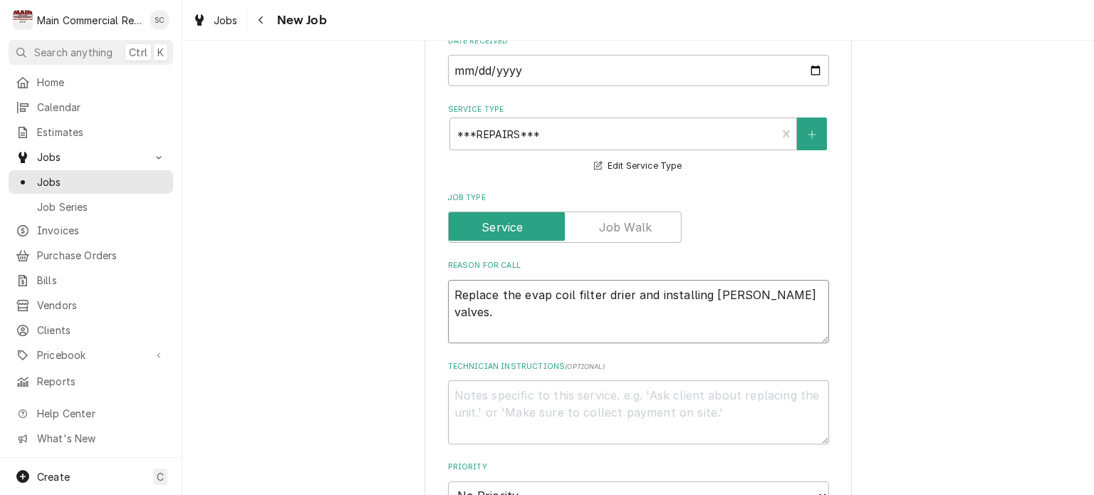
click at [744, 287] on textarea "Replace the evap coil filter drier and installing Schrader valves." at bounding box center [638, 312] width 381 height 64
type textarea "Replace the evap coil filter drier and installing Schrader valves."
click at [458, 287] on textarea "Replace the evap coil filter drier and installing Schrader valves." at bounding box center [638, 312] width 381 height 64
paste textarea "Reach-In Refrigerator Manufacturer True Model Number TBB-24-48G Serial Number 6…"
type textarea "x"
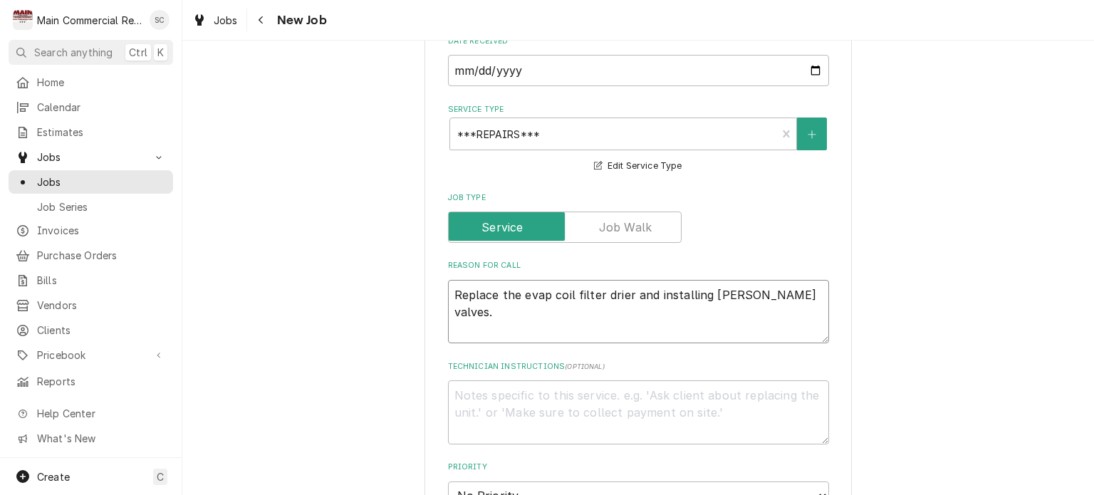
type textarea "Reach-In Refrigerator Manufacturer True Model Number TBB-24-48G Serial Number 6…"
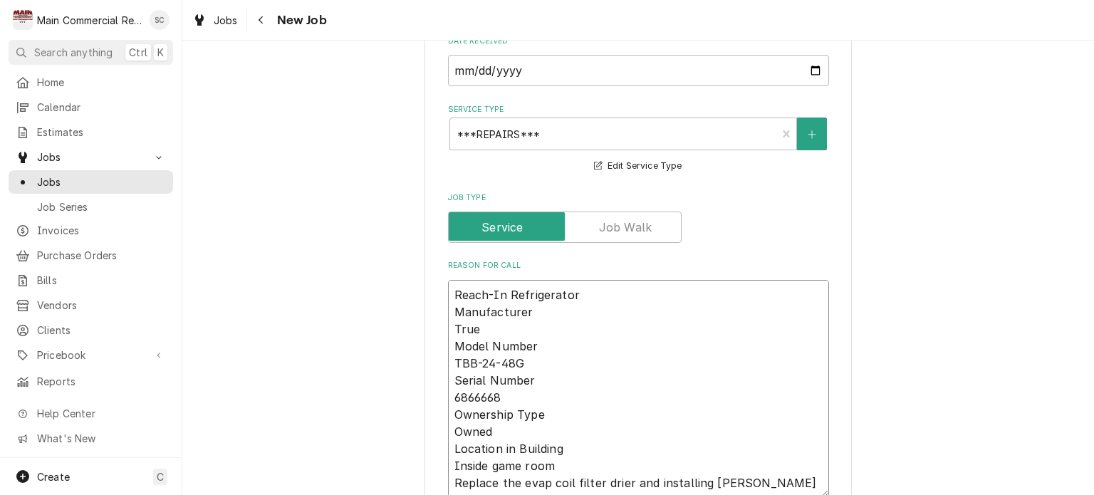
type textarea "x"
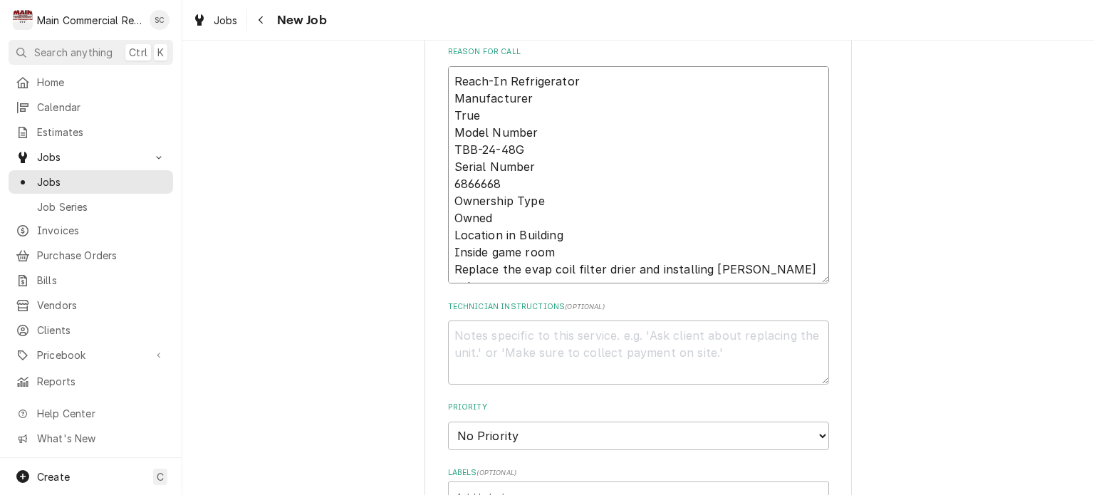
click at [803, 271] on textarea "Reach-In Refrigerator Manufacturer True Model Number TBB-24-48G Serial Number 6…" at bounding box center [638, 175] width 381 height 218
type textarea "Reach-In Refrigerator Manufacturer True Model Number TBB-24-48G Serial Number 6…"
click at [604, 330] on textarea "Technician Instructions ( optional )" at bounding box center [638, 352] width 381 height 64
paste textarea "937805/Evap Coil"
type textarea "x"
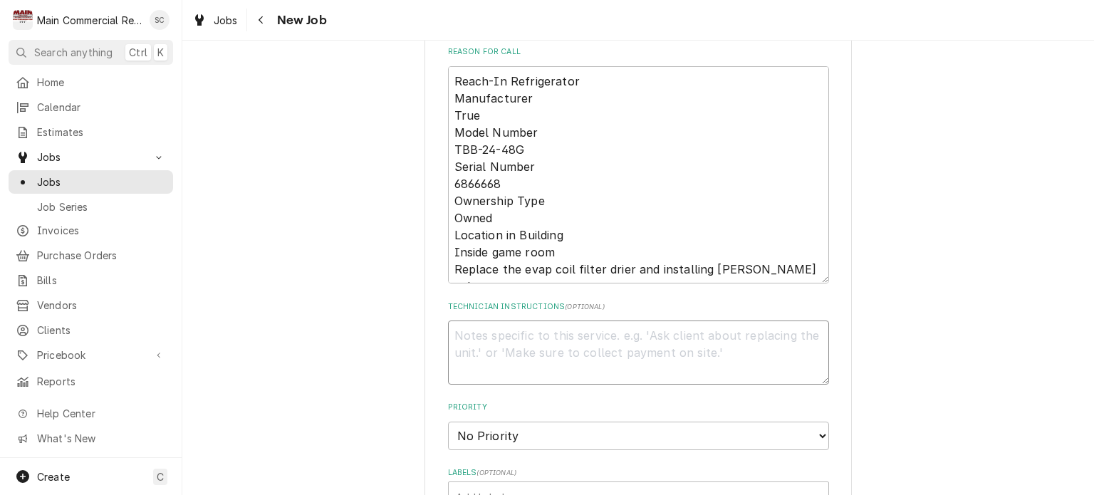
type textarea "937805/Evap Coil"
type textarea "x"
type textarea "937805/Evap Coil"
click at [556, 338] on textarea "937805/Evap Coil" at bounding box center [638, 352] width 381 height 64
type textarea "x"
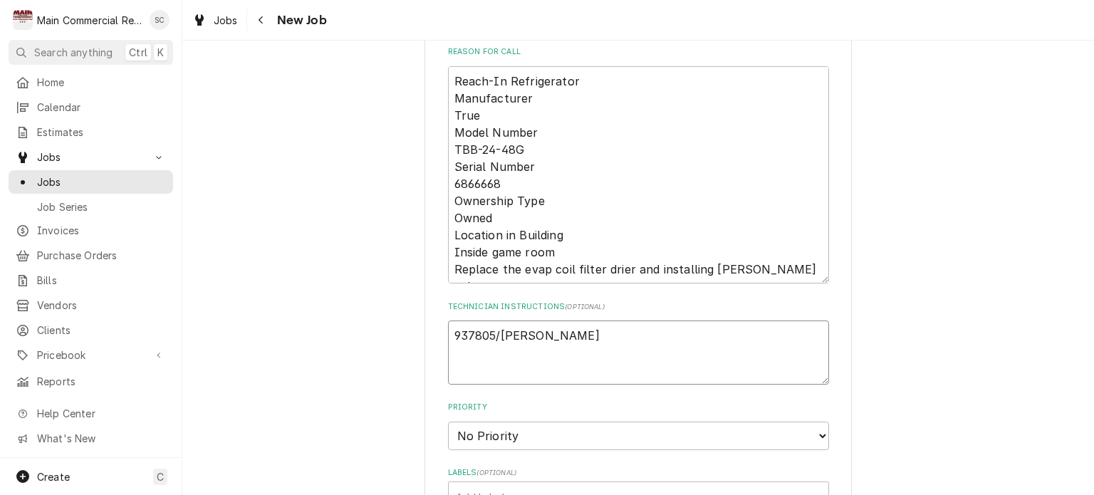
type textarea "937805/Evap Coil"
paste textarea "SUD8358/Filter Drier"
type textarea "x"
type textarea "937805/Evap Coil SUD8358/Filter Drier"
type textarea "x"
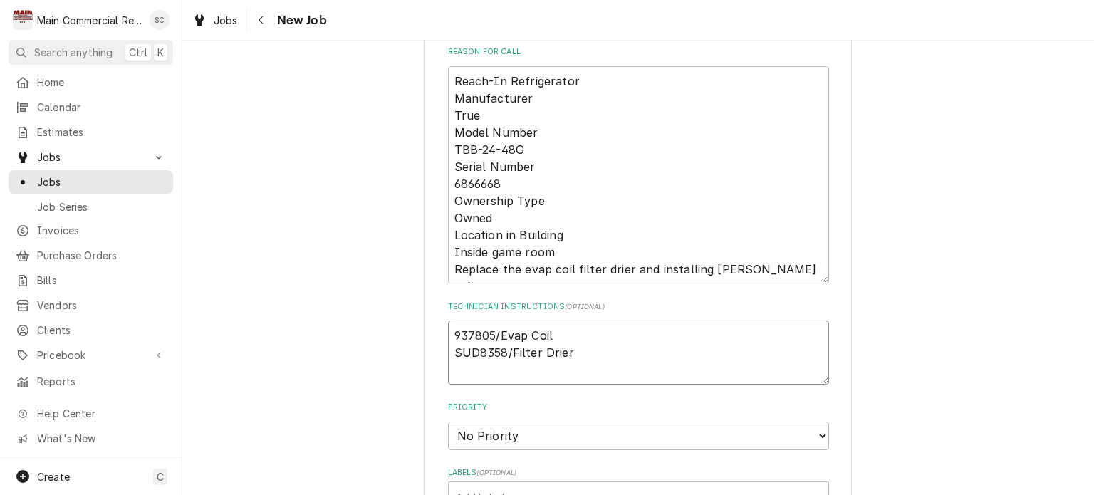
type textarea "937805/Evap Coil SUD8358/Filter Drier"
type textarea "x"
type textarea "937805/Evap Coil SUD8358/Filter Drier"
click at [577, 355] on textarea "937805/Evap Coil SUD8358/Filter Drier" at bounding box center [638, 352] width 381 height 64
type textarea "x"
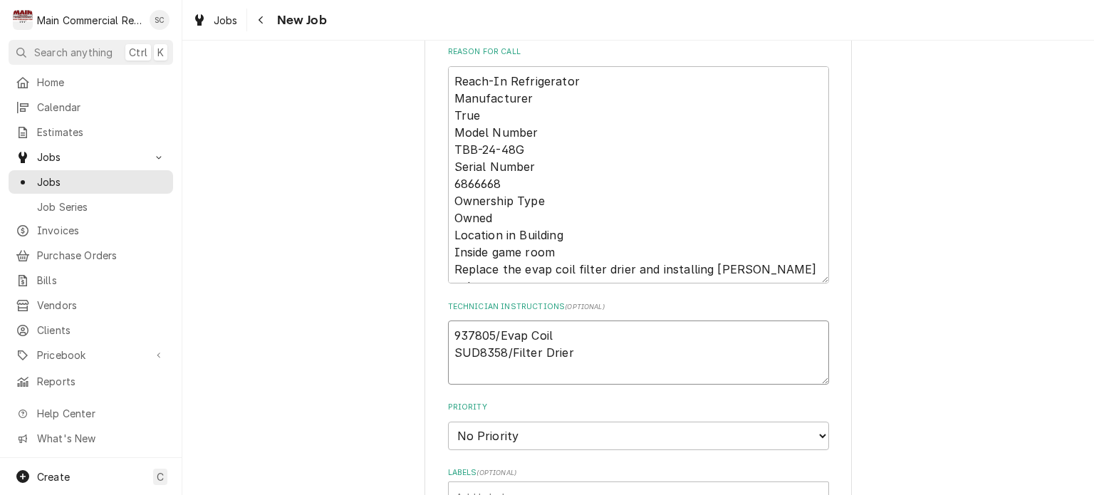
type textarea "937805/Evap Coil SUD8358/Filter Drier"
paste textarea "831004/Access Fitting"
type textarea "x"
type textarea "937805/Evap Coil SUD8358/Filter Drier 831004/Access Fitting"
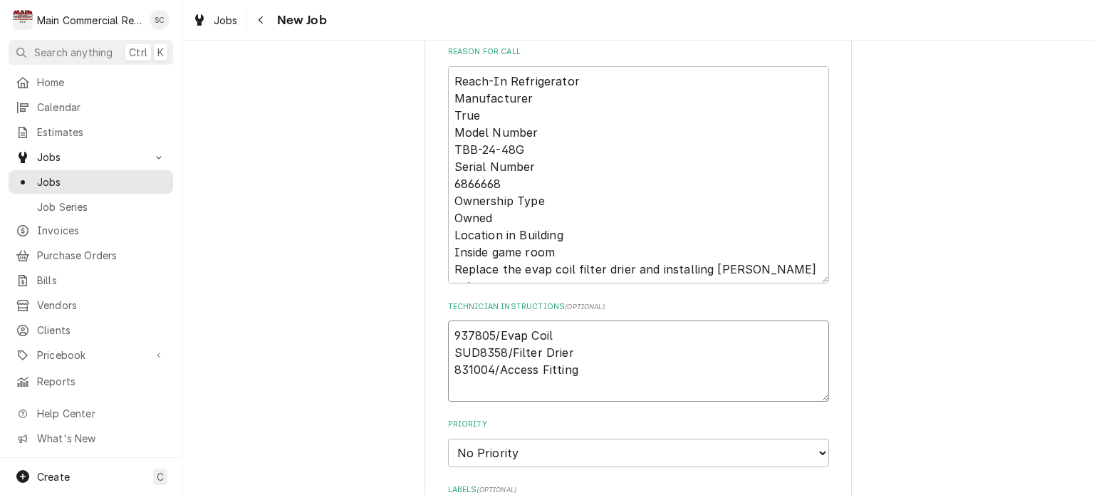
type textarea "x"
type textarea "937805/Evap Coil SUD8358/Filter Drier 831004/Access Fitting"
click at [627, 368] on textarea "937805/Evap Coil SUD8358/Filter Drier 831004/Access Fitting" at bounding box center [638, 360] width 381 height 81
type textarea "x"
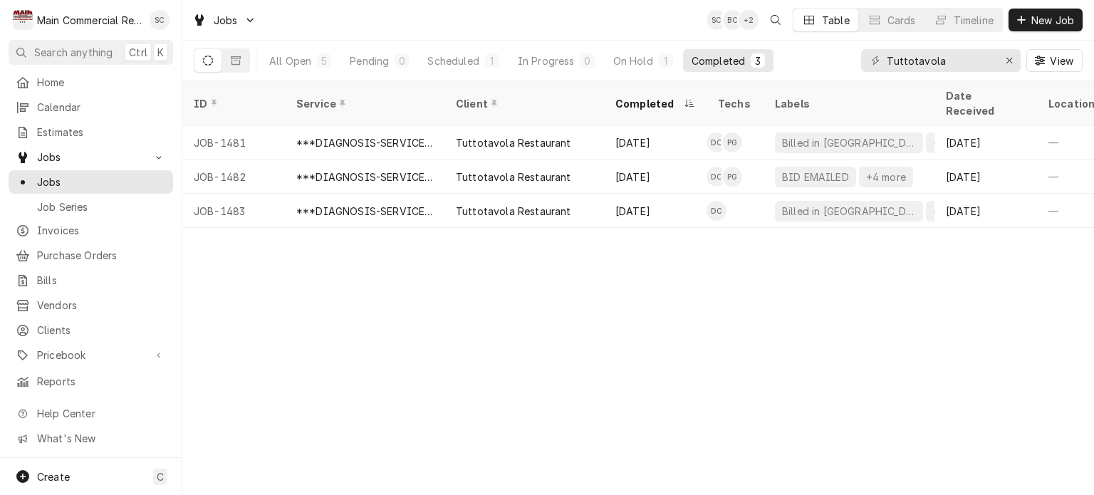
click at [709, 61] on div "Completed" at bounding box center [718, 60] width 53 height 15
click at [727, 59] on div "Completed" at bounding box center [718, 60] width 53 height 15
click at [1004, 64] on div "Erase input" at bounding box center [1009, 60] width 14 height 14
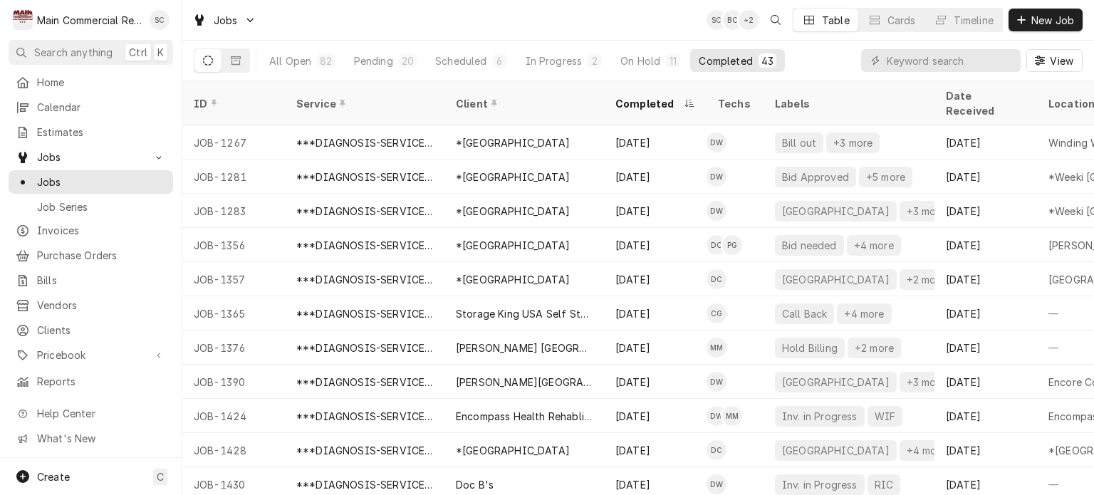
click at [745, 62] on div "Completed" at bounding box center [725, 60] width 53 height 15
click at [914, 61] on input "Dynamic Content Wrapper" at bounding box center [950, 60] width 127 height 23
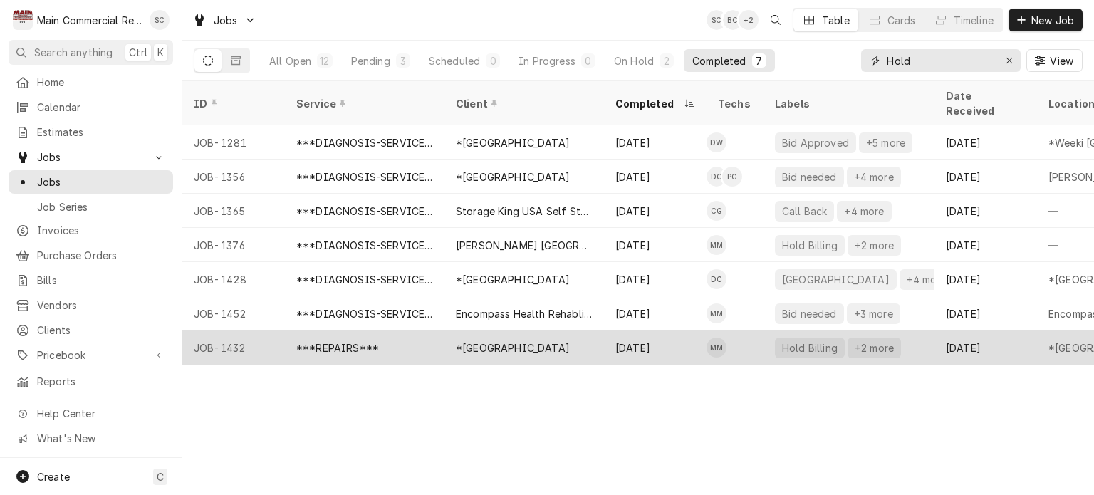
type input "Hold"
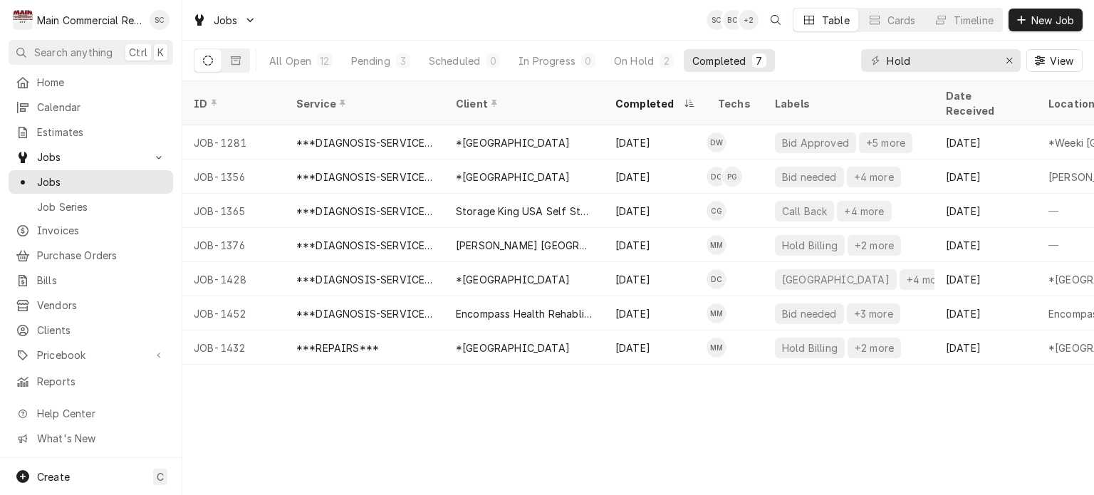
click at [772, 375] on div "ID Service Client Completed Techs Labels Date Received Location Name Location A…" at bounding box center [638, 288] width 912 height 414
click at [543, 23] on div "Jobs SC SC + 2 Table Cards Timeline New Job" at bounding box center [638, 20] width 912 height 40
click at [721, 415] on div "ID Service Client Completed Techs Labels Date Received Location Name Location A…" at bounding box center [638, 288] width 912 height 414
click at [1023, 27] on button "New Job" at bounding box center [1045, 20] width 74 height 23
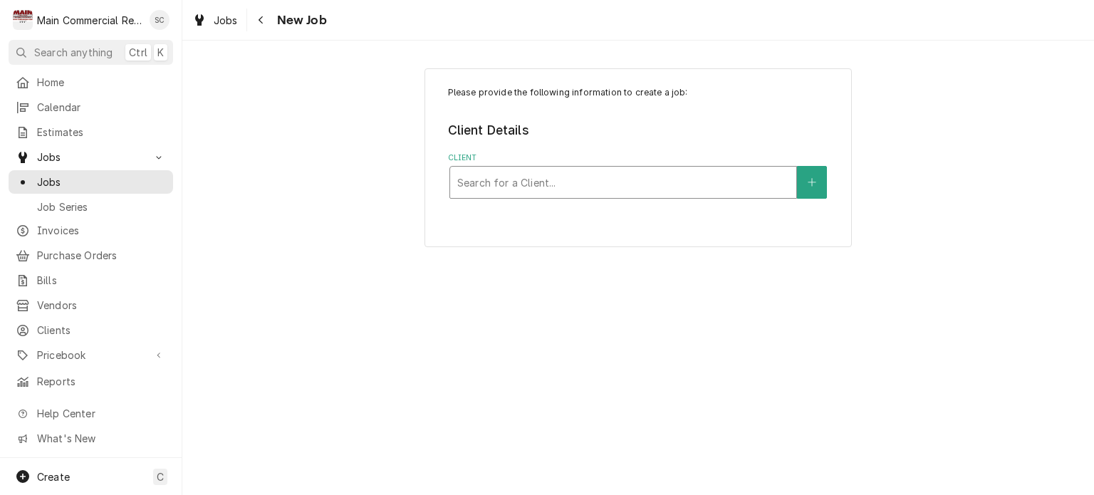
click at [734, 187] on div "Client" at bounding box center [623, 183] width 332 height 26
type input "Main Commercial"
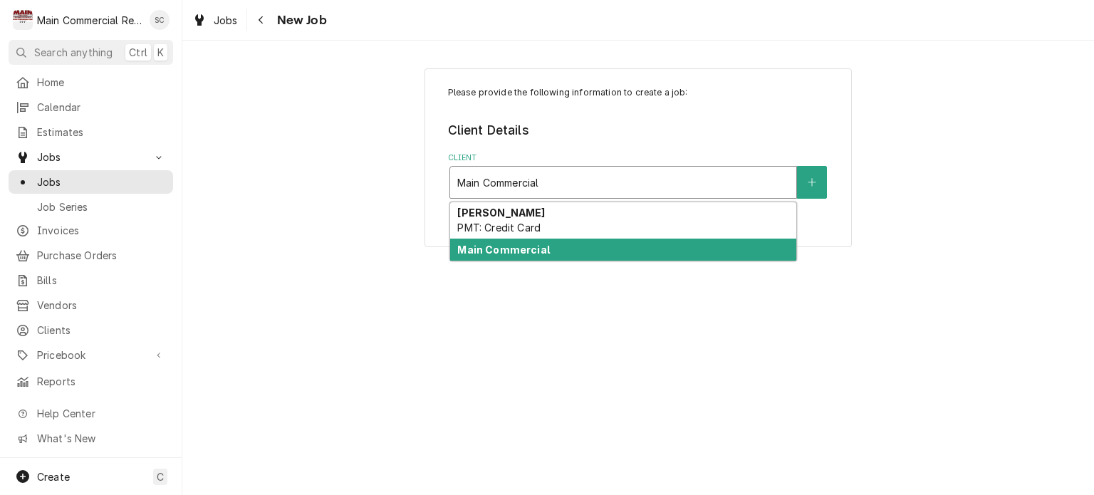
click at [704, 252] on div "Main Commercial" at bounding box center [623, 250] width 346 height 22
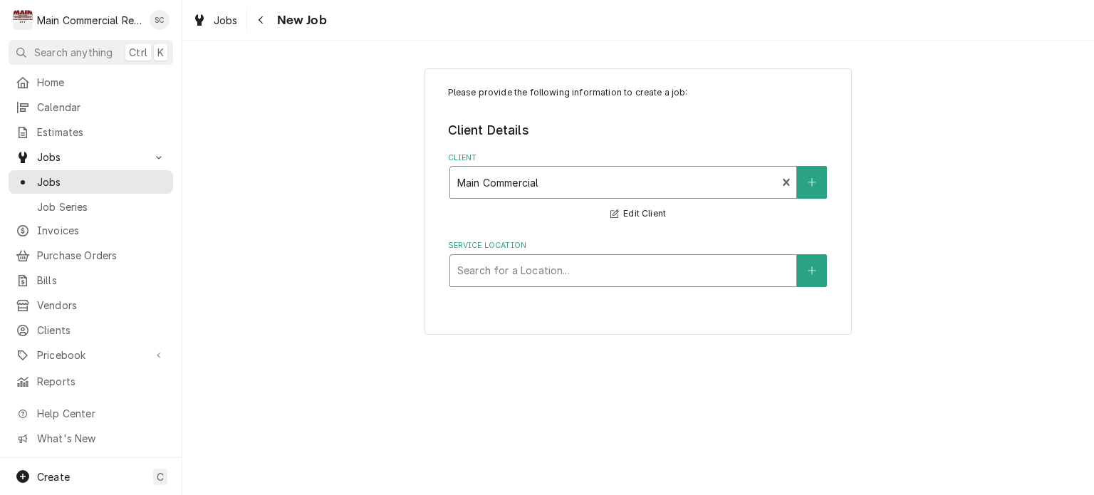
click at [696, 263] on div "Service Location" at bounding box center [623, 271] width 332 height 26
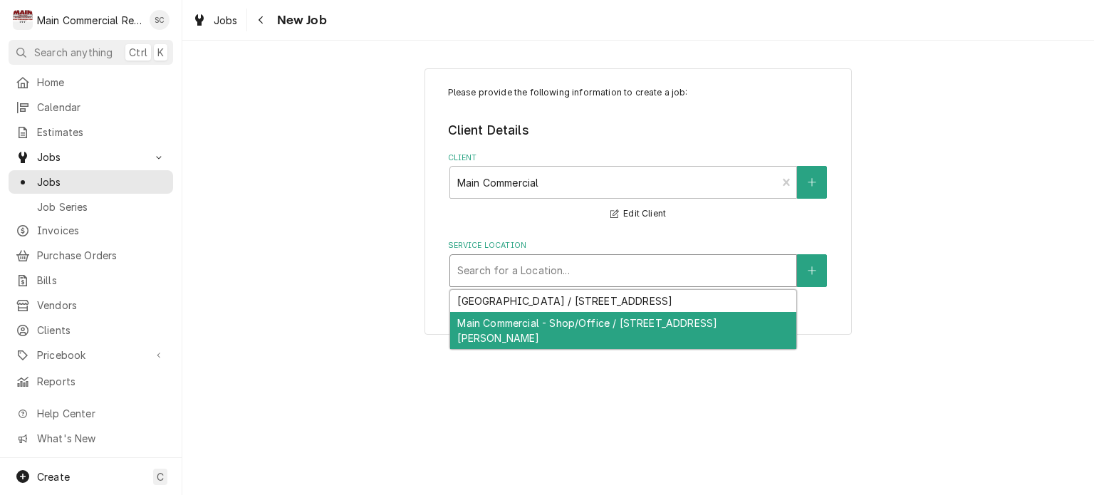
click at [674, 327] on div "Main Commercial - Shop/Office / 16705 Scheer Blvd, Hudson, FL 34667" at bounding box center [623, 330] width 346 height 37
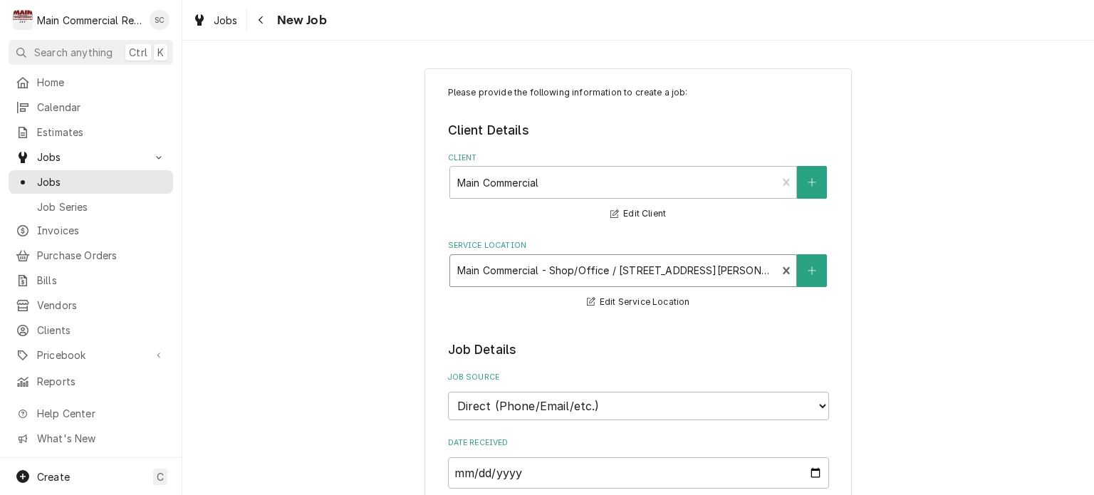
scroll to position [214, 0]
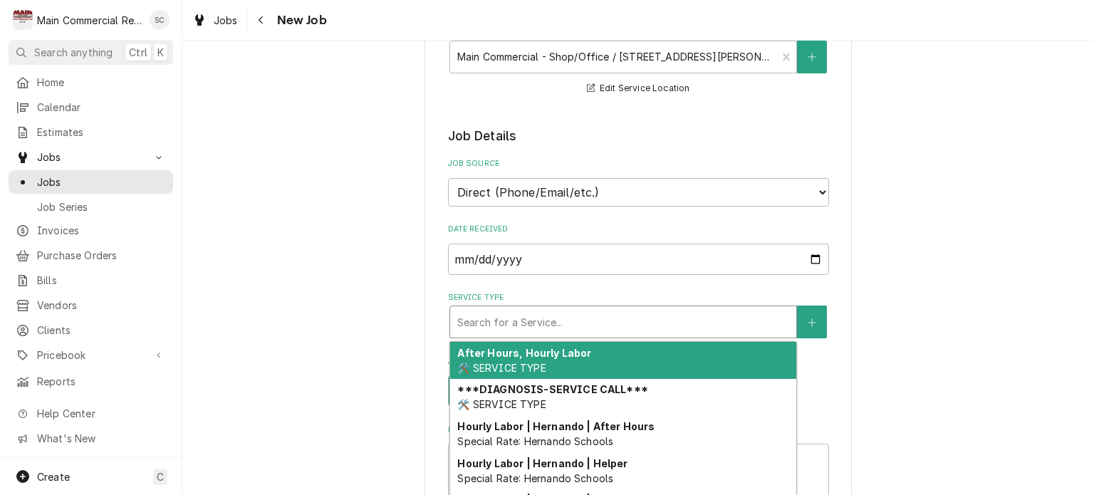
click at [551, 323] on div "Service Type" at bounding box center [623, 322] width 332 height 26
type textarea "x"
type input "S"
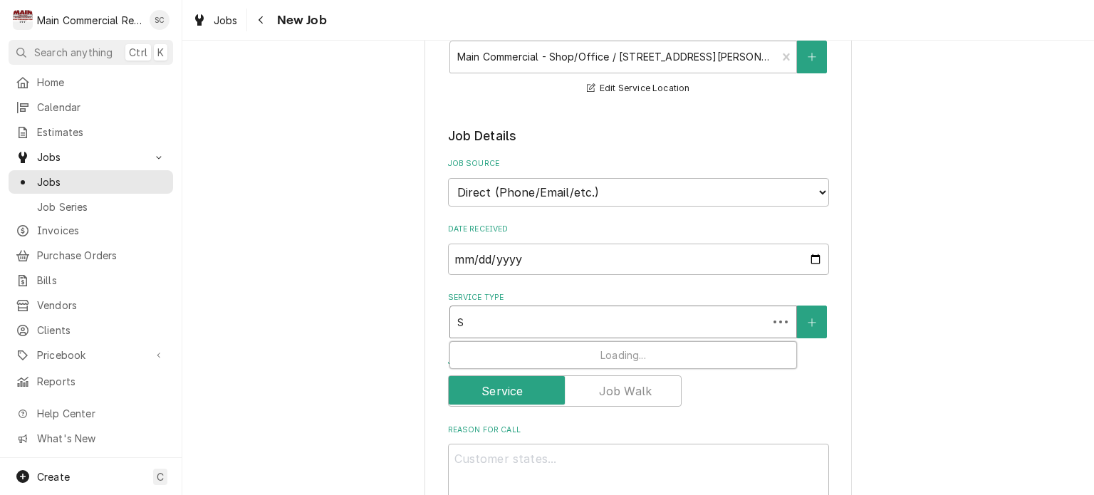
type textarea "x"
type input "Sh"
type textarea "x"
type input "Sho"
type textarea "x"
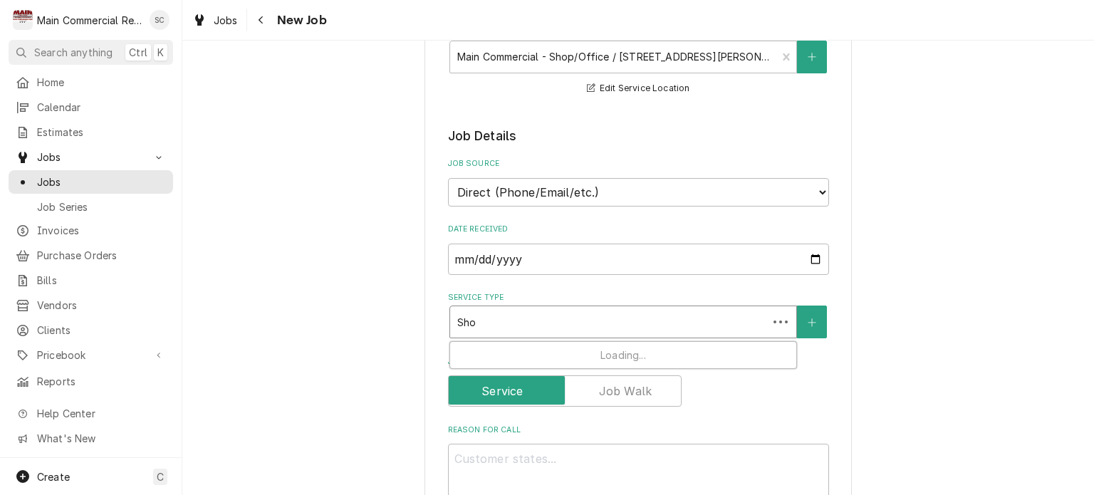
type input "Shop"
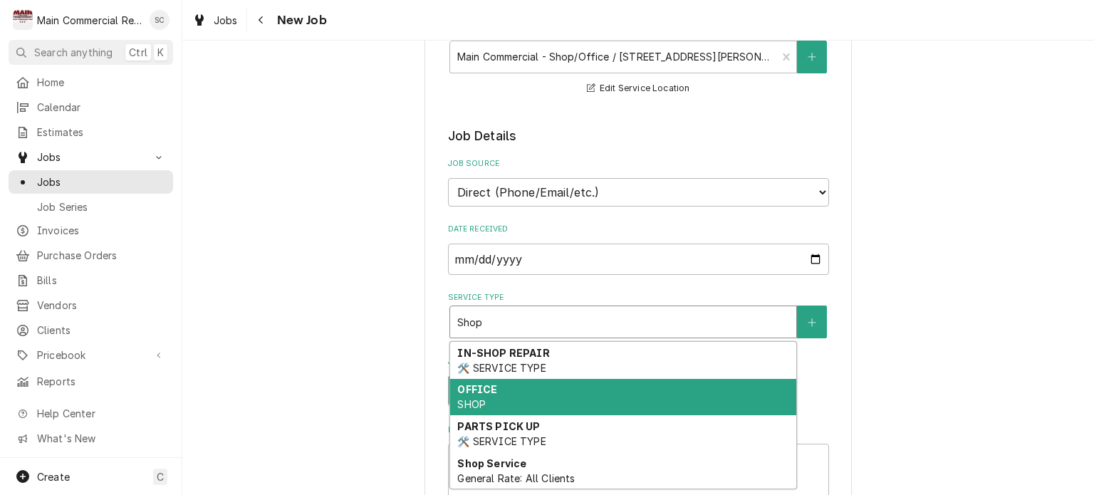
click at [526, 399] on div "OFFICE SHOP" at bounding box center [623, 397] width 346 height 37
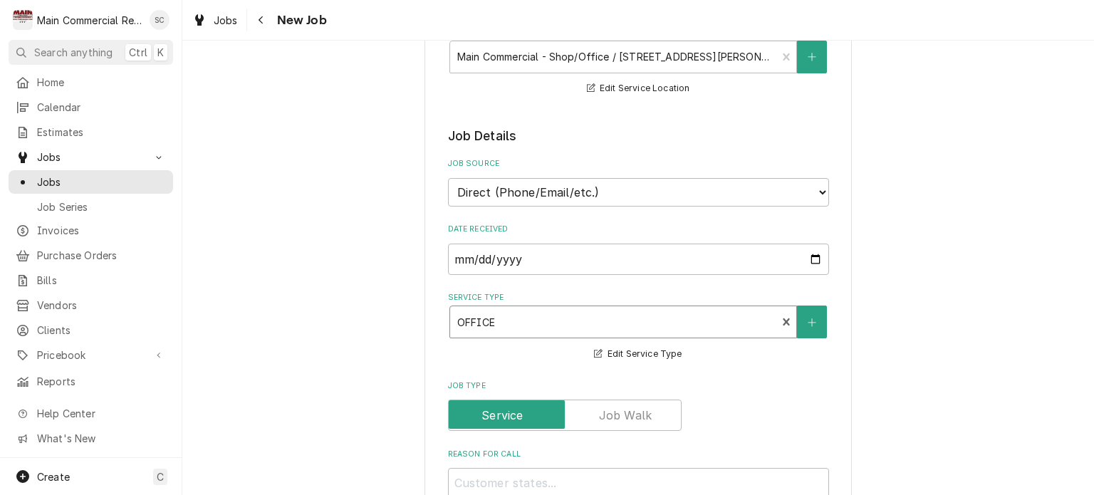
scroll to position [427, 0]
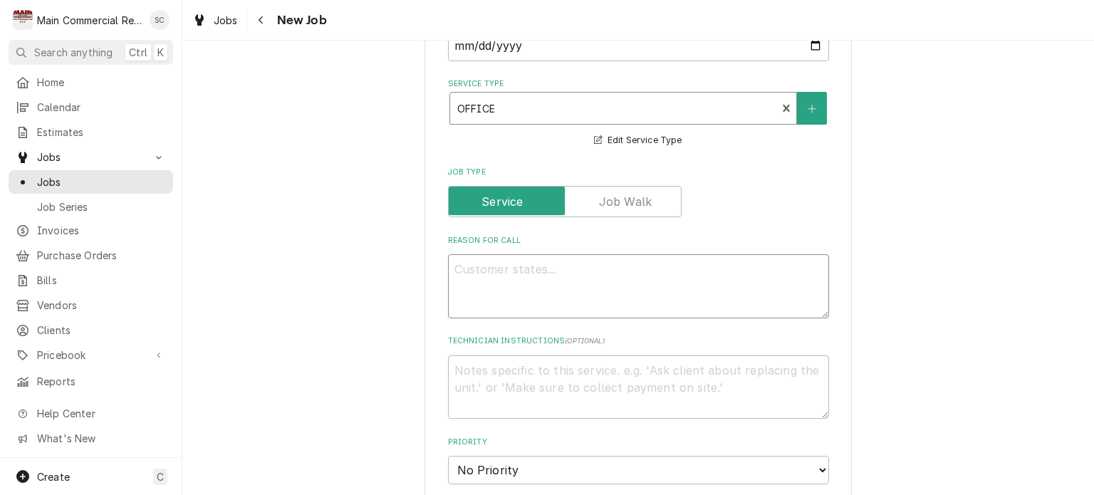
click at [521, 264] on textarea "Reason For Call" at bounding box center [638, 286] width 381 height 64
type textarea "x"
type textarea "N"
type textarea "x"
type textarea "Ne"
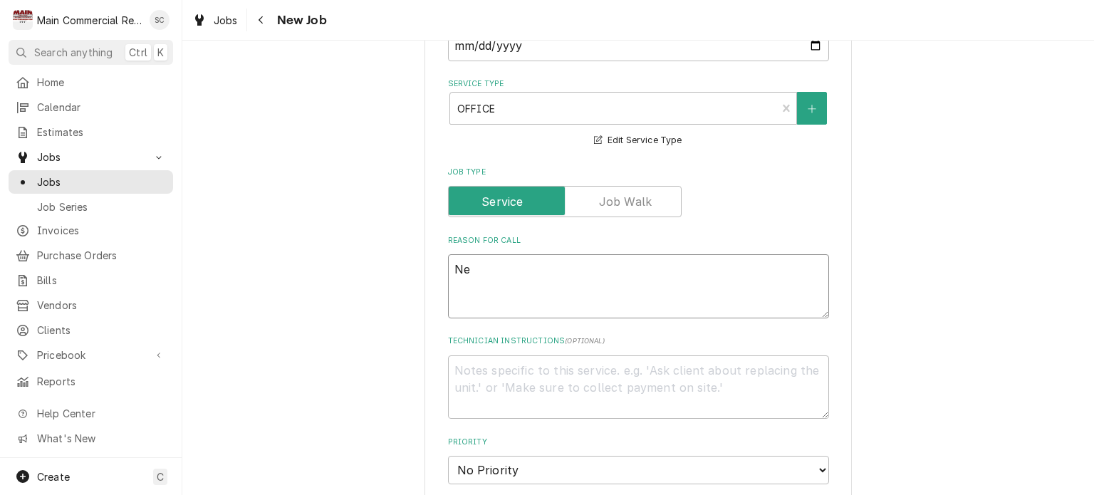
type textarea "x"
type textarea "Nee"
type textarea "x"
type textarea "Need"
type textarea "x"
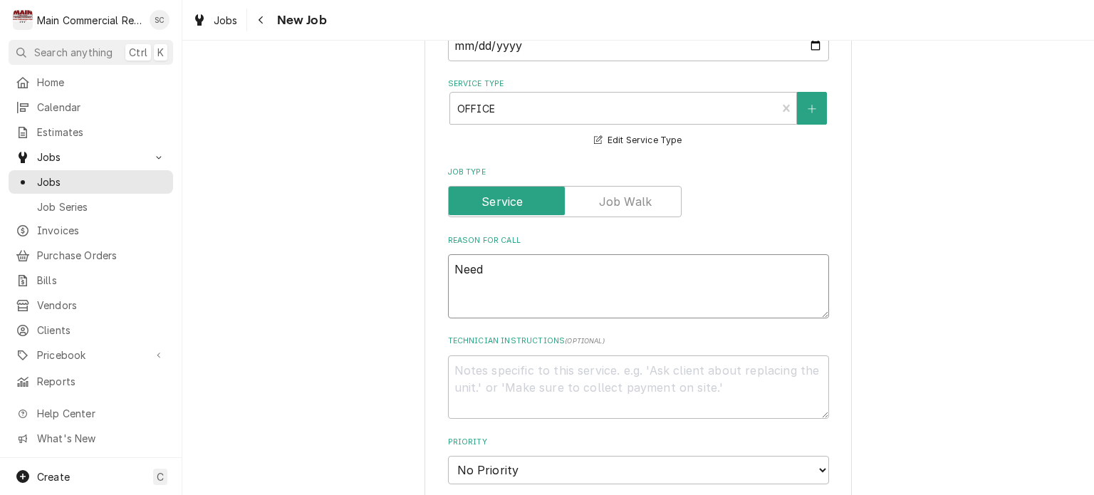
type textarea "Need"
type textarea "x"
type textarea "Need t"
type textarea "x"
type textarea "Need to"
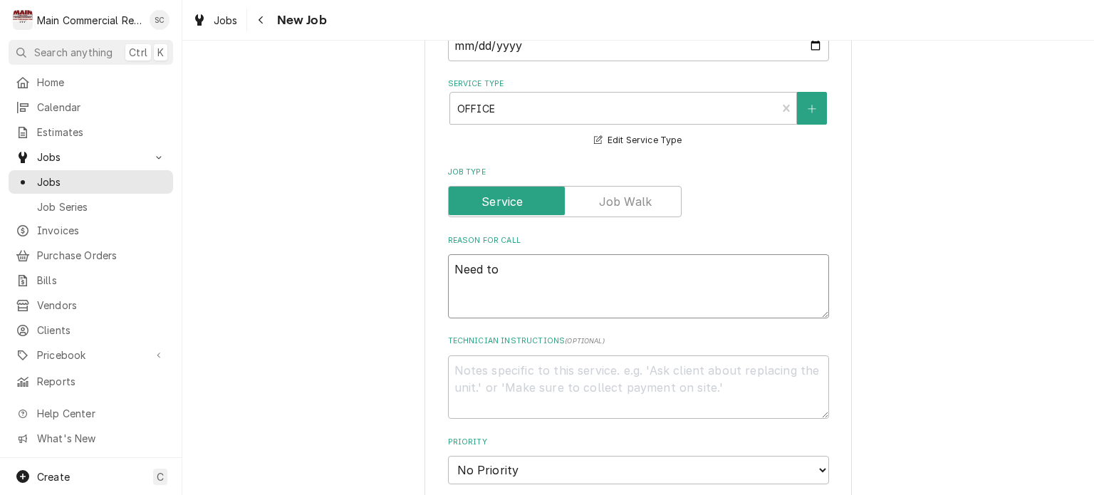
type textarea "x"
type textarea "Need to"
type textarea "x"
type textarea "Need to g"
type textarea "x"
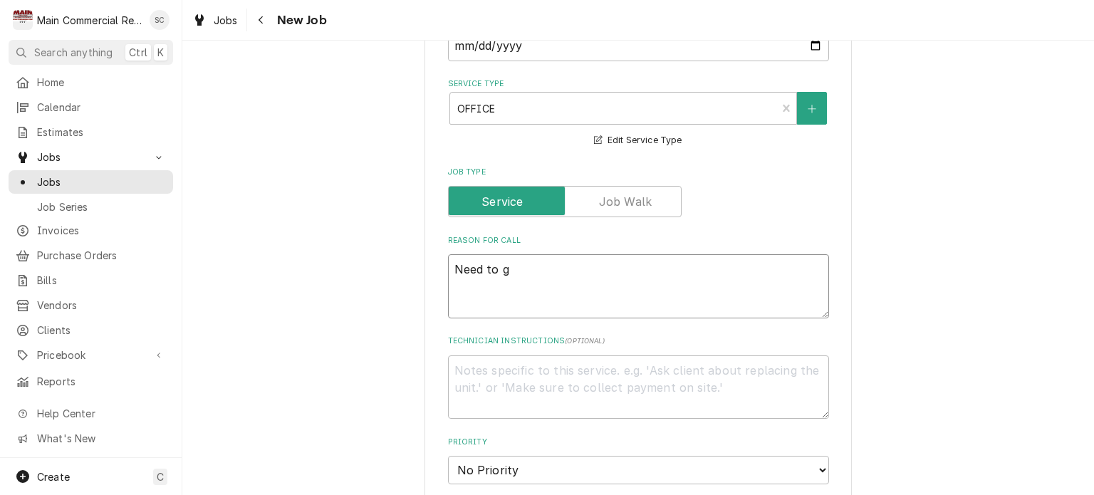
type textarea "Need to go"
type textarea "x"
type textarea "Need to go"
type textarea "x"
type textarea "Need to go o"
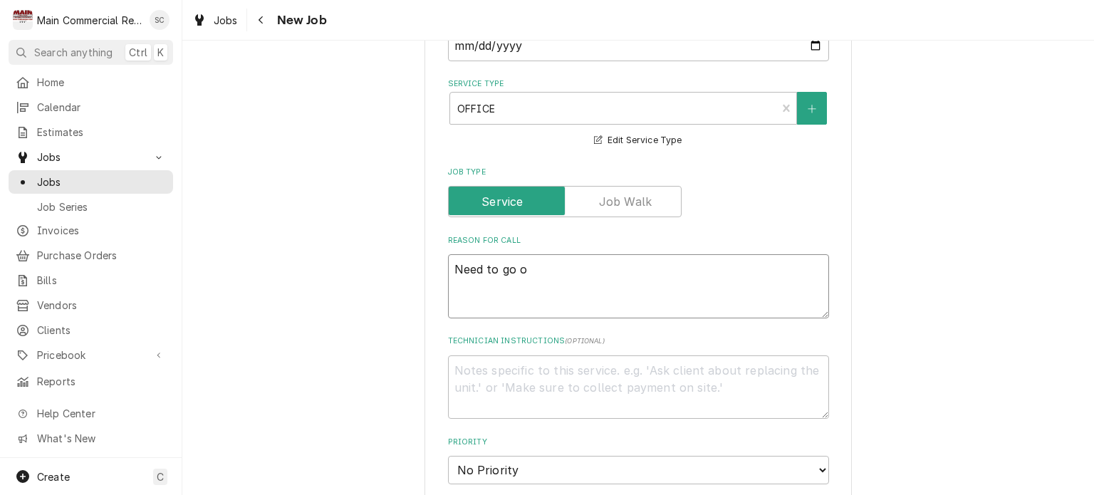
type textarea "x"
type textarea "Need to go ov"
type textarea "x"
type textarea "Need to go o"
type textarea "x"
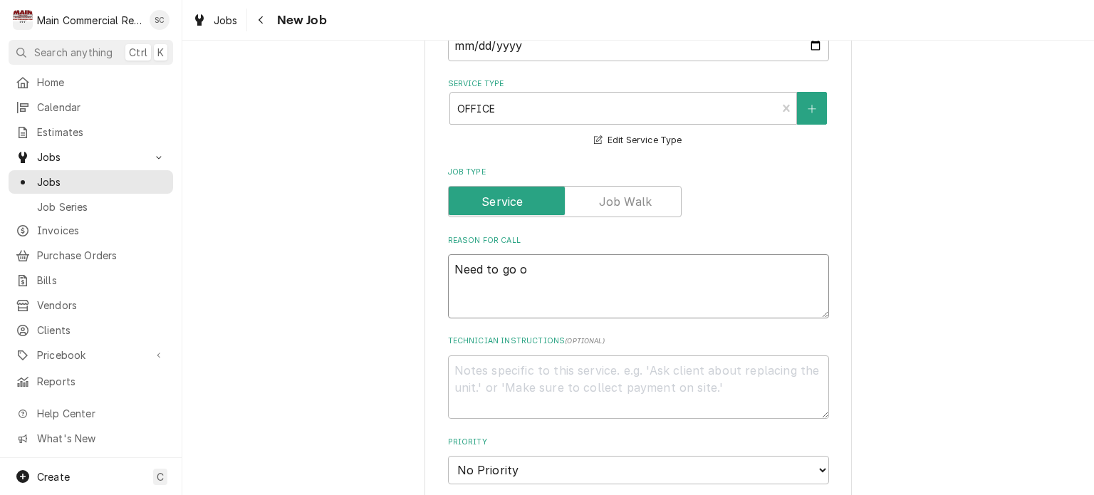
type textarea "Need to go ov"
type textarea "x"
type textarea "Need to go ove"
type textarea "x"
type textarea "Need to go over"
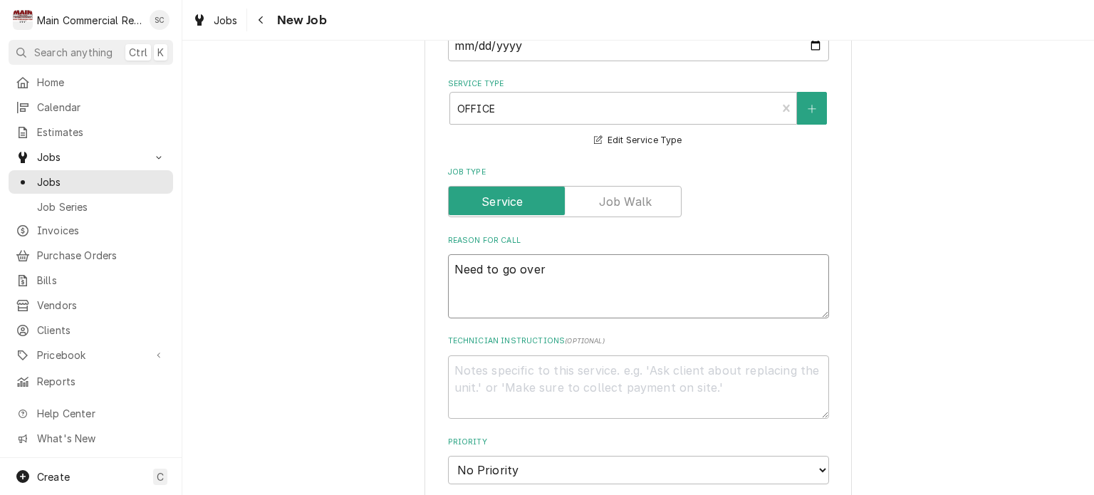
type textarea "x"
type textarea "Need to go over"
type textarea "x"
type textarea "Need to go over a"
type textarea "x"
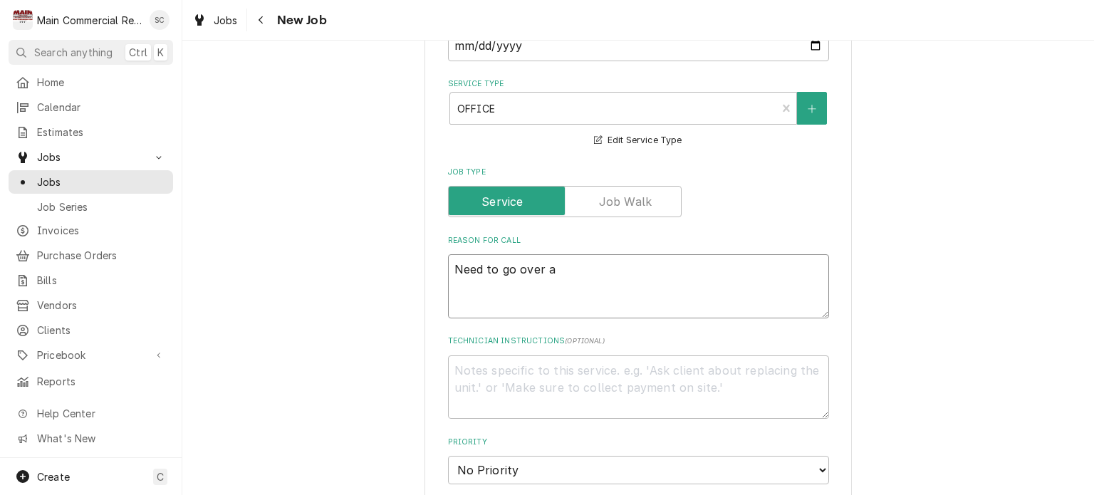
type textarea "Need to go over al"
type textarea "x"
type textarea "Need to go over all"
type textarea "x"
type textarea "Need to go over all"
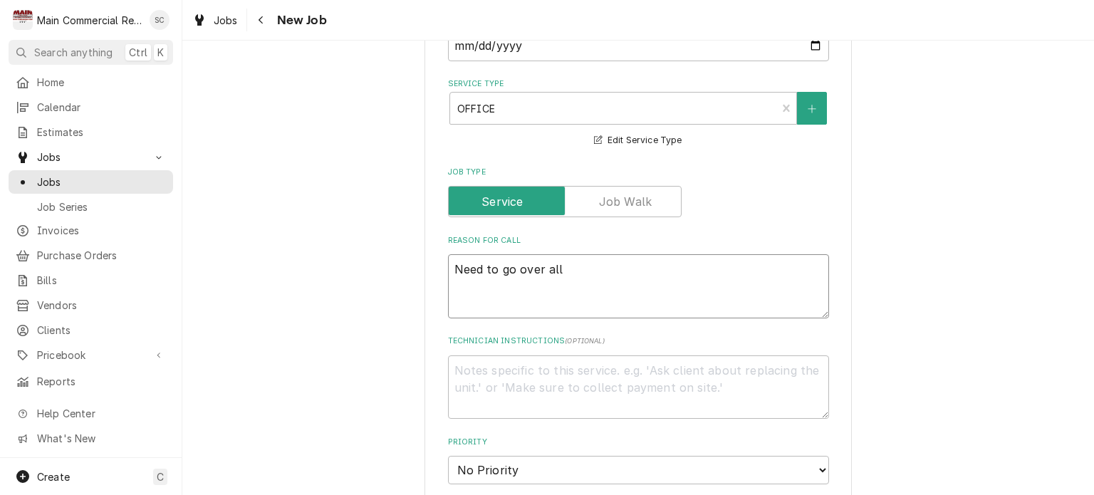
type textarea "x"
type textarea "Need to go over all T"
type textarea "x"
type textarea "Need to go over all TG"
type textarea "x"
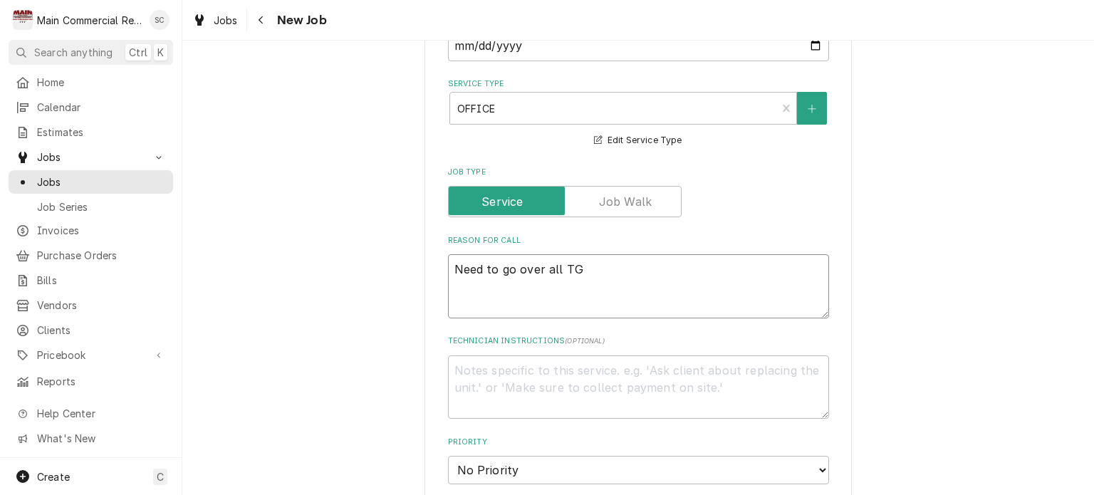
type textarea "Need to go over all TGH"
type textarea "x"
type textarea "Need to go over all TGH"
type textarea "x"
type textarea "Need to go over all TGH p"
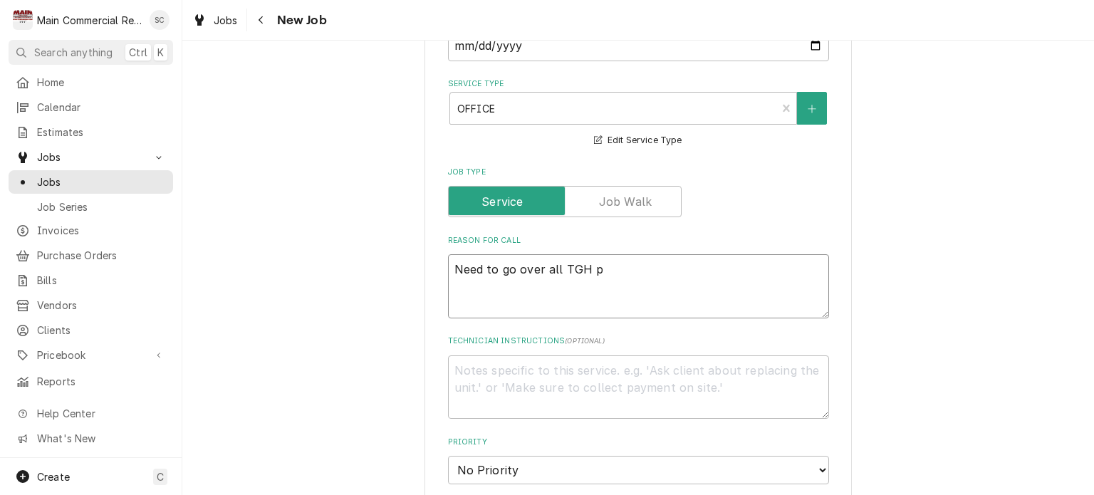
type textarea "x"
type textarea "Need to go over all TGH pa"
type textarea "x"
type textarea "Need to go over all TGH par"
type textarea "x"
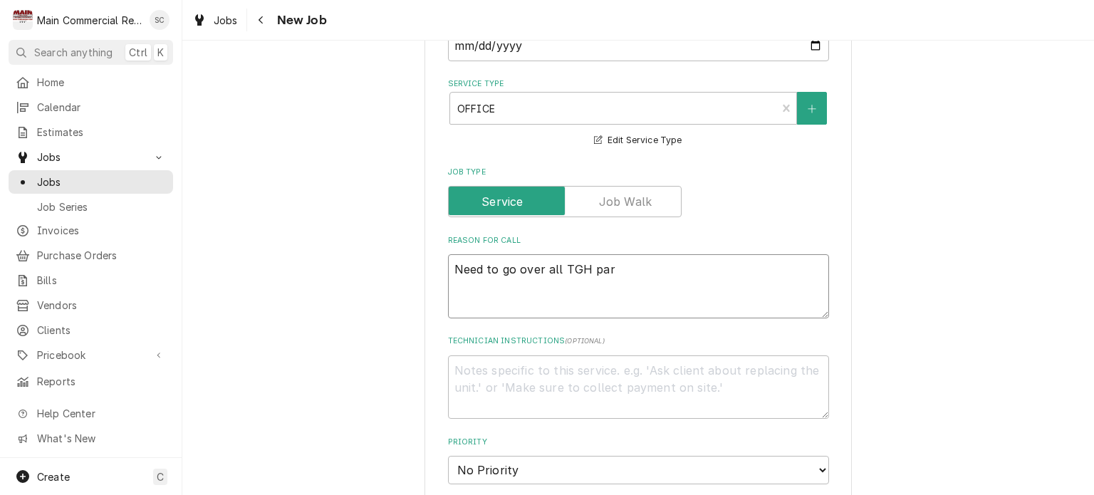
type textarea "Need to go over all TGH part"
type textarea "x"
type textarea "Need to go over all TGH parts"
type textarea "x"
type textarea "Need to go over all TGH parts"
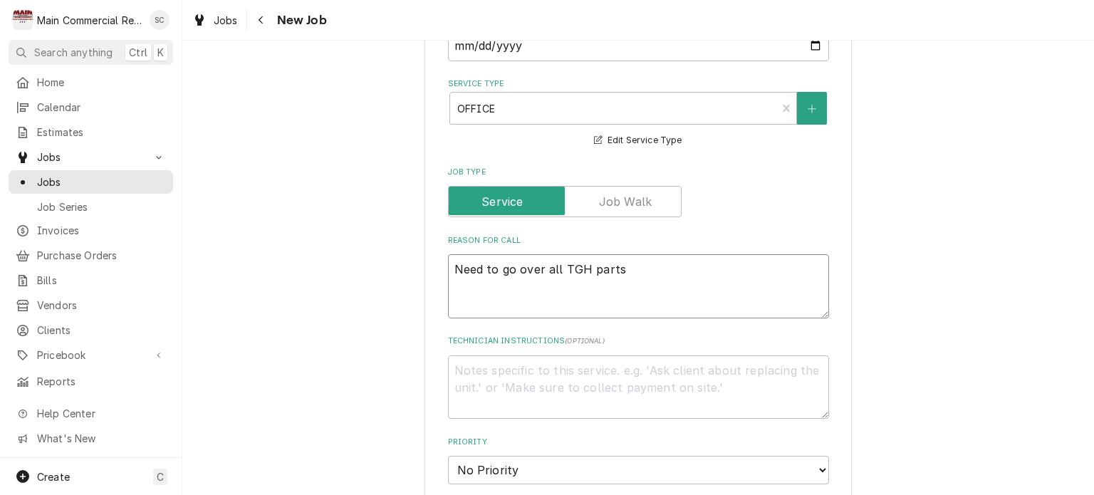
type textarea "x"
type textarea "Need to go over all TGH parts a"
type textarea "x"
type textarea "Need to go over all TGH parts an"
type textarea "x"
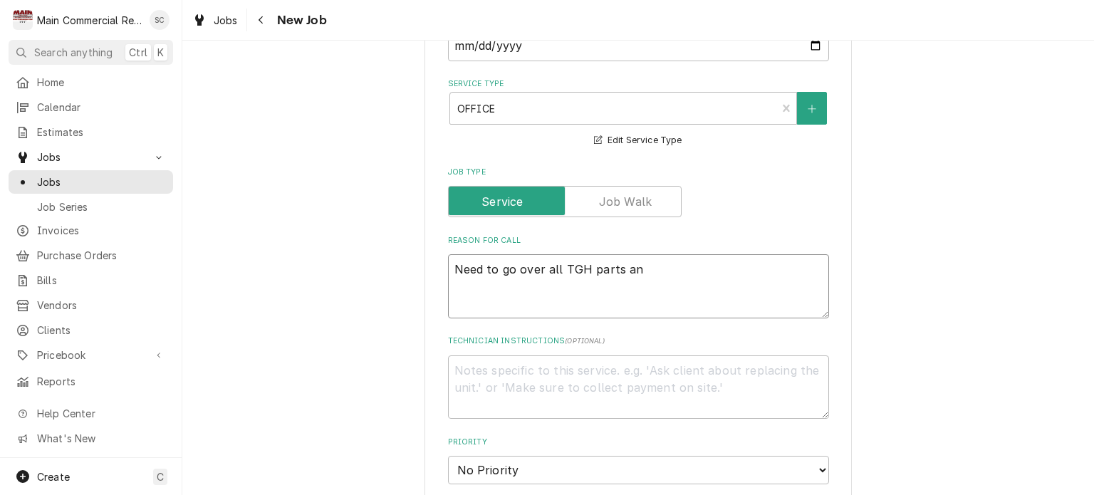
type textarea "Need to go over all TGH parts and"
type textarea "x"
type textarea "Need to go over all TGH parts and"
type textarea "x"
type textarea "Need to go over all TGH parts and s"
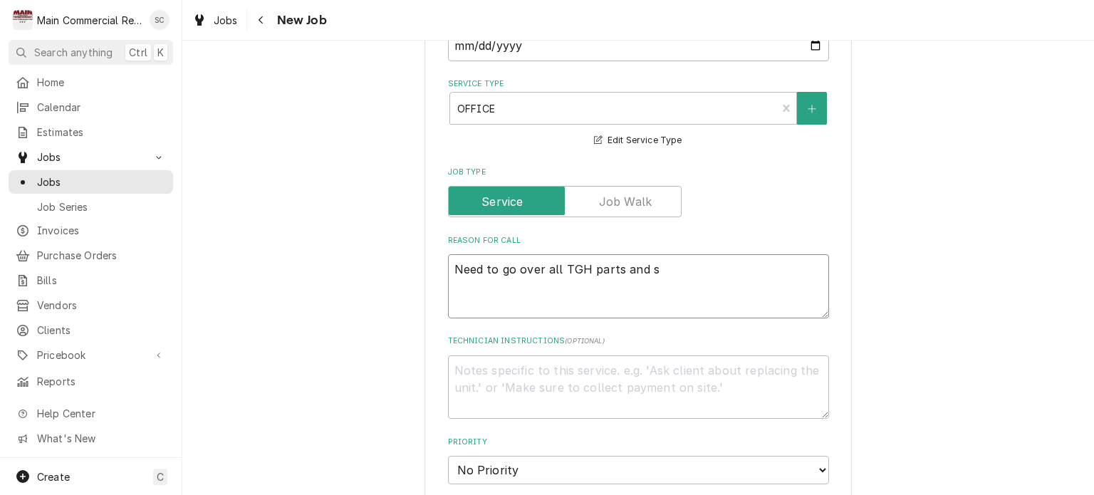
type textarea "x"
type textarea "Need to go over all TGH parts and su"
type textarea "x"
type textarea "Need to go over all TGH parts and sup"
type textarea "x"
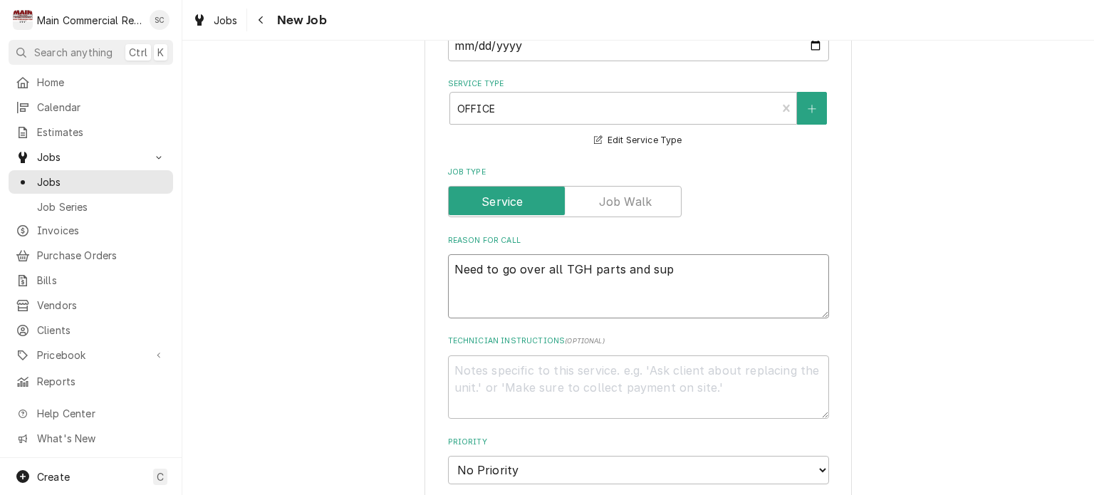
type textarea "Need to go over all TGH parts and supp"
type textarea "x"
type textarea "Need to go over all TGH parts and suppl"
type textarea "x"
type textarea "Need to go over all TGH parts and supply"
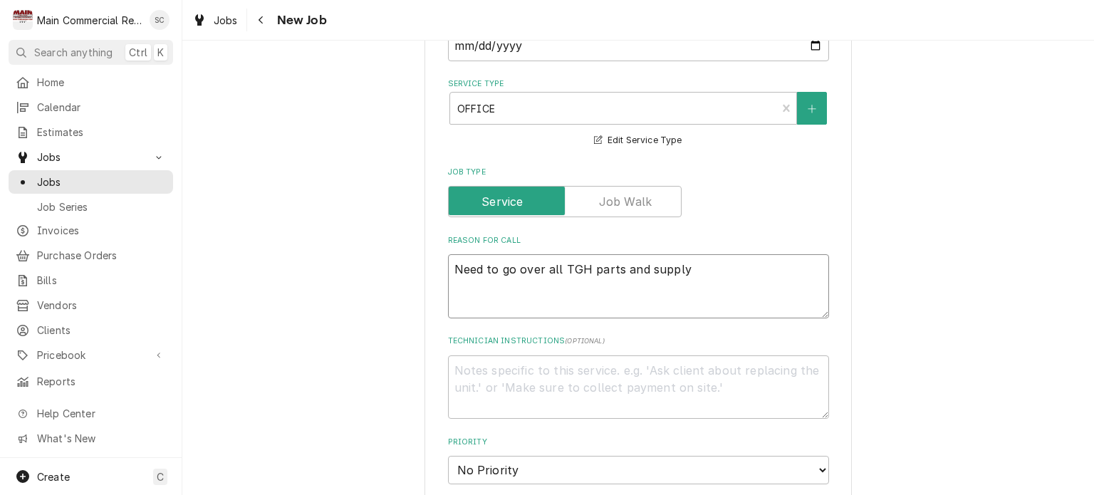
type textarea "x"
type textarea "Need to go over all TGH parts and supply"
type textarea "x"
type textarea "Need to go over all TGH parts and supply l"
type textarea "x"
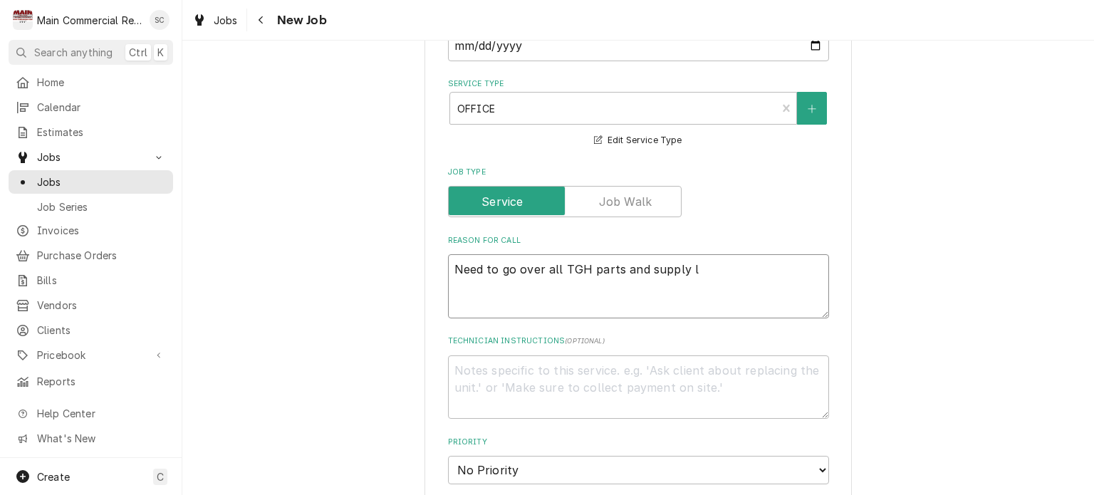
type textarea "Need to go over all TGH parts and supply li"
type textarea "x"
type textarea "Need to go over all TGH parts and supply lis"
type textarea "x"
type textarea "Need to go over all TGH parts and supply list"
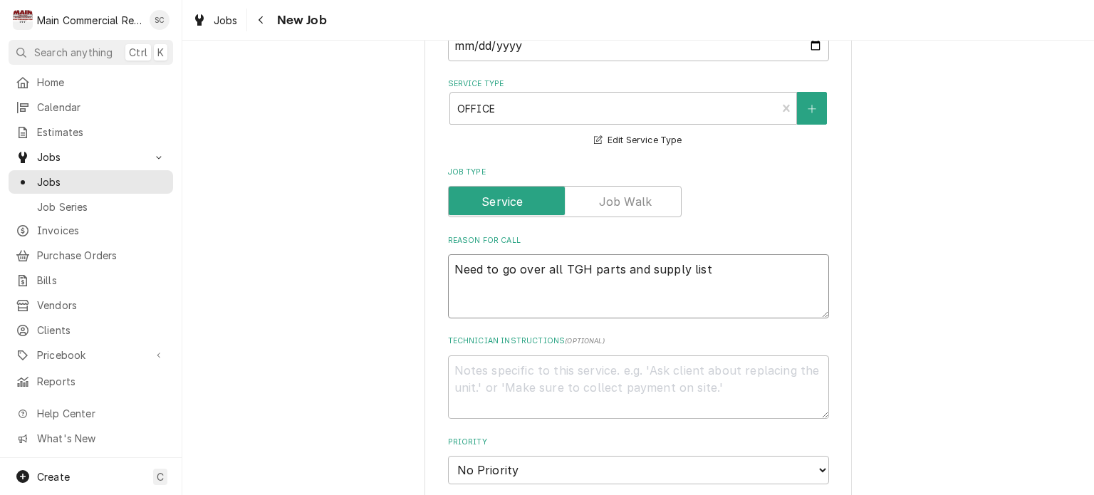
type textarea "x"
type textarea "Need to go over all TGH parts and supply list."
type textarea "x"
type textarea "Need to go over all TGH parts and supply list."
type textarea "x"
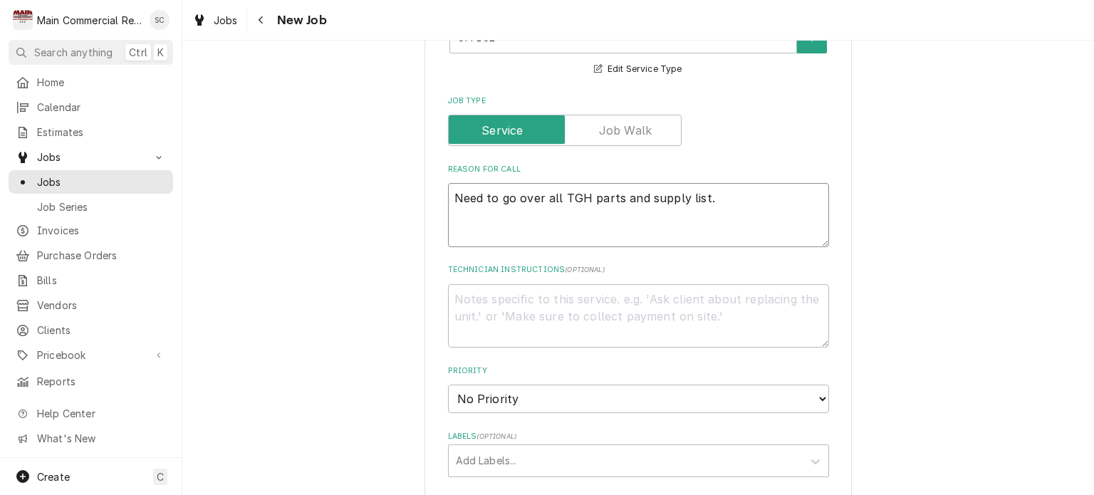
scroll to position [712, 0]
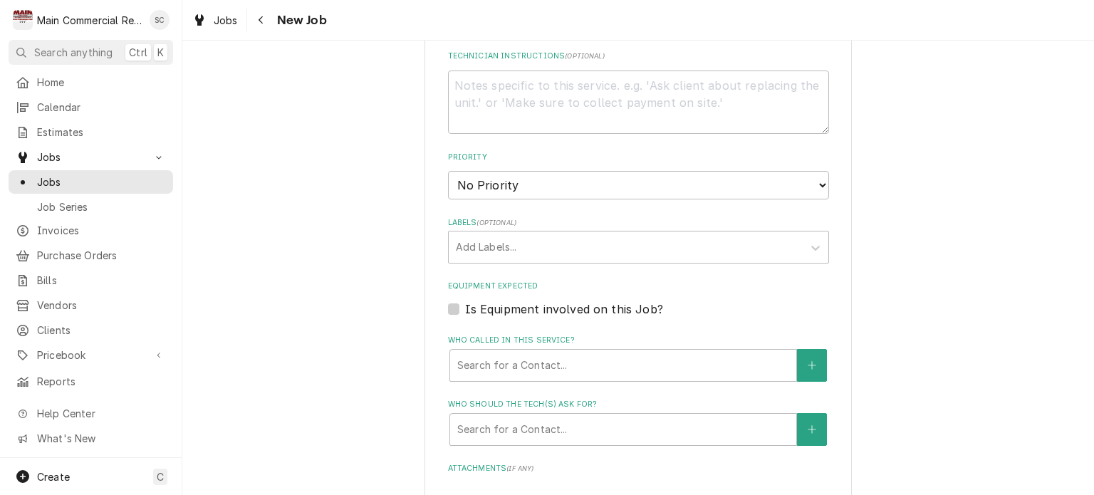
type textarea "Need to go over all TGH parts and supply list."
click at [486, 187] on select "No Priority Urgent High Medium Low" at bounding box center [638, 185] width 381 height 28
select select "2"
click at [448, 171] on select "No Priority Urgent High Medium Low" at bounding box center [638, 185] width 381 height 28
type textarea "x"
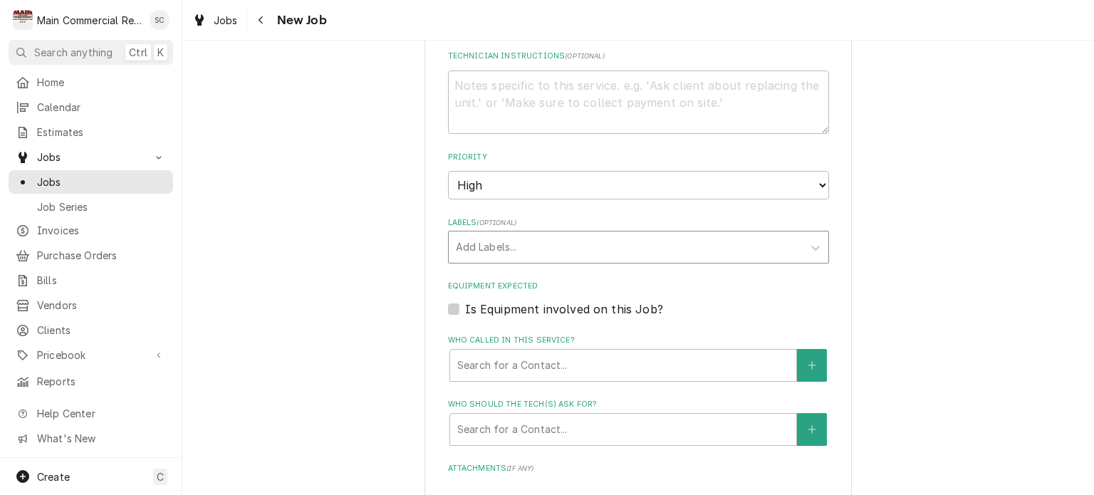
click at [509, 241] on div "Labels" at bounding box center [626, 247] width 340 height 26
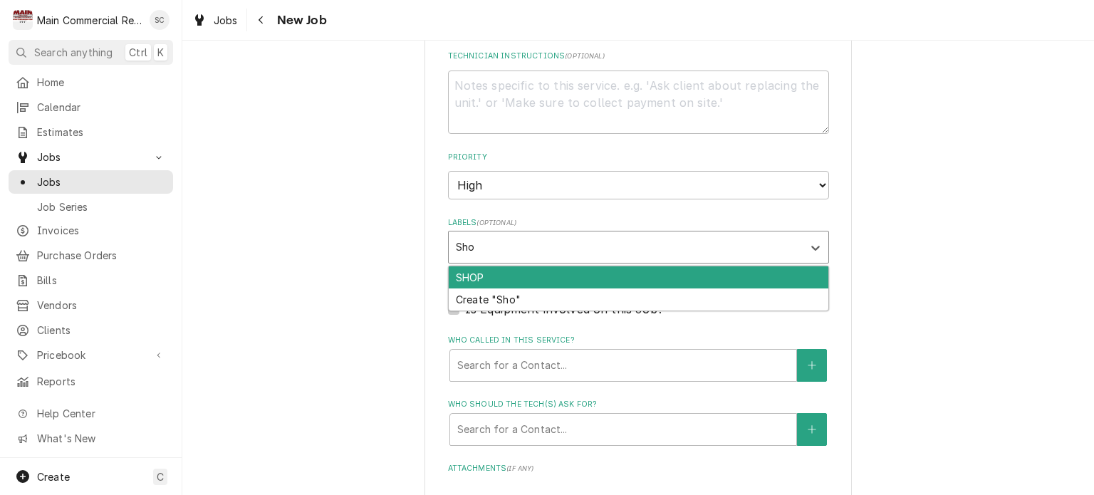
type input "Shop"
click at [510, 277] on div "SHOP" at bounding box center [639, 277] width 380 height 22
type textarea "x"
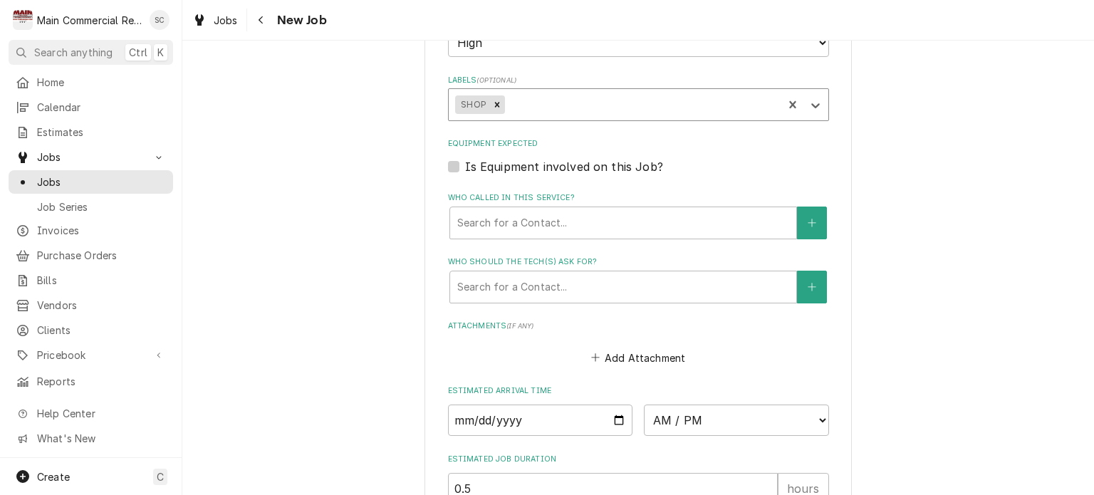
scroll to position [997, 0]
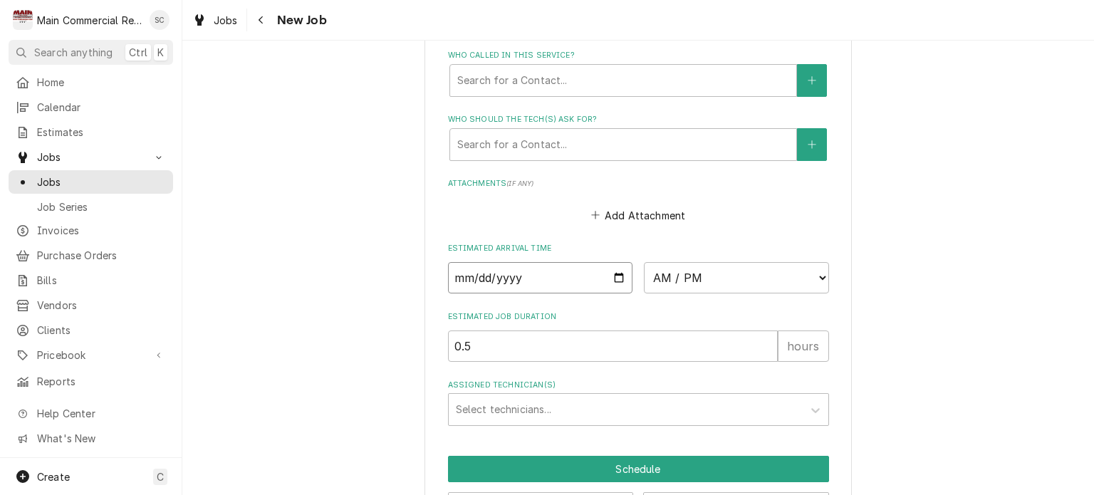
click at [614, 273] on input "Date" at bounding box center [540, 277] width 185 height 31
click at [778, 215] on div "Add Attachment" at bounding box center [638, 212] width 381 height 28
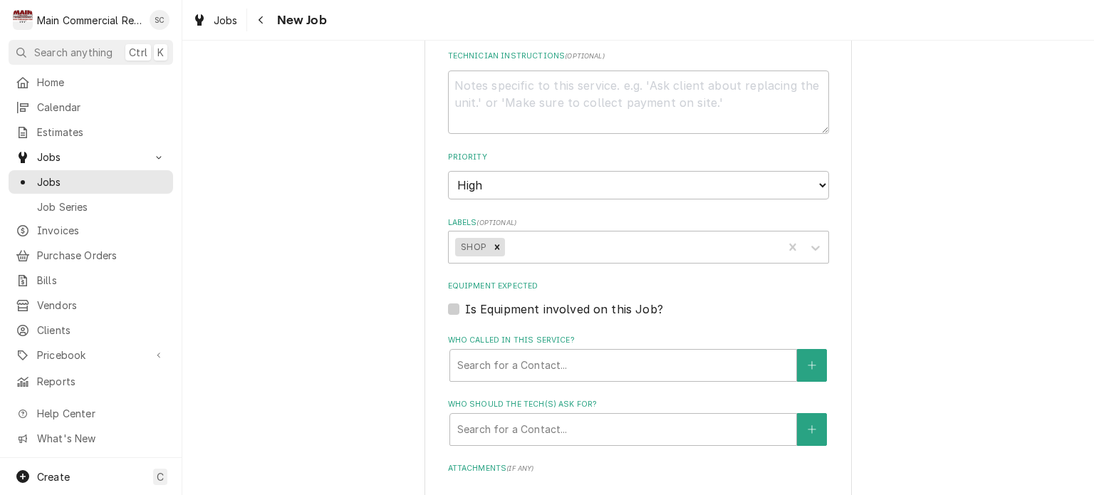
scroll to position [570, 0]
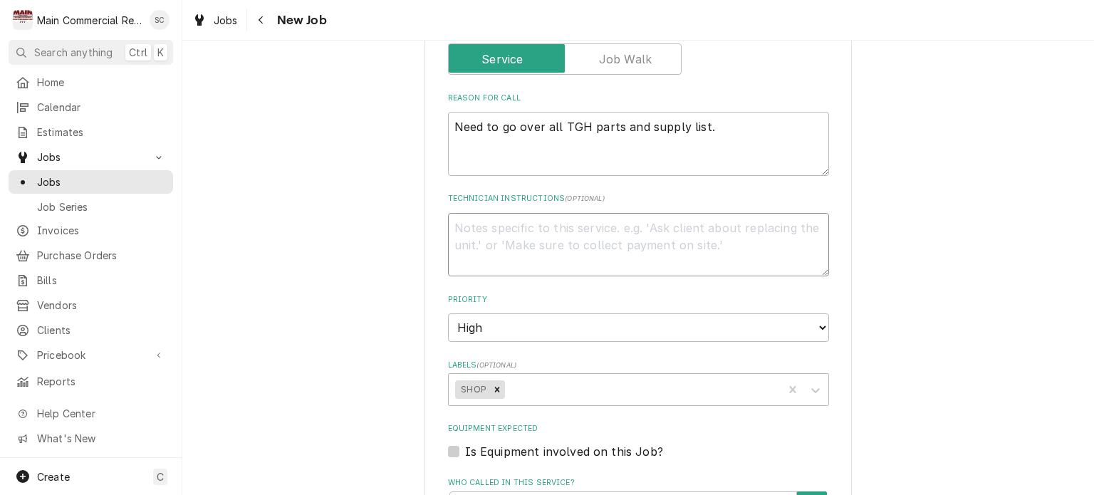
click at [620, 221] on textarea "Technician Instructions ( optional )" at bounding box center [638, 245] width 381 height 64
type textarea "x"
type textarea "4"
type textarea "x"
type textarea "4"
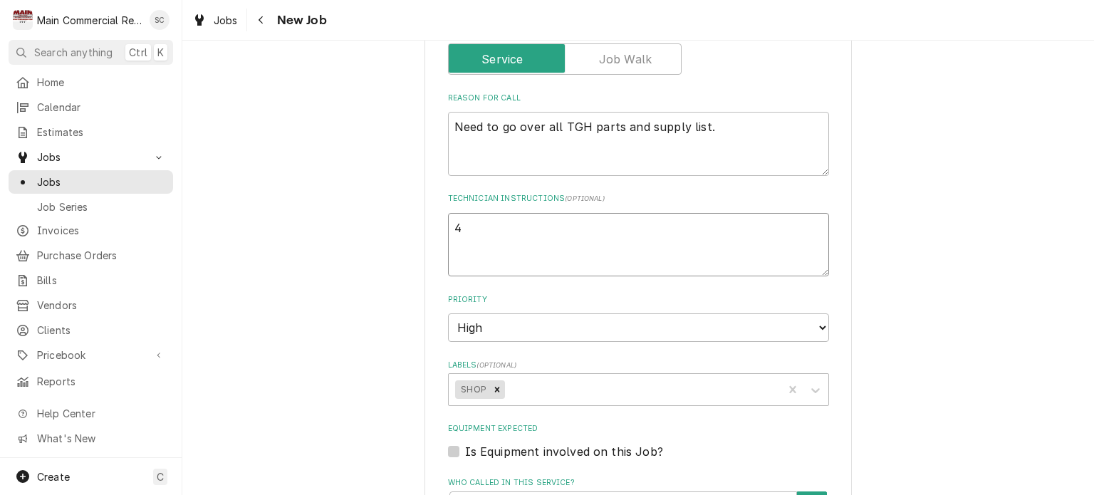
type textarea "x"
type textarea "4 g"
type textarea "x"
type textarea "4 gu"
type textarea "x"
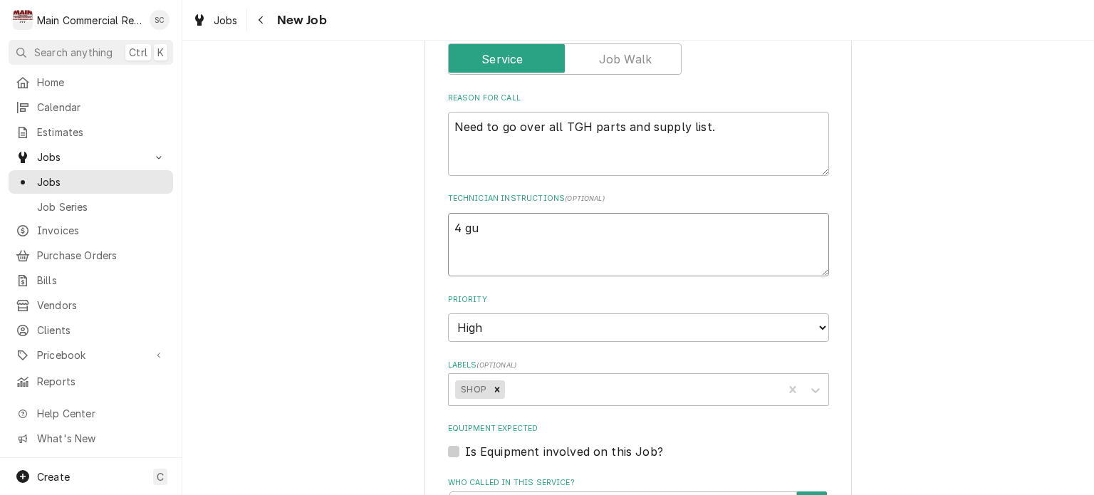
type textarea "4 guy"
type textarea "x"
type textarea "4 guys"
type textarea "x"
type textarea "4 guys"
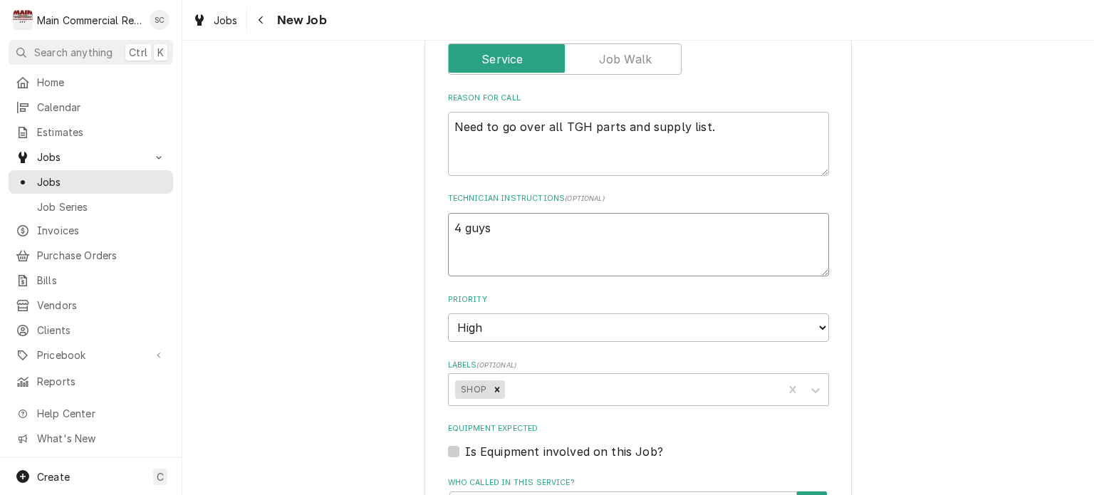
type textarea "x"
type textarea "4 guys t"
type textarea "x"
type textarea "4 guys ti"
type textarea "x"
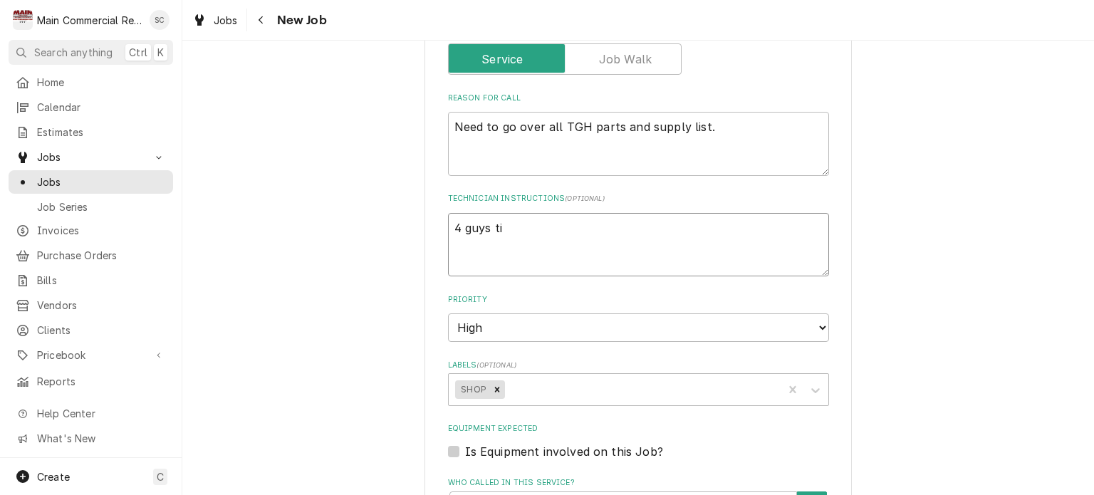
type textarea "4 guys til"
type textarea "x"
type textarea "4 guys till"
type textarea "x"
type textarea "4 guys till"
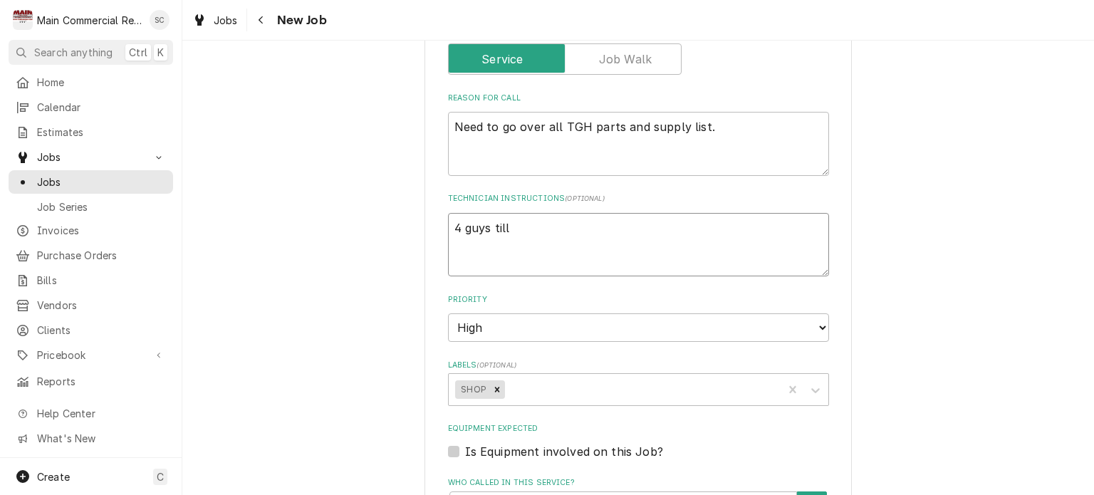
type textarea "x"
type textarea "4 guys till"
type textarea "x"
type textarea "4 guys til"
type textarea "x"
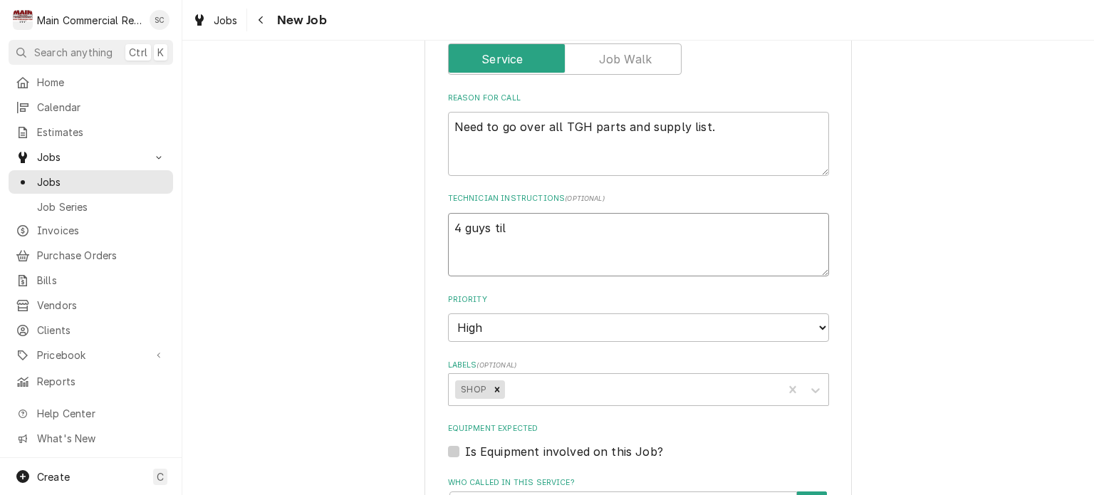
type textarea "4 guys ti"
type textarea "x"
type textarea "4 guys t"
type textarea "x"
type textarea "4 guys"
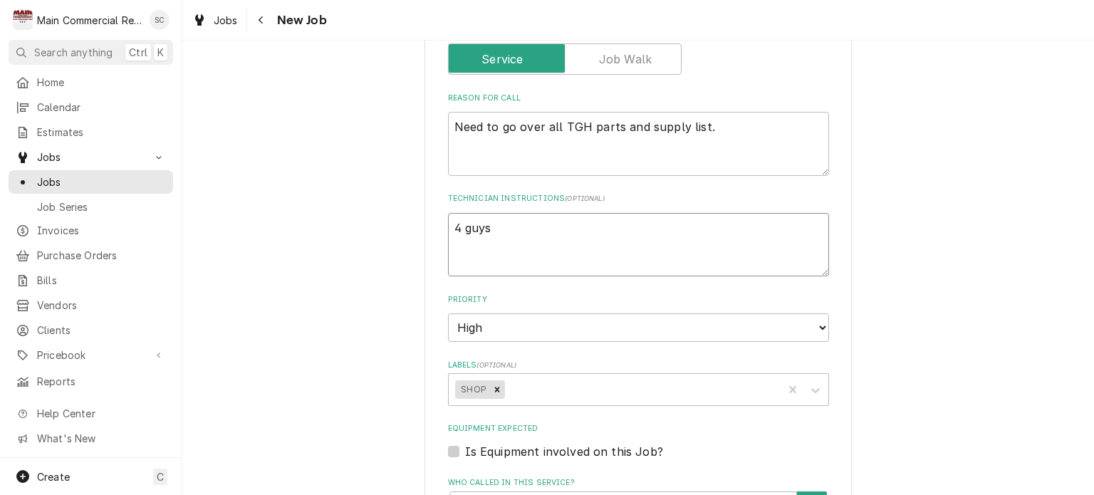
type textarea "x"
type textarea "4 guys"
type textarea "x"
type textarea "4 guy"
type textarea "x"
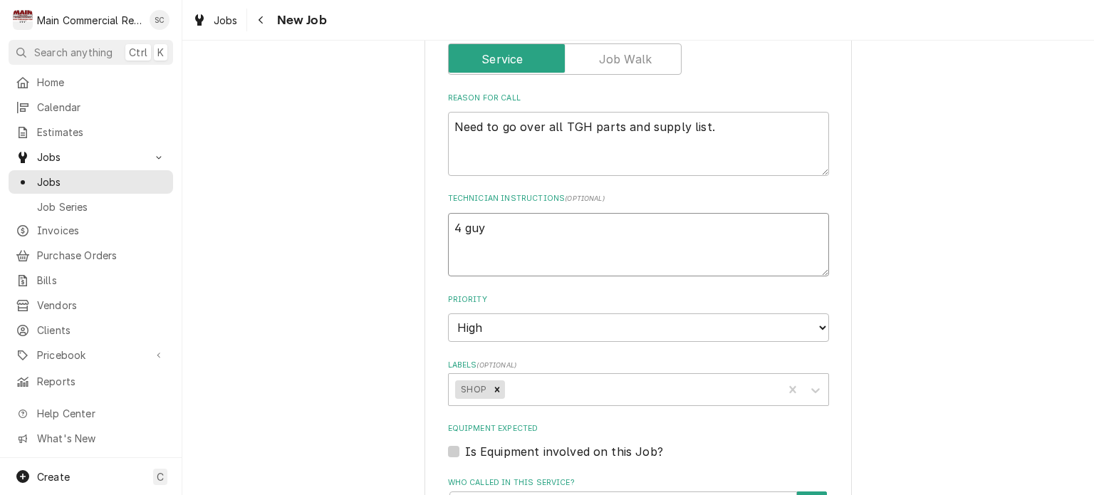
type textarea "4 gu"
type textarea "x"
type textarea "4 g"
type textarea "x"
type textarea "4"
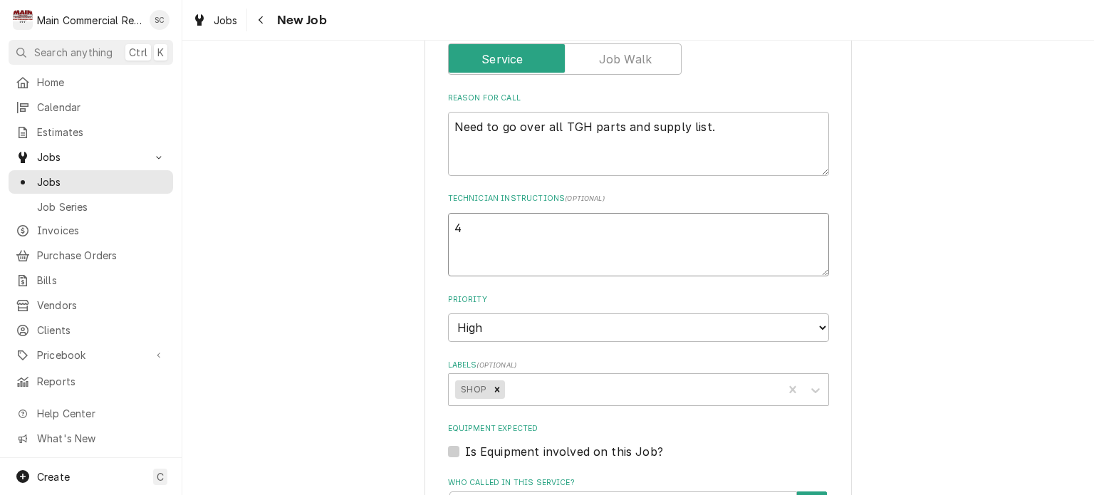
type textarea "x"
type textarea "4"
type textarea "x"
type textarea "D"
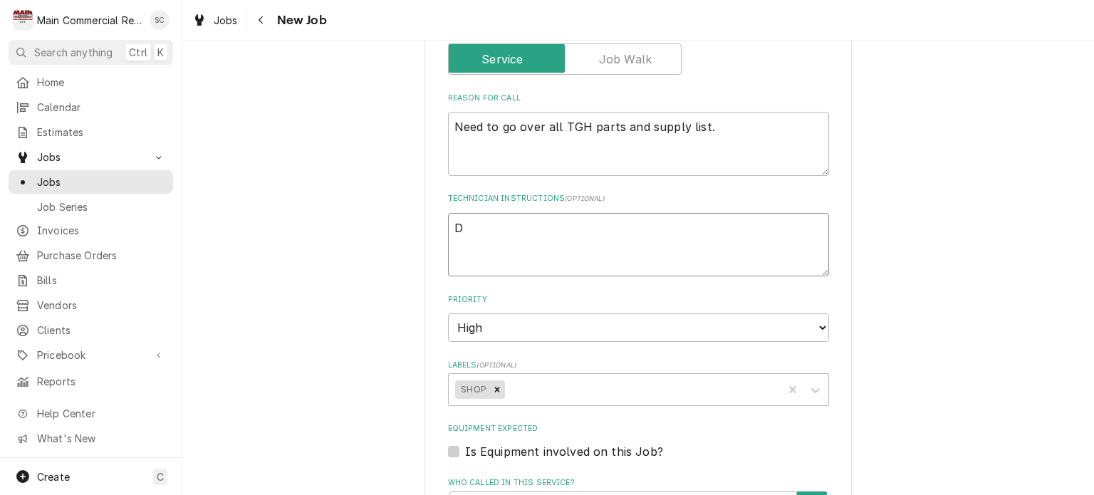
type textarea "x"
type textarea "De"
type textarea "x"
type textarea "Dem"
type textarea "x"
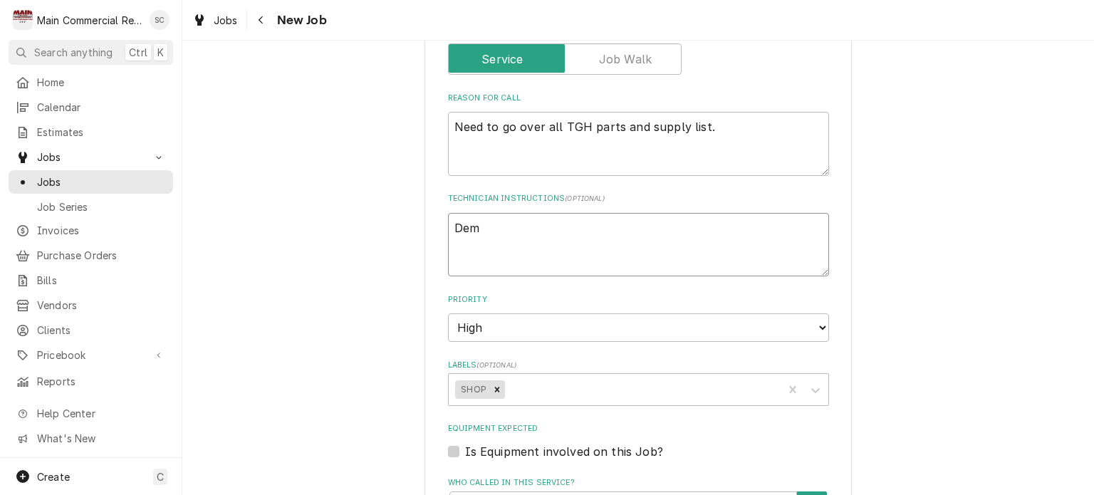
type textarea "Demo"
type textarea "x"
type textarea "Demo"
type textarea "x"
type textarea "Demo d"
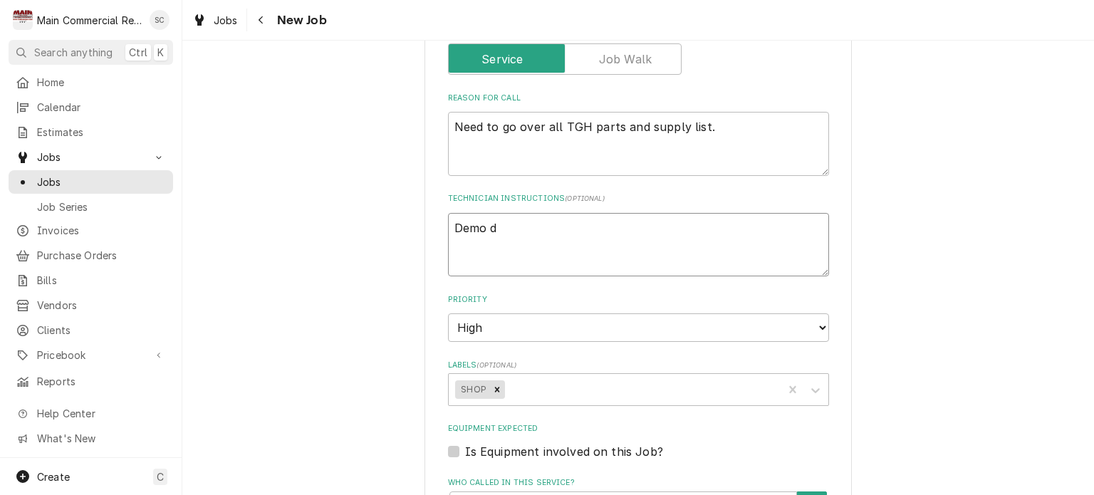
type textarea "x"
type textarea "Demo da"
type textarea "x"
type textarea "Demo day"
type textarea "x"
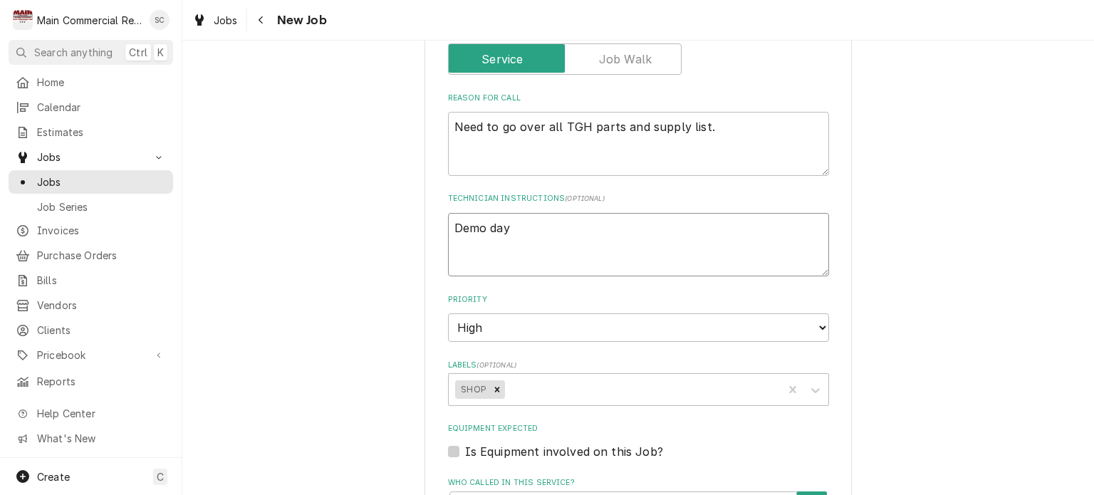
type textarea "Demo day"
type textarea "x"
type textarea "Demo day 1"
type textarea "x"
type textarea "Demo day 1"
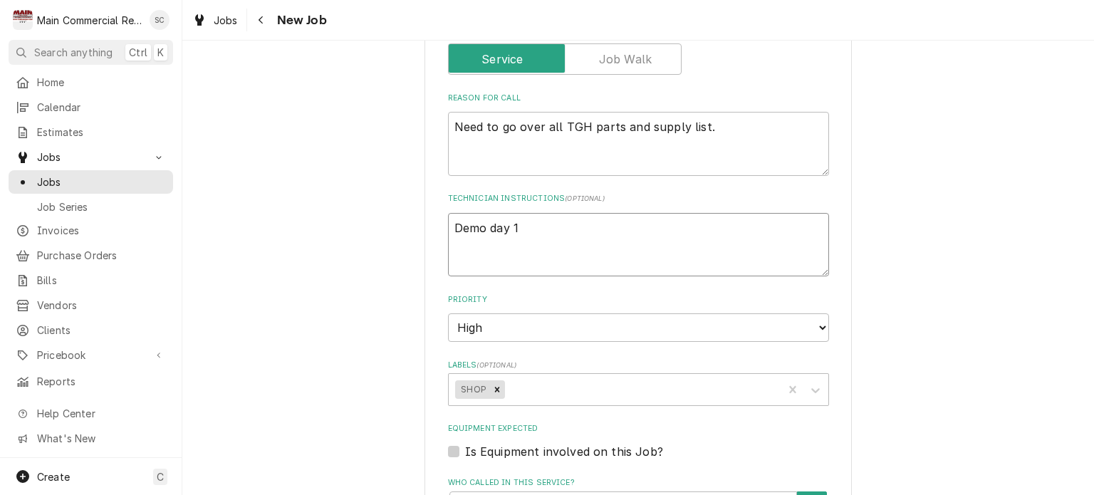
type textarea "x"
type textarea "Demo day 1"
type textarea "x"
type textarea "Demo day"
type textarea "x"
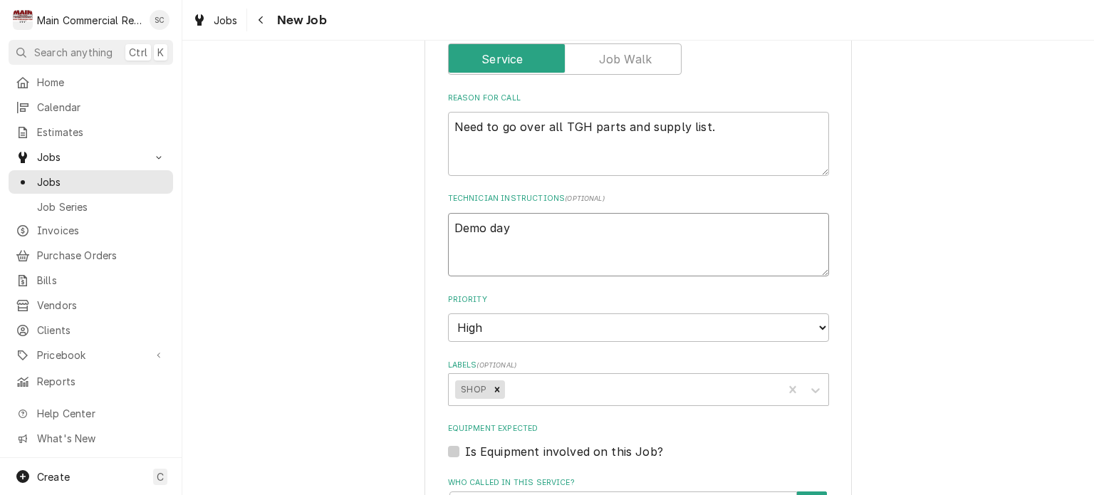
type textarea "Demo day"
type textarea "x"
type textarea "Demo da"
type textarea "x"
type textarea "Demo d"
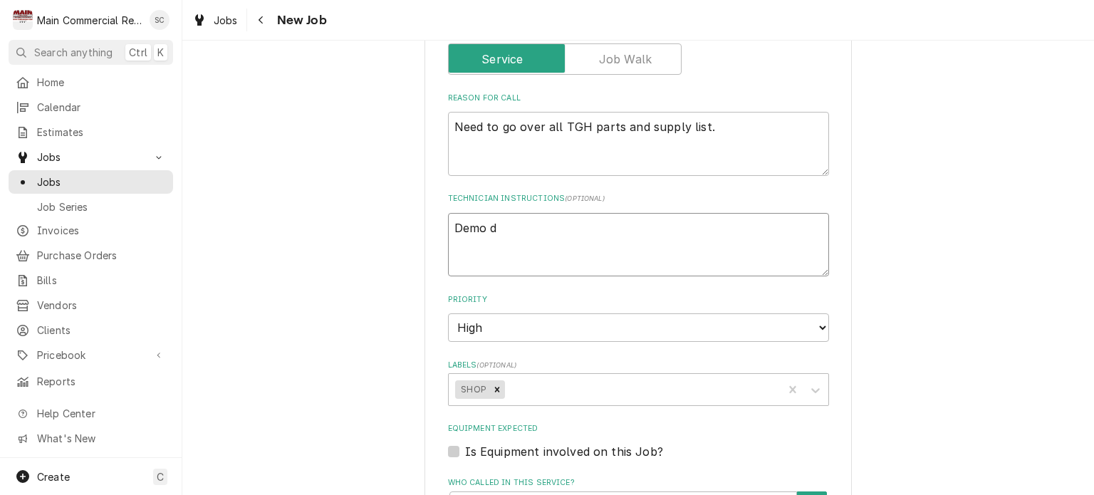
type textarea "x"
type textarea "Demo"
type textarea "x"
type textarea "Demo"
click at [448, 220] on textarea "4 guys on Demo day (1 day) 2 guys rest of week" at bounding box center [638, 245] width 381 height 64
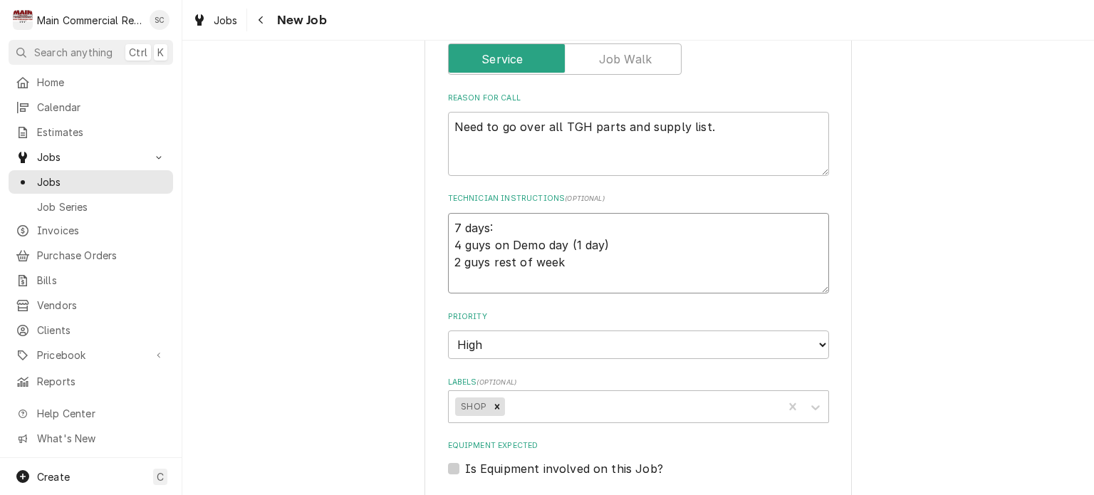
click at [448, 220] on textarea "7 days: 4 guys on Demo day (1 day) 2 guys rest of week" at bounding box center [638, 253] width 381 height 81
drag, startPoint x: 564, startPoint y: 266, endPoint x: 447, endPoint y: 224, distance: 123.9
click at [448, 224] on textarea "7 days: 4 guys on Demo day (1 day) 2 guys rest of week" at bounding box center [638, 253] width 381 height 81
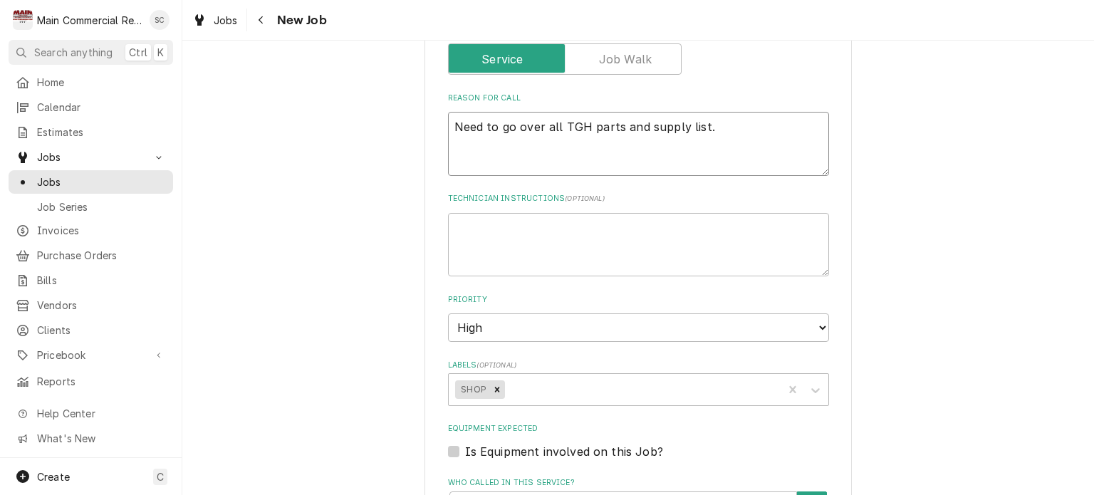
click at [715, 127] on textarea "Need to go over all TGH parts and supply list." at bounding box center [638, 144] width 381 height 64
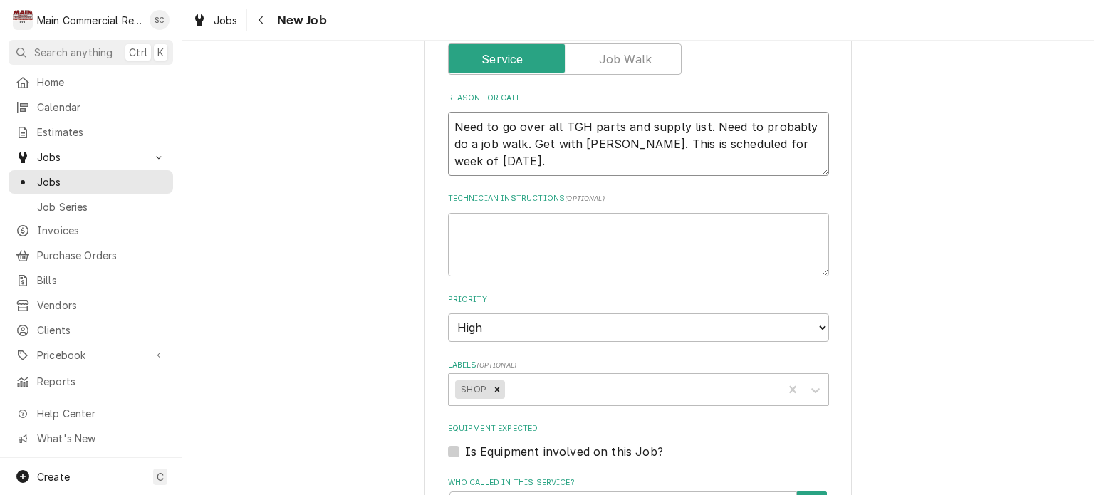
click at [635, 142] on textarea "Need to go over all TGH parts and supply list. Need to probably do a job walk. …" at bounding box center [638, 144] width 381 height 64
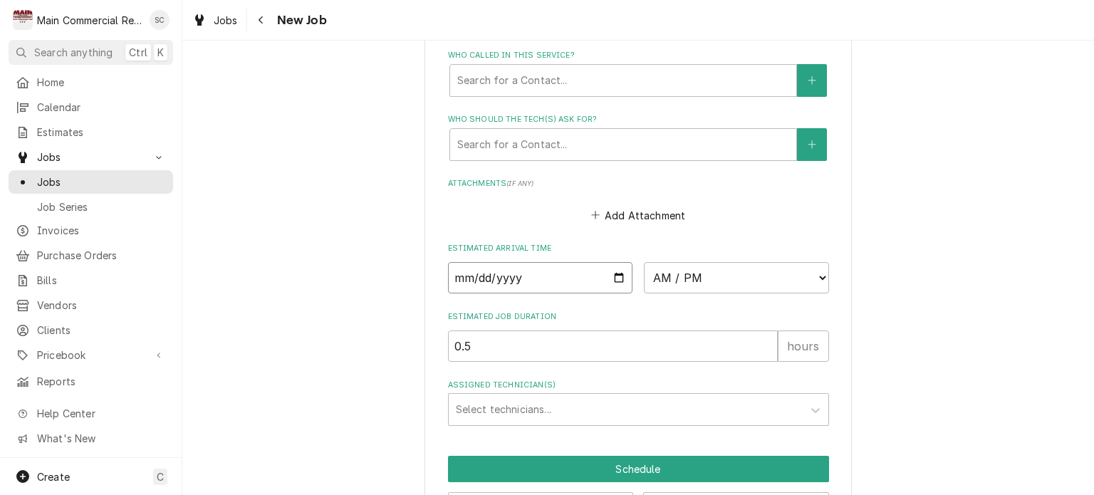
click at [610, 273] on input "Date" at bounding box center [540, 277] width 185 height 31
click at [700, 278] on select "AM / PM 6:00 AM 6:15 AM 6:30 AM 6:45 AM 7:00 AM 7:15 AM 7:30 AM 7:45 AM 8:00 AM…" at bounding box center [736, 277] width 185 height 31
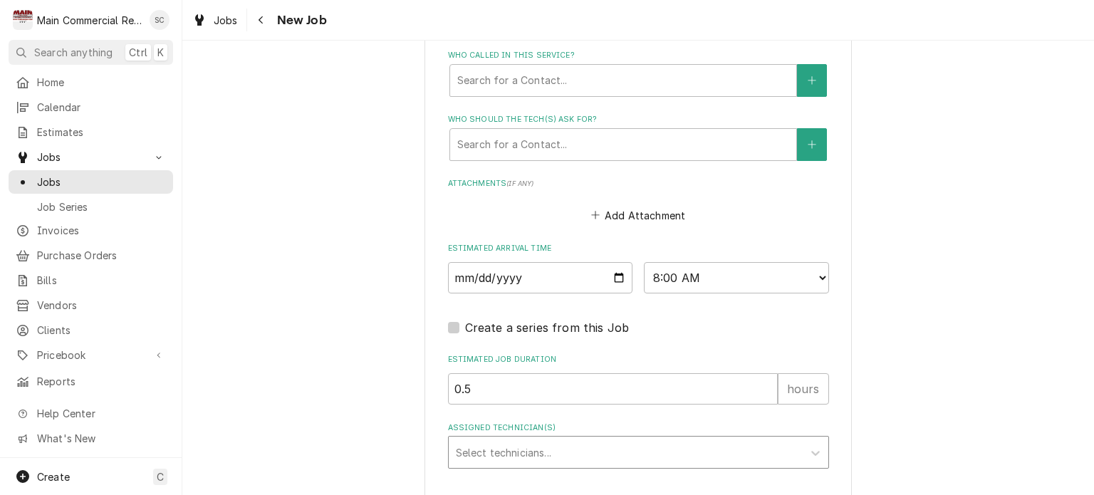
click at [503, 457] on div "Assigned Technician(s)" at bounding box center [626, 452] width 340 height 26
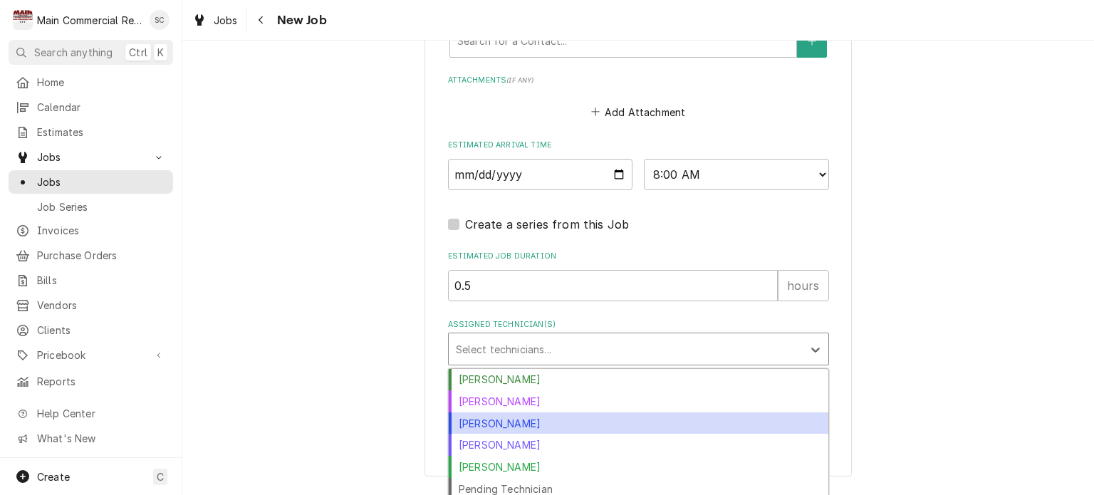
click at [513, 422] on div "Dylan Crawford" at bounding box center [639, 423] width 380 height 22
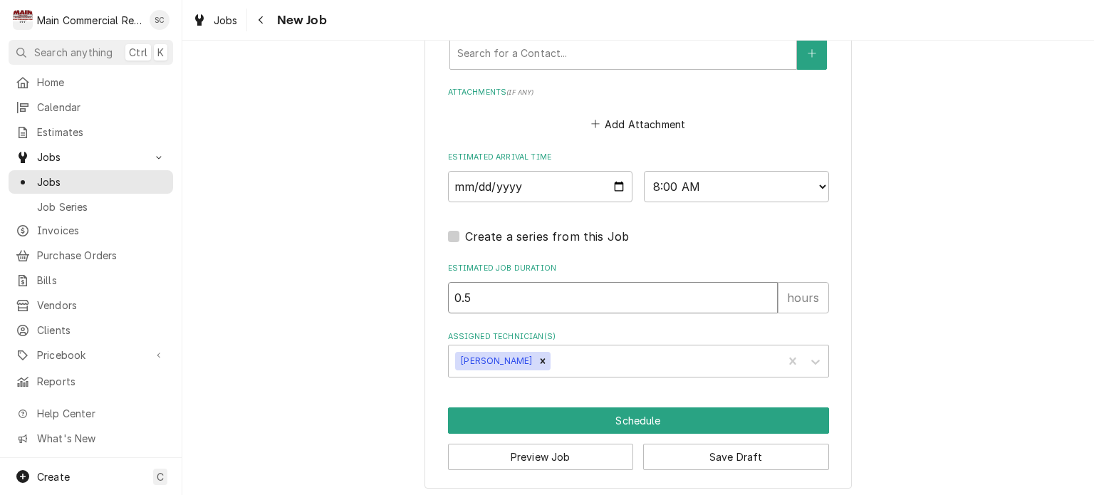
drag, startPoint x: 483, startPoint y: 298, endPoint x: 437, endPoint y: 286, distance: 47.8
click at [683, 453] on button "Save Draft" at bounding box center [736, 457] width 186 height 26
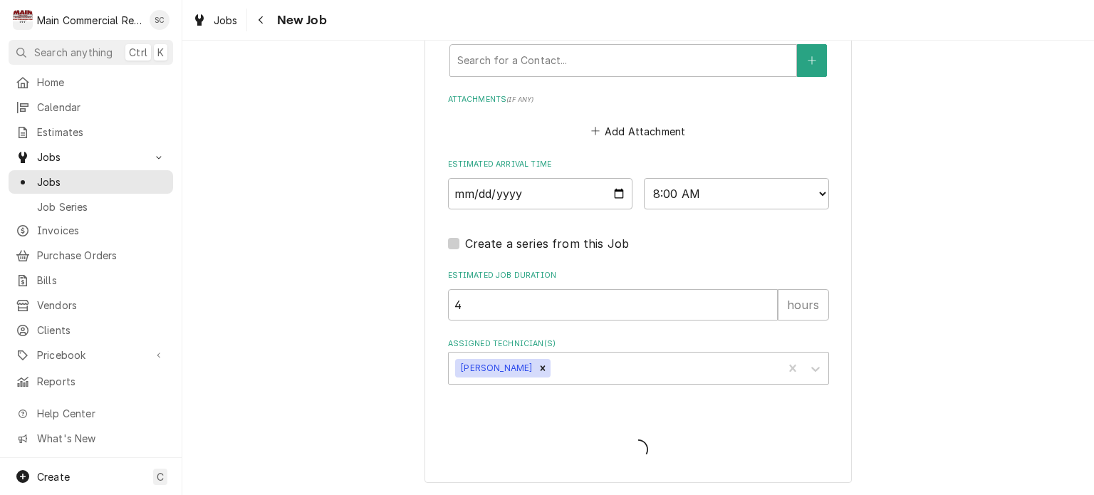
scroll to position [1076, 0]
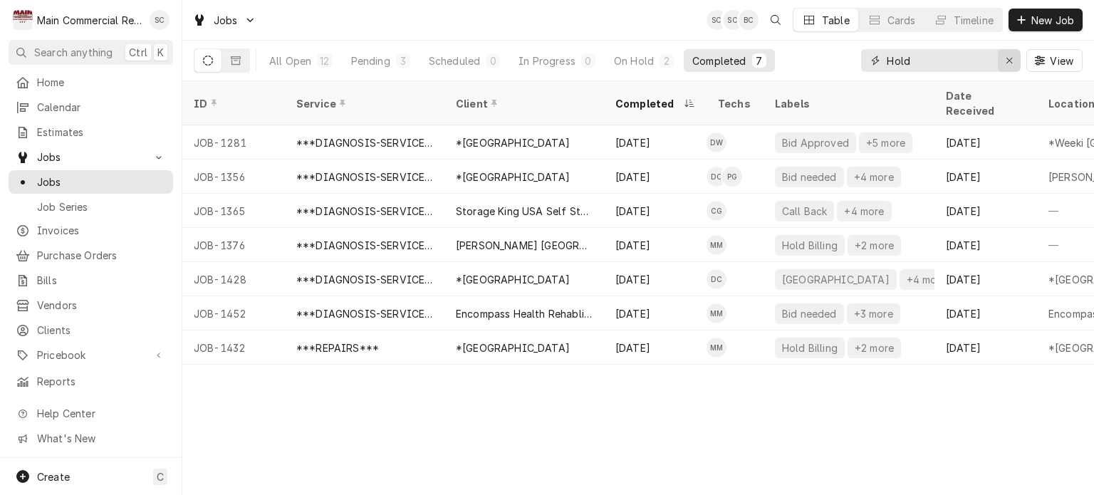
click at [1008, 61] on icon "Erase input" at bounding box center [1009, 61] width 6 height 6
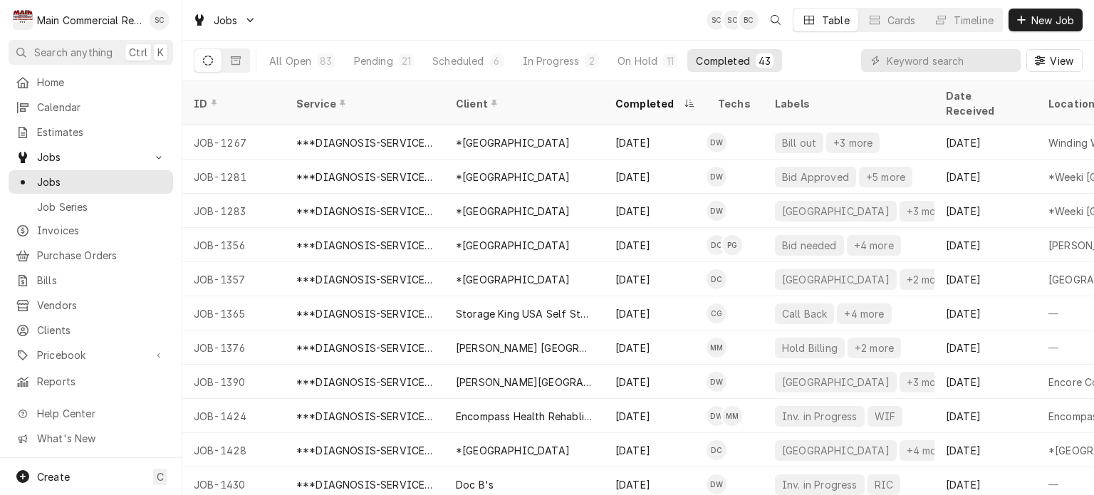
click at [541, 31] on div "Jobs SC SC BC Table Cards Timeline New Job" at bounding box center [638, 20] width 912 height 40
click at [382, 62] on div "Pending" at bounding box center [373, 60] width 39 height 15
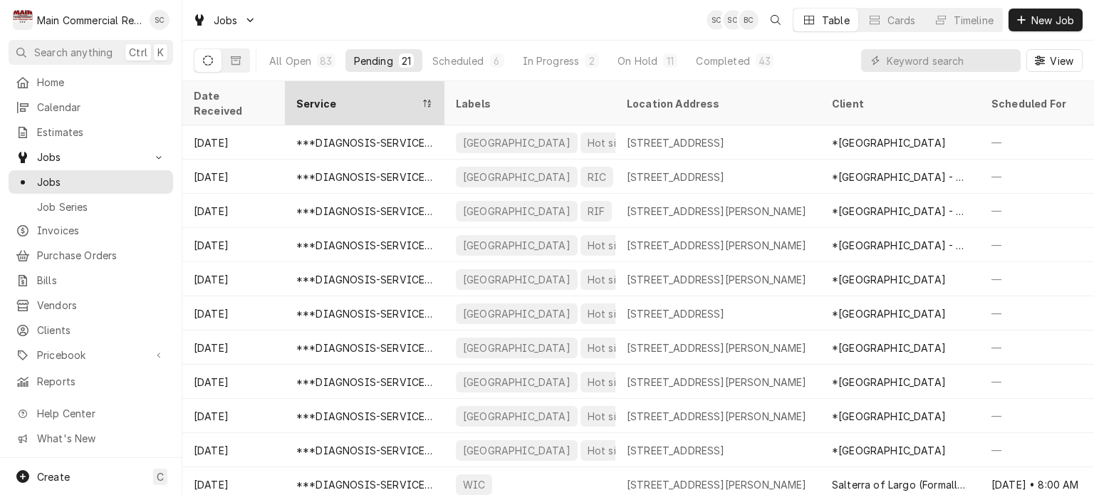
click at [347, 96] on div "Service" at bounding box center [357, 103] width 122 height 15
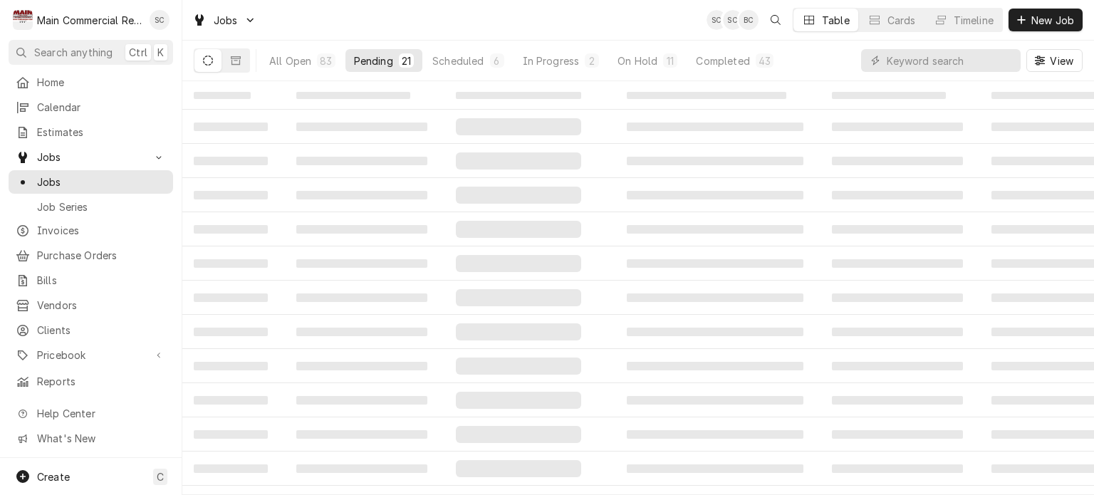
click at [347, 96] on span "‌" at bounding box center [353, 95] width 114 height 7
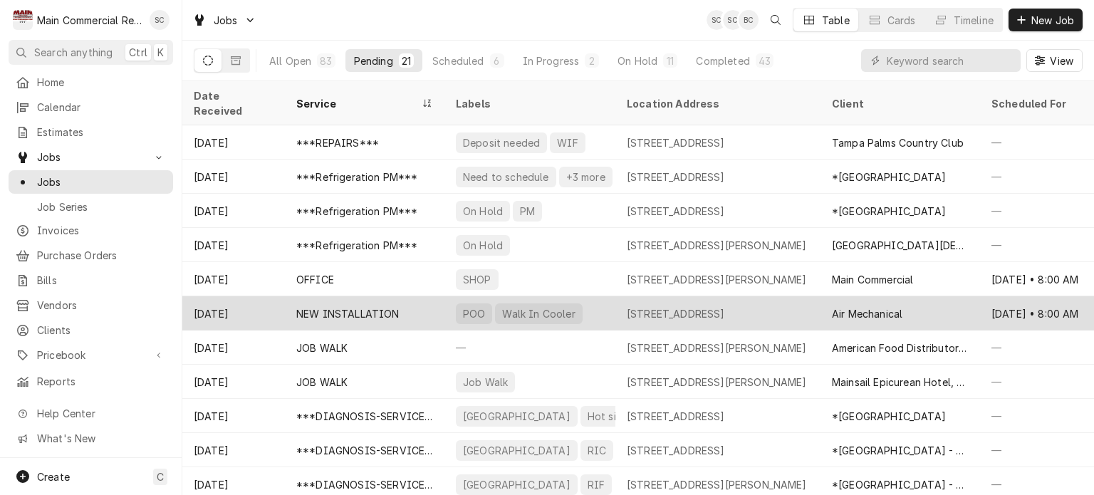
click at [669, 306] on div "[STREET_ADDRESS]" at bounding box center [676, 313] width 98 height 15
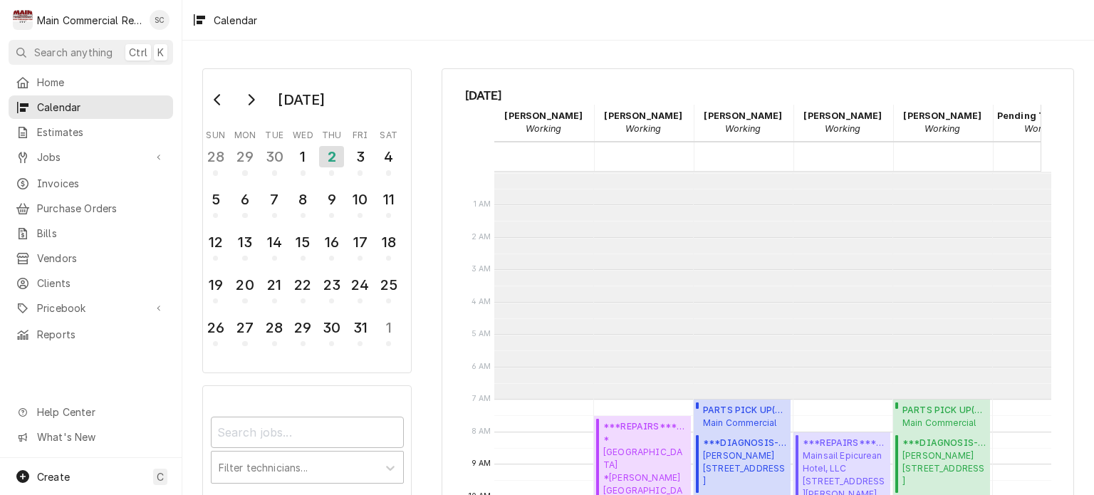
scroll to position [227, 0]
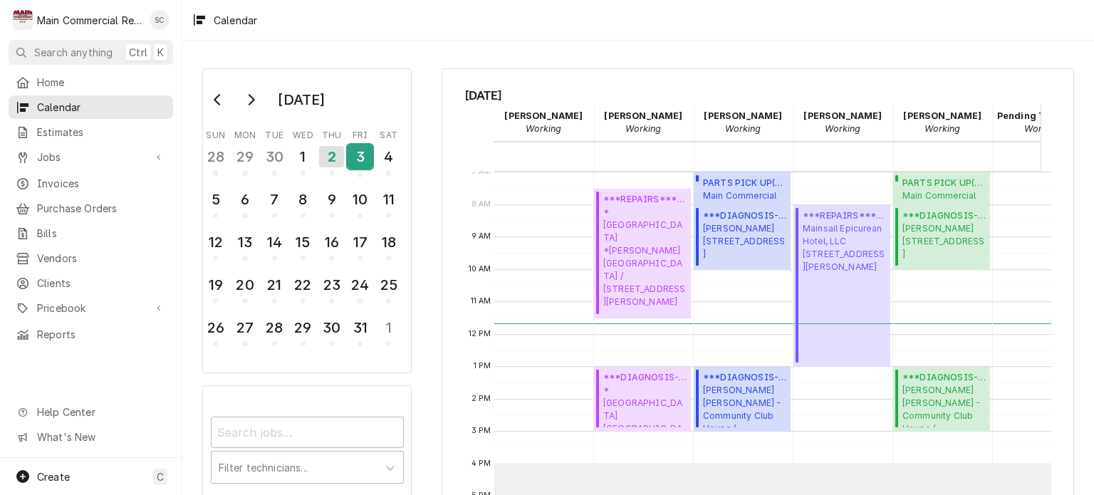
click at [356, 166] on div "3" at bounding box center [360, 157] width 25 height 24
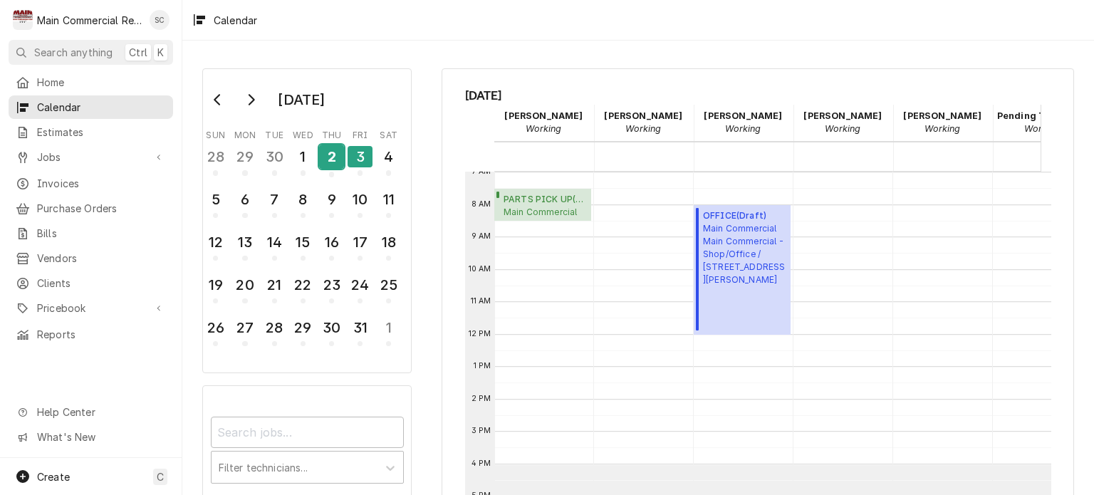
click at [335, 162] on div "2" at bounding box center [331, 157] width 25 height 24
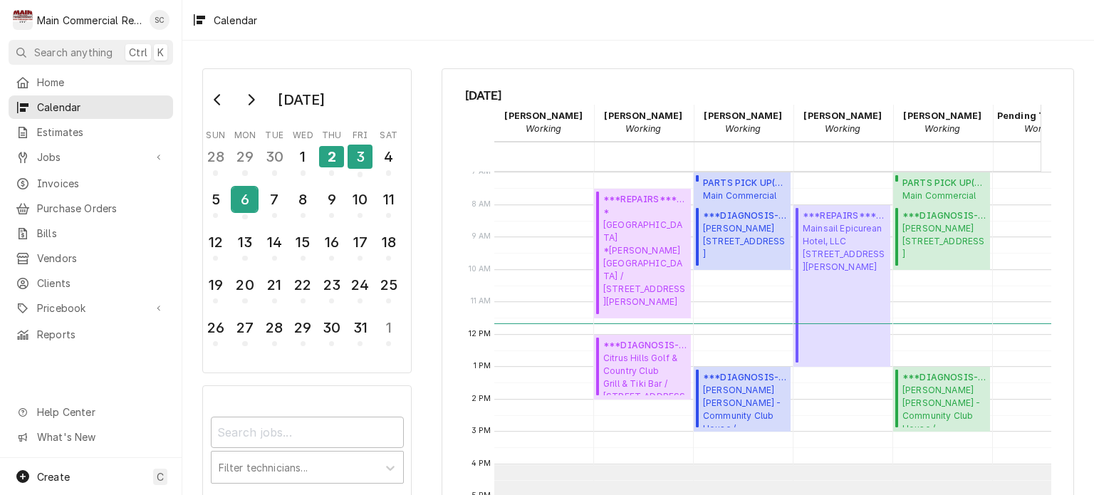
click at [252, 204] on div "6" at bounding box center [244, 199] width 25 height 24
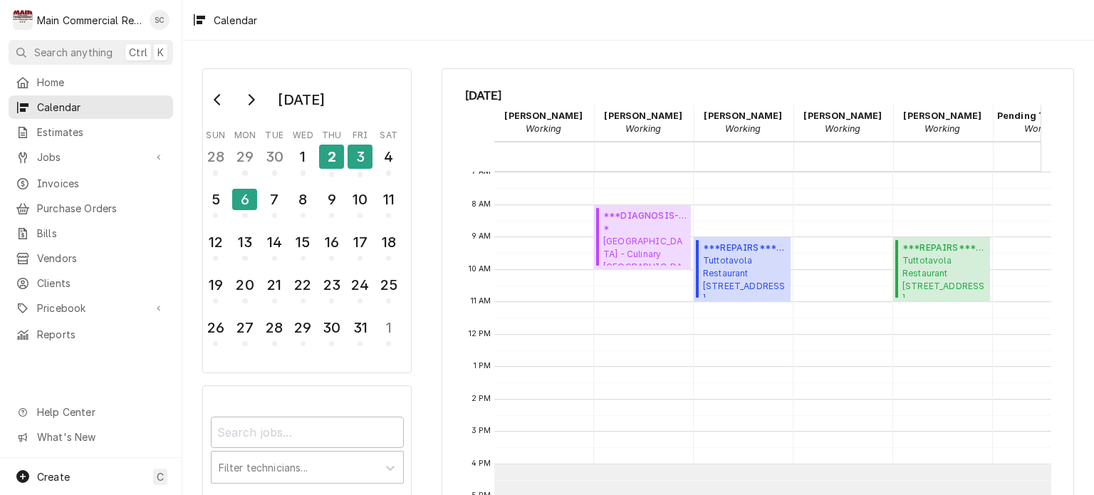
click at [538, 51] on div "October 2025 Sun Mon Tue Wed Thu Fri Sat 28 29 30 1 2 3 4 5 6 7 8 9 10 11 12 13…" at bounding box center [638, 268] width 912 height 454
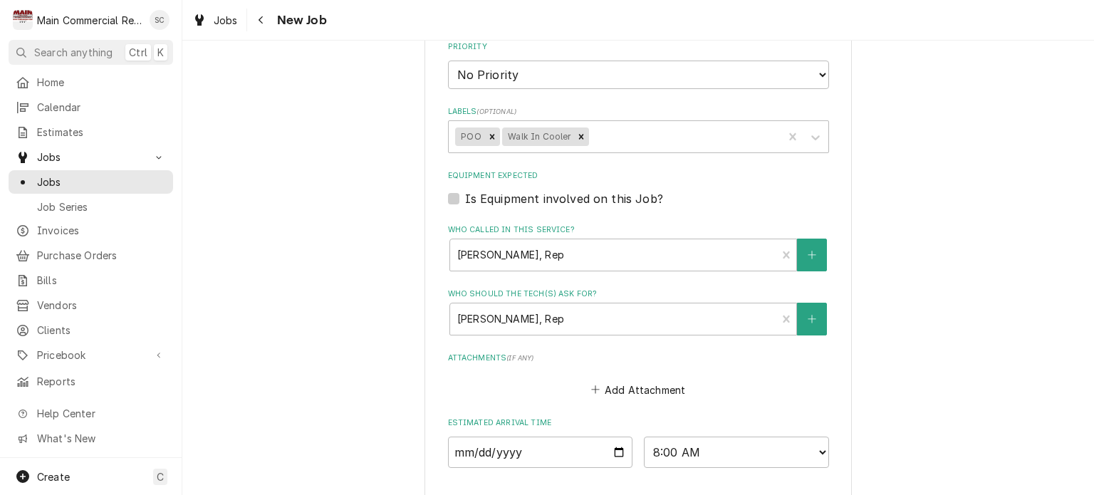
scroll to position [760, 0]
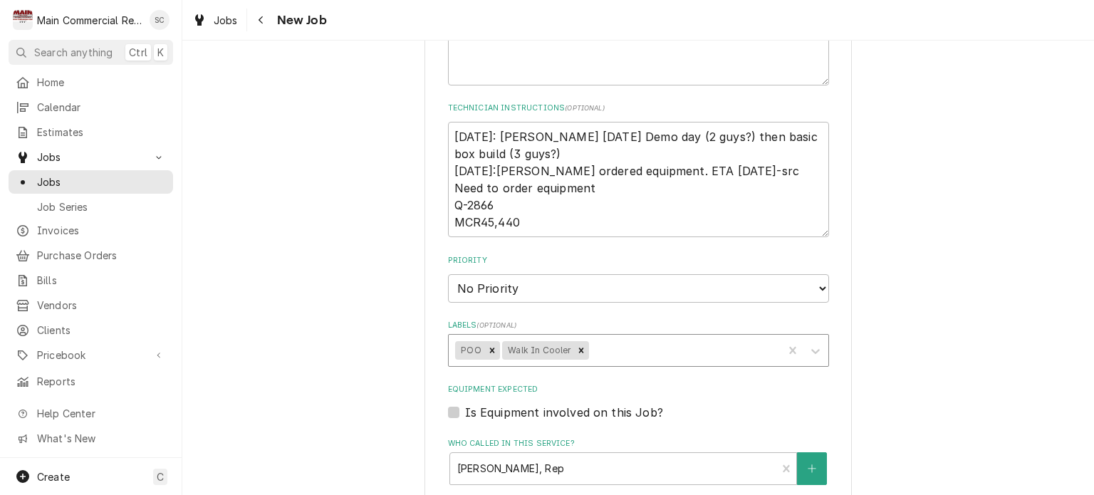
drag, startPoint x: 485, startPoint y: 328, endPoint x: 495, endPoint y: 338, distance: 13.6
click at [489, 348] on icon "Remove POO" at bounding box center [491, 350] width 5 height 5
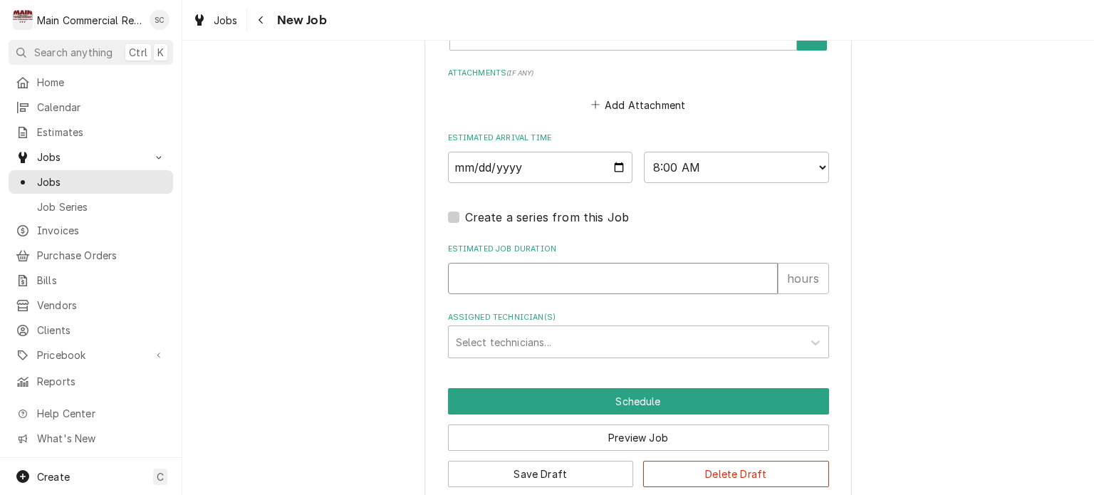
click at [588, 263] on input "Estimated Job Duration" at bounding box center [613, 278] width 330 height 31
type textarea "x"
type input "1"
type textarea "x"
type input "10"
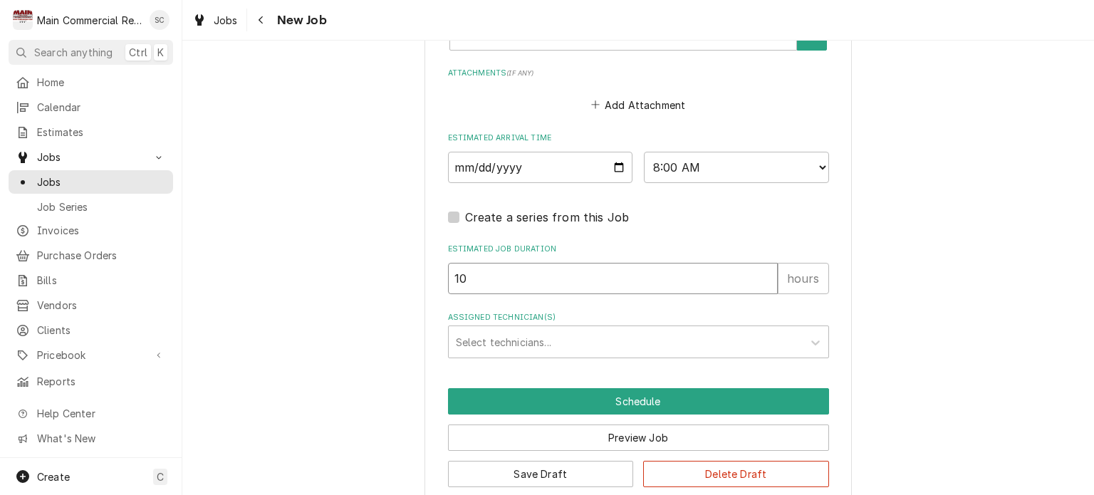
drag, startPoint x: 496, startPoint y: 259, endPoint x: 430, endPoint y: 252, distance: 66.5
type textarea "x"
type input "8"
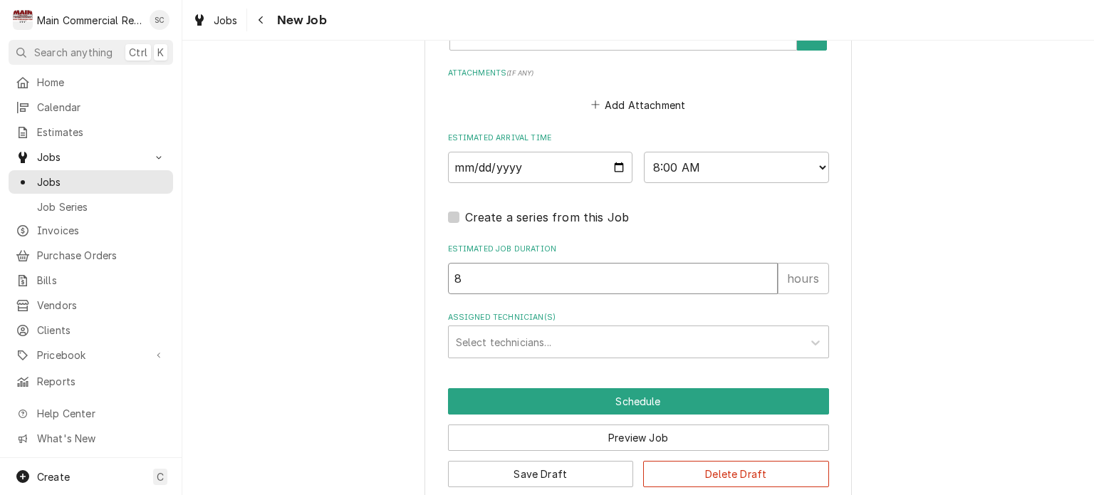
type textarea "x"
type input "8"
click at [547, 329] on div "Assigned Technician(s)" at bounding box center [626, 342] width 340 height 26
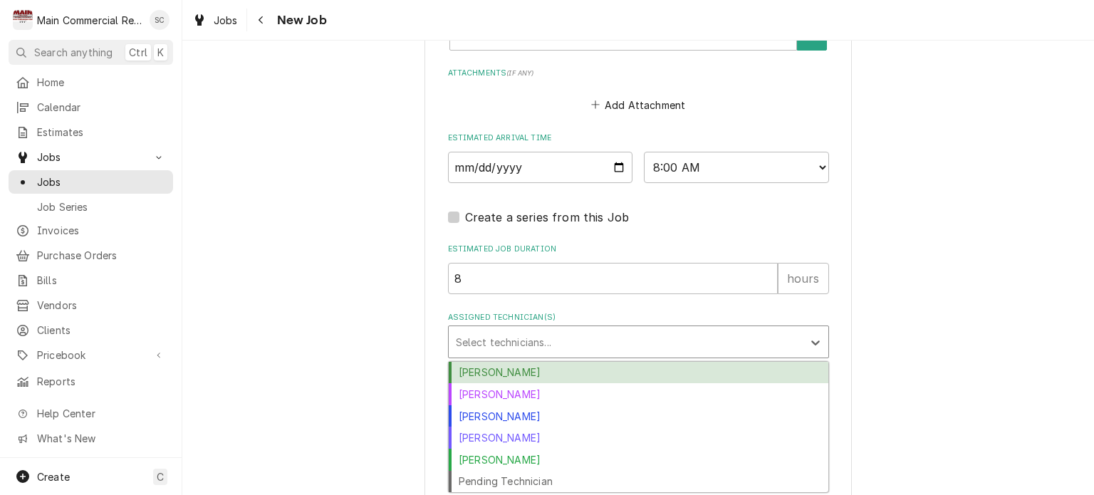
click at [516, 362] on div "[PERSON_NAME]" at bounding box center [639, 373] width 380 height 22
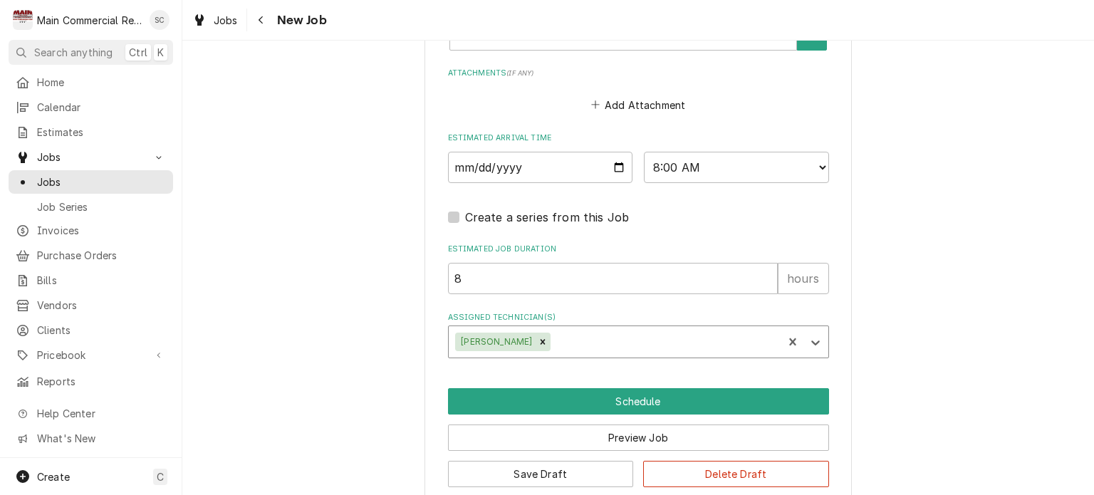
click at [553, 329] on div "Assigned Technician(s)" at bounding box center [664, 342] width 222 height 26
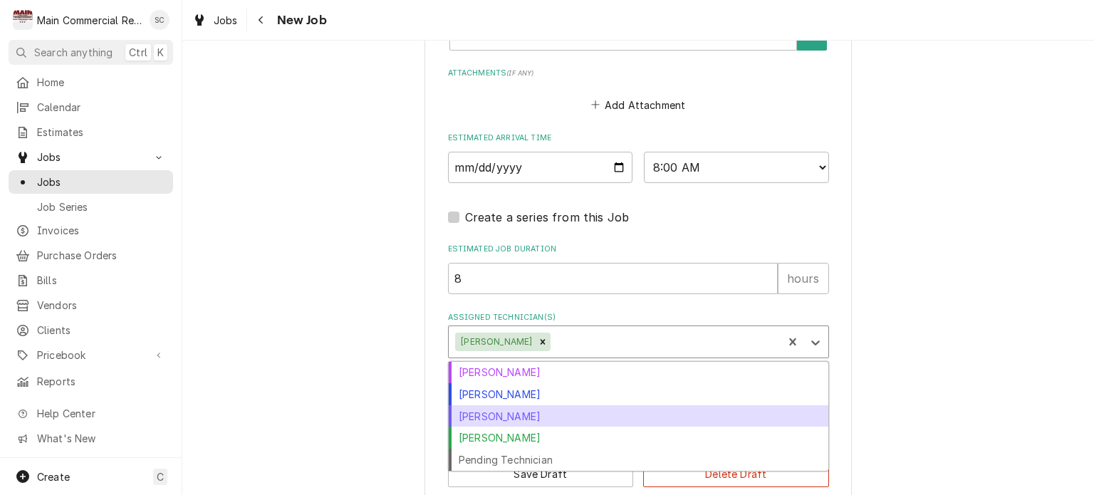
click at [498, 405] on div "[PERSON_NAME]" at bounding box center [639, 416] width 380 height 22
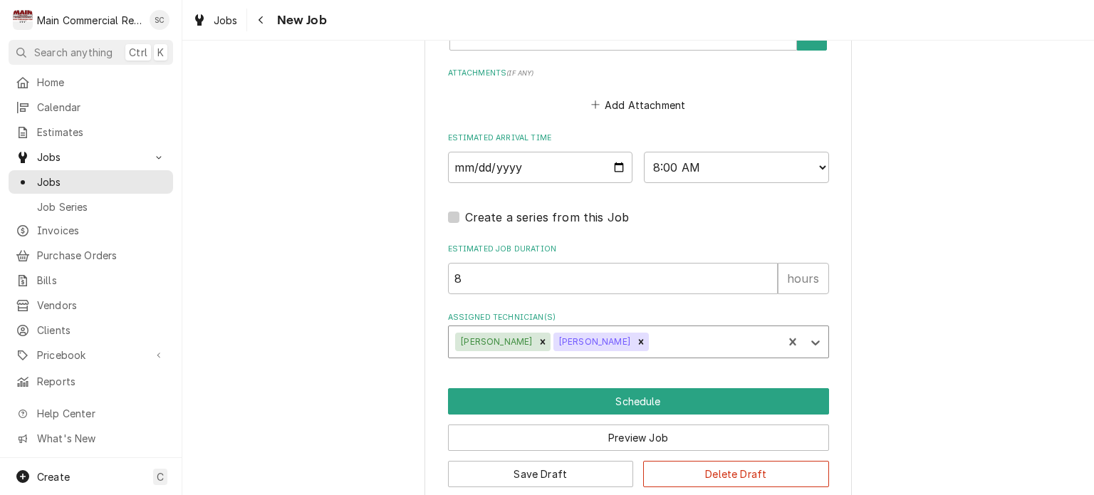
click at [652, 329] on div "Assigned Technician(s)" at bounding box center [714, 342] width 125 height 26
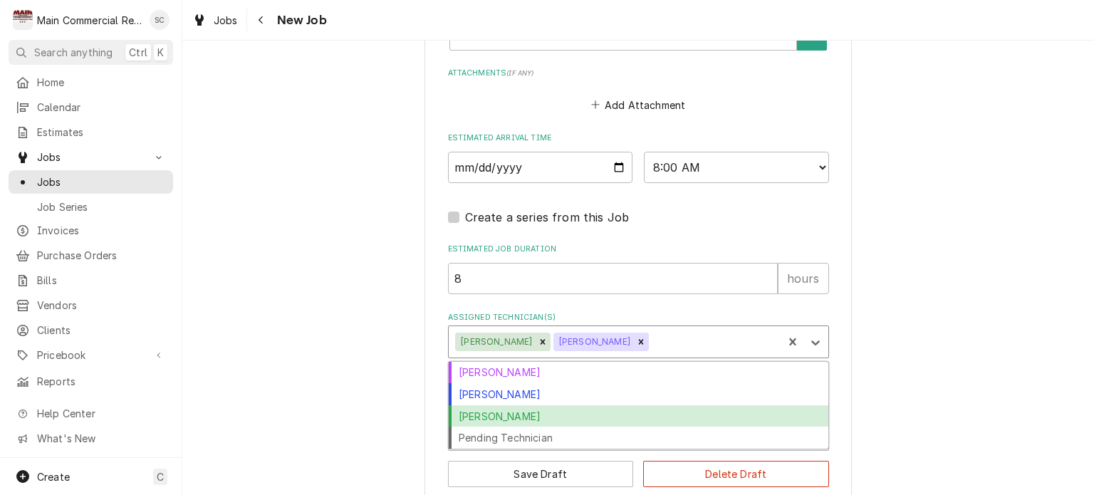
click at [521, 405] on div "[PERSON_NAME]" at bounding box center [639, 416] width 380 height 22
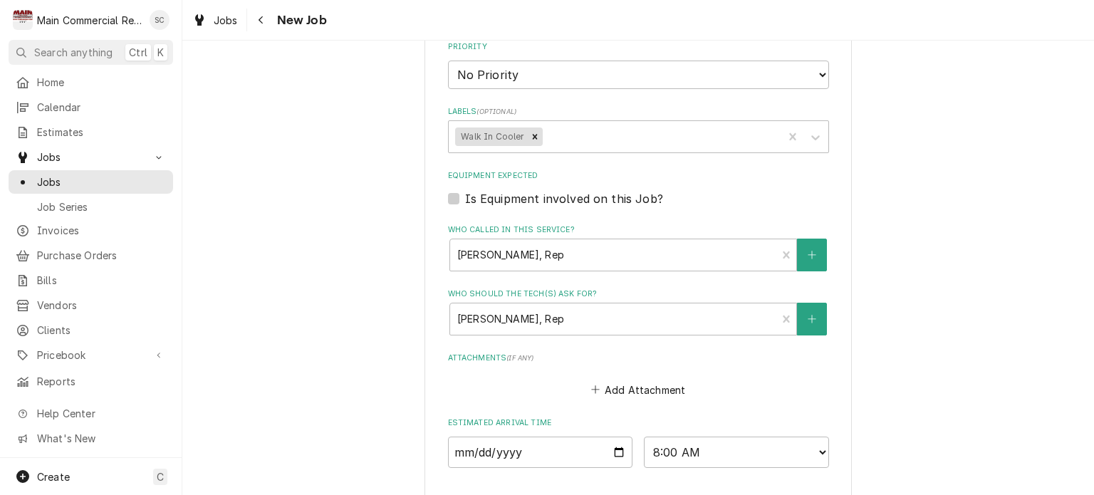
scroll to position [760, 0]
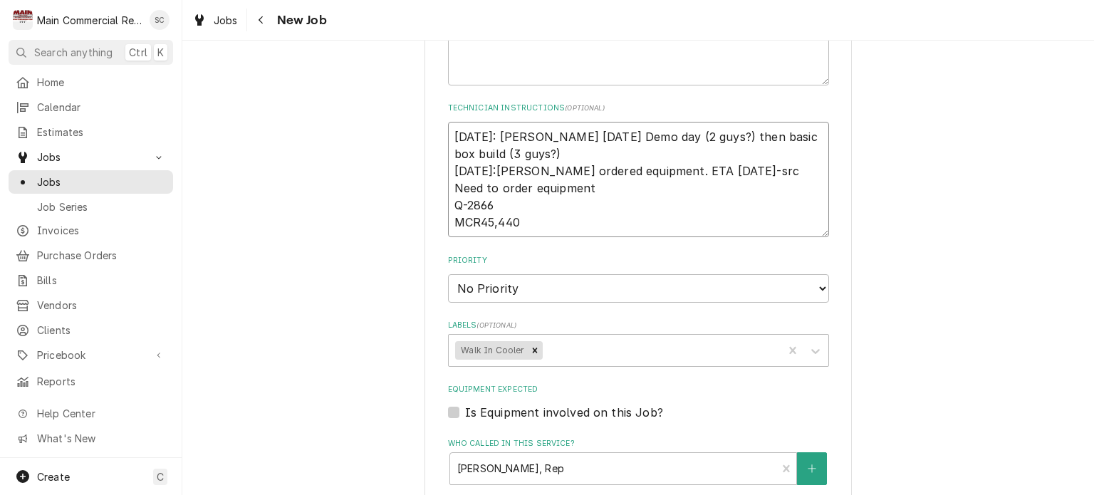
click at [448, 122] on textarea "[DATE]: [PERSON_NAME] [DATE] Demo day (2 guys?) then basic box build (3 guys?) …" at bounding box center [638, 179] width 381 height 115
type textarea "x"
type textarea "[DATE]: [PERSON_NAME] [DATE] Demo day (2 guys?) then basic box build (3 guys?) …"
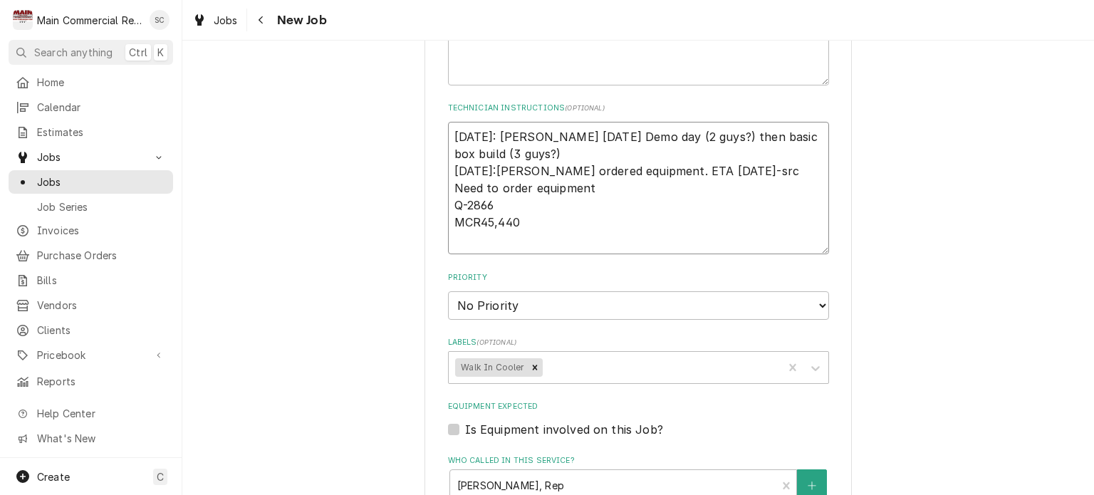
type textarea "x"
type textarea "1 [DATE]: [PERSON_NAME] [DATE] Demo day (2 guys?) then basic box build (3 guys?…"
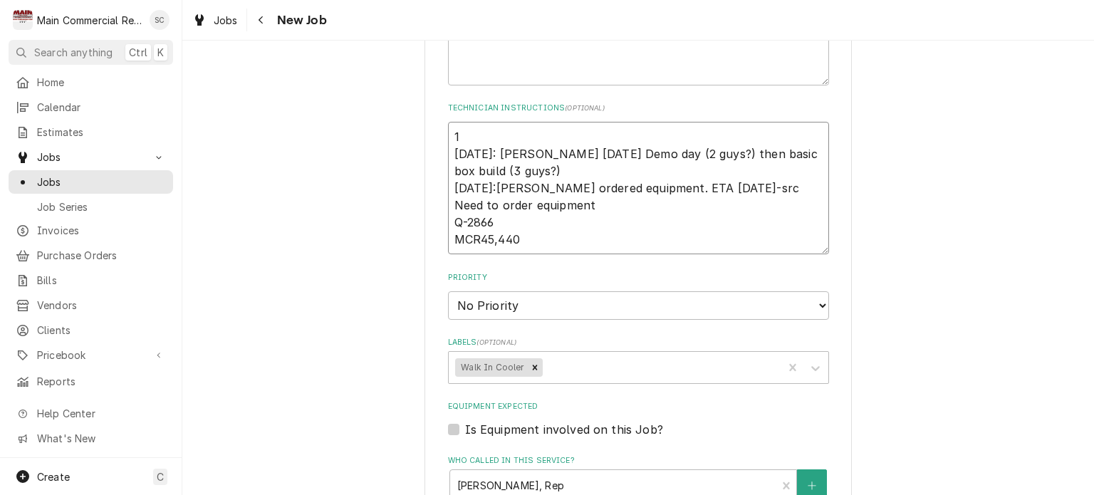
type textarea "x"
type textarea "10 [DATE]: [PERSON_NAME] [DATE] Demo day (2 guys?) then basic box build (3 guys…"
type textarea "x"
type textarea "10/ [DATE]: [PERSON_NAME] [DATE] Demo day (2 guys?) then basic box build (3 guy…"
type textarea "x"
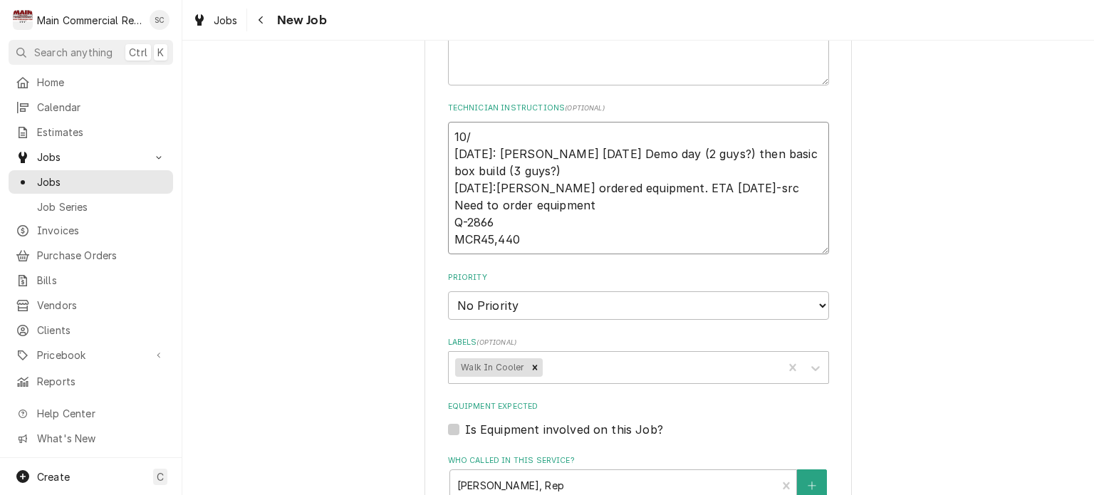
type textarea "10/2 [DATE]: [PERSON_NAME] [DATE] Demo day (2 guys?) then basic box build (3 gu…"
type textarea "x"
type textarea "10/2/ [DATE]: [PERSON_NAME] [DATE] Demo day (2 guys?) then basic box build (3 g…"
type textarea "x"
type textarea "10/2/2 [DATE]: [PERSON_NAME] [DATE] Demo day (2 guys?) then basic box build (3 …"
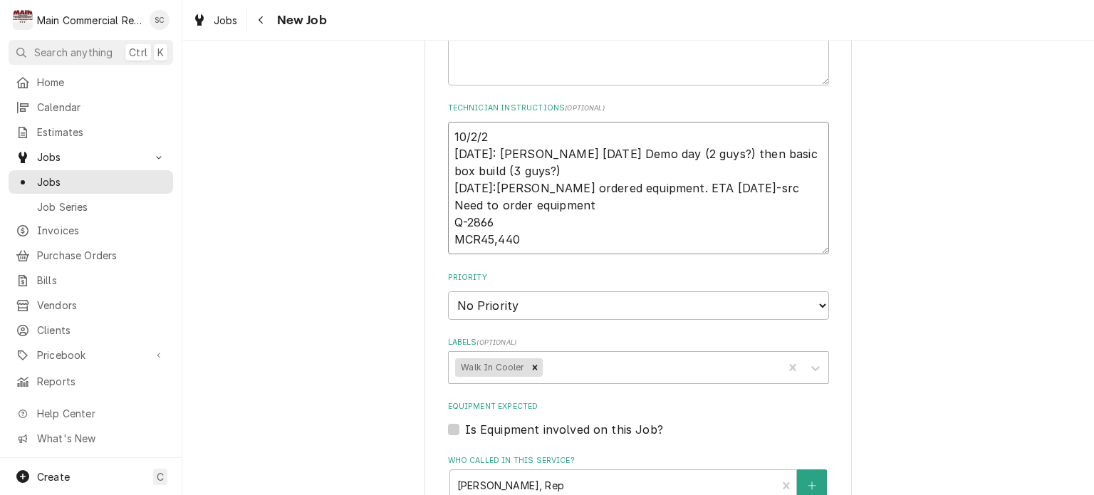
type textarea "x"
type textarea "[DATE] [DATE]: [PERSON_NAME] [DATE] Demo day (2 guys?) then basic box build (3 …"
type textarea "x"
type textarea "[DATE]: [DATE]: [PERSON_NAME] [DATE] Demo day (2 guys?) then basic box build (3…"
type textarea "x"
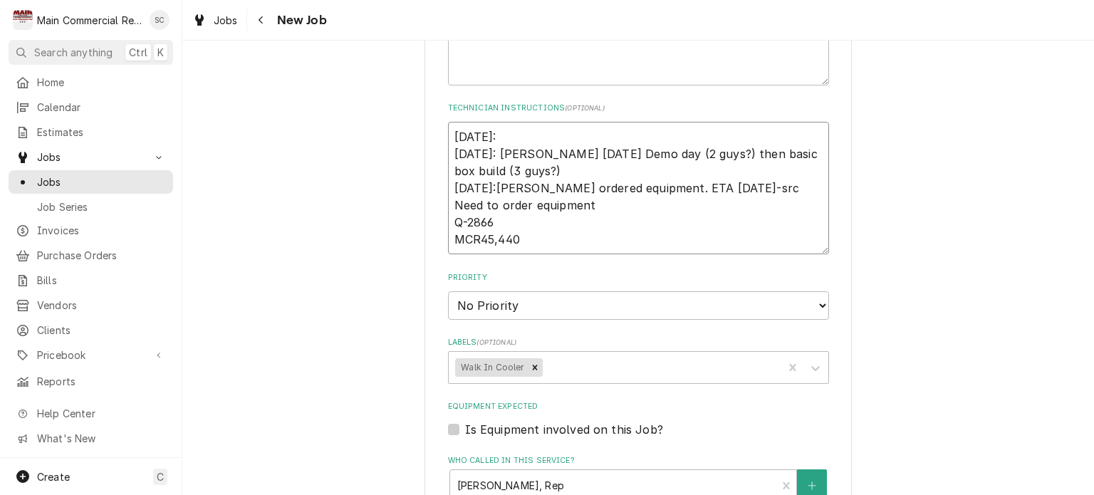
type textarea "[DATE]: [DATE]: [PERSON_NAME] [DATE] Demo day (2 guys?) then basic box build (3…"
type textarea "x"
type textarea "[DATE]: 3 [DATE]: [PERSON_NAME] [DATE] Demo day (2 guys?) then basic box build …"
type textarea "x"
type textarea "[DATE]: 3 [DATE]: [PERSON_NAME] [DATE] Demo day (2 guys?) then basic box build …"
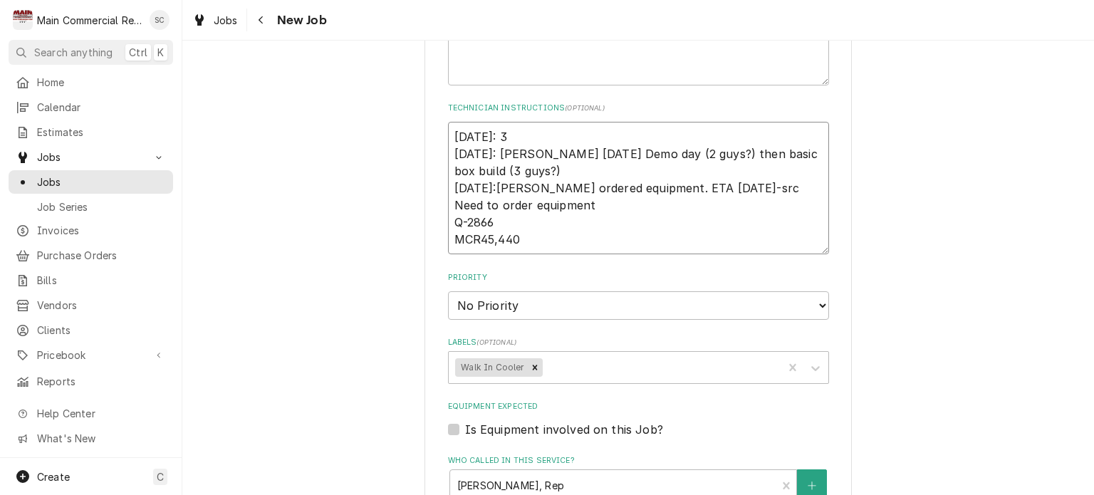
type textarea "x"
type textarea "[DATE]: 3 g [DATE]: [PERSON_NAME] [DATE] Demo day (2 guys?) then basic box buil…"
type textarea "x"
type textarea "[DATE]: 3 gu [DATE]: [PERSON_NAME] [DATE] Demo day (2 guys?) then basic box bui…"
type textarea "x"
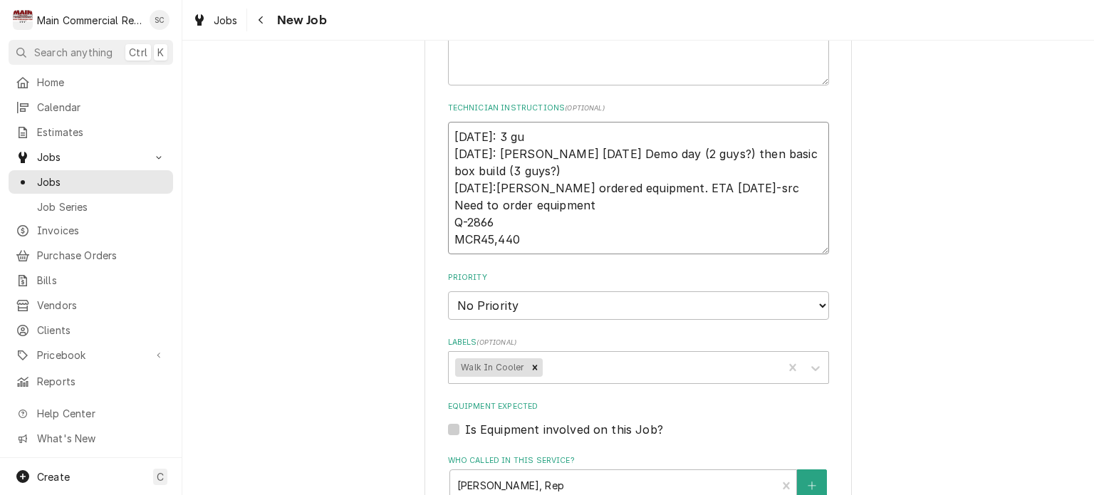
type textarea "[DATE]: 3 guy [DATE]: [PERSON_NAME] [DATE] Demo day (2 guys?) then basic box bu…"
type textarea "x"
type textarea "[DATE]: 3 guys [DATE]: [PERSON_NAME] [DATE] Demo day (2 guys?) then basic box b…"
type textarea "x"
type textarea "[DATE]: 3 guys [DATE]: [PERSON_NAME] [DATE] Demo day (2 guys?) then basic box b…"
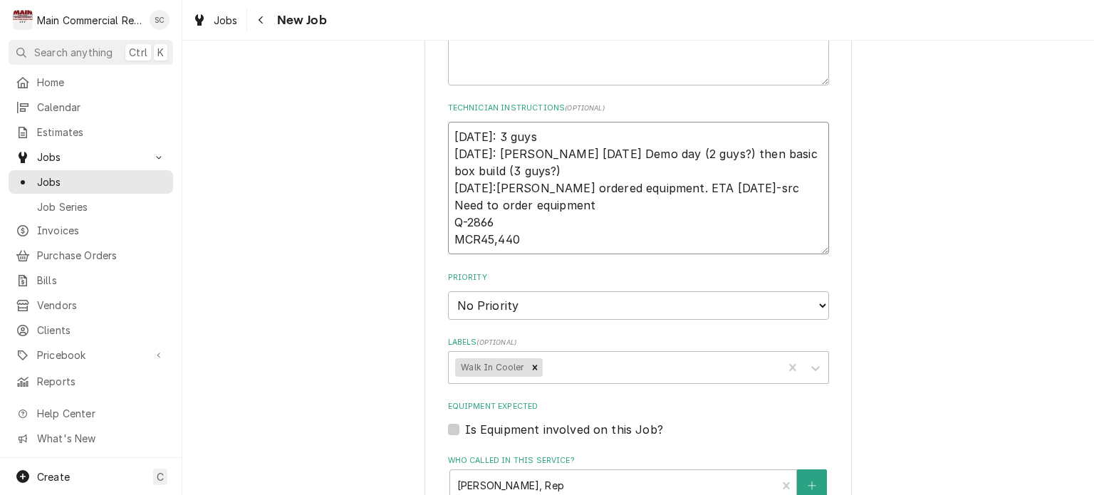
type textarea "x"
type textarea "[DATE]: 3 guys - [DATE]: [PERSON_NAME] [DATE] Demo day (2 guys?) then basic box…"
type textarea "x"
type textarea "[DATE]: 3 guys -C [DATE]: [PERSON_NAME] [DATE] Demo day (2 guys?) then basic bo…"
type textarea "x"
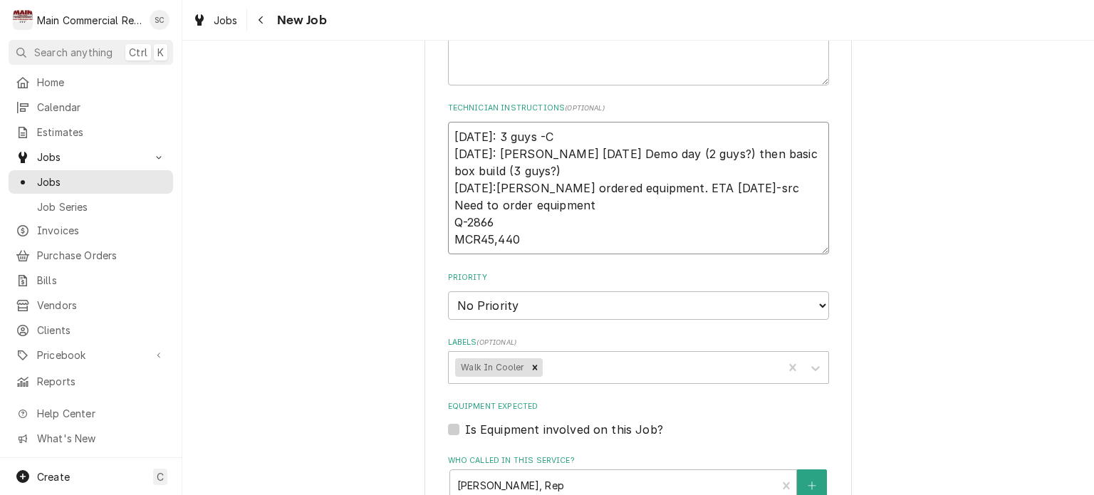
type textarea "[DATE]: 3 guys -Ca [DATE]: [PERSON_NAME] [DATE] Demo day (2 guys?) then basic b…"
type textarea "x"
type textarea "10/2/25: 3 guys -Cal 9/11/25: Per Scott Oct 6th Demo day (2 guys?) then basic b…"
type textarea "x"
type textarea "10/2/25: 3 guys -Cale 9/11/25: Per Scott Oct 6th Demo day (2 guys?) then basic …"
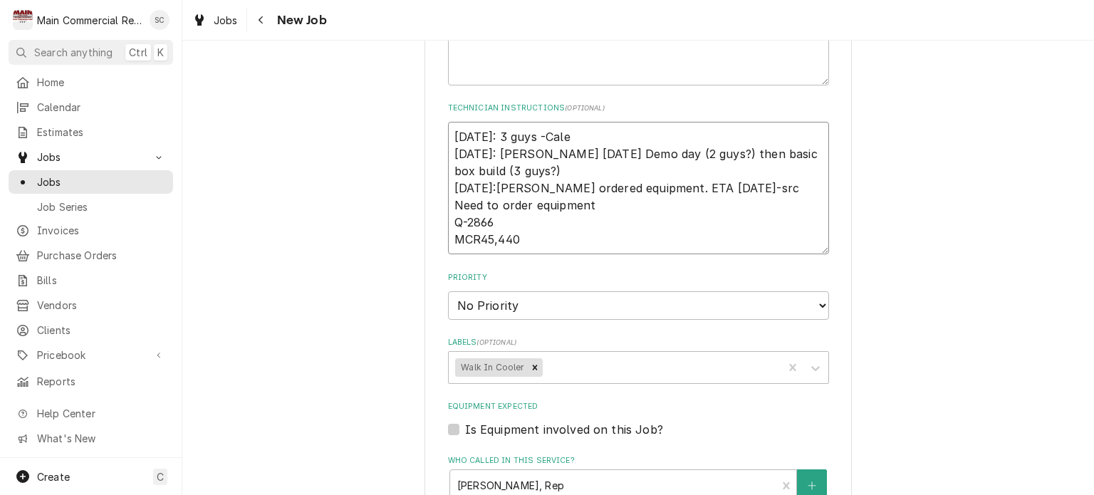
type textarea "x"
type textarea "10/2/25: 3 guys -Caleb 9/11/25: Per Scott Oct 6th Demo day (2 guys?) then basic…"
type textarea "x"
type textarea "10/2/25: 3 guys -Caleb, 9/11/25: Per Scott Oct 6th Demo day (2 guys?) then basi…"
type textarea "x"
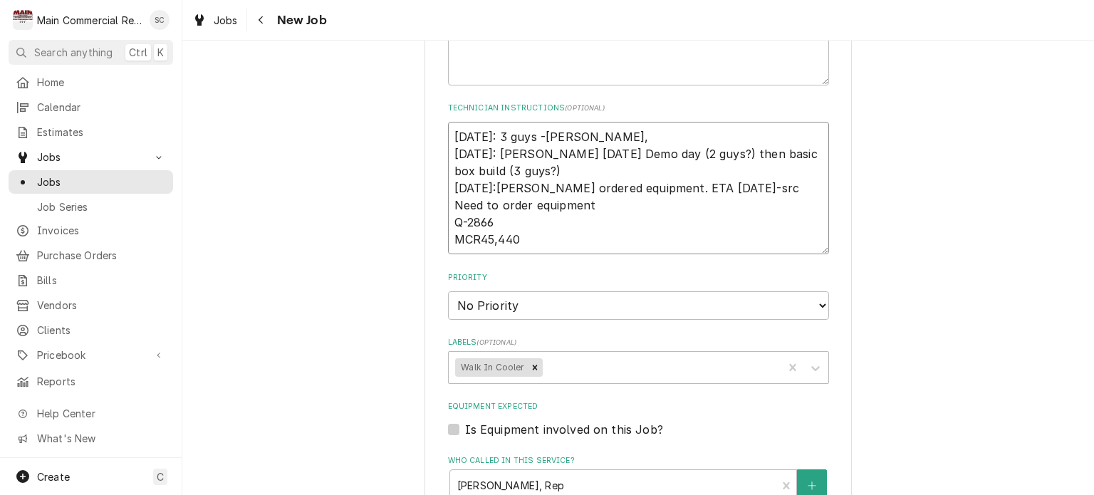
type textarea "10/2/25: 3 guys -Caleb, 9/11/25: Per Scott Oct 6th Demo day (2 guys?) then basi…"
type textarea "x"
type textarea "10/2/25: 3 guys -Caleb, M 9/11/25: Per Scott Oct 6th Demo day (2 guys?) then ba…"
type textarea "x"
type textarea "10/2/25: 3 guys -Caleb, Mi 9/11/25: Per Scott Oct 6th Demo day (2 guys?) then b…"
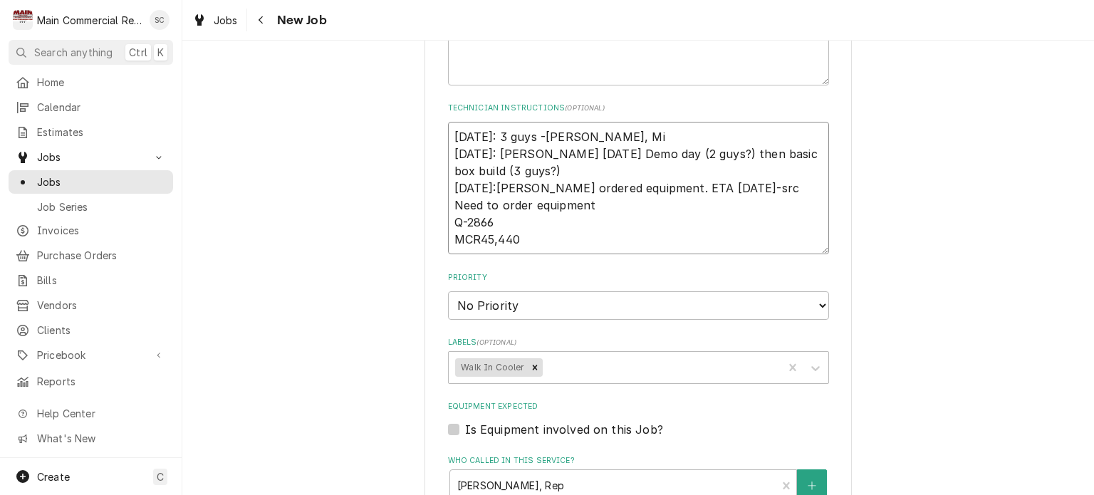
type textarea "x"
type textarea "10/2/25: 3 guys -Caleb, Mik 9/11/25: Per Scott Oct 6th Demo day (2 guys?) then …"
type textarea "x"
type textarea "10/2/25: 3 guys -Caleb, Mike 9/11/25: Per Scott Oct 6th Demo day (2 guys?) then…"
type textarea "x"
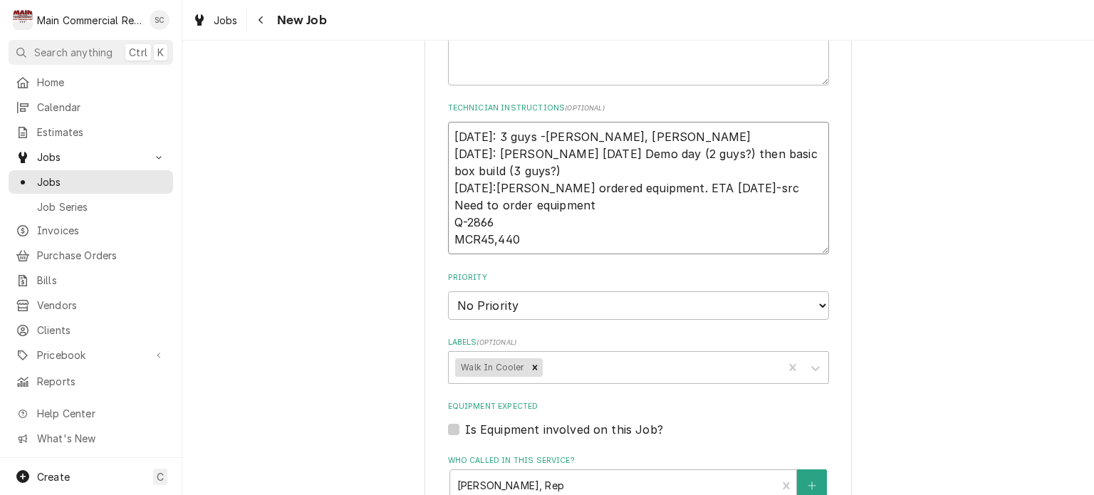
type textarea "10/2/25: 3 guys -Caleb, Mike 9/11/25: Per Scott Oct 6th Demo day (2 guys?) then…"
type textarea "x"
type textarea "10/2/25: 3 guys -Caleb, Mike a 9/11/25: Per Scott Oct 6th Demo day (2 guys?) th…"
type textarea "x"
type textarea "10/2/25: 3 guys -Caleb, Mike an 9/11/25: Per Scott Oct 6th Demo day (2 guys?) t…"
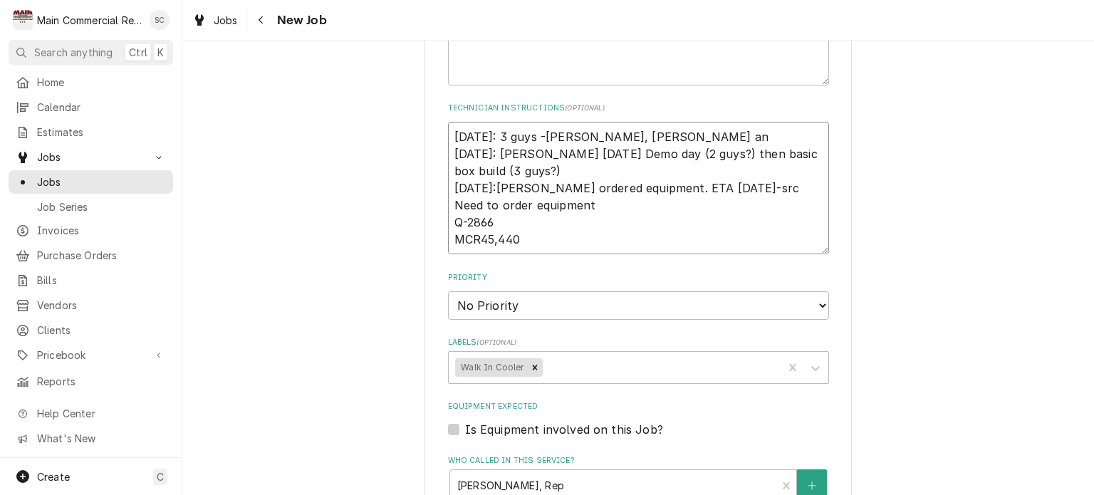
type textarea "x"
type textarea "10/2/25: 3 guys -Caleb, Mike and 9/11/25: Per Scott Oct 6th Demo day (2 guys?) …"
type textarea "x"
type textarea "10/2/25: 3 guys -Caleb, Mike and 9/11/25: Per Scott Oct 6th Demo day (2 guys?) …"
type textarea "x"
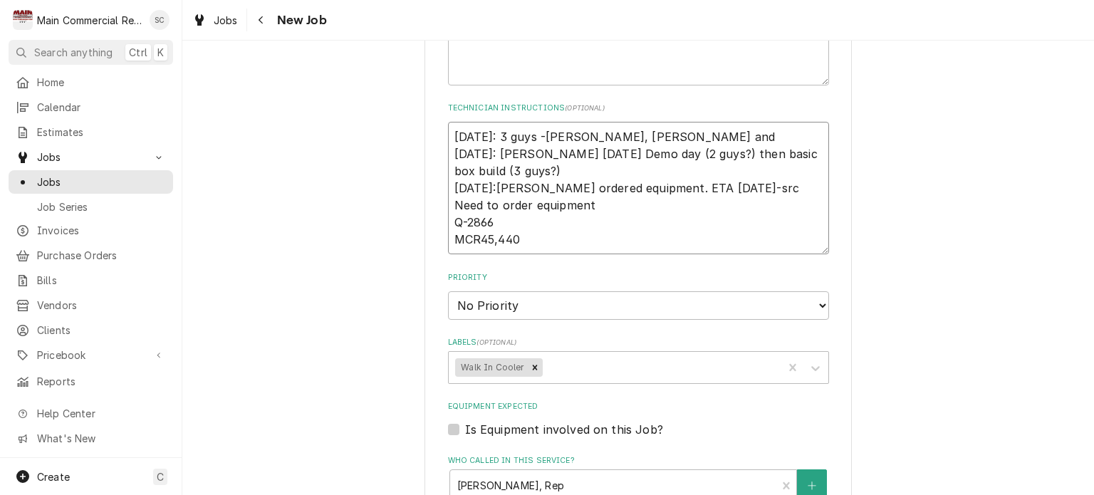
type textarea "10/2/25: 3 guys -Caleb, Mike and P 9/11/25: Per Scott Oct 6th Demo day (2 guys?…"
type textarea "x"
type textarea "10/2/25: 3 guys -Caleb, Mike and Pa 9/11/25: Per Scott Oct 6th Demo day (2 guys…"
type textarea "x"
type textarea "10/2/25: 3 guys -Caleb, Mike and Par 9/11/25: Per Scott Oct 6th Demo day (2 guy…"
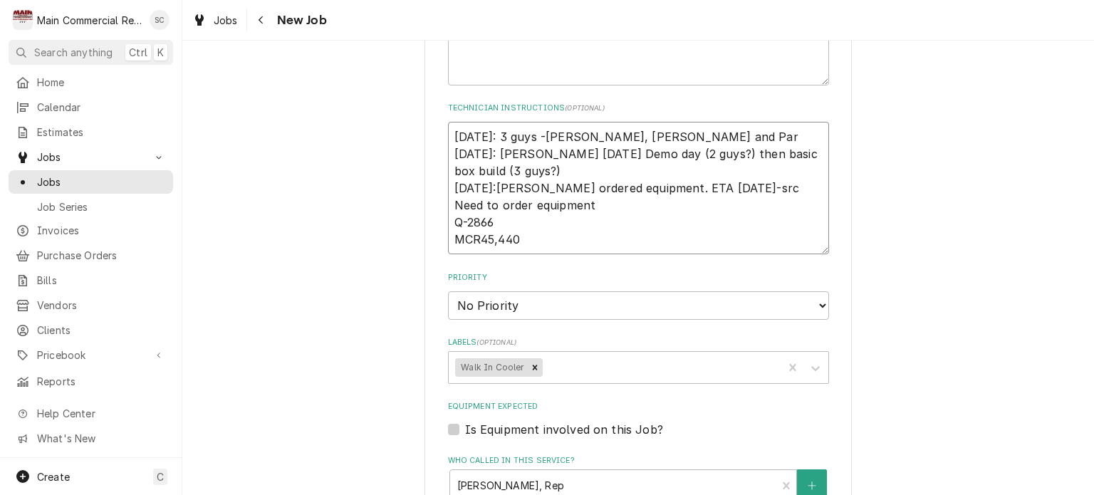
type textarea "x"
type textarea "10/2/25: 3 guys -Caleb, Mike and Park 9/11/25: Per Scott Oct 6th Demo day (2 gu…"
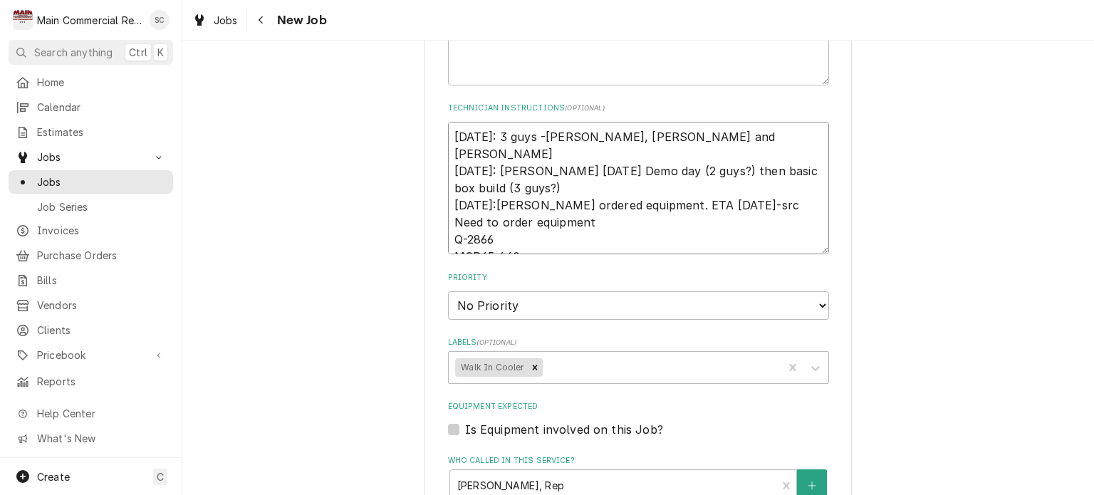
type textarea "x"
type textarea "10/2/25: 3 guys -Caleb, Mike and Parke 9/11/25: Per Scott Oct 6th Demo day (2 g…"
type textarea "x"
type textarea "10/2/25: 3 guys -Caleb, Mike and Parker 9/11/25: Per Scott Oct 6th Demo day (2 …"
type textarea "x"
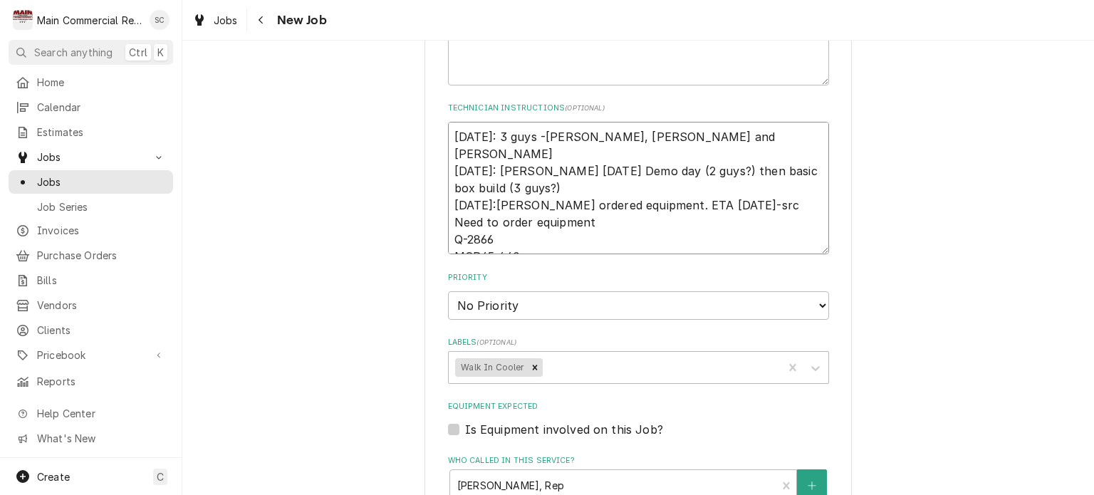
type textarea "10/2/25: 3 guys -Caleb, Mike and Parker 9/11/25: Per Scott Oct 6th Demo day (2 …"
type textarea "x"
type textarea "10/2/25: 3 guys -Caleb, Mike and Parker o 9/11/25: Per Scott Oct 6th Demo day (…"
type textarea "x"
type textarea "10/2/25: 3 guys -Caleb, Mike and Parker on 9/11/25: Per Scott Oct 6th Demo day …"
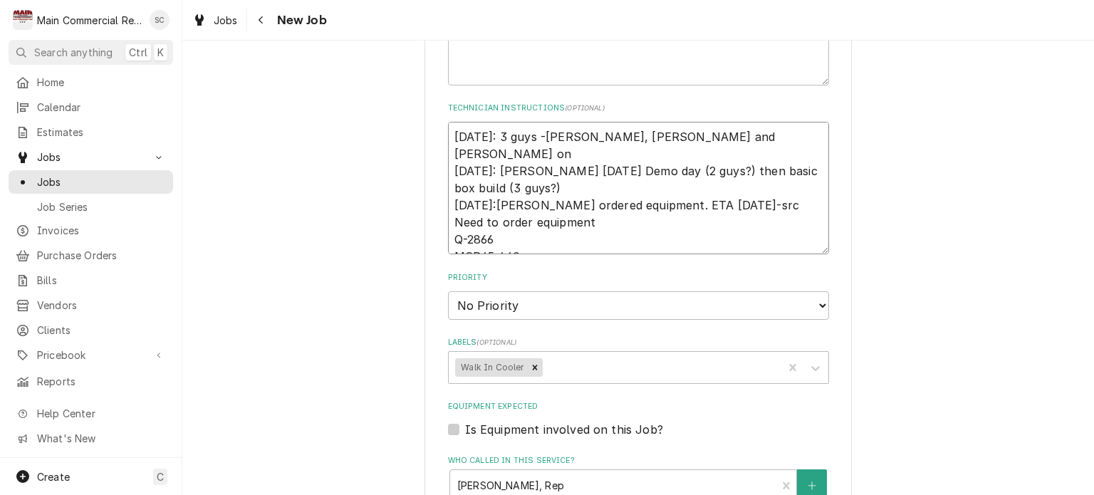
type textarea "x"
type textarea "10/2/25: 3 guys -Caleb, Mike and Parker on M 9/11/25: Per Scott Oct 6th Demo da…"
type textarea "x"
type textarea "10/2/25: 3 guys -Caleb, Mike and Parker on Mo 9/11/25: Per Scott Oct 6th Demo d…"
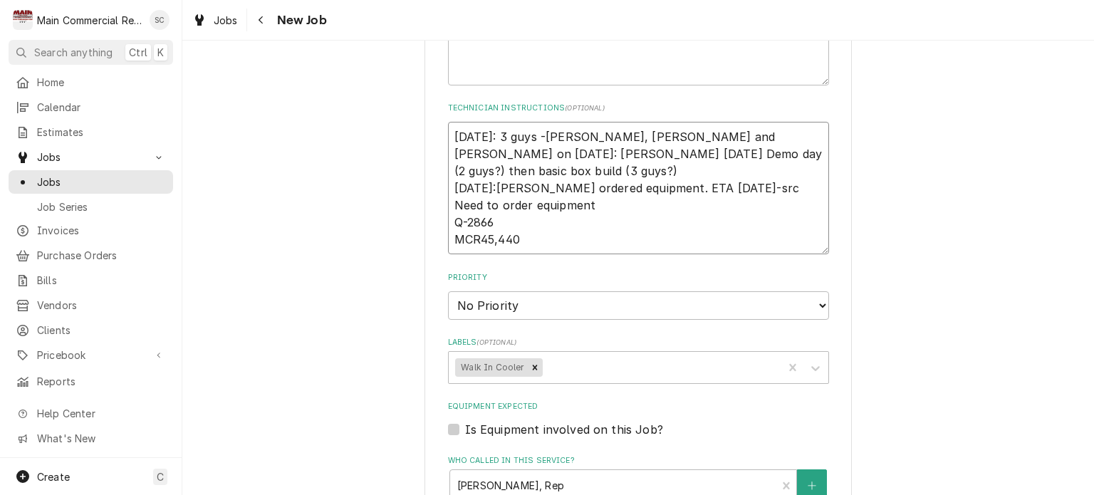
type textarea "x"
type textarea "10/2/25: 3 guys -Caleb, Mike and Parker on Mon 9/11/25: Per Scott Oct 6th Demo …"
type textarea "x"
type textarea "10/2/25: 3 guys -Caleb, Mike and Parker on Mond 9/11/25: Per Scott Oct 6th Demo…"
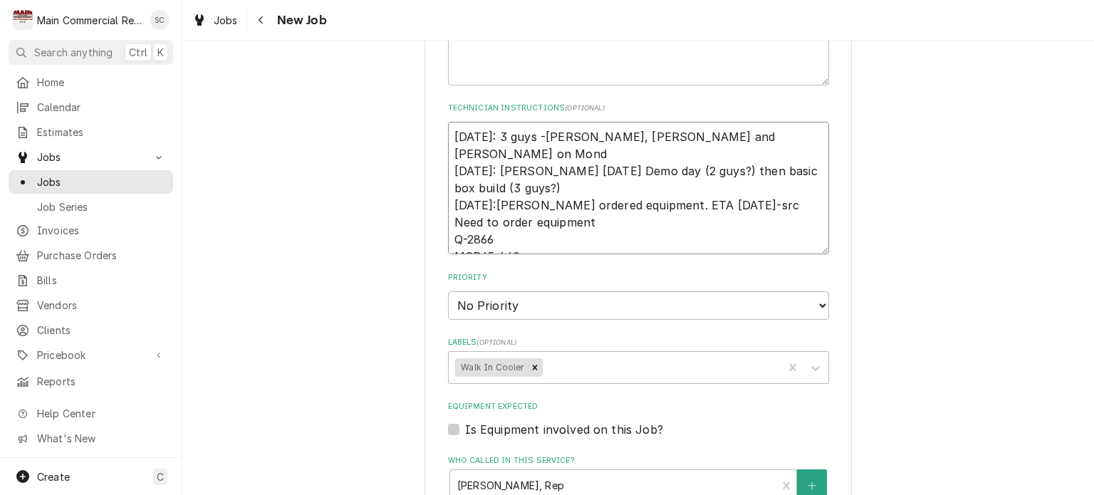
type textarea "x"
type textarea "10/2/25: 3 guys -Caleb, Mike and Parker on Monda 9/11/25: Per Scott Oct 6th Dem…"
type textarea "x"
type textarea "10/2/25: 3 guys -Caleb, Mike and Parker on Monday 9/11/25: Per Scott Oct 6th De…"
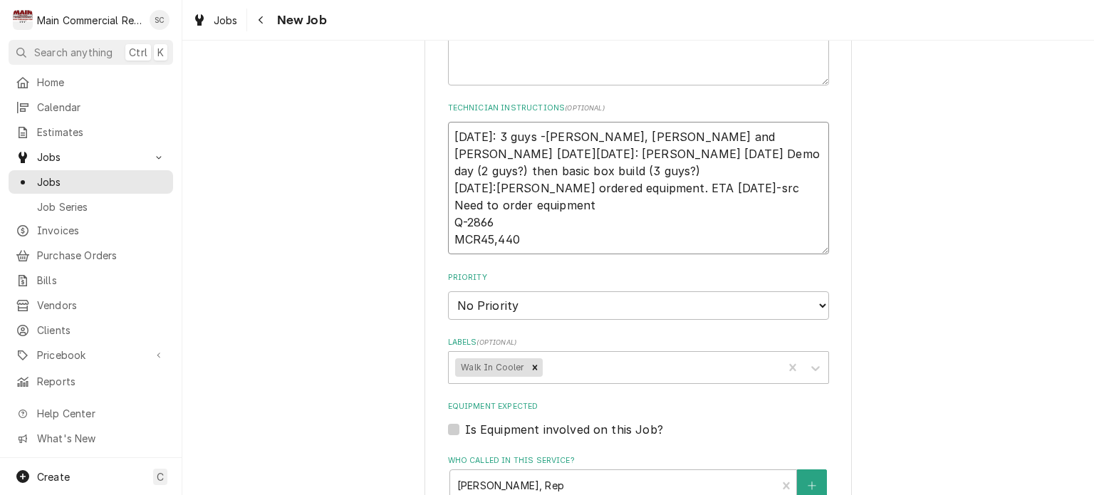
type textarea "x"
type textarea "10/2/25: 3 guys -Caleb, Mike and Parker on Monday 9/11/25: Per Scott Oct 6th De…"
type textarea "x"
type textarea "10/2/25: 3 guys -Caleb, Mike and Parker on Monday 9 9/11/25: Per Scott Oct 6th …"
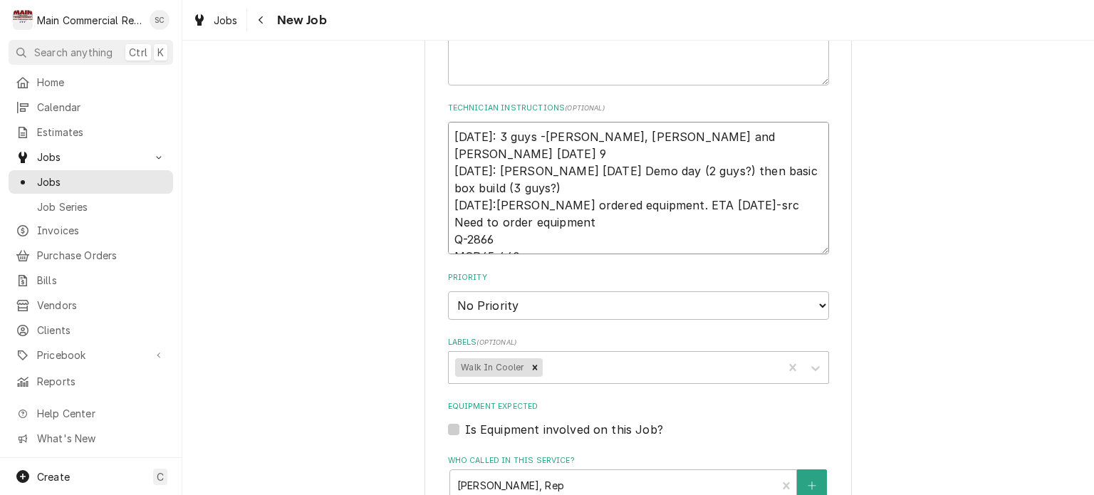
type textarea "x"
type textarea "10/2/25: 3 guys -Caleb, Mike and Parker on Monday 9/ 9/11/25: Per Scott Oct 6th…"
type textarea "x"
type textarea "10/2/25: 3 guys -Caleb, Mike and Parker on Monday 9 9/11/25: Per Scott Oct 6th …"
type textarea "x"
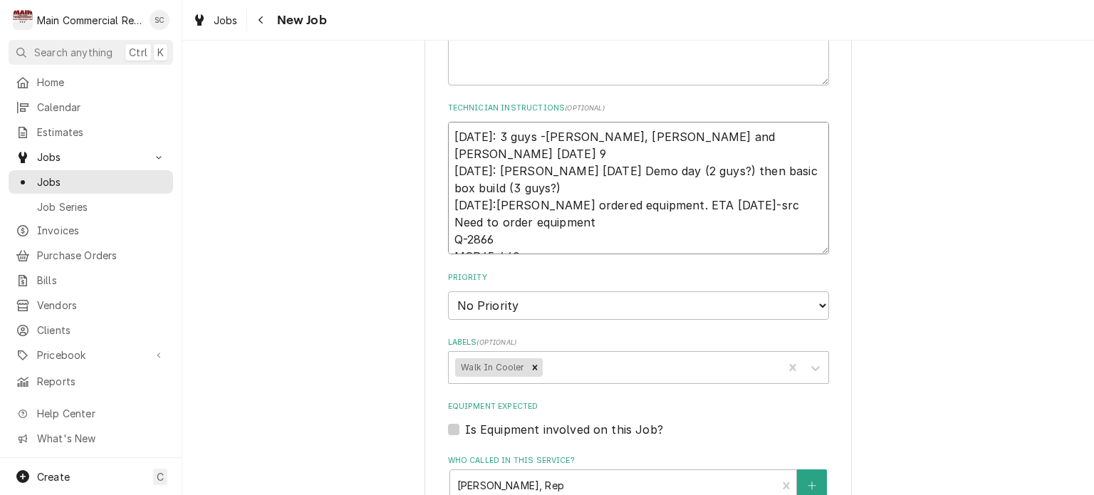
type textarea "10/2/25: 3 guys -Caleb, Mike and Parker on Monday 9/11/25: Per Scott Oct 6th De…"
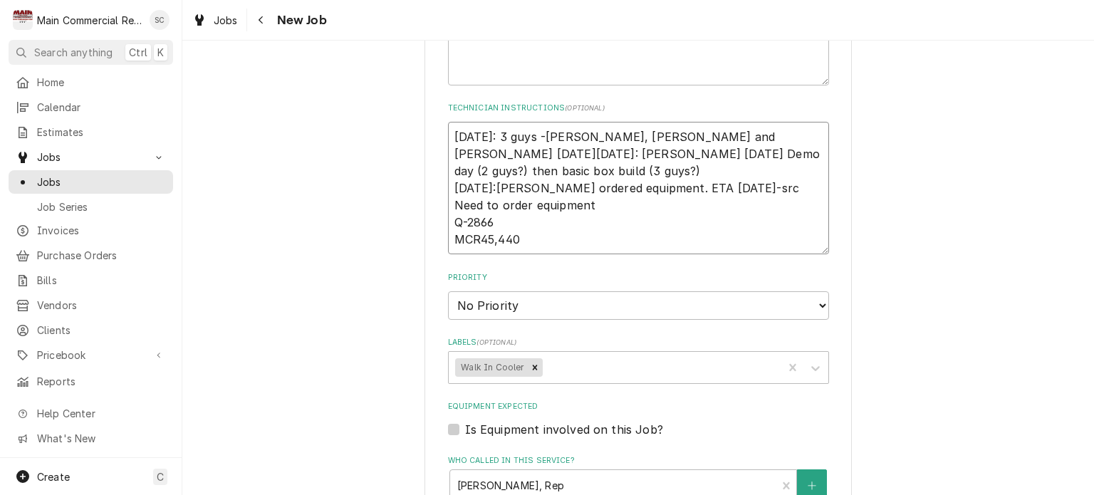
type textarea "x"
type textarea "10/2/25: 3 guys -Caleb, Mike and Parker on Monday 1 9/11/25: Per Scott Oct 6th …"
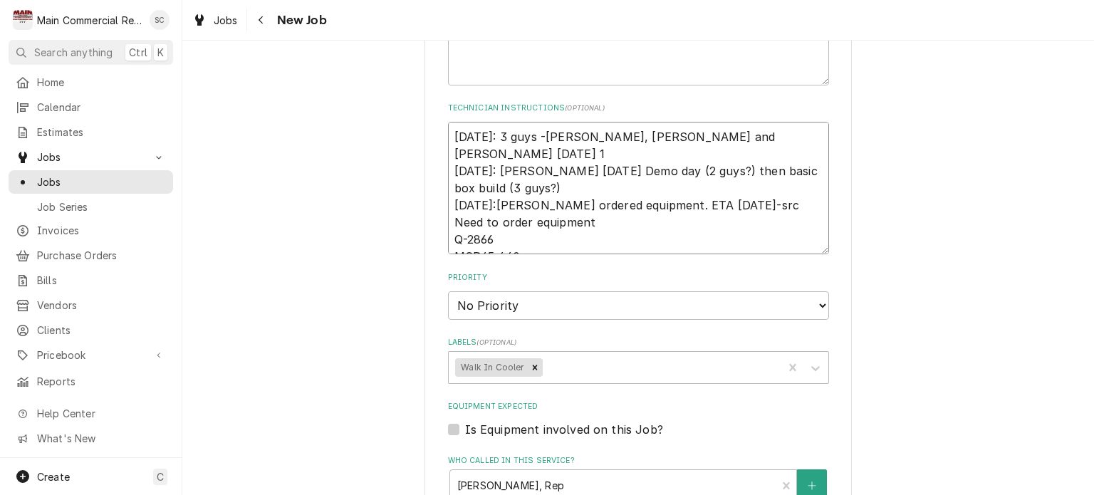
type textarea "x"
type textarea "10/2/25: 3 guys -Caleb, Mike and Parker on Monday 10 9/11/25: Per Scott Oct 6th…"
type textarea "x"
type textarea "10/2/25: 3 guys -Caleb, Mike and Parker on Monday 10/ 9/11/25: Per Scott Oct 6t…"
type textarea "x"
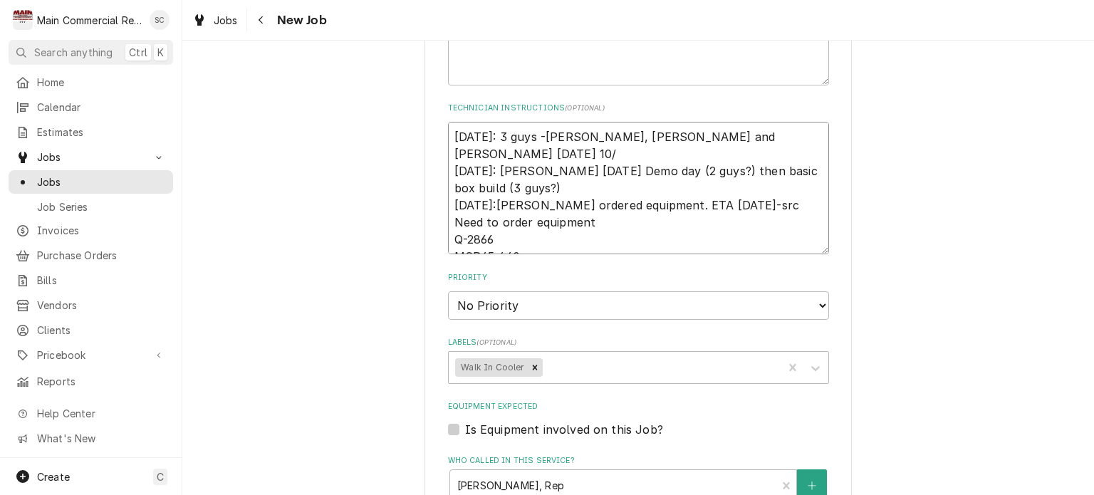
type textarea "10/2/25: 3 guys -Caleb, Mike and Parker on Monday 10/6 9/11/25: Per Scott Oct 6…"
type textarea "x"
type textarea "10/2/25: 3 guys -Caleb, Mike and Parker on Monday 10/6 9/11/25: Per Scott Oct 6…"
type textarea "x"
type textarea "10/2/25: 3 guys -Caleb, Mike and Parker on Monday 10/6 f 9/11/25: Per Scott Oct…"
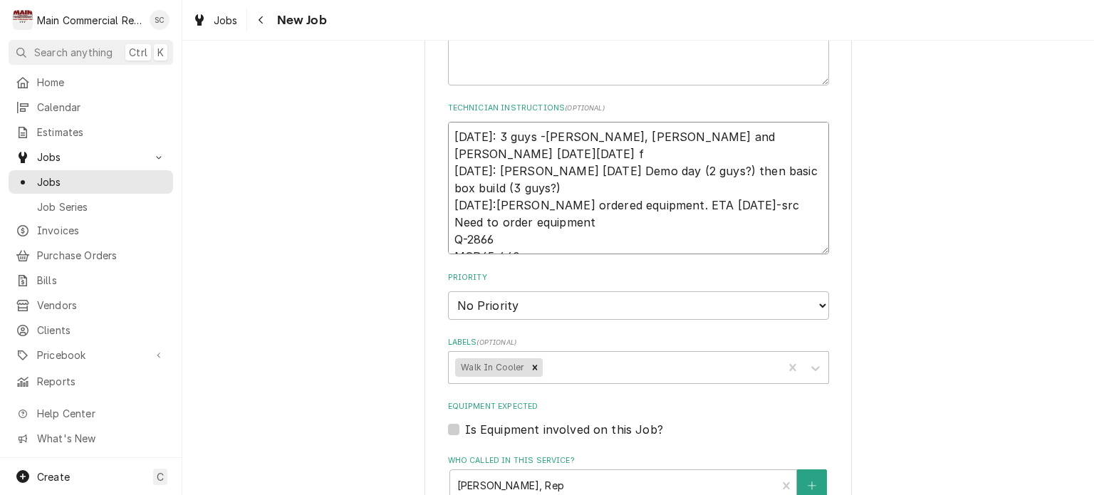
type textarea "x"
type textarea "10/2/25: 3 guys -Caleb, Mike and Parker on Monday 10/6 fo 9/11/25: Per Scott Oc…"
type textarea "x"
type textarea "10/2/25: 3 guys -Caleb, Mike and Parker on Monday 10/6 for 9/11/25: Per Scott O…"
type textarea "x"
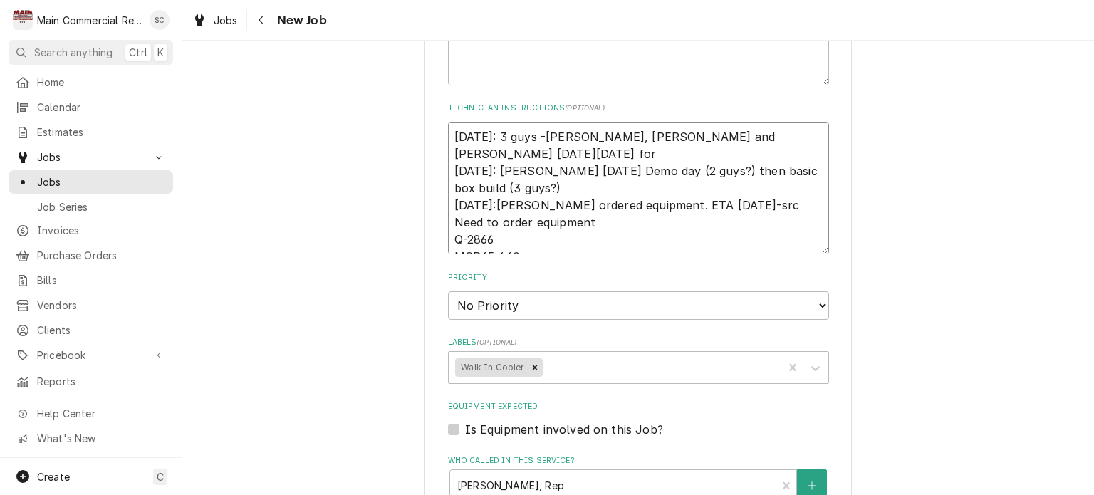
type textarea "10/2/25: 3 guys -Caleb, Mike and Parker on Monday 10/6 for 9/11/25: Per Scott O…"
type textarea "x"
type textarea "10/2/25: 3 guys -Caleb, Mike and Parker on Monday 10/6 for 9/11/25: Per Scott O…"
type textarea "x"
type textarea "10/2/25: 3 guys -Caleb, Mike and Parker on Monday 10/6 fo 9/11/25: Per Scott Oc…"
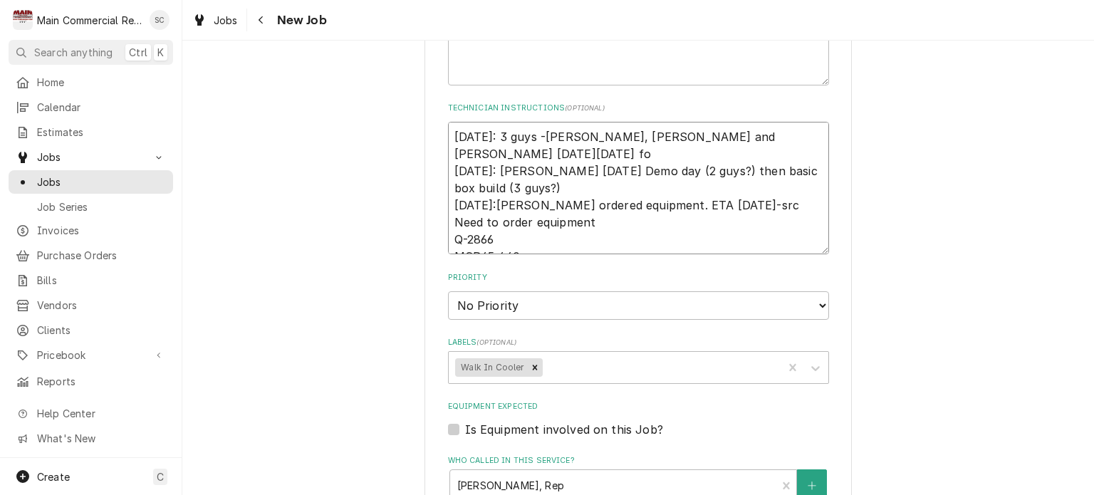
type textarea "x"
type textarea "10/2/25: 3 guys -Caleb, Mike and Parker on Monday 10/6 f 9/11/25: Per Scott Oct…"
type textarea "x"
type textarea "10/2/25: 3 guys -Caleb, Mike and Parker on Monday 10/6 9/11/25: Per Scott Oct 6…"
type textarea "x"
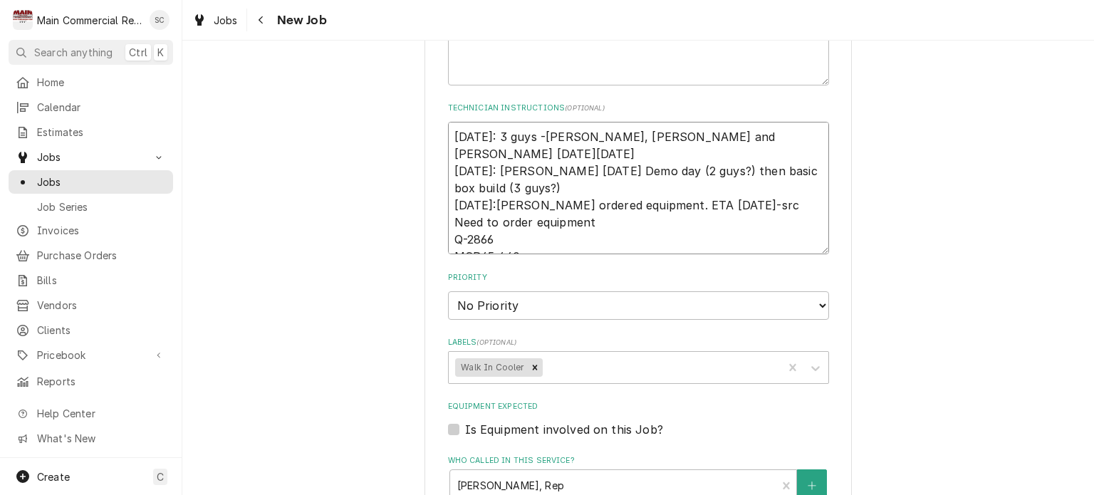
type textarea "10/2/25: 3 guys -Caleb, Mike and Parker on Monday 10/6 8 9/11/25: Per Scott Oct…"
type textarea "x"
type textarea "10/2/25: 3 guys -Caleb, Mike and Parker on Monday 10/6 8h 9/11/25: Per Scott Oc…"
type textarea "x"
type textarea "10/2/25: 3 guys -Caleb, Mike and Parker on Monday 10/6 8hr 9/11/25: Per Scott O…"
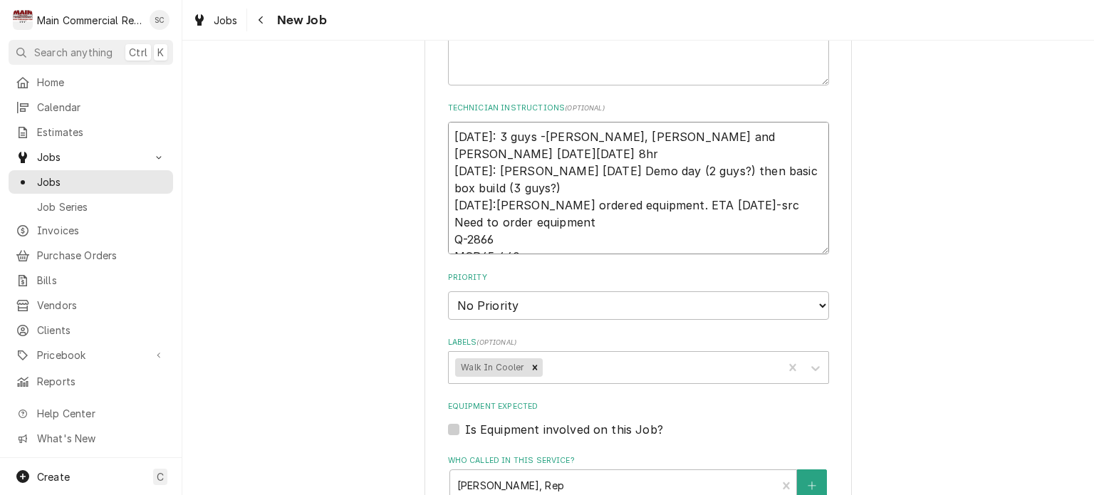
type textarea "x"
type textarea "10/2/25: 3 guys -Caleb, Mike and Parker on Monday 10/6 8hrs 9/11/25: Per Scott …"
type textarea "x"
type textarea "10/2/25: 3 guys -Caleb, Mike and Parker on Monday 10/6 8hrs 9/11/25: Per Scott …"
type textarea "x"
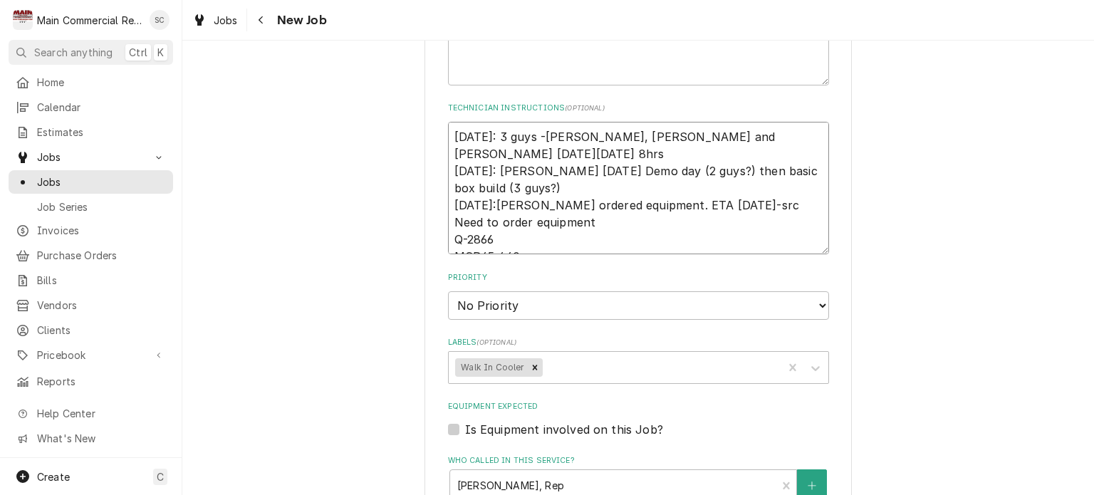
type textarea "10/2/25: 3 guys -Caleb, Mike and Parker on Monday 10/6 8hrs e 9/11/25: Per Scot…"
type textarea "x"
type textarea "10/2/25: 3 guys -Caleb, Mike and Parker on Monday 10/6 8hrs ea 9/11/25: Per Sco…"
type textarea "x"
type textarea "10/2/25: 3 guys -Caleb, Mike and Parker on Monday 10/6 8hrs eac 9/11/25: Per Sc…"
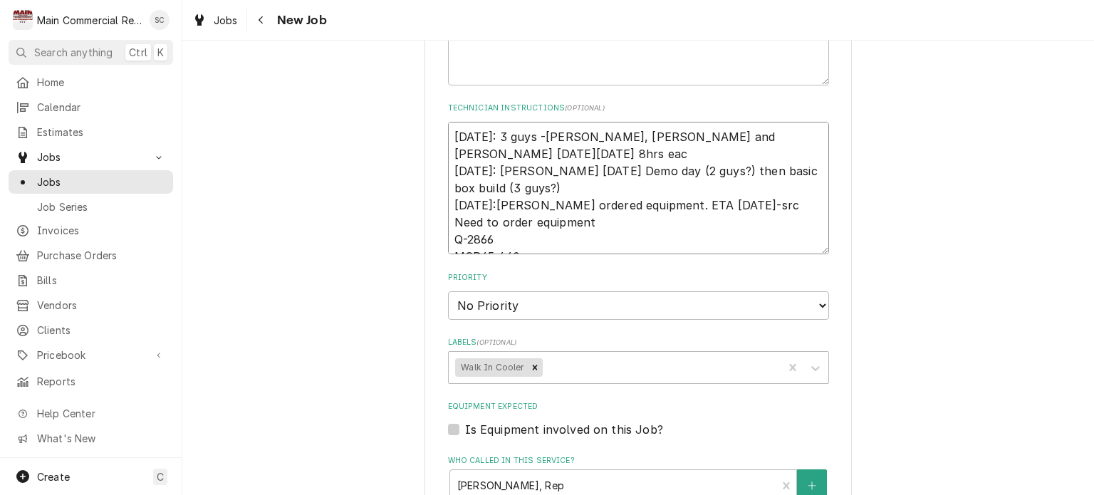
type textarea "x"
type textarea "10/2/25: 3 guys -Caleb, Mike and Parker on Monday 10/6 8hrs each 9/11/25: Per S…"
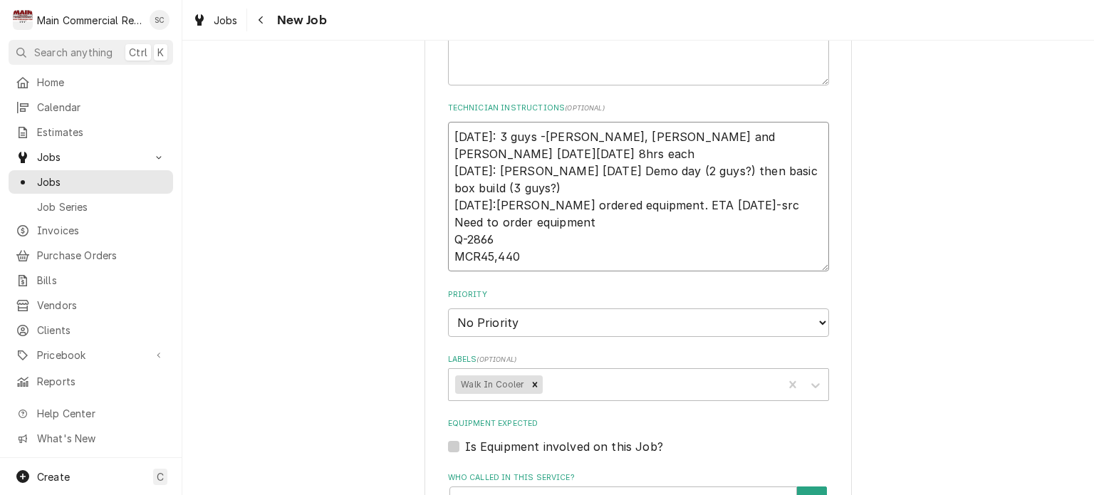
type textarea "x"
type textarea "10/2/25: 3 guys -Caleb, Mike and Parker on Monday 10/6 8hrs each 9/11/25: Per S…"
type textarea "x"
type textarea "10/2/25: 3 guys -Caleb, Mike and Parker on Monday 10/6 8hrs each f 9/11/25: Per…"
type textarea "x"
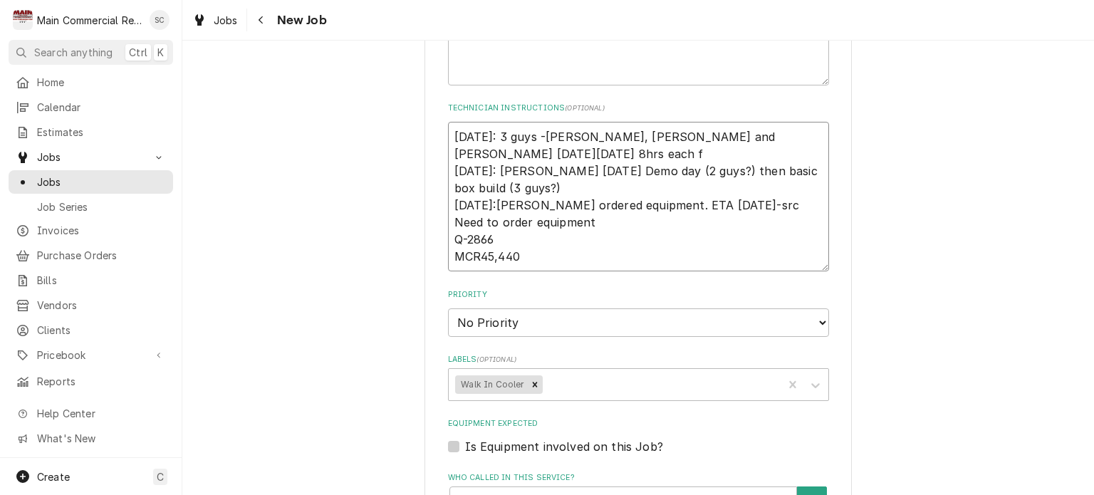
type textarea "10/2/25: 3 guys -Caleb, Mike and Parker on Monday 10/6 8hrs each fo 9/11/25: Pe…"
type textarea "x"
type textarea "10/2/25: 3 guys -Caleb, Mike and Parker on Monday 10/6 8hrs each for 9/11/25: P…"
type textarea "x"
type textarea "10/2/25: 3 guys -Caleb, Mike and Parker on Monday 10/6 8hrs each for 9/11/25: P…"
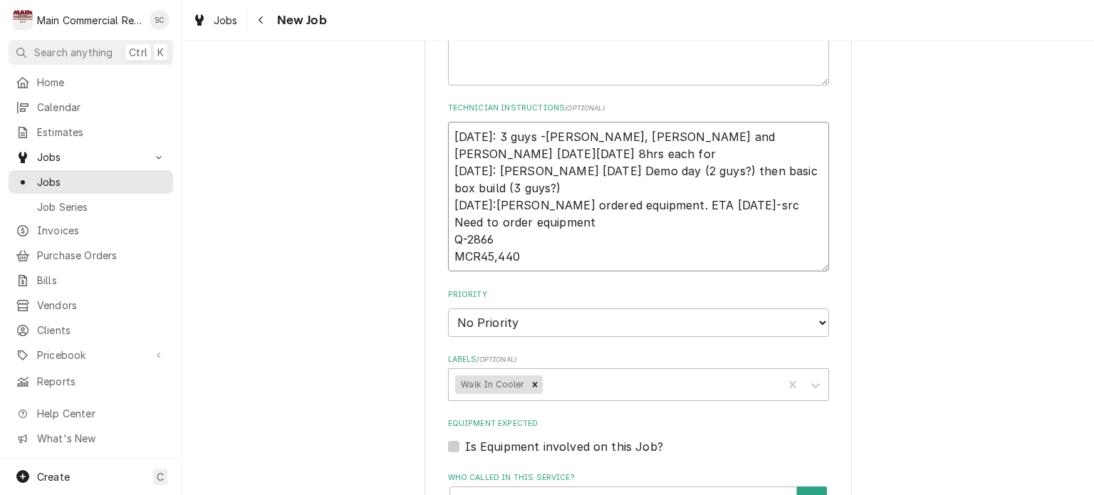
type textarea "x"
type textarea "10/2/25: 3 guys -Caleb, Mike and Parker on Monday 10/6 8hrs each for d 9/11/25:…"
type textarea "x"
type textarea "10/2/25: 3 guys -Caleb, Mike and Parker on Monday 10/6 8hrs each for 9/11/25: P…"
type textarea "x"
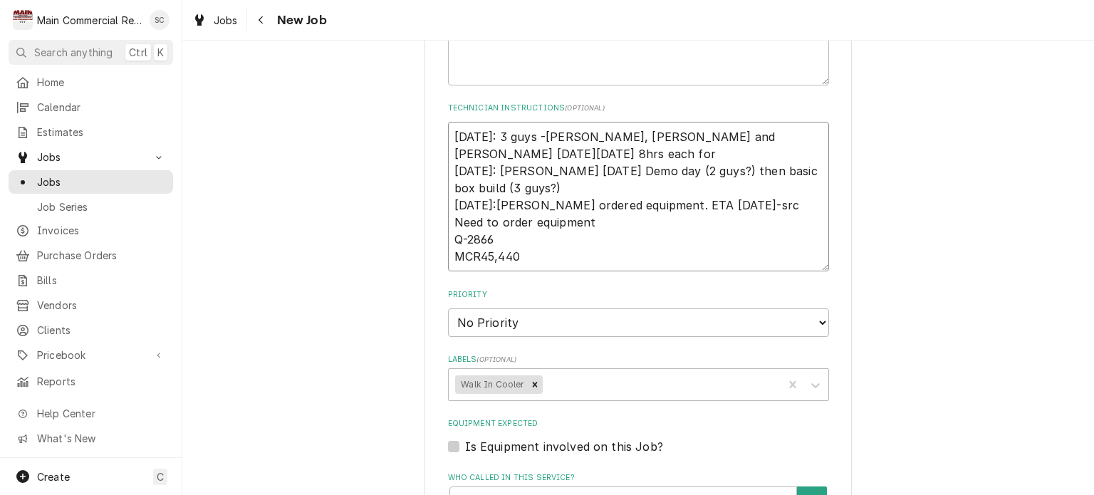
type textarea "10/2/25: 3 guys -Caleb, Mike and Parker on Monday 10/6 8hrs each for D 9/11/25:…"
type textarea "x"
type textarea "10/2/25: 3 guys -Caleb, Mike and Parker on Monday 10/6 8hrs each for De 9/11/25…"
type textarea "x"
type textarea "10/2/25: 3 guys -Caleb, Mike and Parker on Monday 10/6 8hrs each for Dem 9/11/2…"
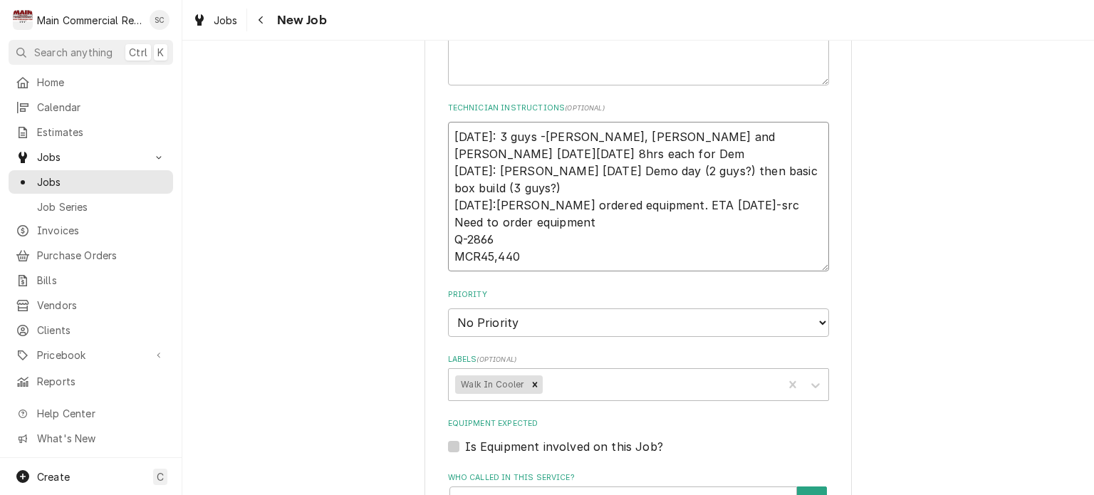
type textarea "x"
type textarea "10/2/25: 3 guys -Caleb, Mike and Parker on Monday 10/6 8hrs each for Demo 9/11/…"
type textarea "x"
type textarea "10/2/25: 3 guys -Caleb, Mike and Parker on Monday 10/6 8hrs each for Demo 9/11/…"
type textarea "x"
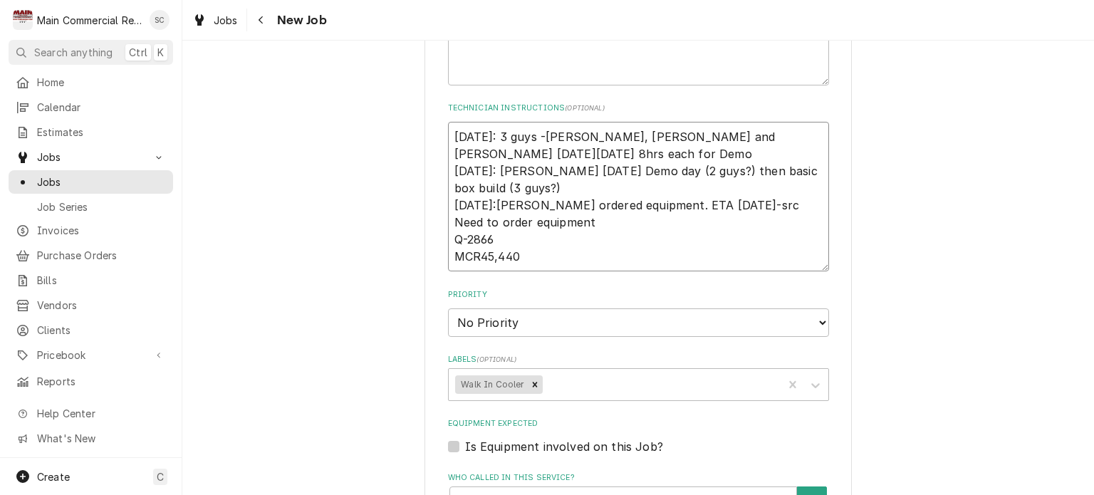
type textarea "10/2/25: 3 guys -Caleb, Mike and Parker on Monday 10/6 8hrs each for Demo d 9/1…"
type textarea "x"
type textarea "10/2/25: 3 guys -Caleb, Mike and Parker on Monday 10/6 8hrs each for Demo da 9/…"
type textarea "x"
type textarea "10/2/25: 3 guys -Caleb, Mike and Parker on Monday 10/6 8hrs each for Demo day 9…"
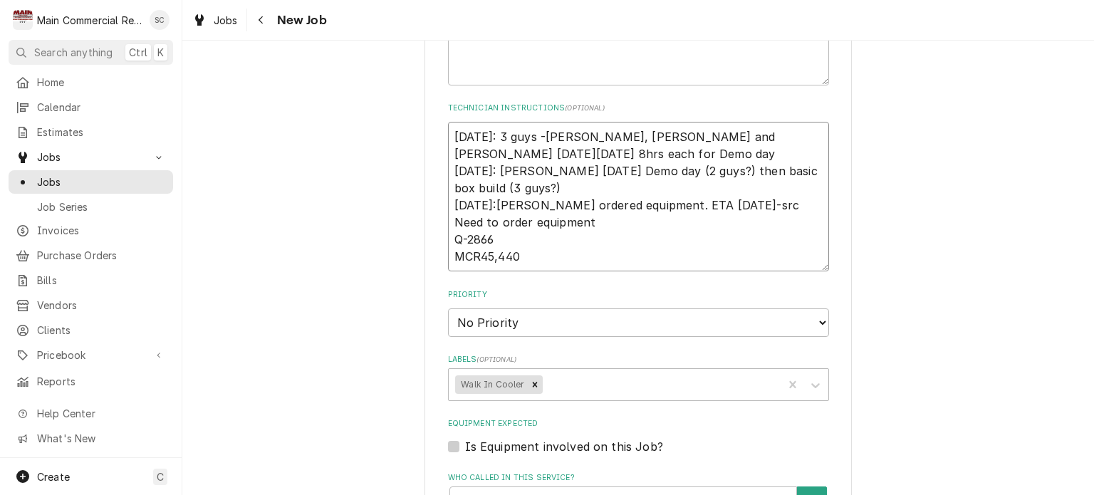
type textarea "x"
type textarea "10/2/25: 3 guys -Caleb, Mike and Parker on Monday 10/6 8hrs each for Demo day. …"
type textarea "x"
type textarea "10/2/25: 3 guys -Caleb, Mike and Parker on Monday 10/6 8hrs each for Demo day. …"
type textarea "x"
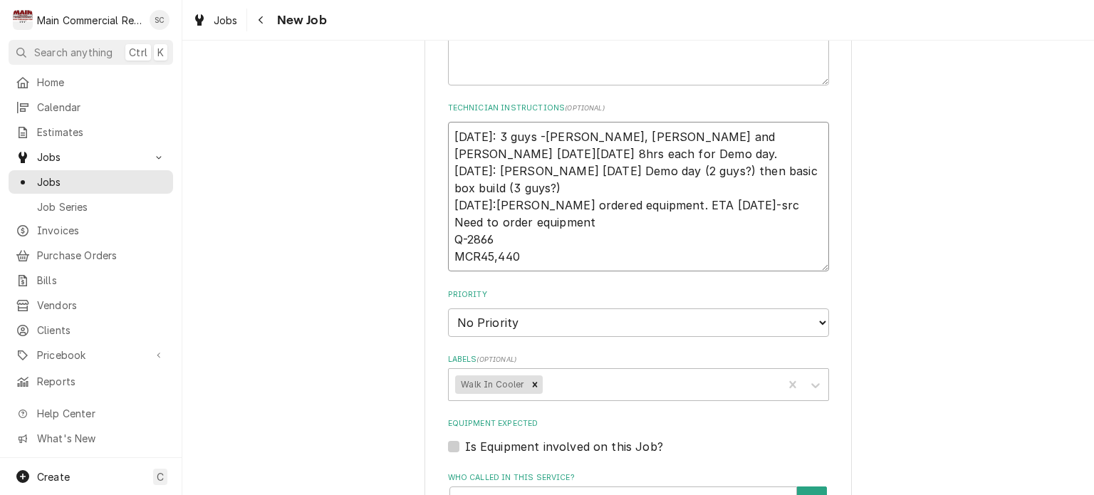
type textarea "10/2/25: 3 guys -Caleb, Mike and Parker on Monday 10/6 8hrs each for Demo day. …"
type textarea "x"
type textarea "10/2/25: 3 guys -Caleb, Mike and Parker on Monday 10/6 8hrs each for Demo day. …"
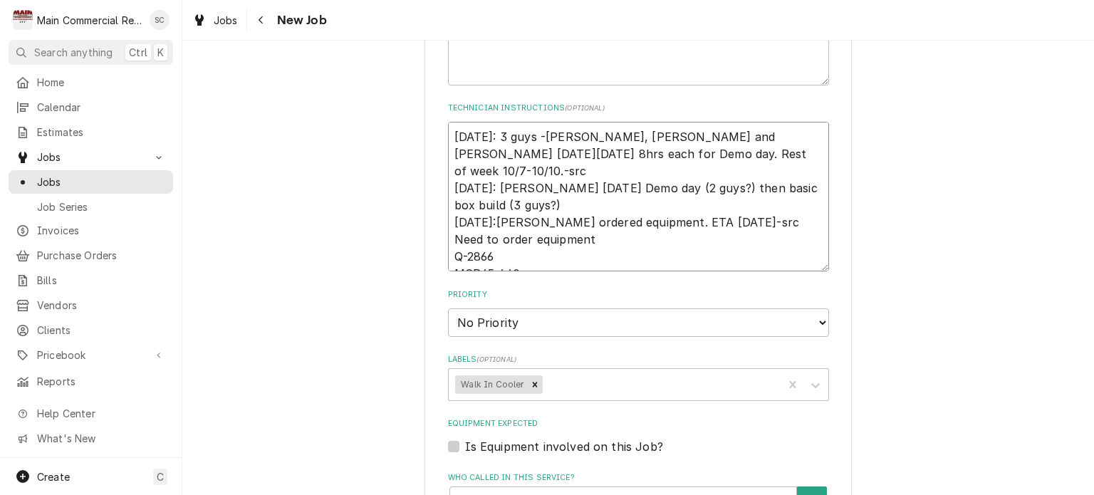
click at [635, 133] on textarea "10/2/25: 3 guys -Caleb, Mike and Parker on Monday 10/6 8hrs each for Demo day. …" at bounding box center [638, 197] width 381 height 150
click at [814, 132] on textarea "10/2/25: 3 guys -Caleb, Mike and Parker on Monday 10/6 8hrs each for Demo day. …" at bounding box center [638, 197] width 381 height 150
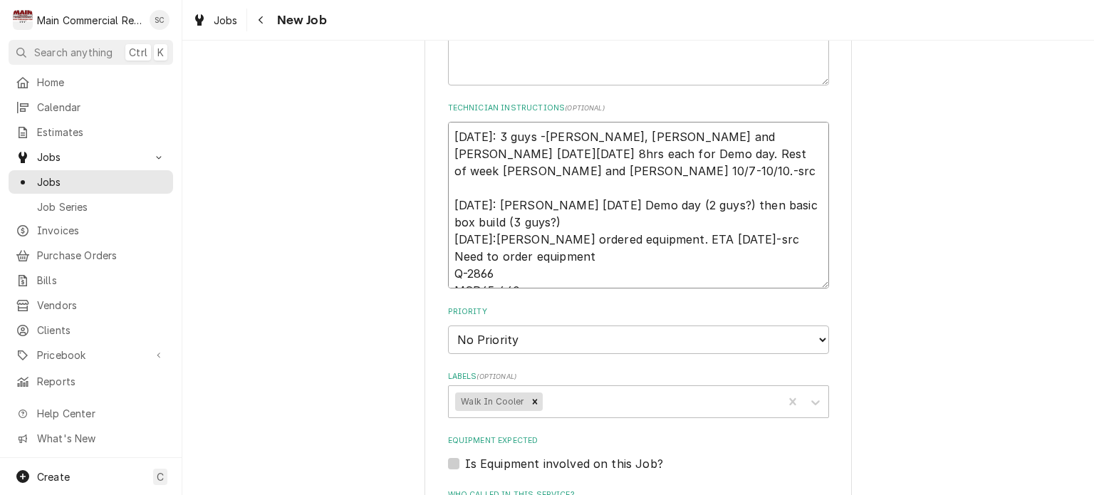
click at [643, 202] on textarea "10/2/25: 3 guys -Caleb, Mike and Parker on Monday 10/6 8hrs each for Demo day. …" at bounding box center [638, 205] width 381 height 167
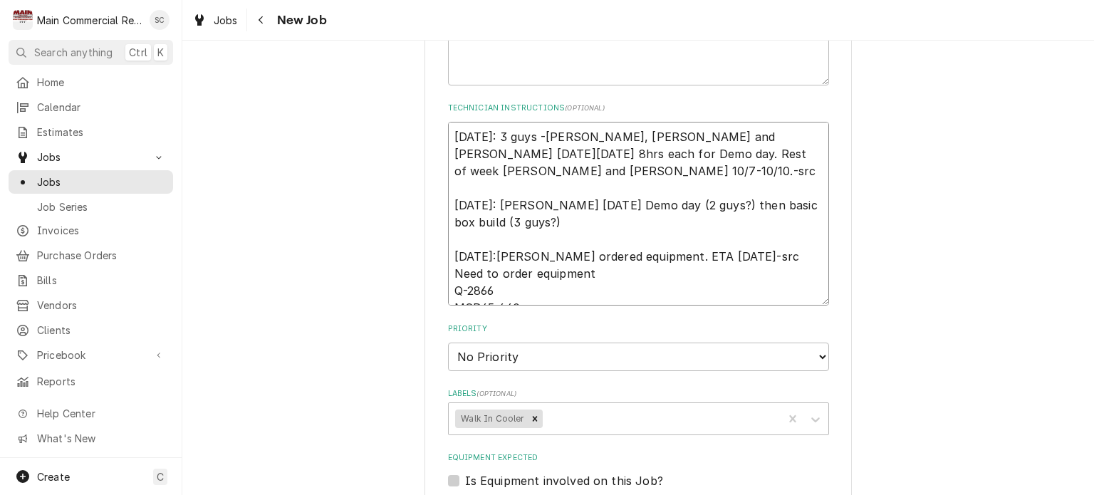
click at [696, 216] on textarea "10/2/25: 3 guys -Caleb, Mike and Parker on Monday 10/6 8hrs each for Demo day. …" at bounding box center [638, 214] width 381 height 184
click at [693, 214] on textarea "10/2/25: 3 guys -Caleb, Mike and Parker on Monday 10/6 8hrs each for Demo day. …" at bounding box center [638, 214] width 381 height 184
click at [731, 239] on textarea "10/2/25: 3 guys -Caleb, Mike and Parker on Monday 10/6 8hrs each for Demo day. …" at bounding box center [638, 214] width 381 height 184
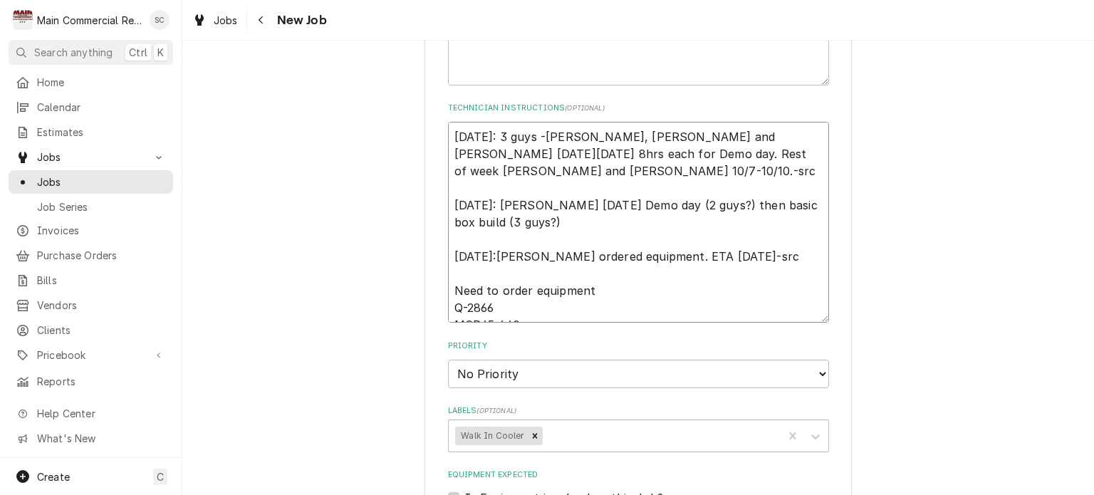
scroll to position [17, 0]
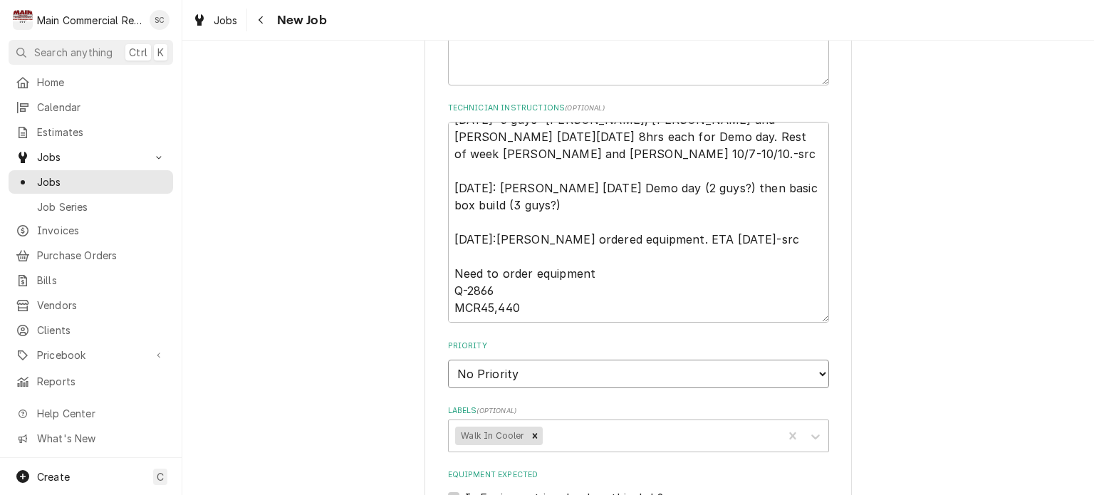
click at [506, 360] on select "No Priority Urgent High Medium Low" at bounding box center [638, 374] width 381 height 28
click at [448, 360] on select "No Priority Urgent High Medium Low" at bounding box center [638, 374] width 381 height 28
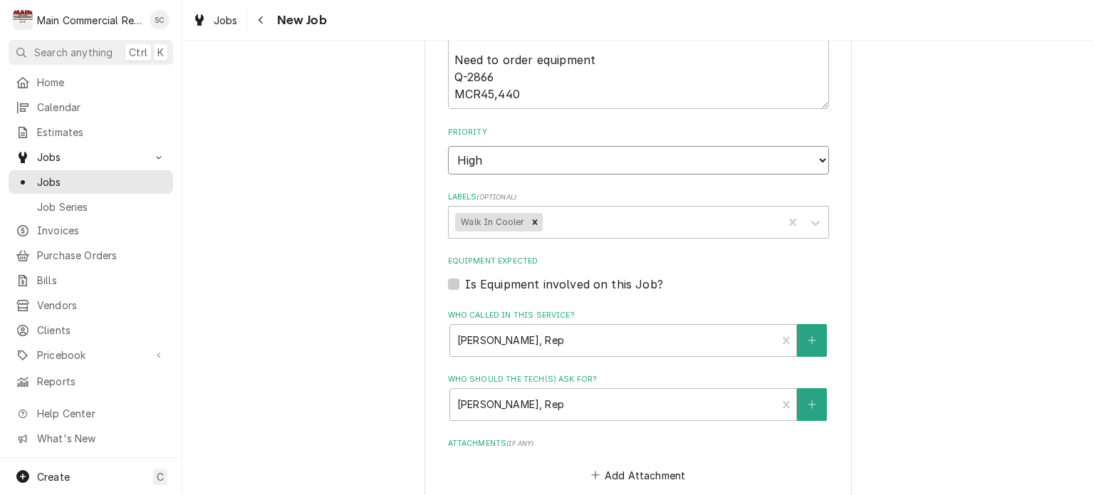
scroll to position [1045, 0]
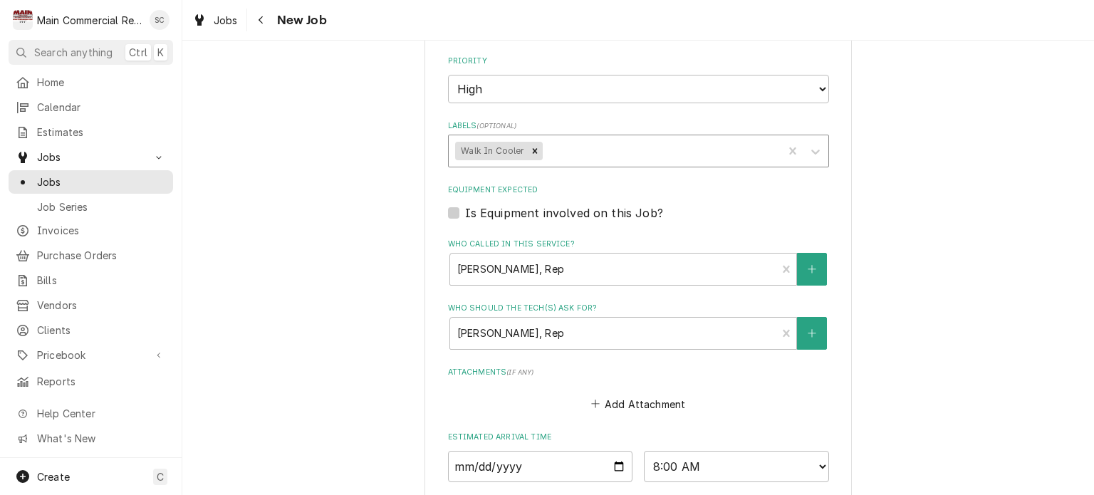
click at [581, 138] on div "Labels" at bounding box center [660, 151] width 231 height 26
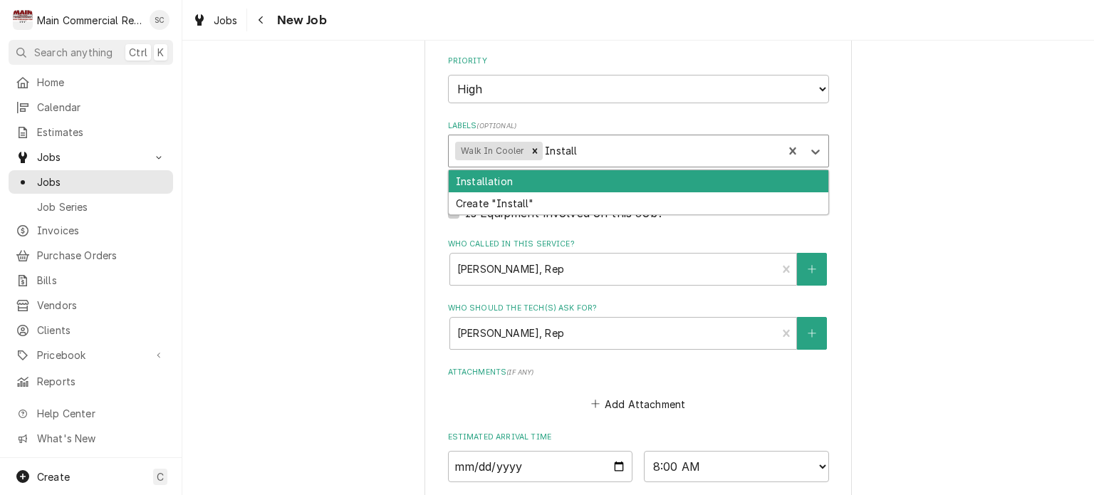
click at [580, 170] on div "Installation" at bounding box center [639, 181] width 380 height 22
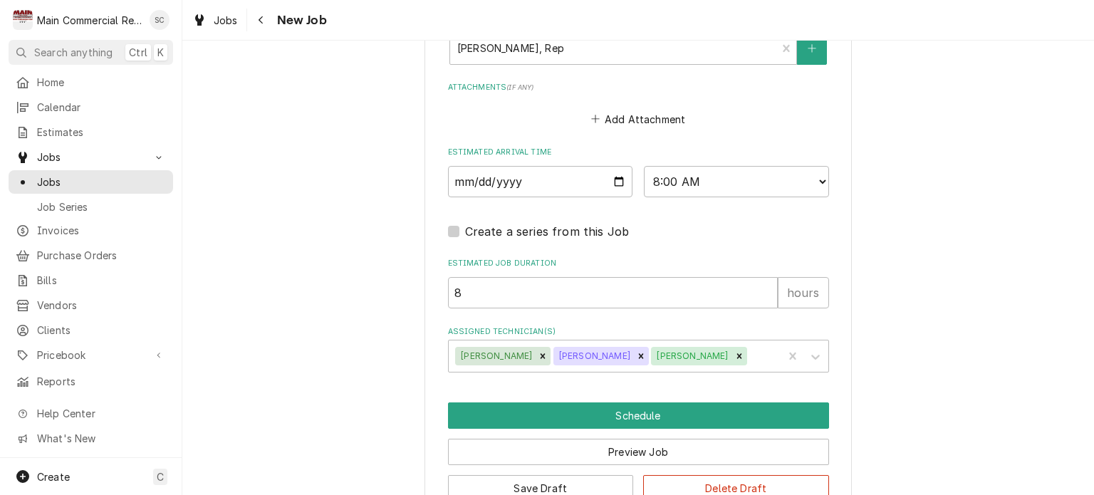
scroll to position [1116, 0]
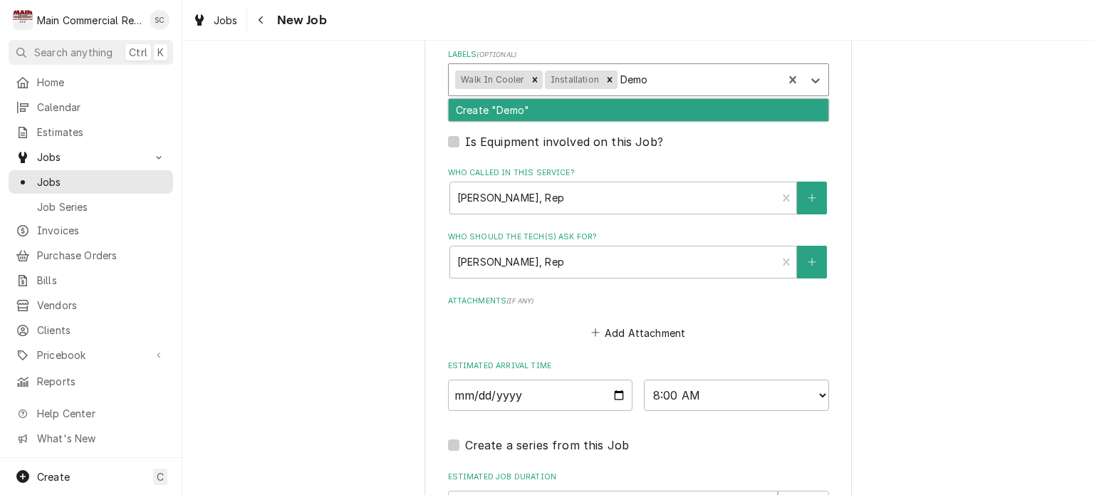
click at [506, 99] on div "Create "Demo"" at bounding box center [639, 110] width 380 height 22
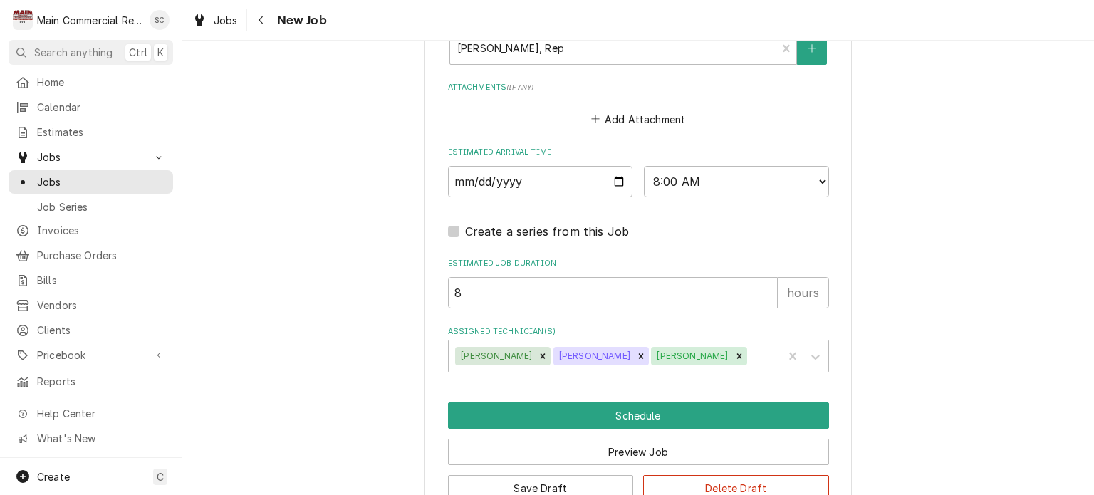
scroll to position [1344, 0]
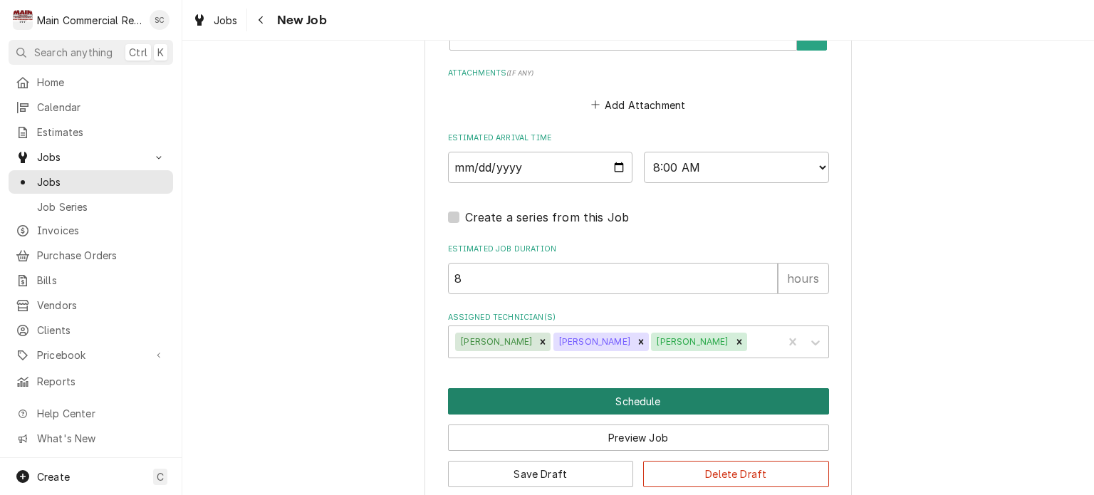
click at [598, 388] on button "Schedule" at bounding box center [638, 401] width 381 height 26
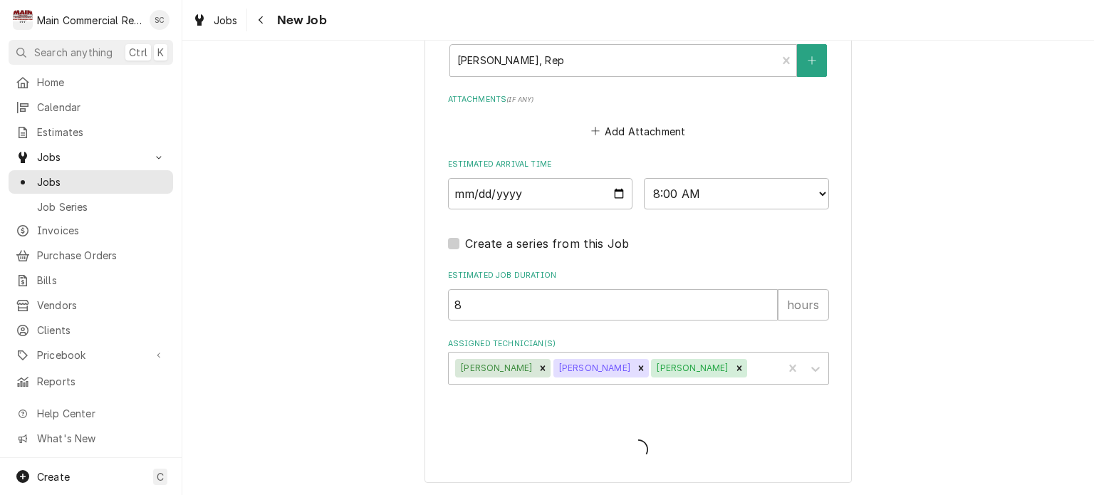
scroll to position [1295, 0]
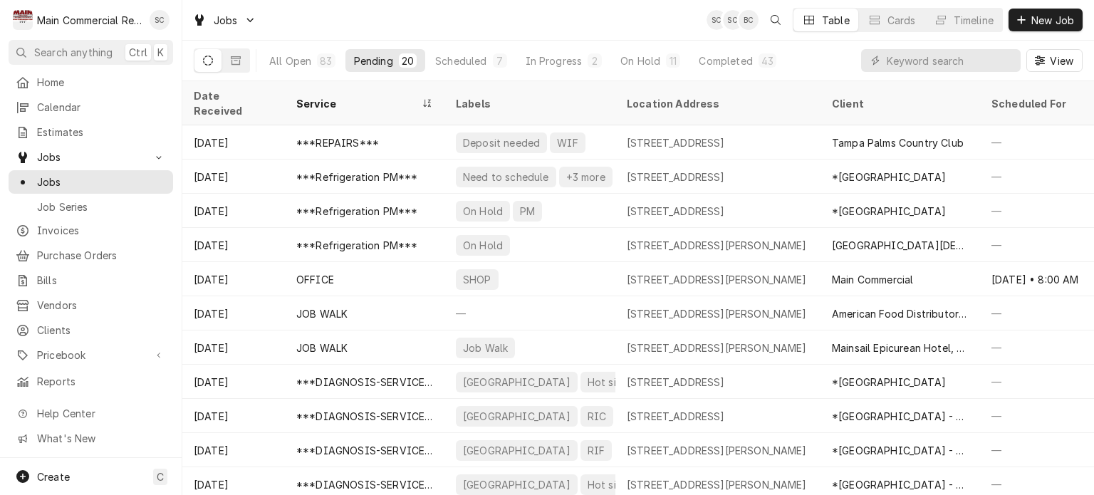
click at [591, 26] on div "Jobs SC SC BC Table Cards Timeline New Job" at bounding box center [638, 20] width 912 height 40
